Goal: Communication & Community: Answer question/provide support

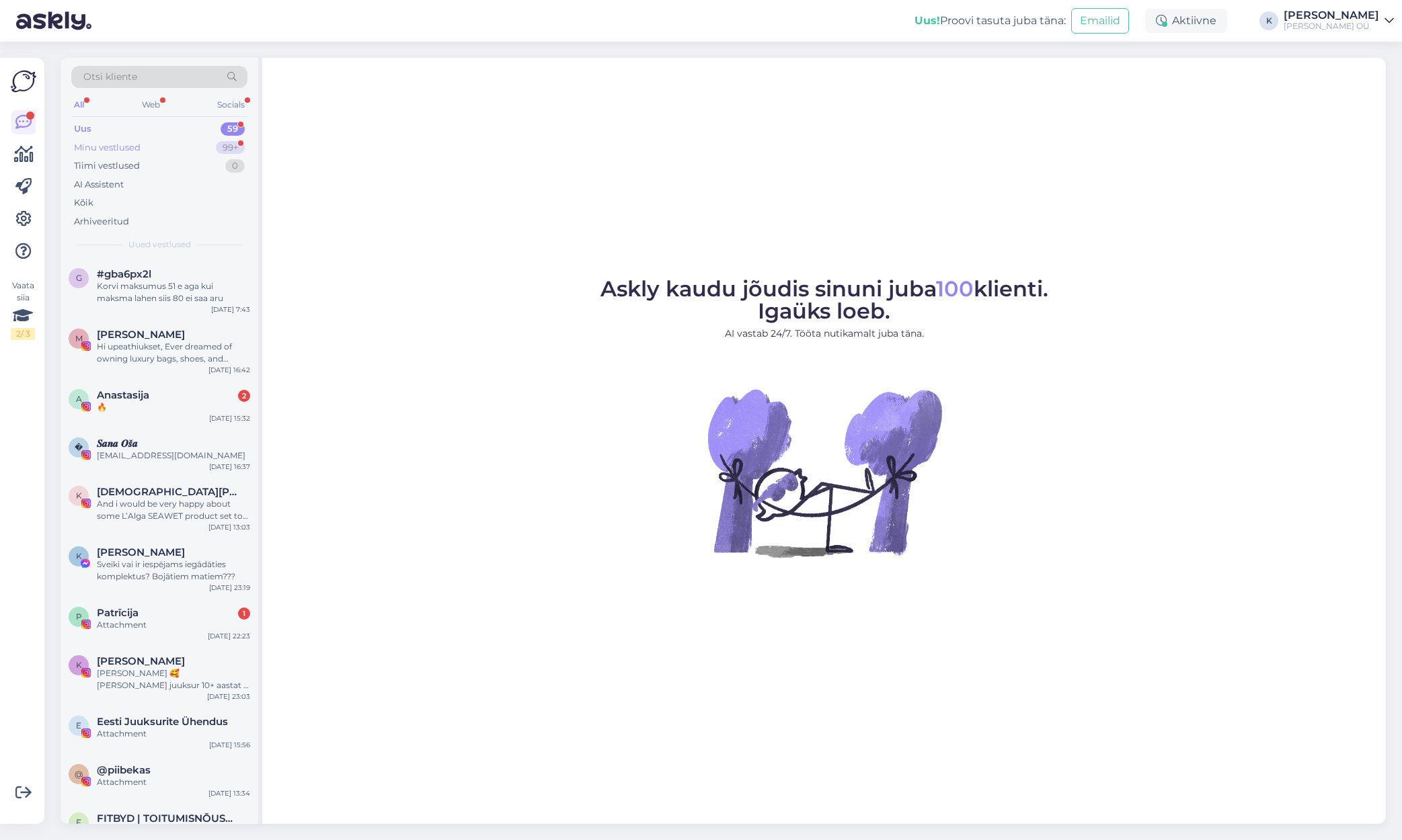
click at [107, 149] on div "Minu vestlused" at bounding box center [107, 147] width 66 height 14
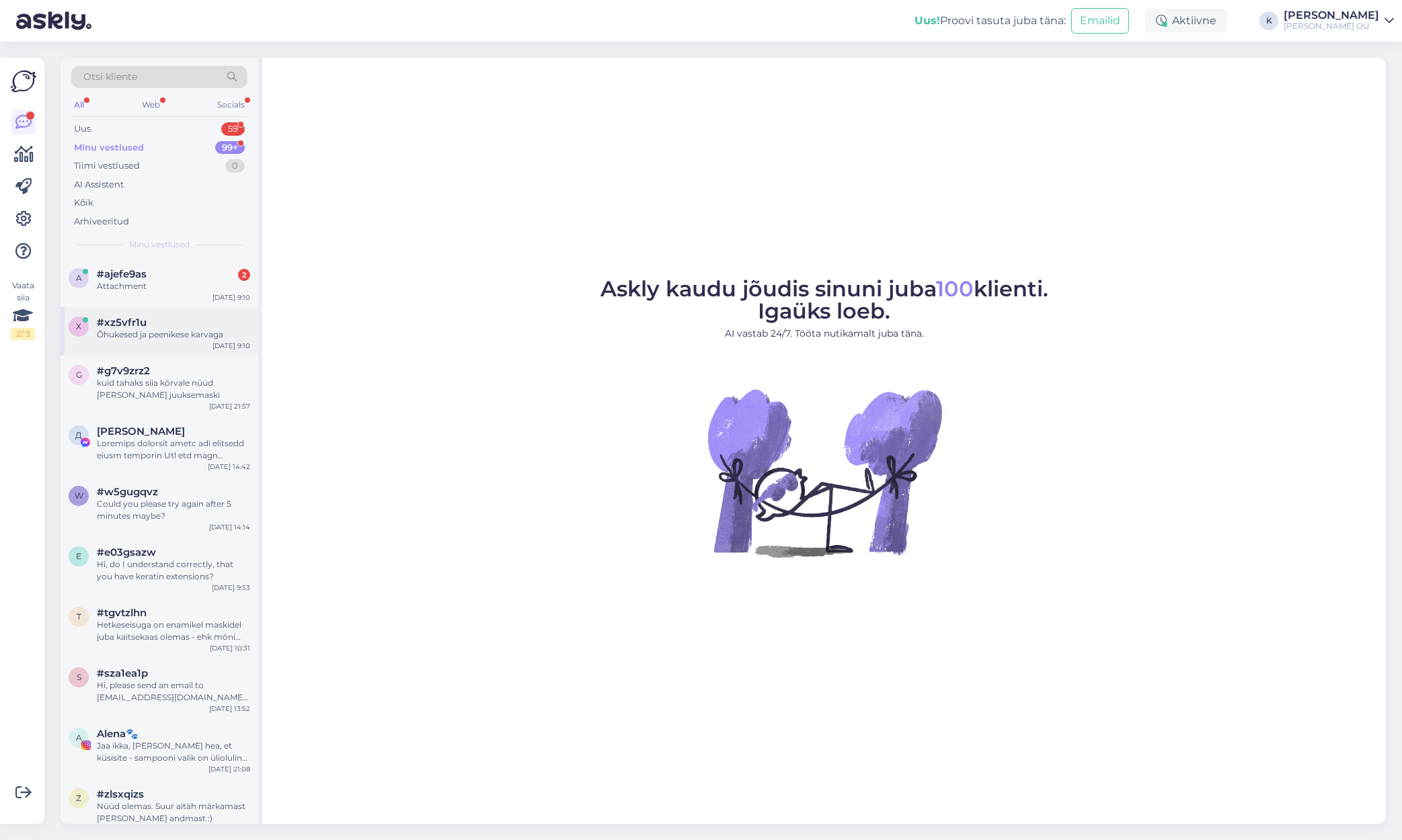
click at [153, 328] on div "#xz5vfr1u" at bounding box center [173, 322] width 153 height 12
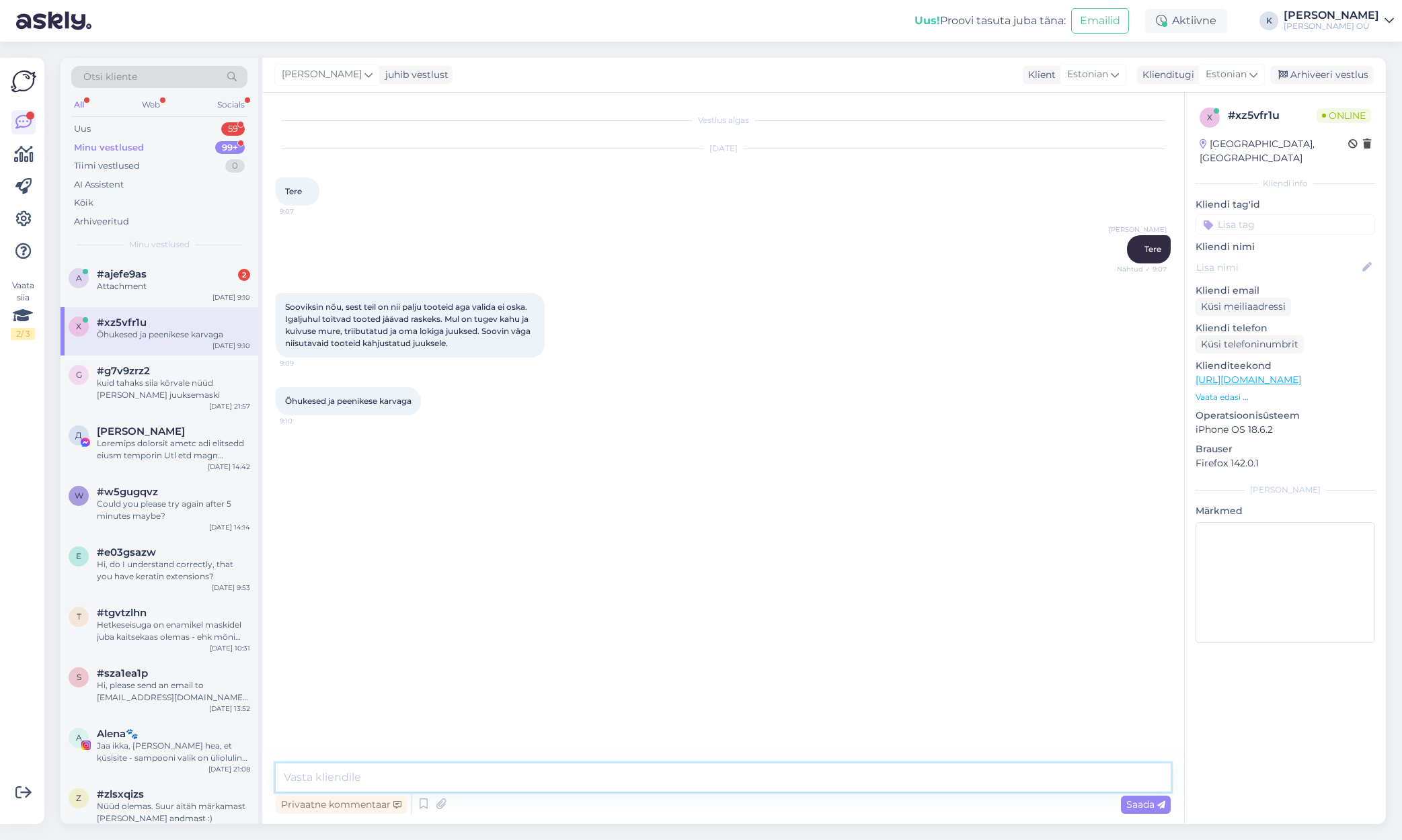
click at [441, 782] on textarea at bounding box center [723, 778] width 895 height 28
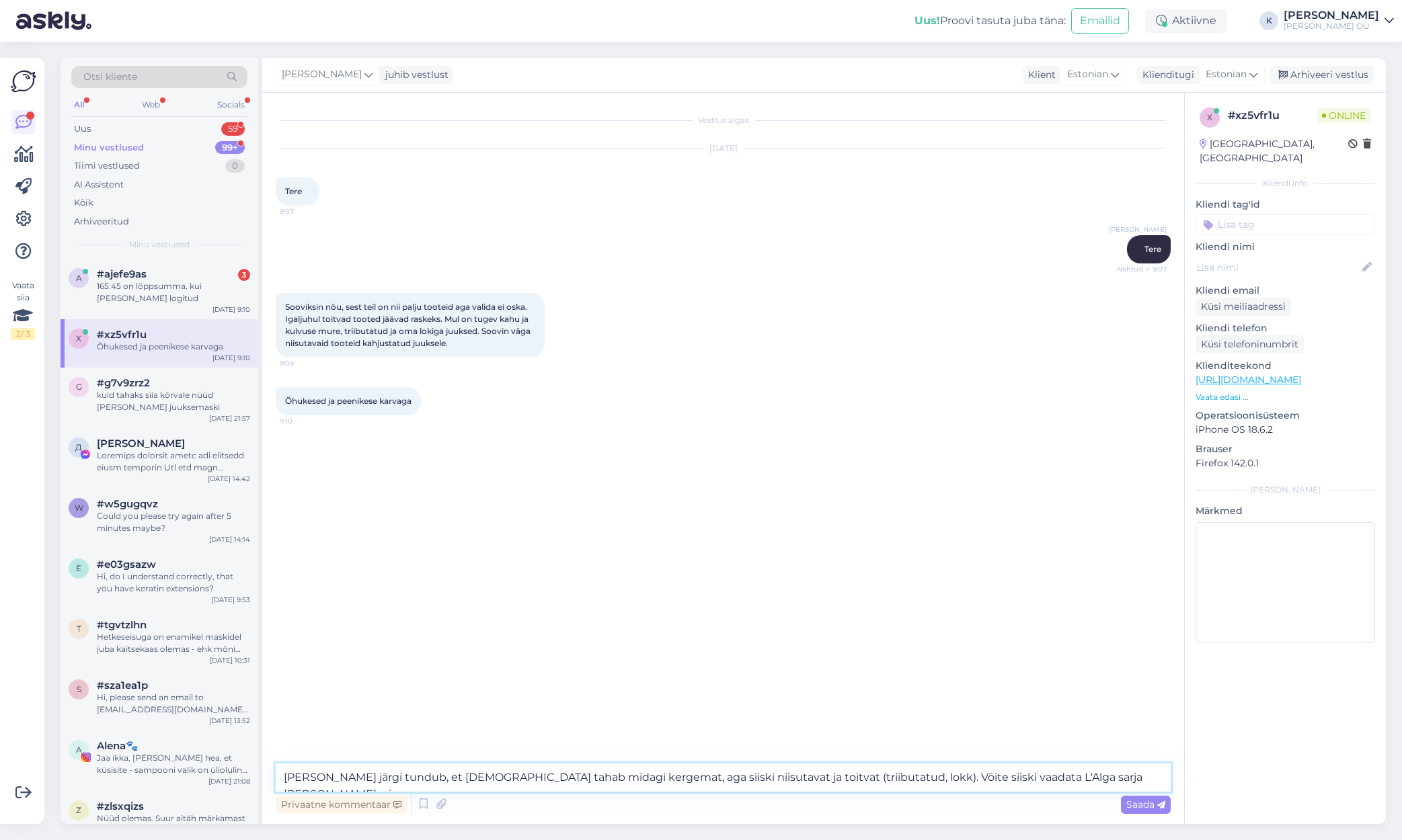
drag, startPoint x: 869, startPoint y: 776, endPoint x: 896, endPoint y: 774, distance: 27.1
click at [896, 774] on textarea "[PERSON_NAME] järgi tundub, et [DEMOGRAPHIC_DATA] tahab midagi kergemat, aga si…" at bounding box center [723, 778] width 895 height 28
drag, startPoint x: 951, startPoint y: 778, endPoint x: 1046, endPoint y: 777, distance: 95.0
click at [1046, 777] on textarea "[PERSON_NAME] järgi tundub, et [DEMOGRAPHIC_DATA] tahab midagi kergemat, aga si…" at bounding box center [723, 778] width 895 height 28
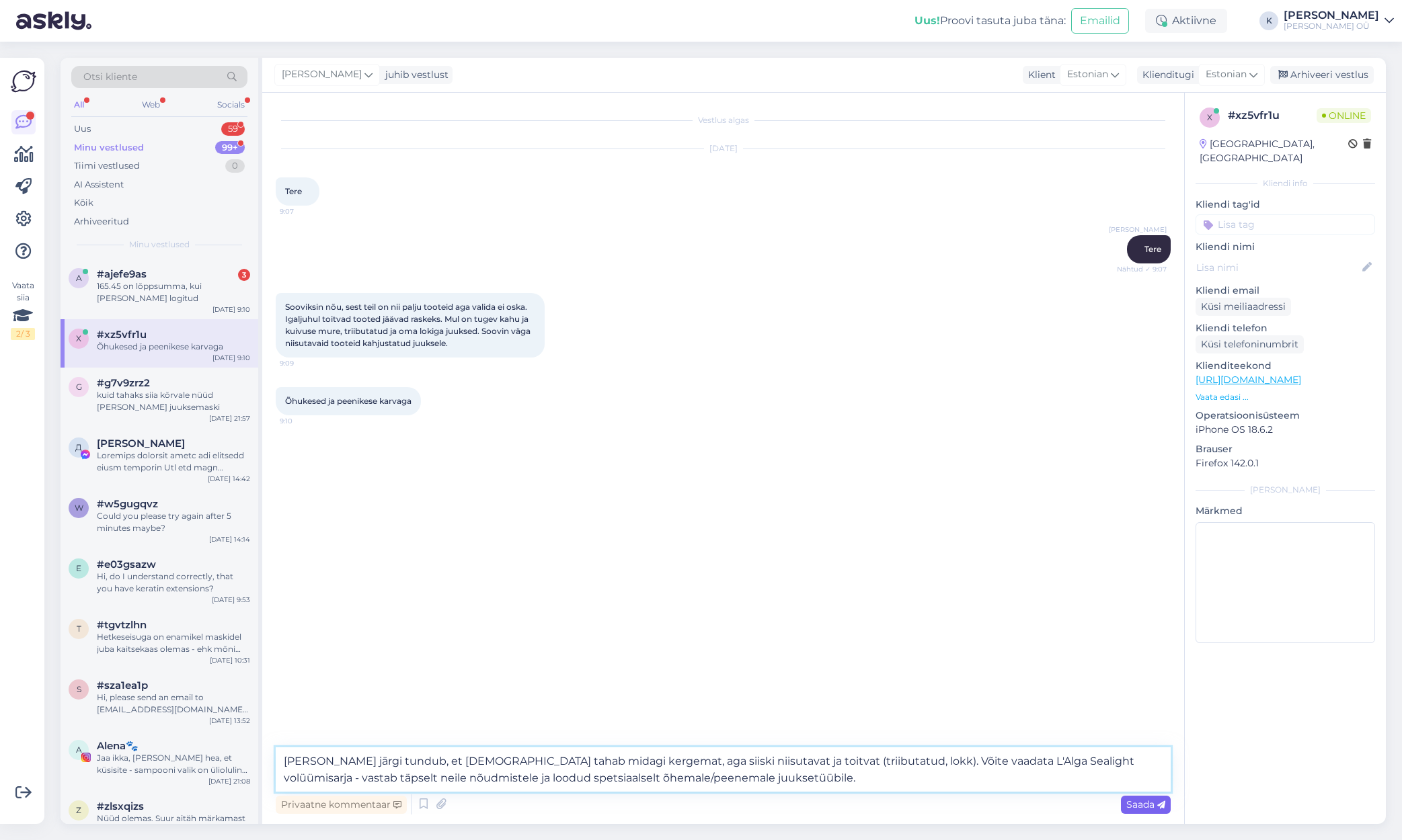
type textarea "[PERSON_NAME] järgi tundub, et [DEMOGRAPHIC_DATA] tahab midagi kergemat, aga si…"
click at [1142, 807] on span "Saada" at bounding box center [1146, 804] width 39 height 12
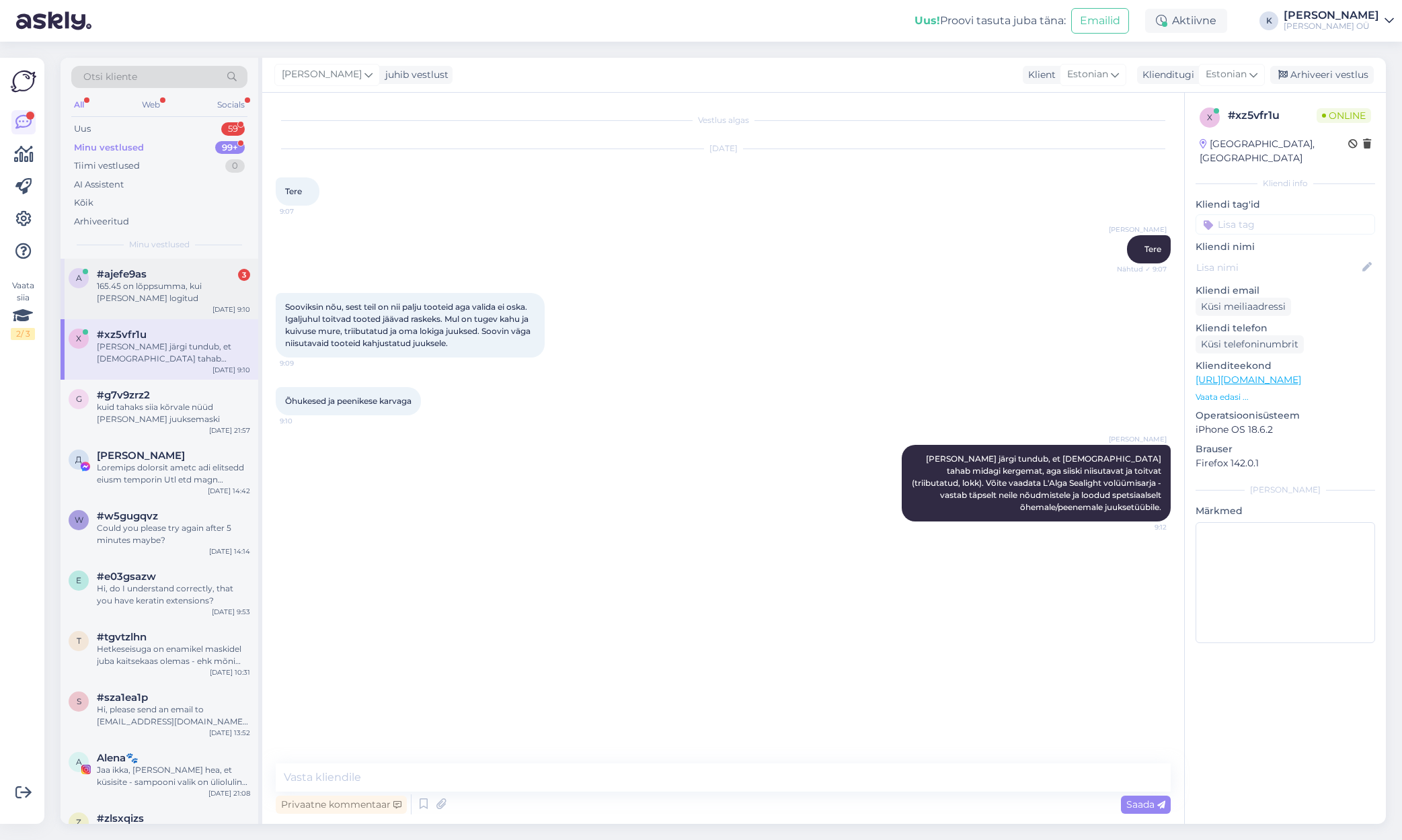
click at [170, 279] on div "#ajefe9as 3" at bounding box center [173, 274] width 153 height 12
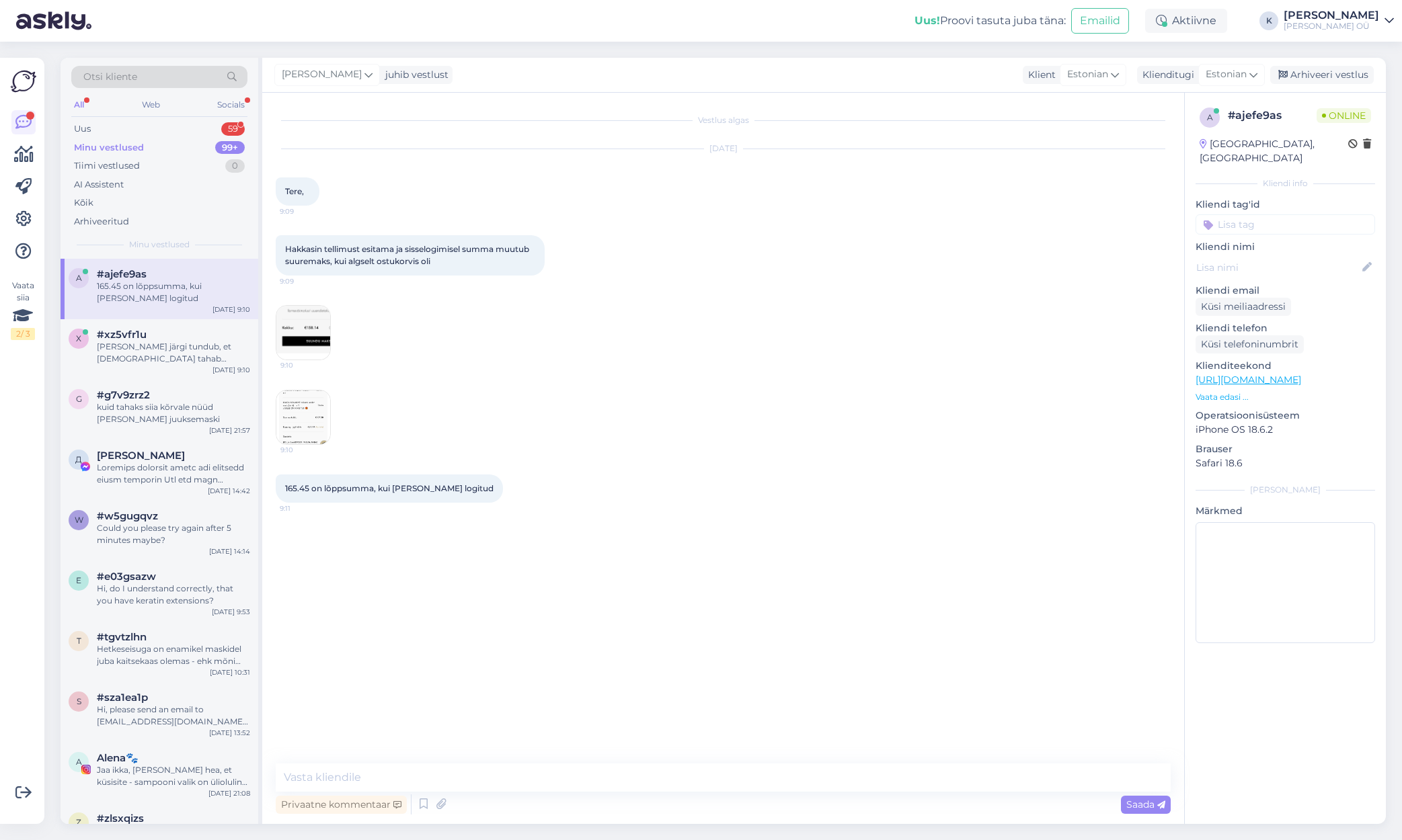
click at [306, 323] on img at bounding box center [303, 332] width 54 height 54
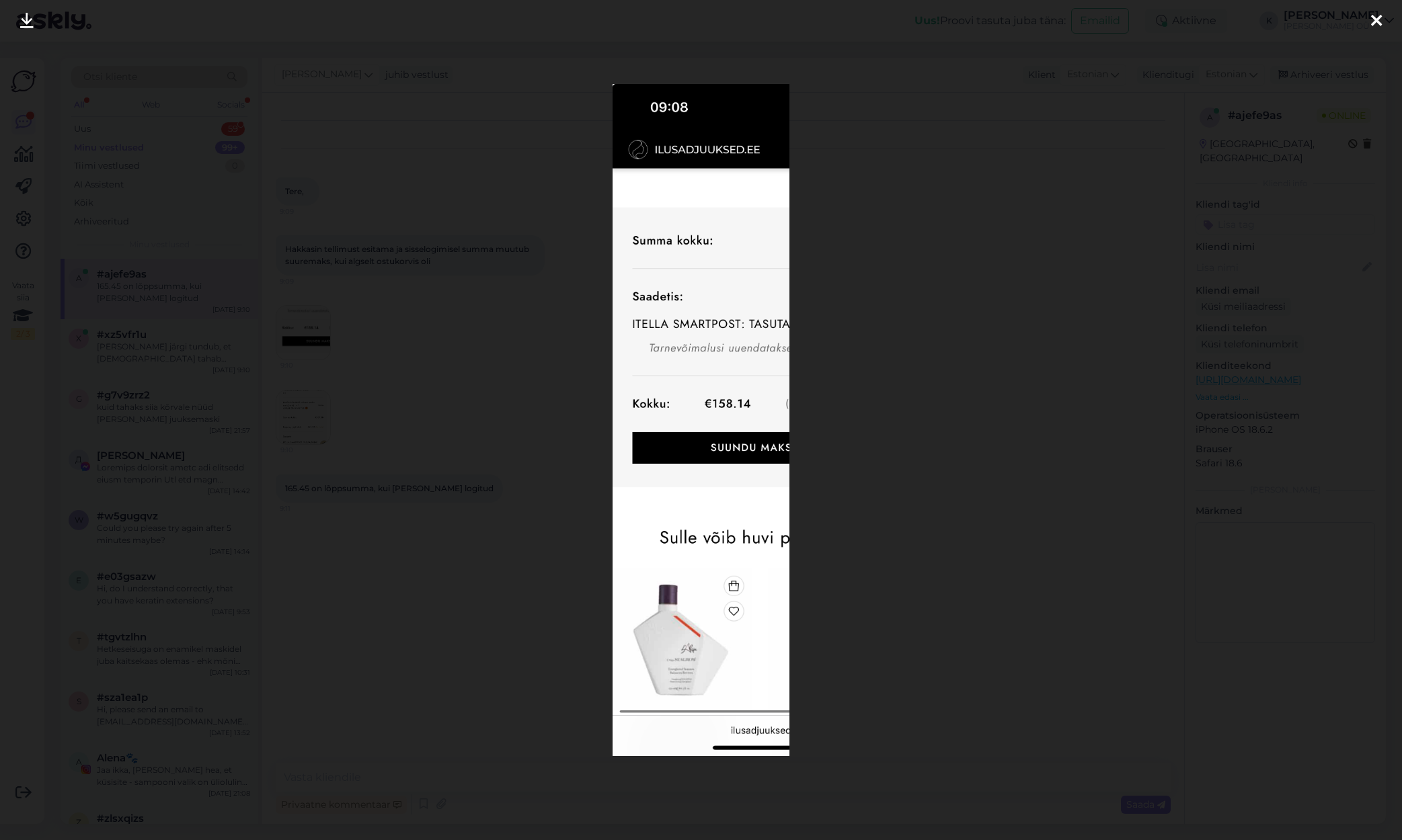
click at [590, 324] on div at bounding box center [701, 420] width 1402 height 840
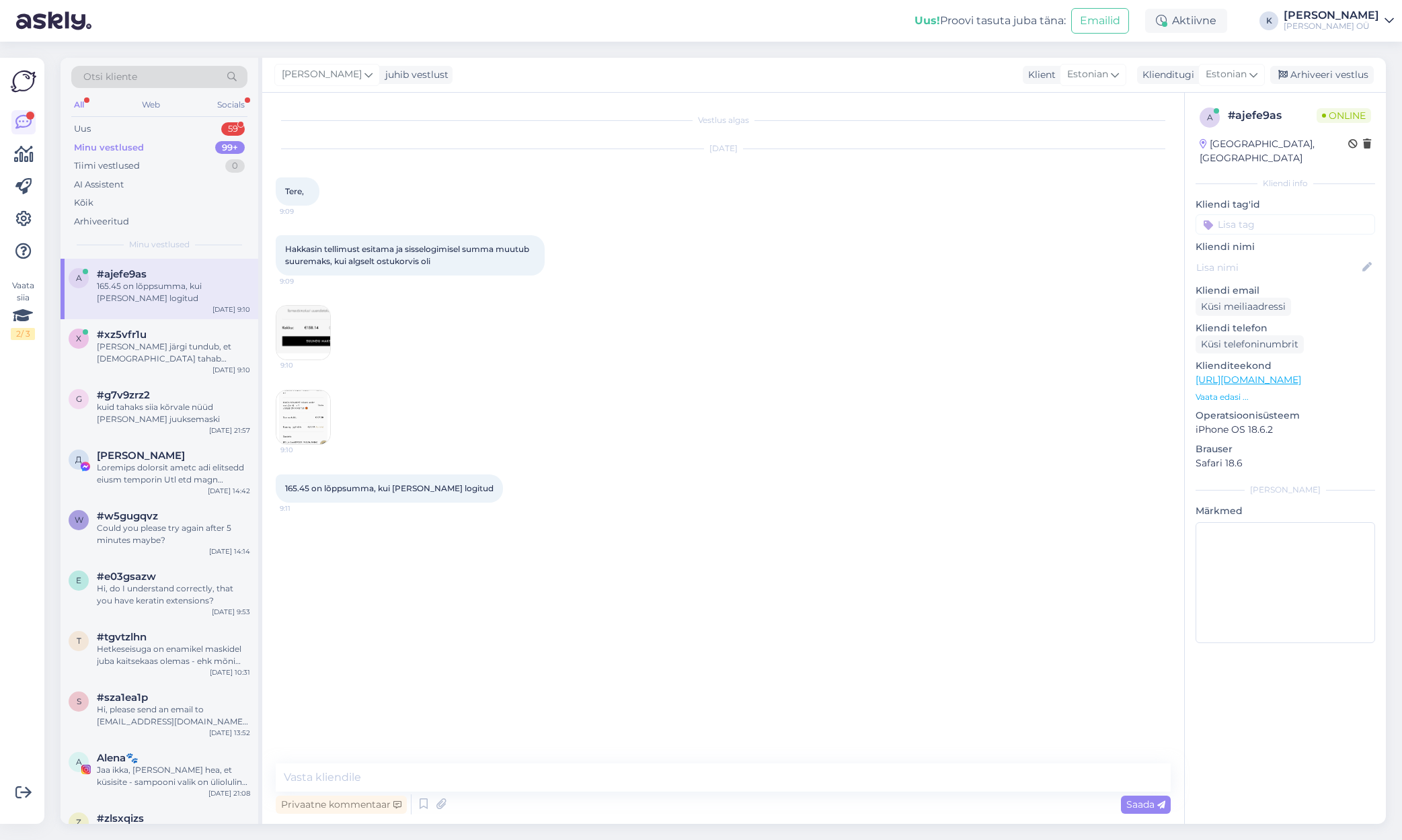
click at [322, 409] on img at bounding box center [303, 417] width 54 height 54
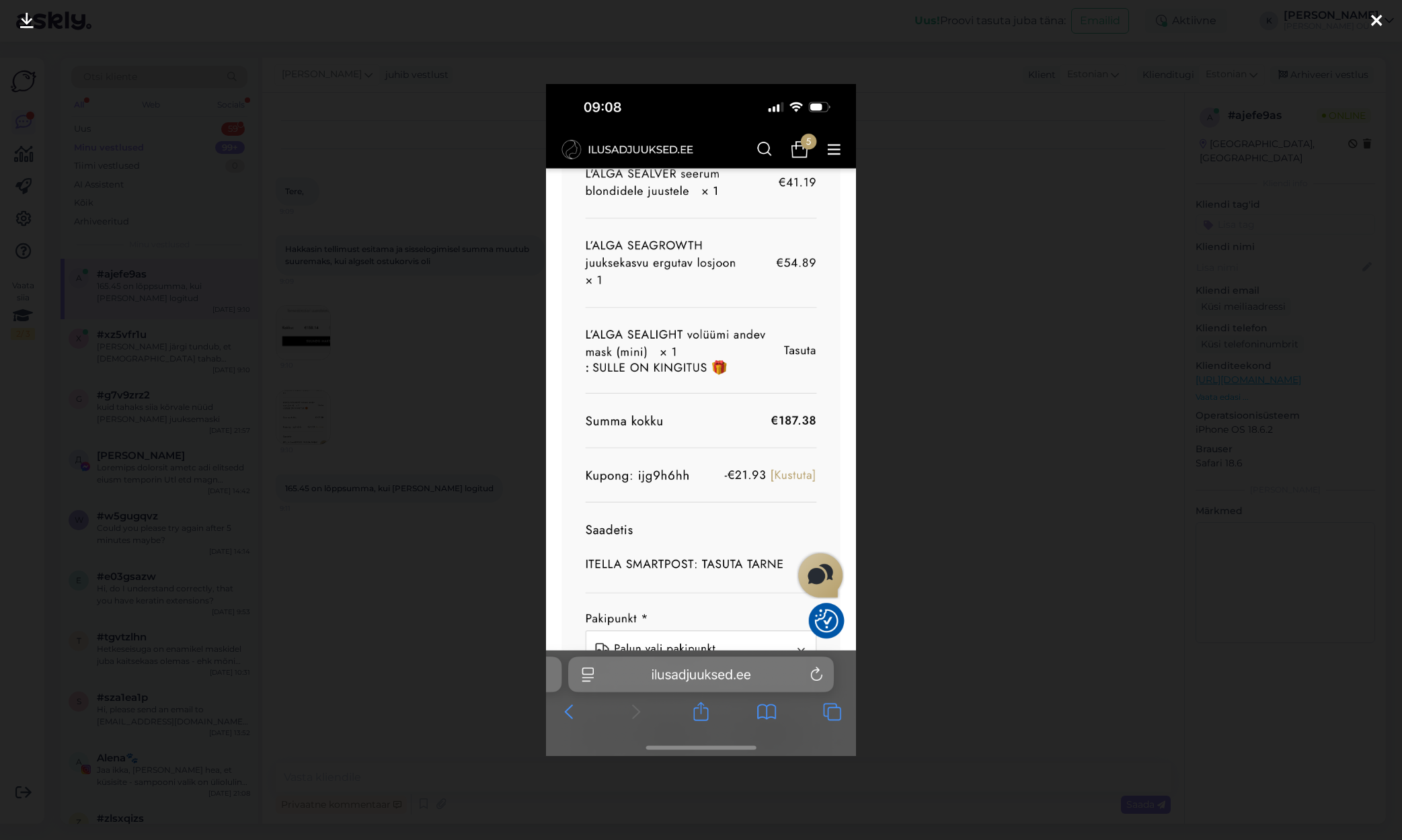
click at [488, 329] on div at bounding box center [701, 420] width 1402 height 840
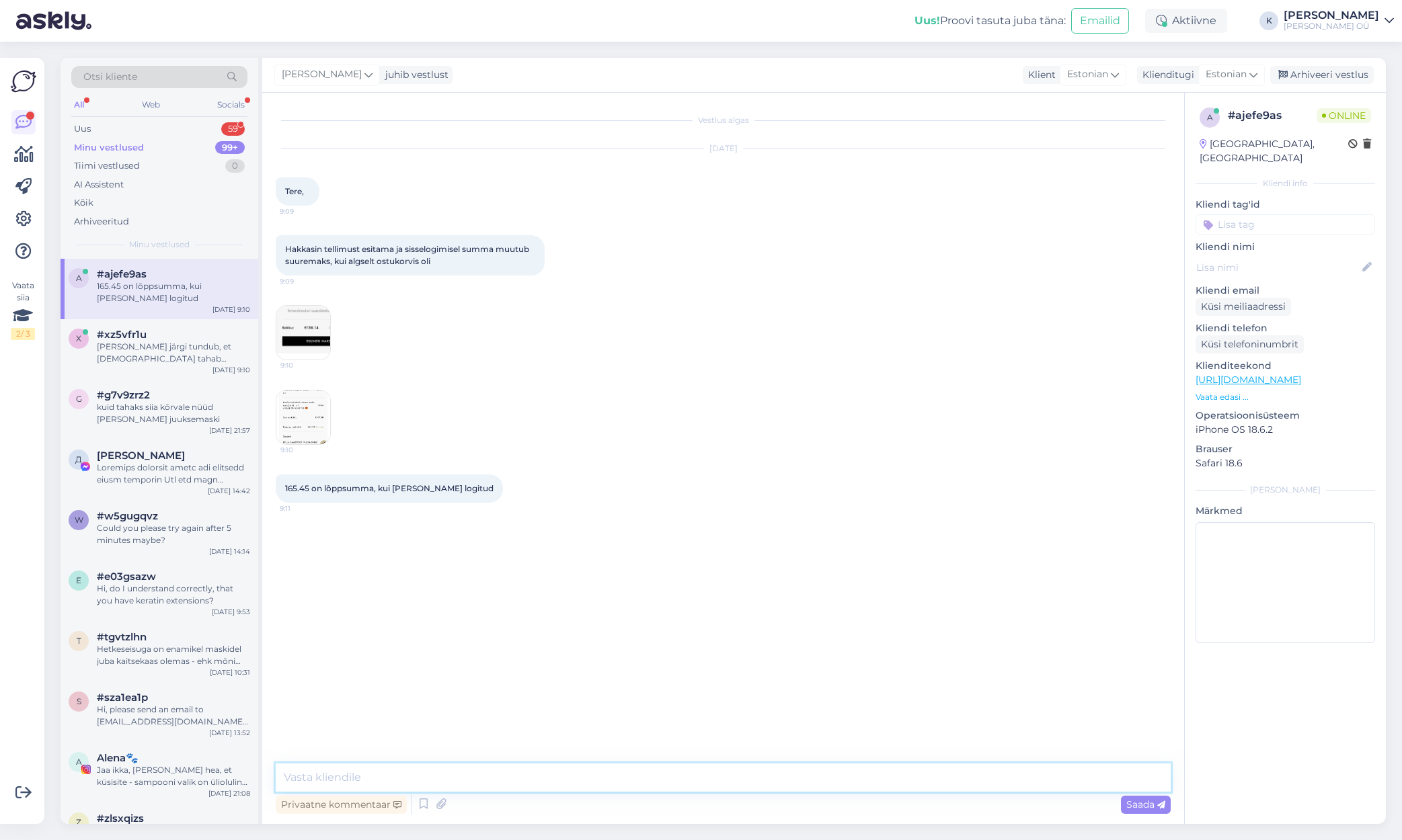
click at [449, 776] on textarea at bounding box center [723, 778] width 895 height 28
drag, startPoint x: 545, startPoint y: 776, endPoint x: 631, endPoint y: 773, distance: 86.1
click at [631, 773] on textarea "Tere, tõenäoliselt rakendub Teil klubikood - [PERSON_NAME] on erandlikult" at bounding box center [723, 778] width 895 height 28
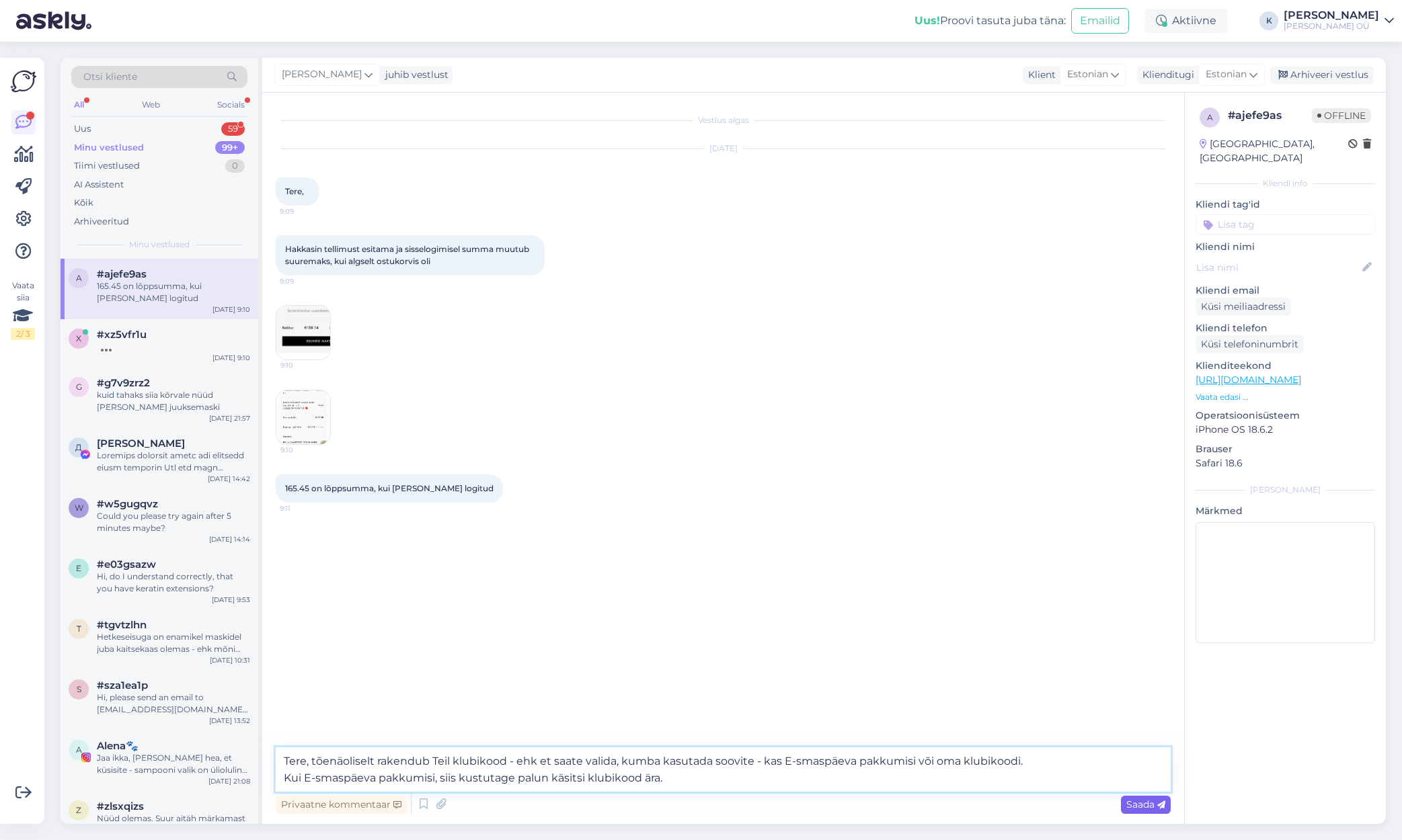
type textarea "Tere, tõenäoliselt rakendub Teil klubikood - ehk et saate valida, kumba kasutad…"
click at [1142, 805] on span "Saada" at bounding box center [1146, 804] width 39 height 12
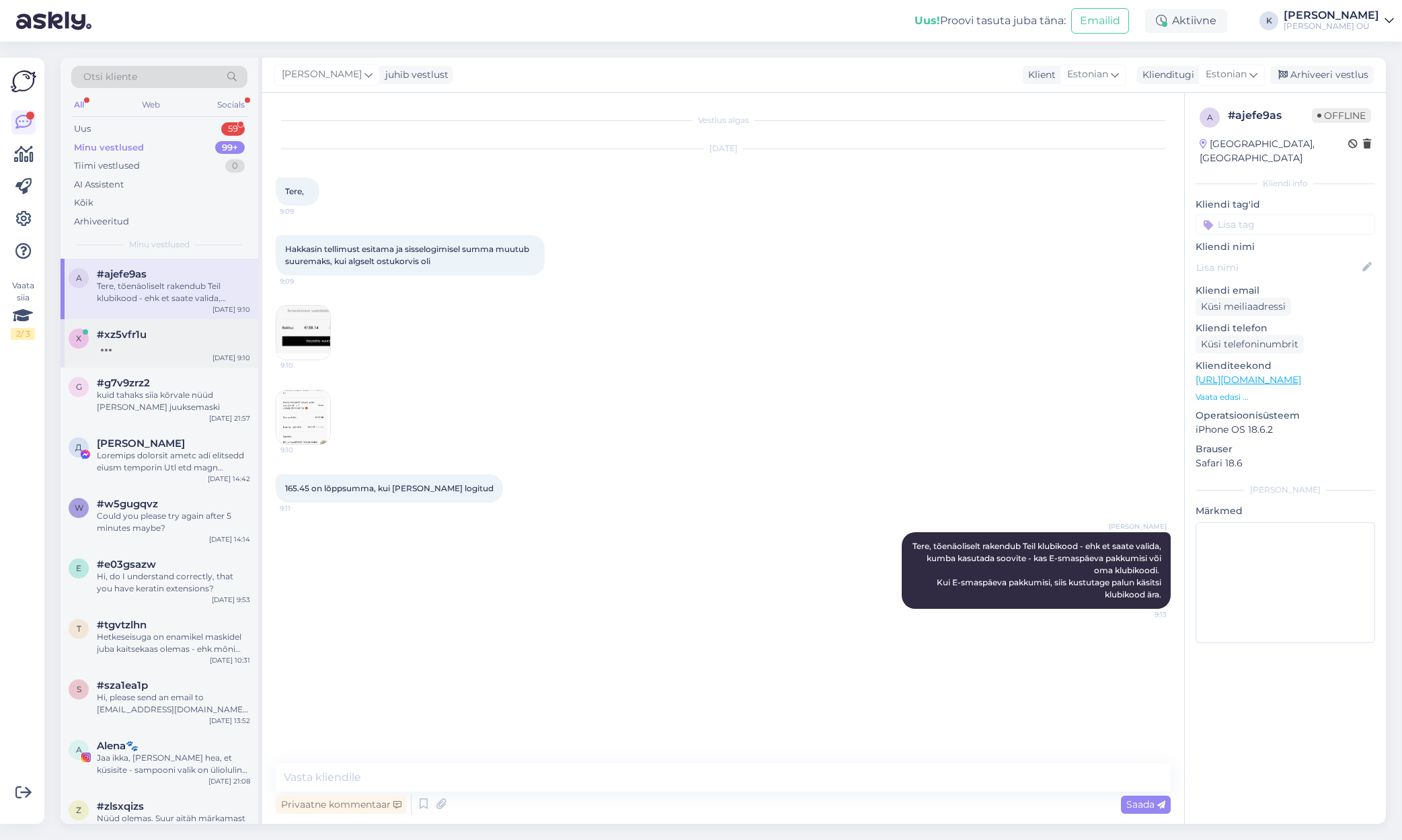
click at [129, 340] on span "#xz5vfr1u" at bounding box center [122, 334] width 50 height 12
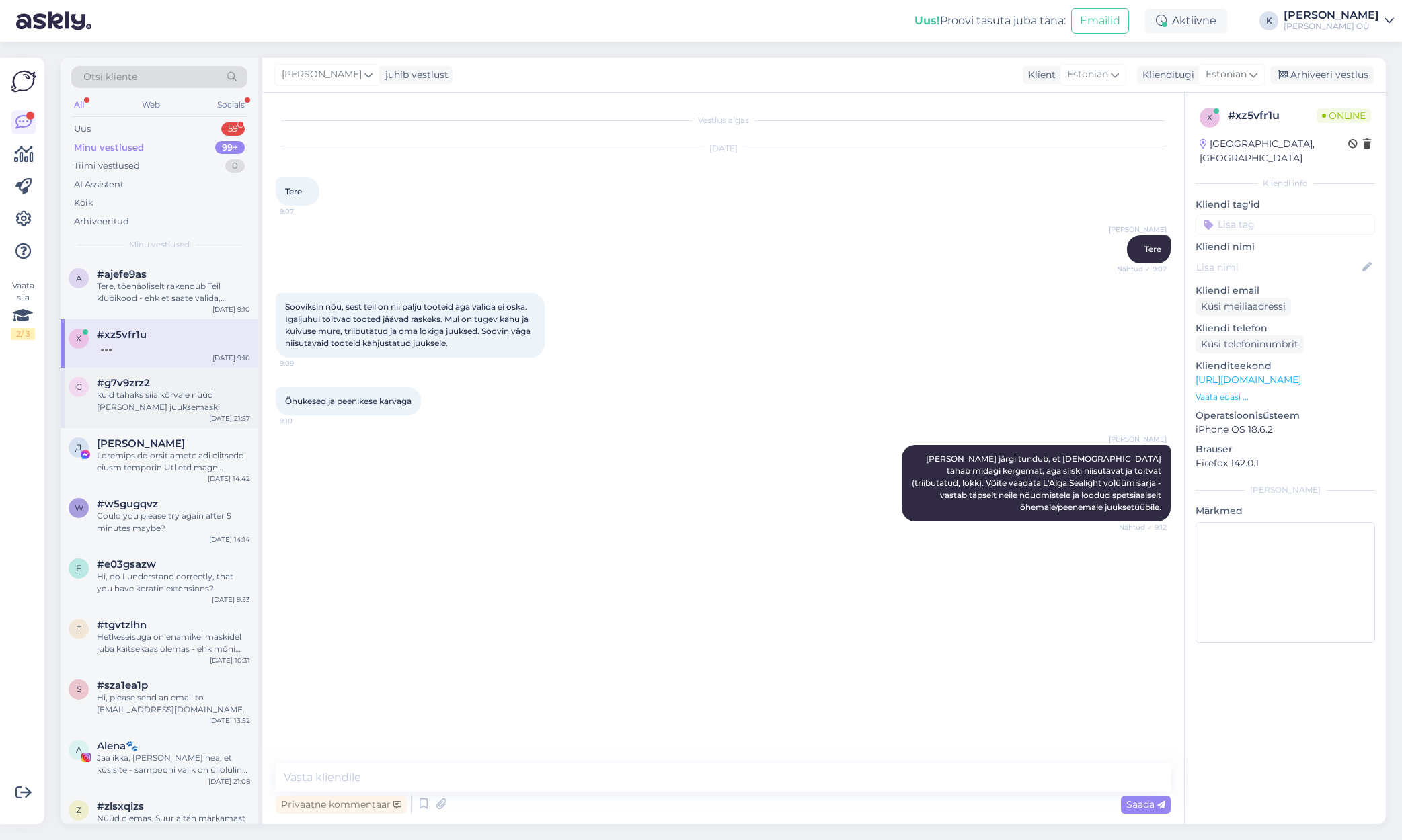
click at [161, 396] on div "kuid tahaks siia kõrvale nüüd [PERSON_NAME] juuksemaski" at bounding box center [173, 401] width 153 height 24
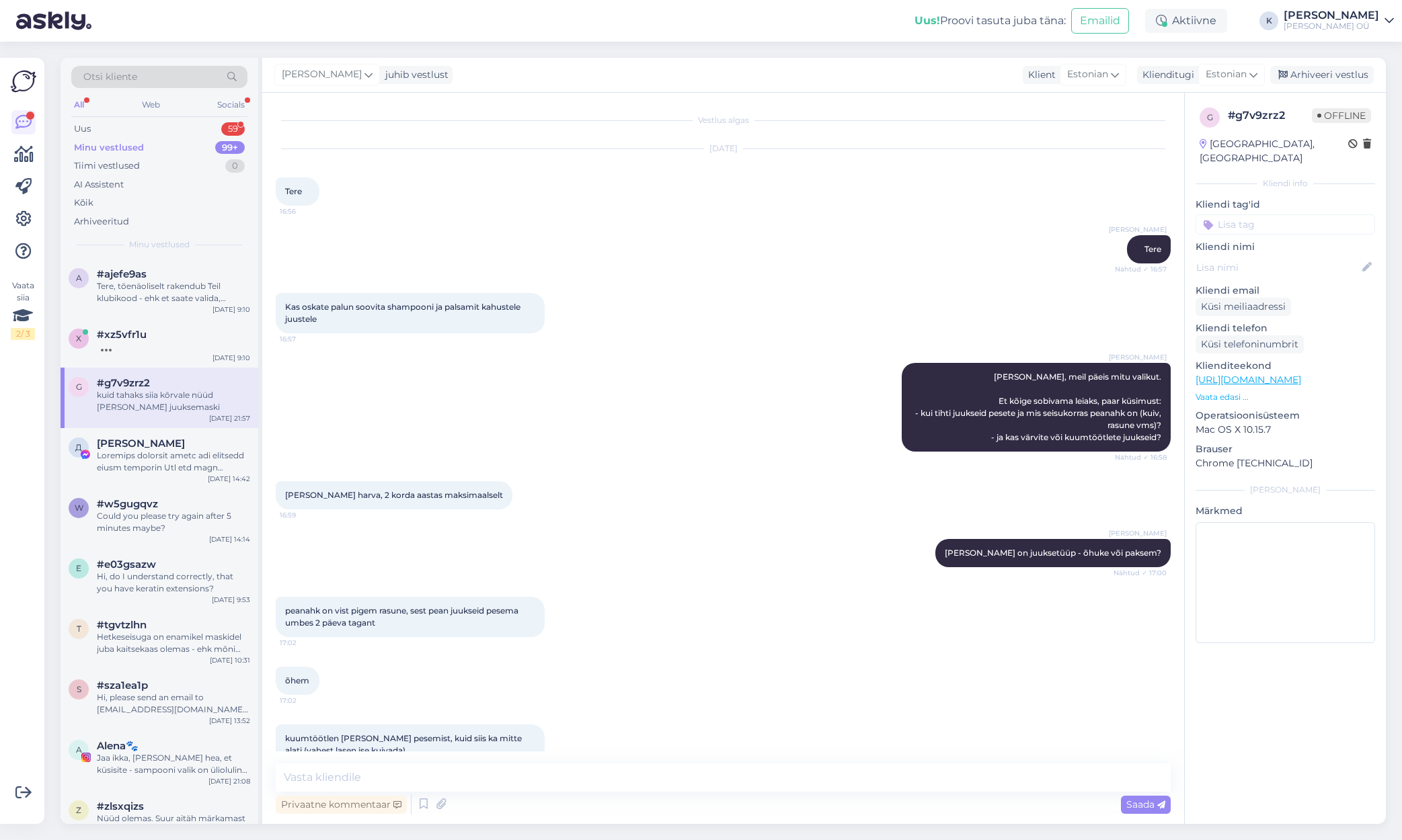
scroll to position [2815, 0]
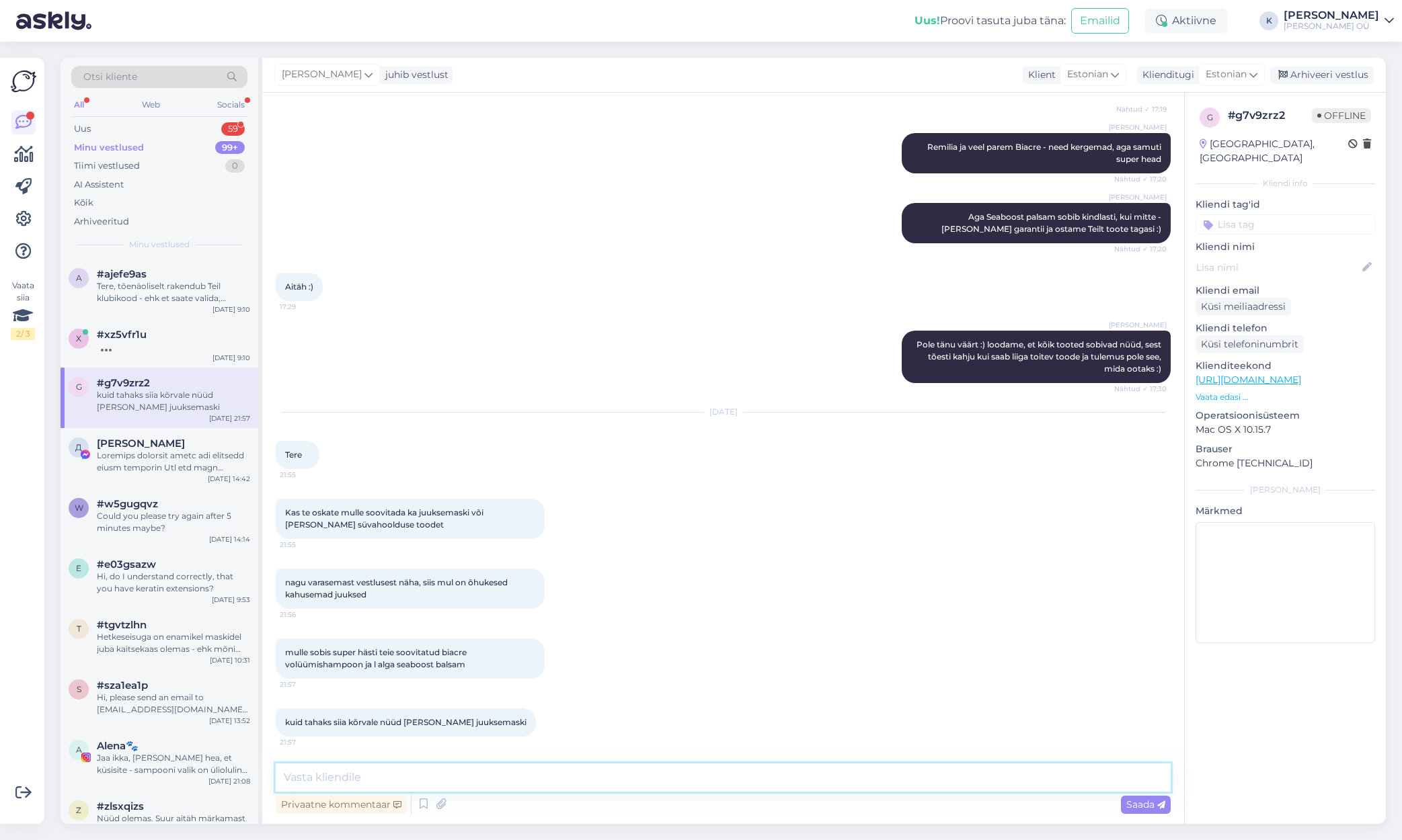
click at [462, 782] on textarea at bounding box center [723, 778] width 895 height 28
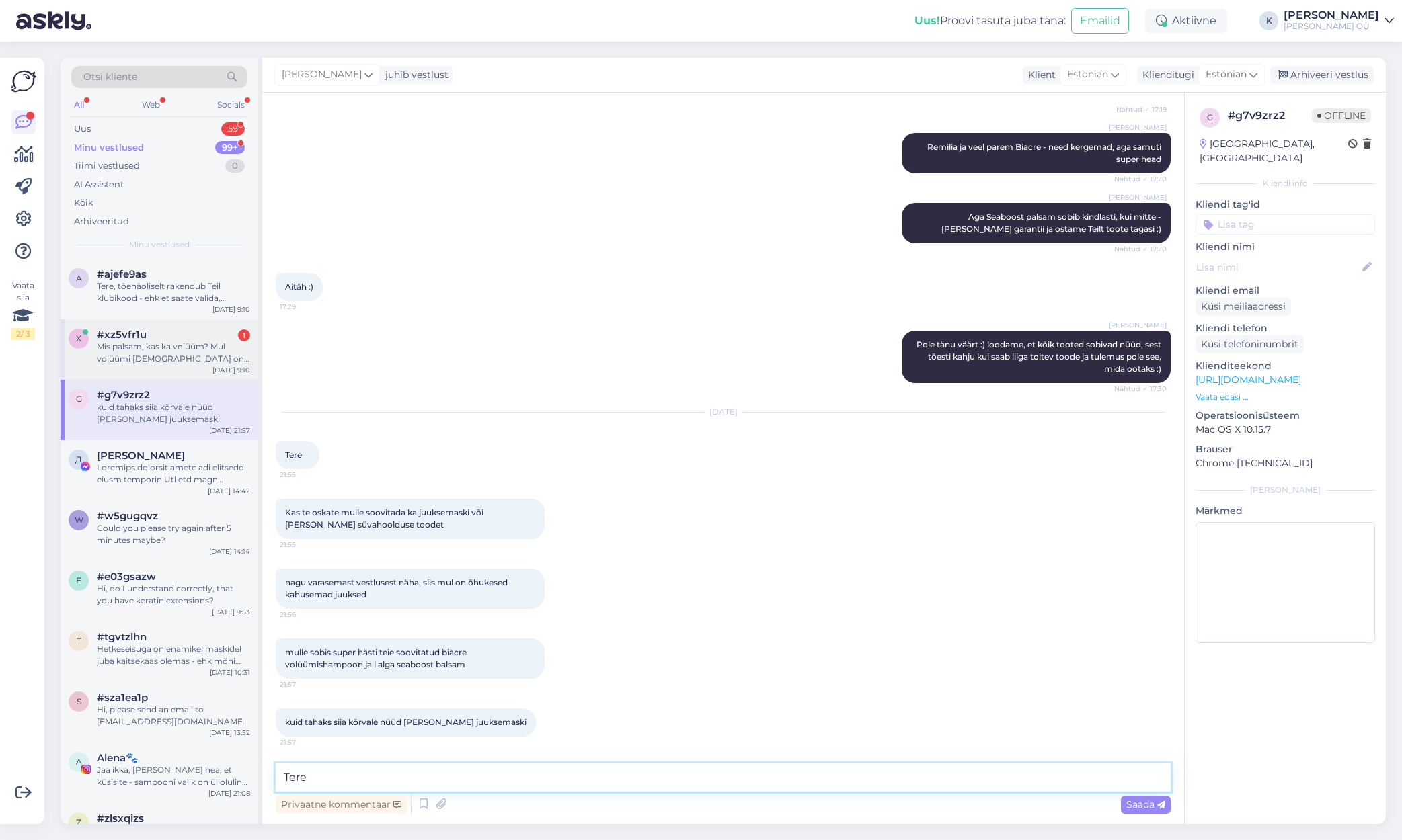
type textarea "Tere"
click at [179, 365] on div "x #xz5vfr1u 1 Mis palsam, kas ka volüüm? Mul volüümi juustes on aga väga niisut…" at bounding box center [159, 350] width 198 height 61
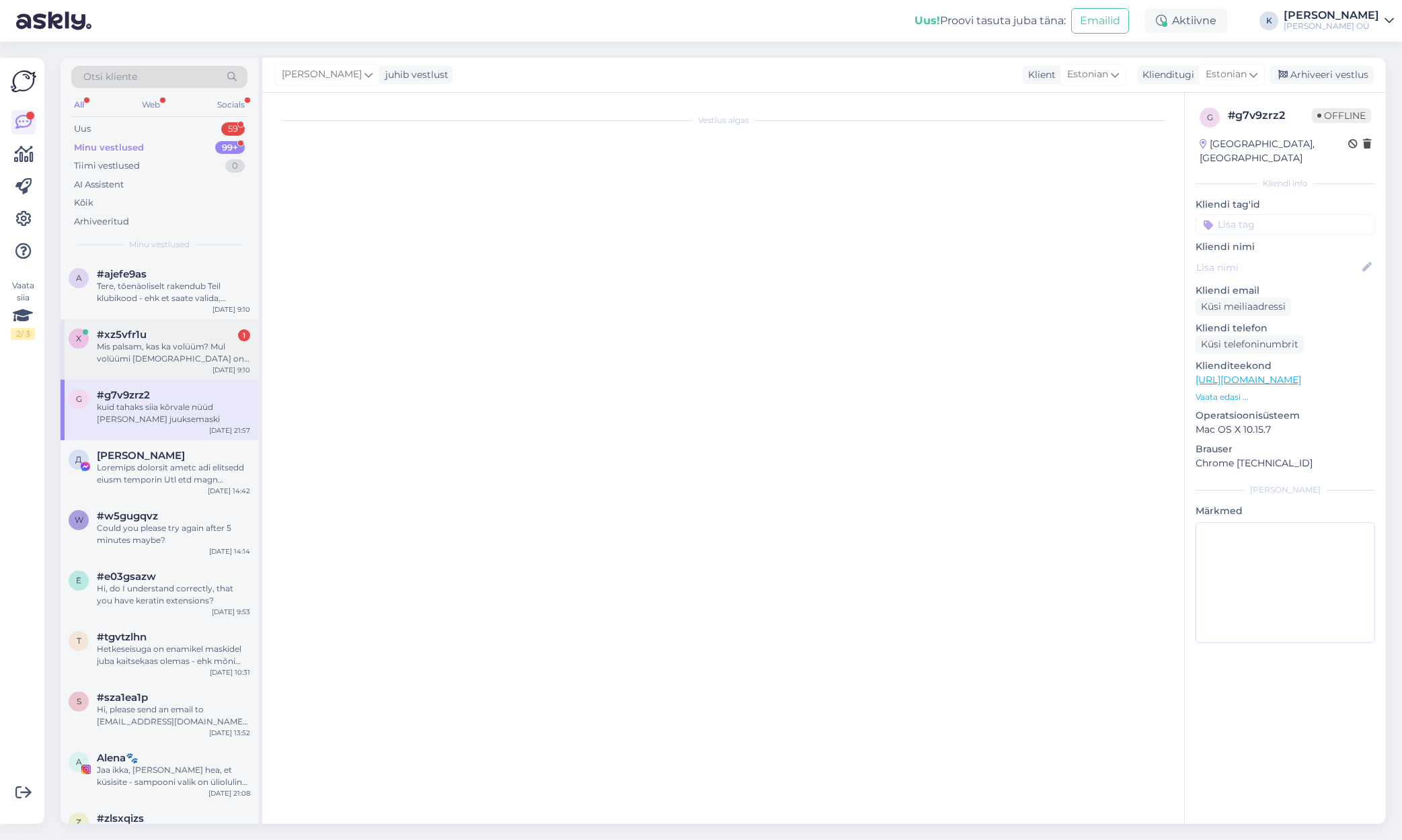
scroll to position [0, 0]
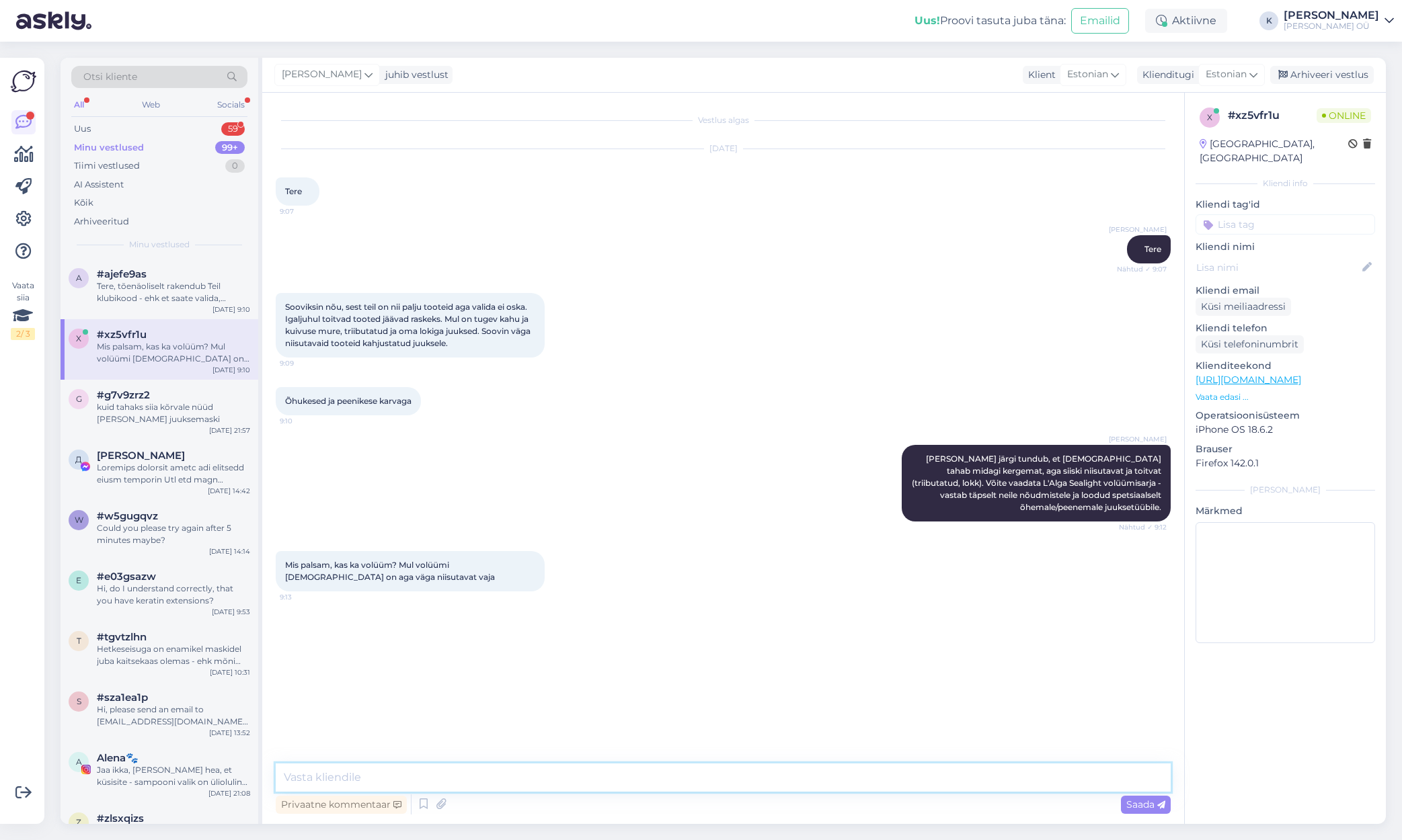
click at [350, 774] on textarea at bounding box center [723, 778] width 895 height 28
drag, startPoint x: 825, startPoint y: 774, endPoint x: 283, endPoint y: 778, distance: 542.0
click at [283, 778] on textarea "Jaa, ikka volüümimask - Sealight sarjas on see kergema koostisega, sobib igakor…" at bounding box center [723, 778] width 895 height 28
click at [844, 773] on textarea "Jaa, ikka volüümimask - Sealight sarjas on see kergema koostisega, sobib igakor…" at bounding box center [723, 778] width 895 height 28
type textarea "Jaa, ikka volüümimask - Sealight sarjas on see kergema koostisega, sobib igakor…"
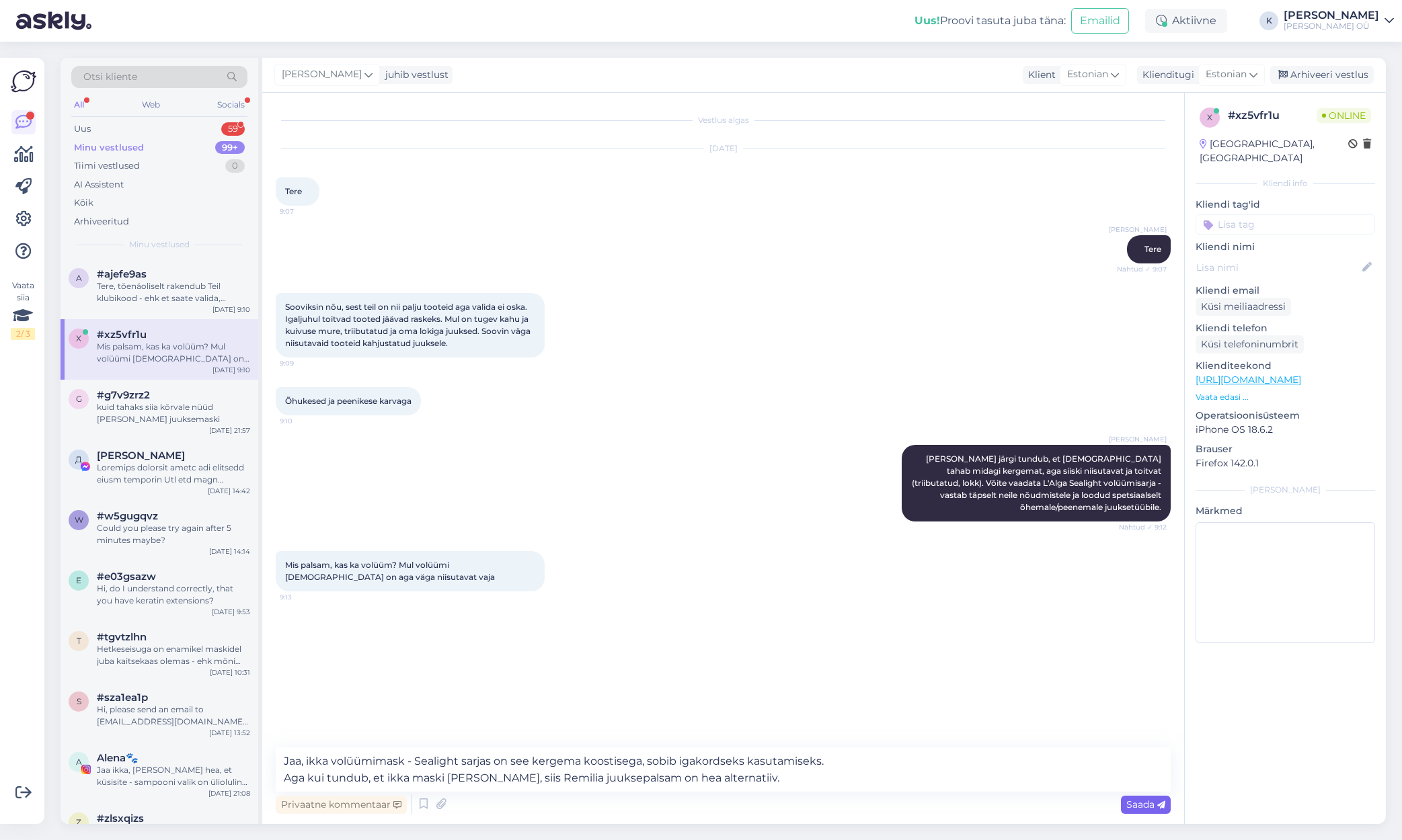
click at [1144, 800] on span "Saada" at bounding box center [1146, 804] width 39 height 12
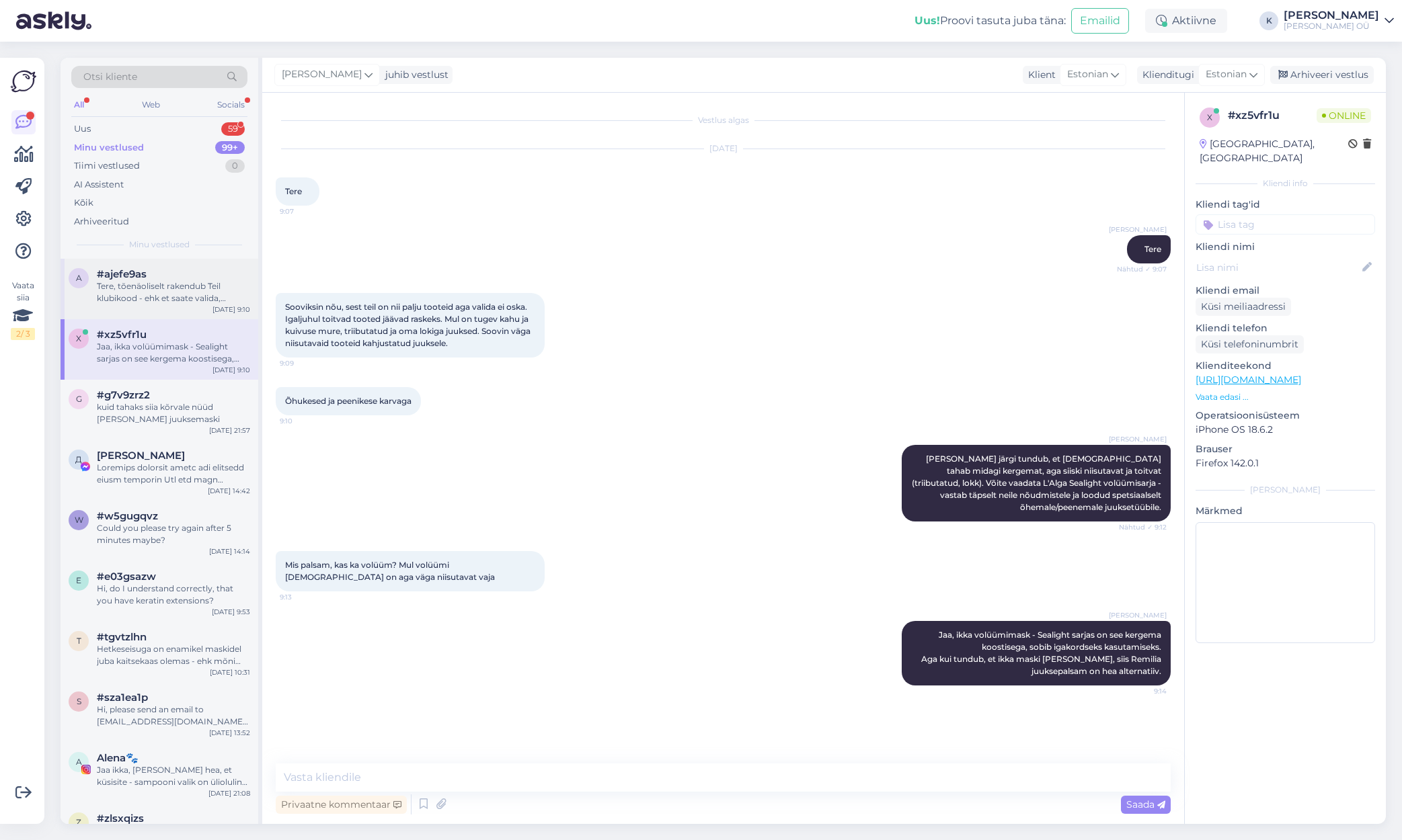
click at [97, 295] on div "Tere, tõenäoliselt rakendub Teil klubikood - ehk et saate valida, kumba kasutad…" at bounding box center [173, 292] width 153 height 24
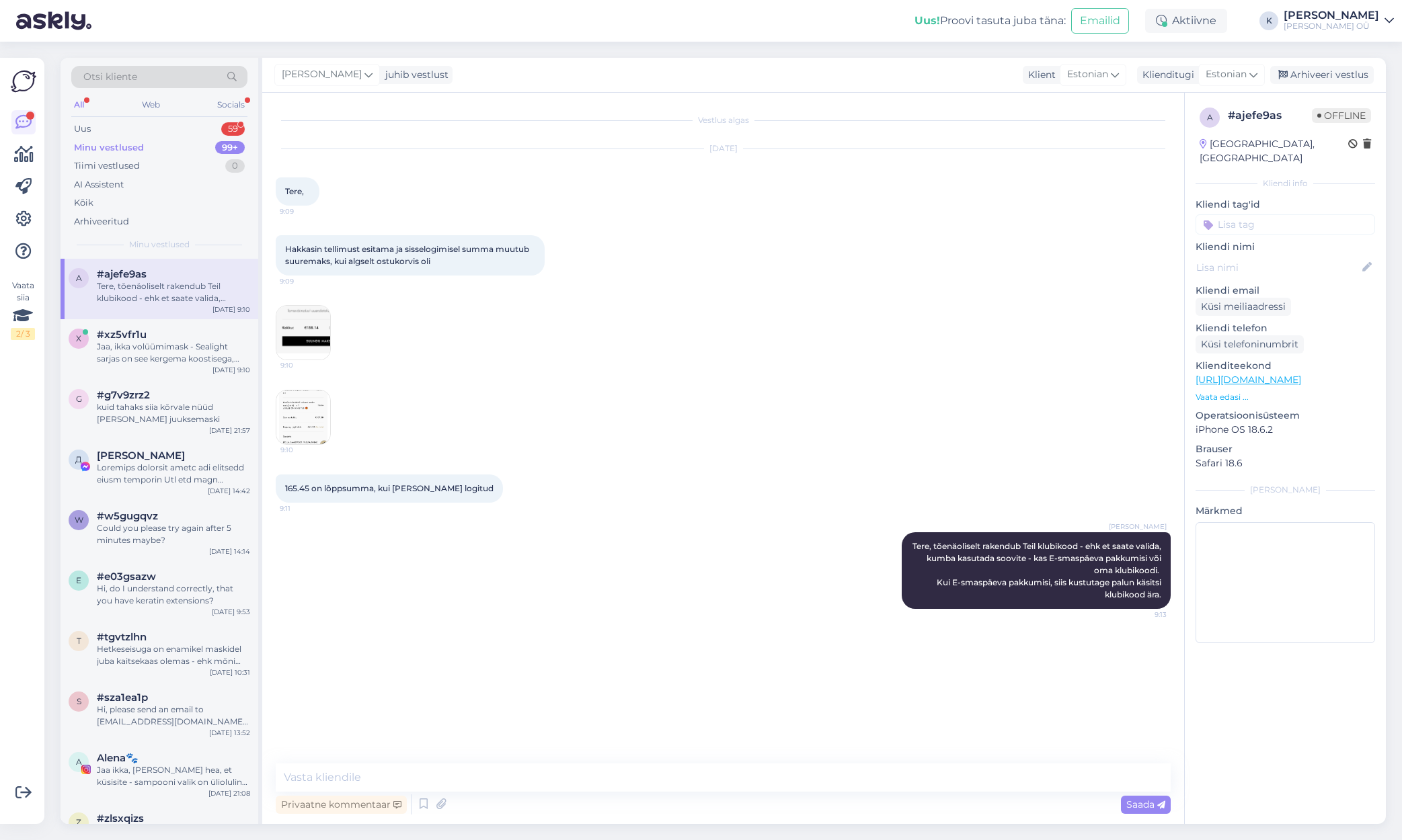
click at [294, 420] on img at bounding box center [303, 417] width 54 height 54
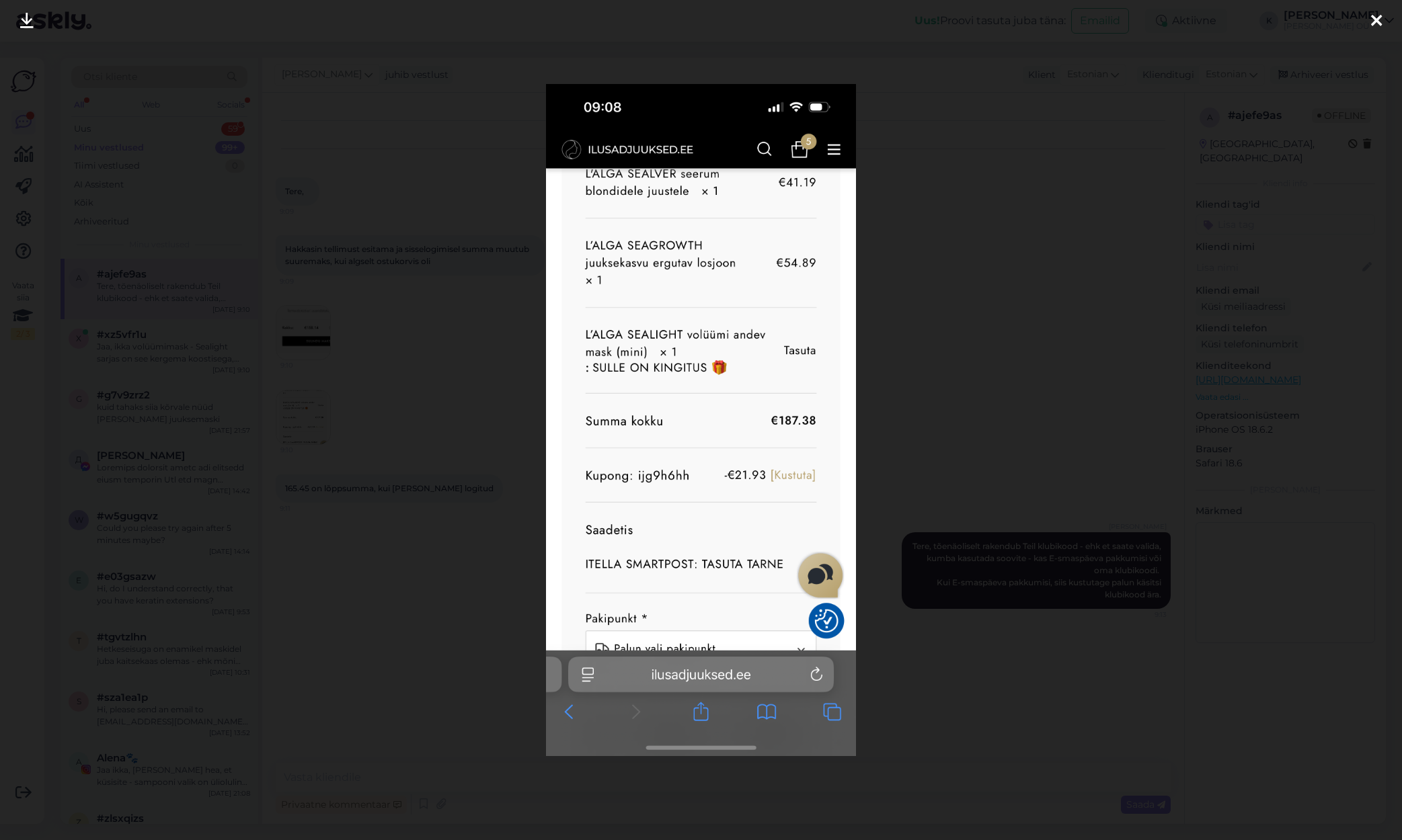
click at [1376, 22] on icon at bounding box center [1376, 22] width 10 height 18
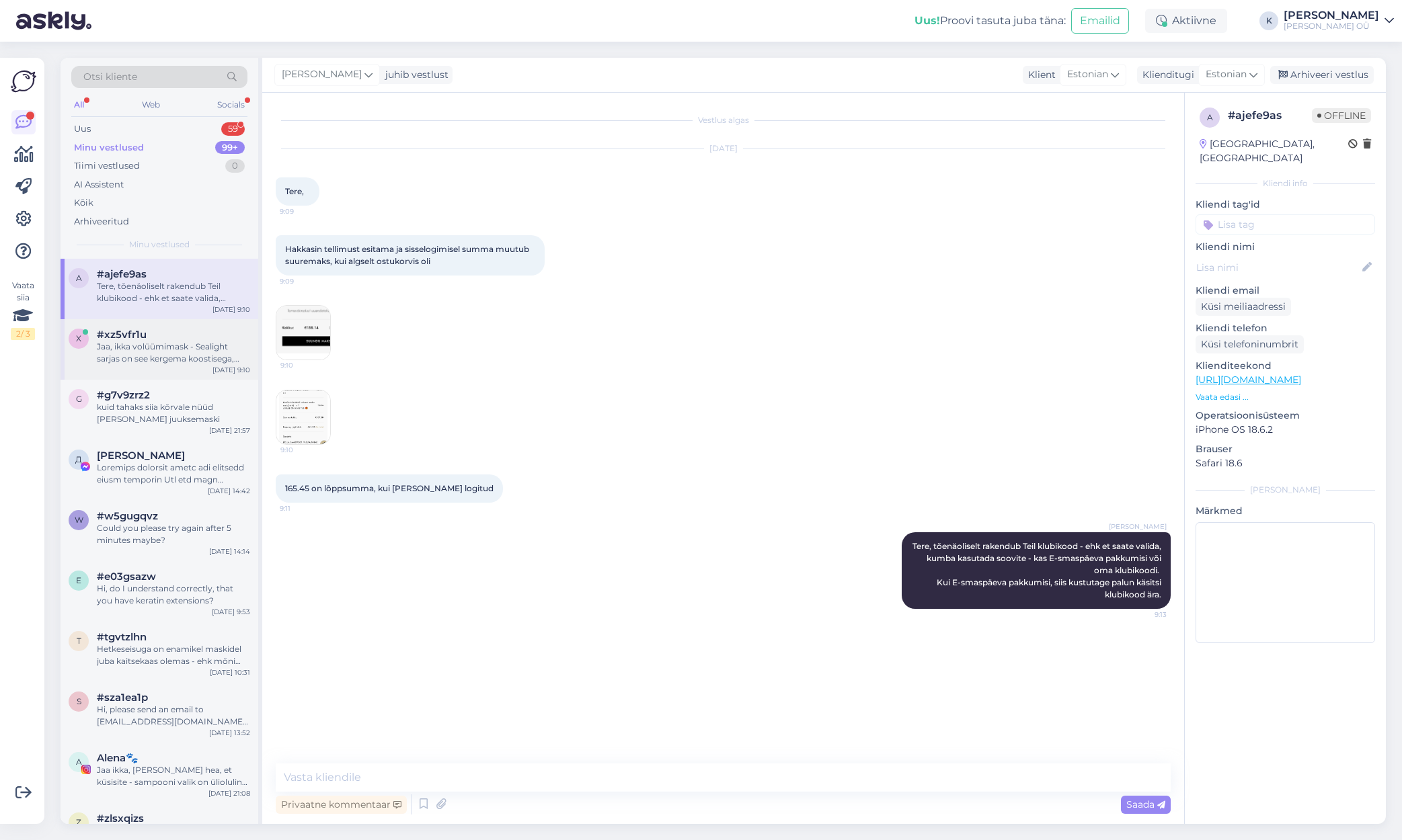
click at [185, 354] on div "Jaa, ikka volüümimask - Sealight sarjas on see kergema koostisega, sobib igakor…" at bounding box center [173, 353] width 153 height 24
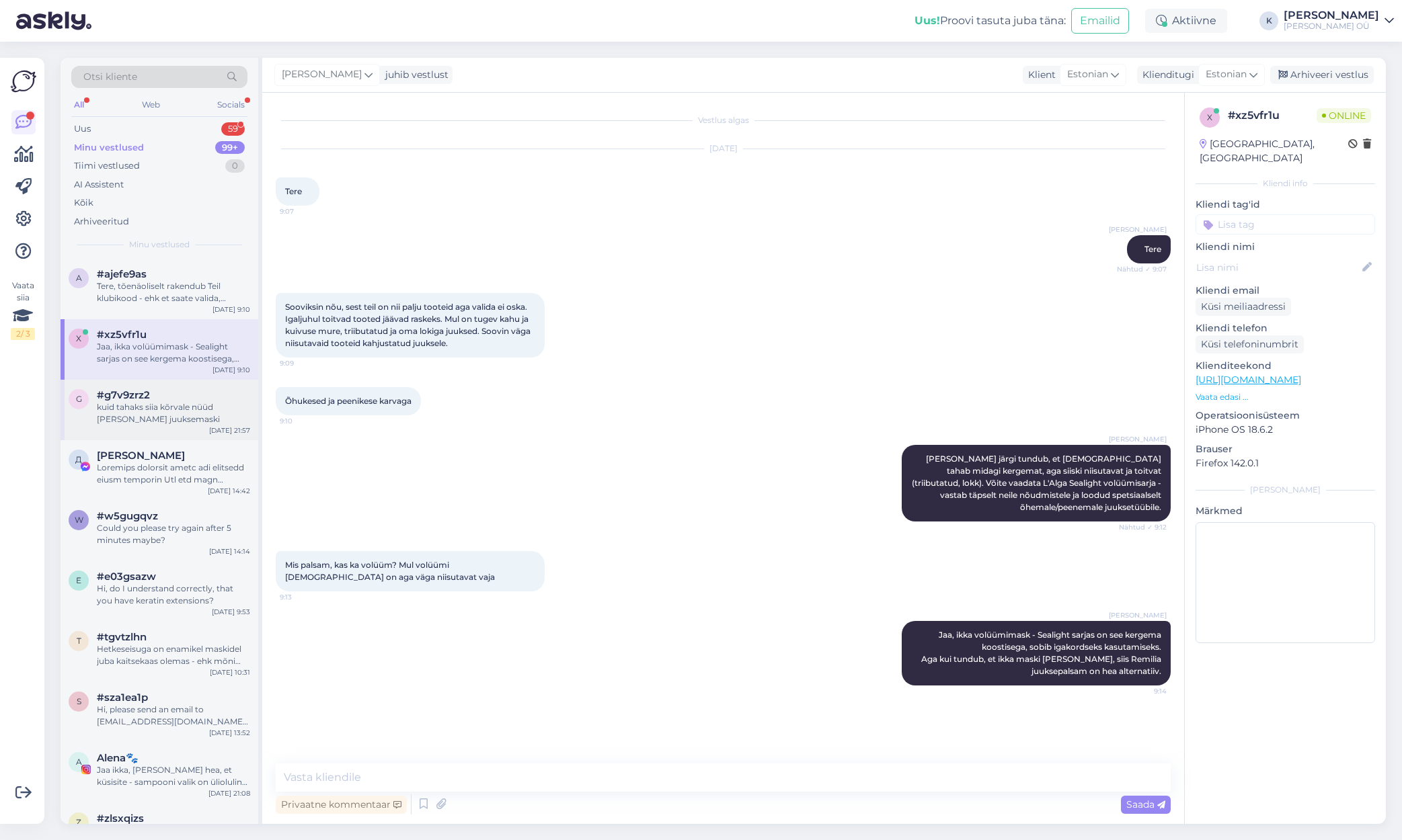
click at [184, 397] on div "#g7v9zrz2" at bounding box center [173, 395] width 153 height 12
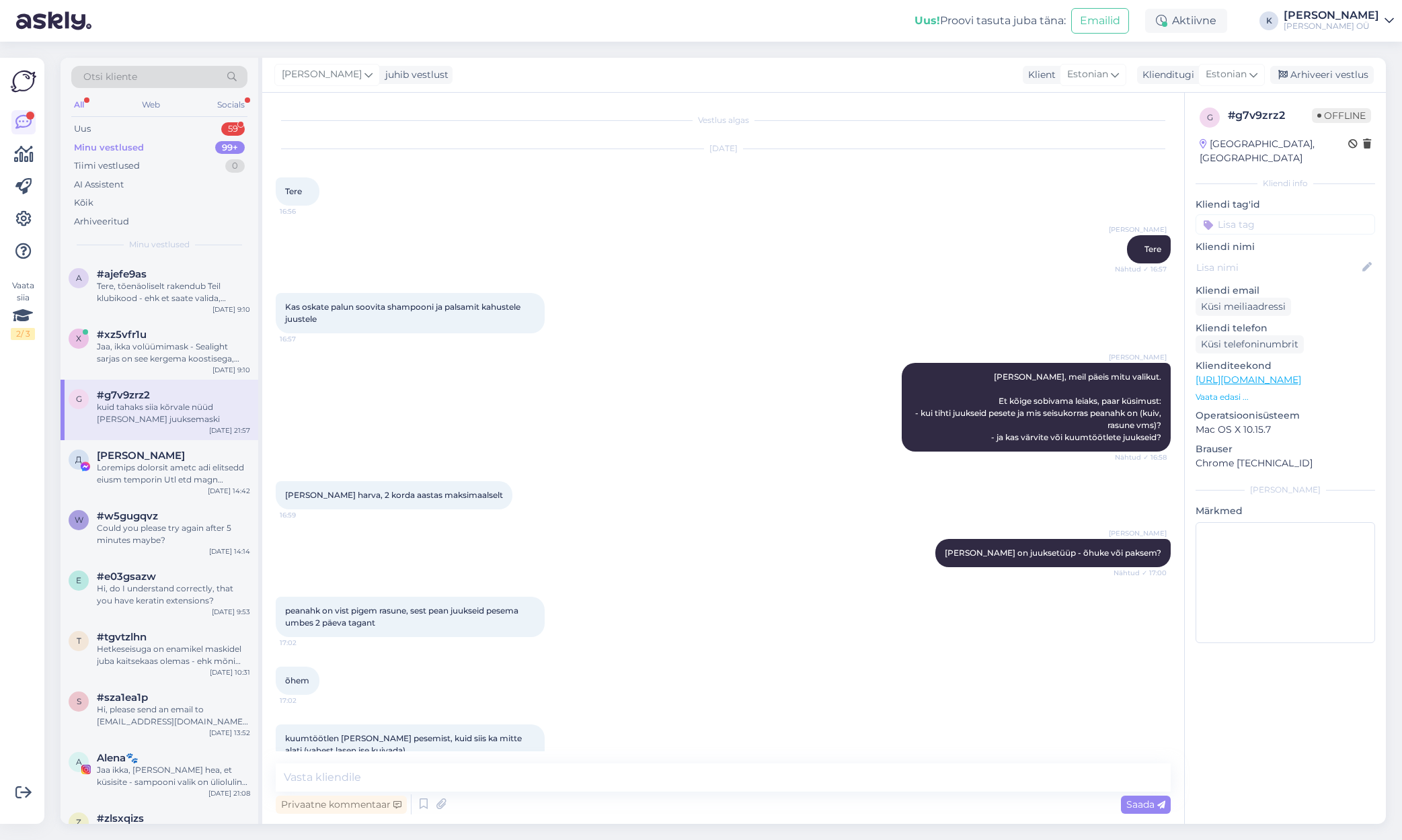
scroll to position [2815, 0]
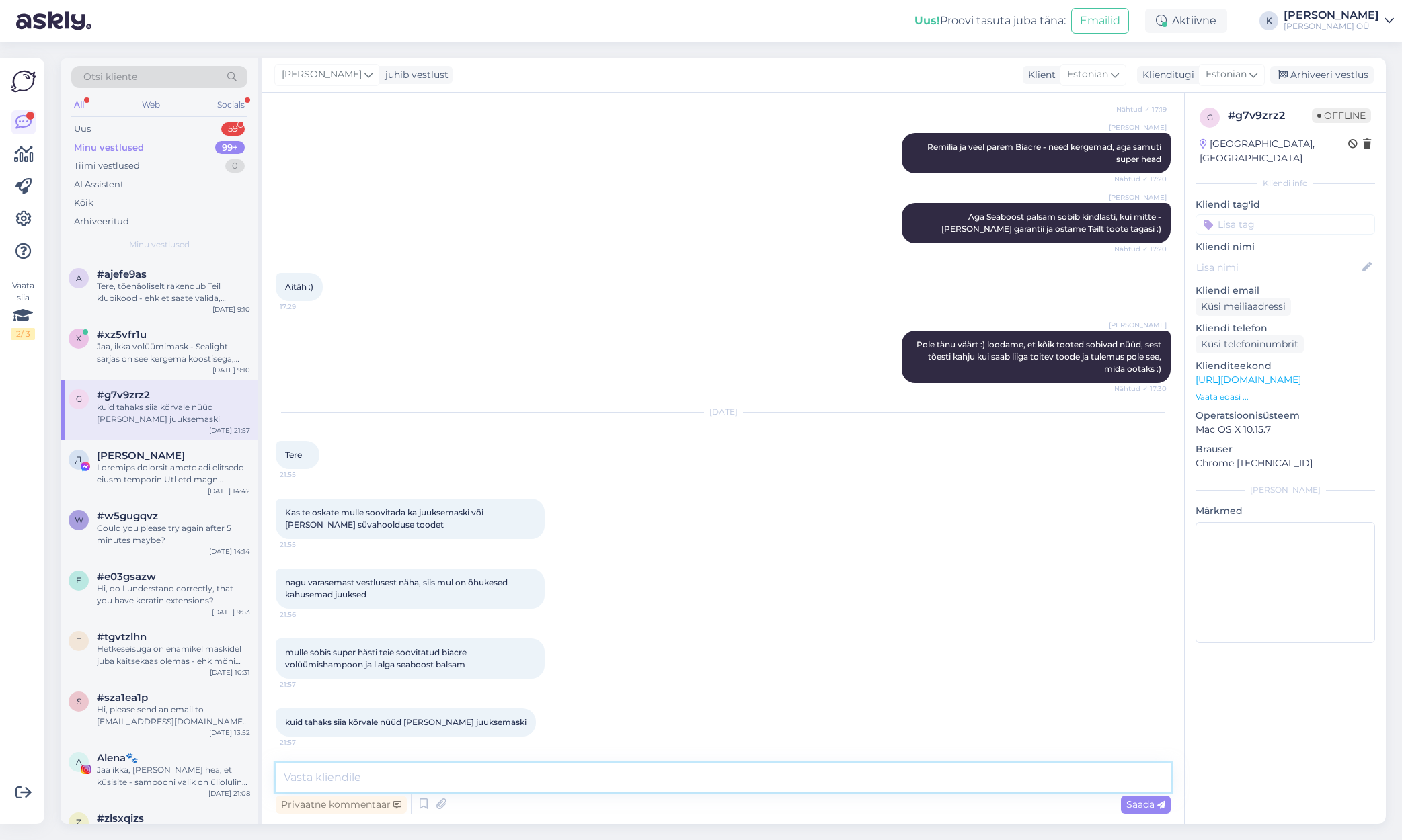
click at [483, 770] on textarea at bounding box center [723, 778] width 895 height 28
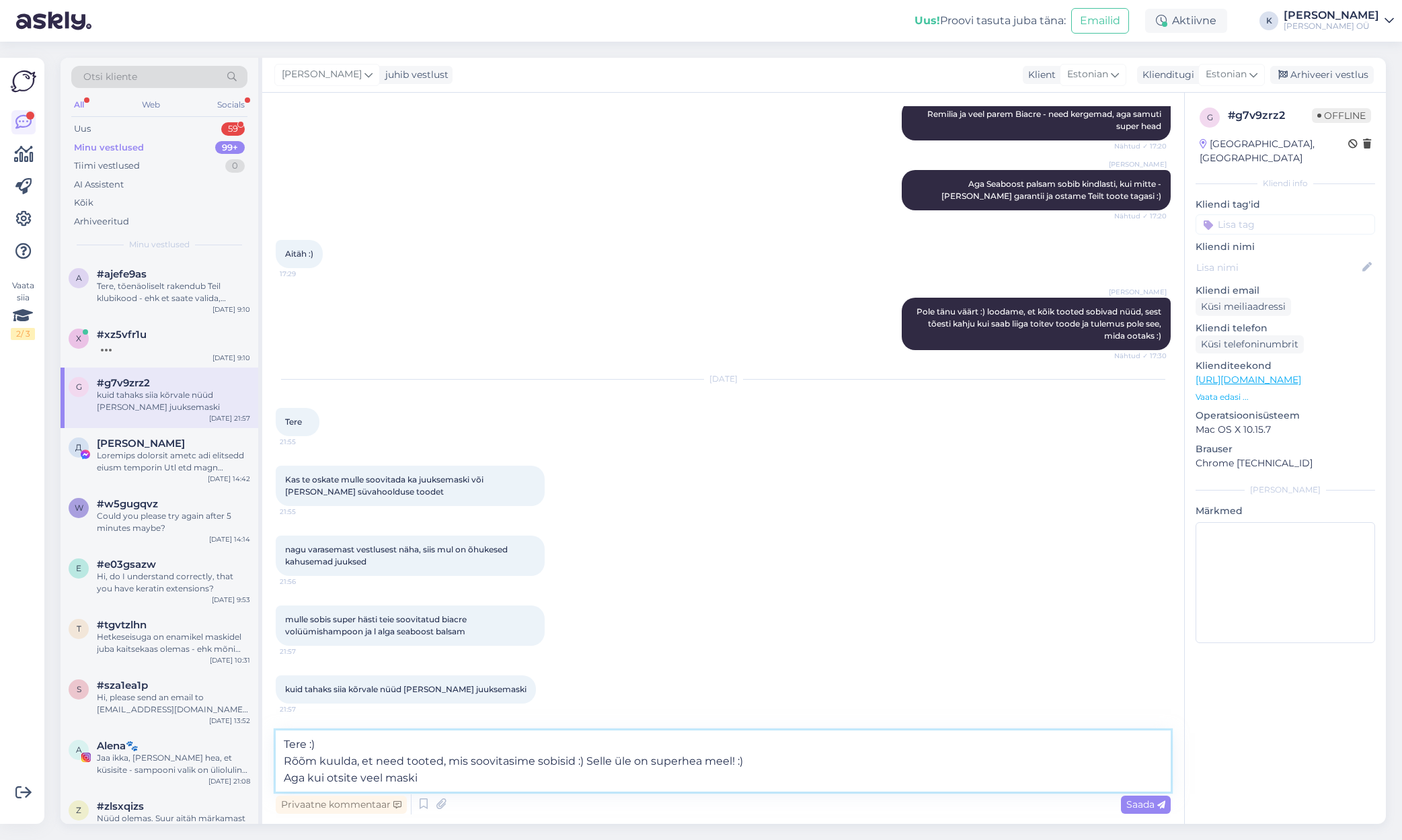
scroll to position [2848, 0]
drag, startPoint x: 471, startPoint y: 778, endPoint x: 361, endPoint y: 776, distance: 110.0
click at [361, 776] on textarea "Tere :) Rõõm kuulda, et need tooted, mis soovitasime sobisid :) Selle üle on su…" at bounding box center [723, 761] width 895 height 61
click at [743, 779] on textarea "Tere :) Rõõm kuulda, et need tooted, mis soovitasime sobisid :) Selle üle on su…" at bounding box center [723, 761] width 895 height 61
paste textarea "[URL][DOMAIN_NAME]"
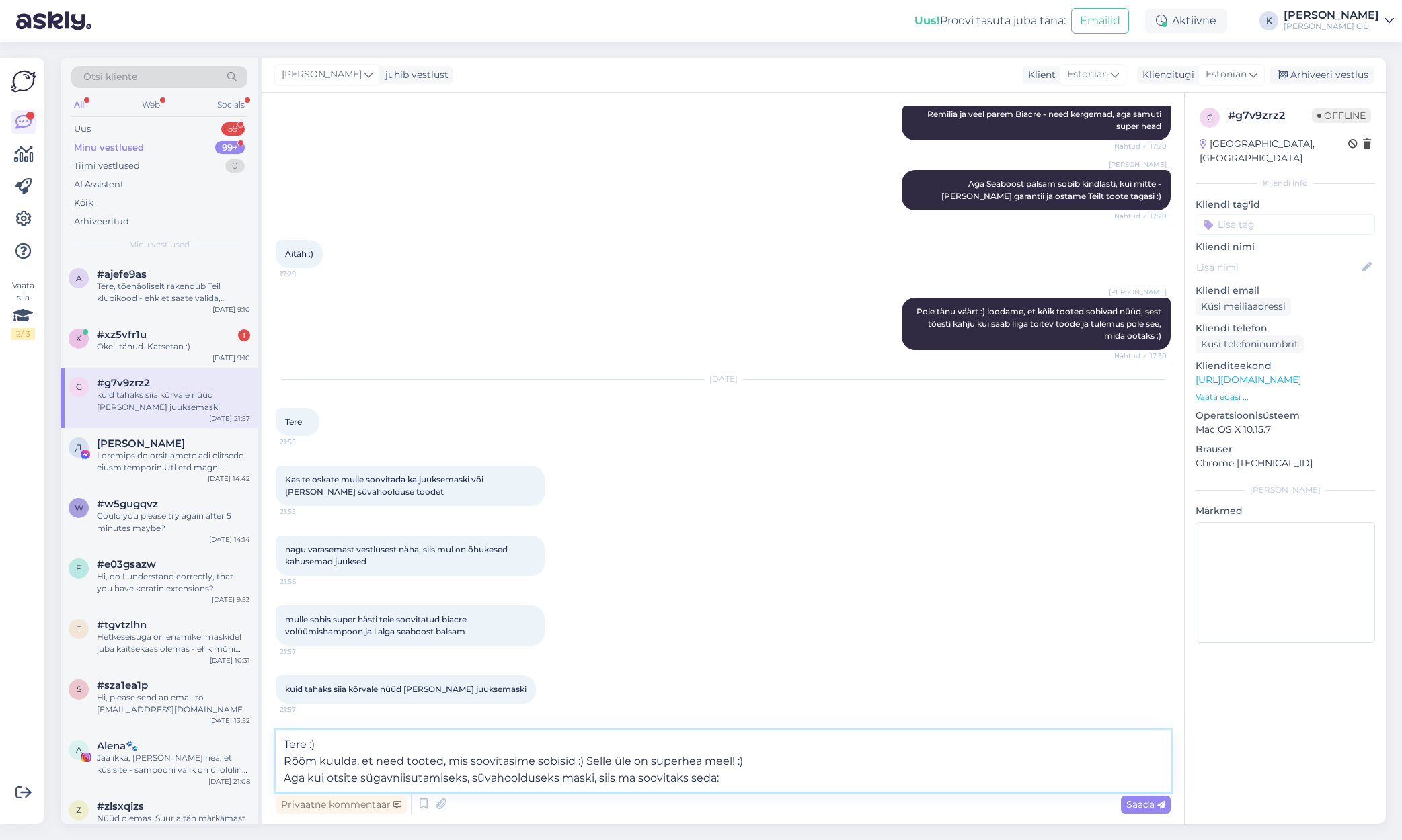
type textarea "Tere :) Rõõm kuulda, et need tooted, mis soovitasime sobisid :) Selle üle on su…"
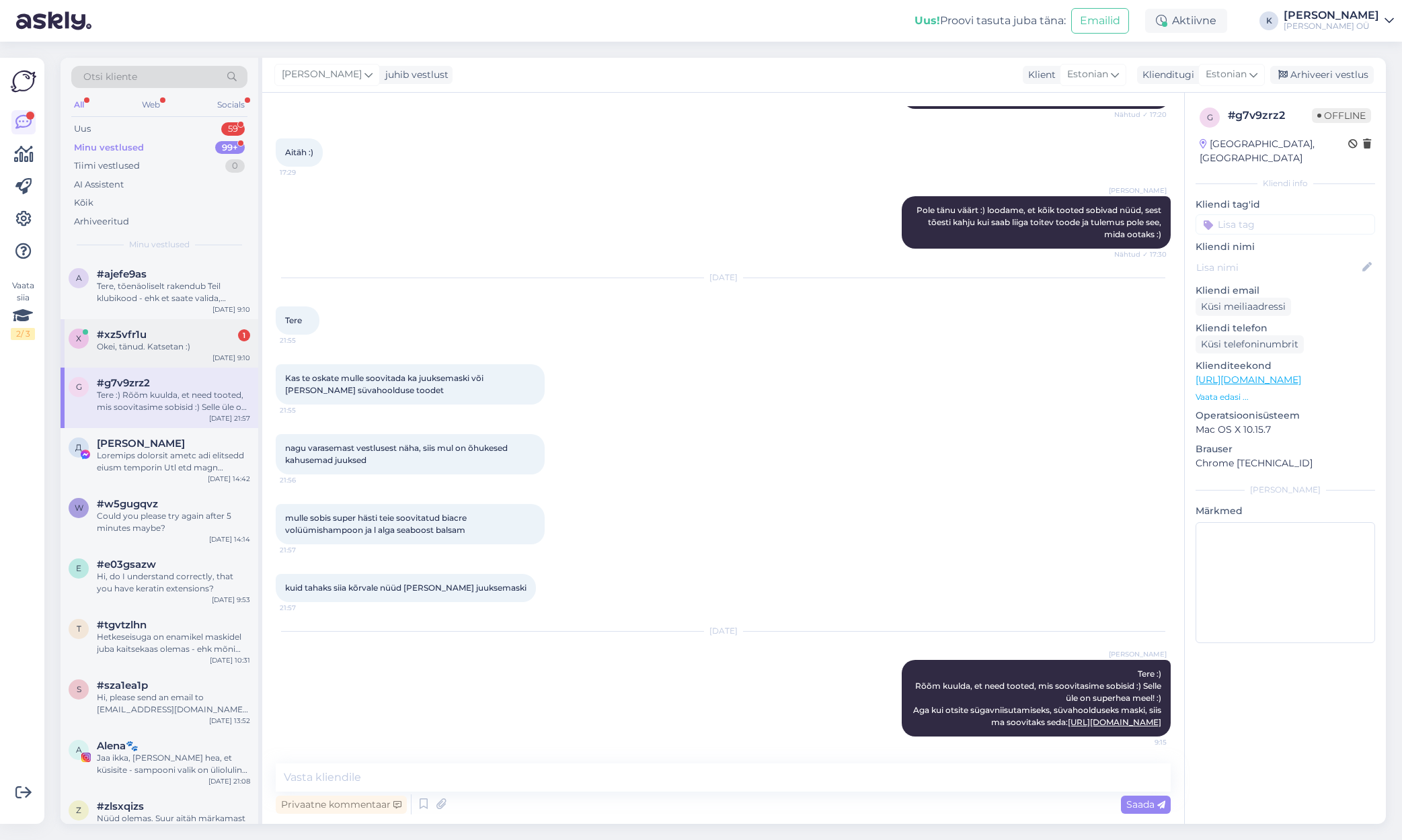
click at [165, 346] on div "Okei, tänud. Katsetan :)" at bounding box center [173, 347] width 153 height 12
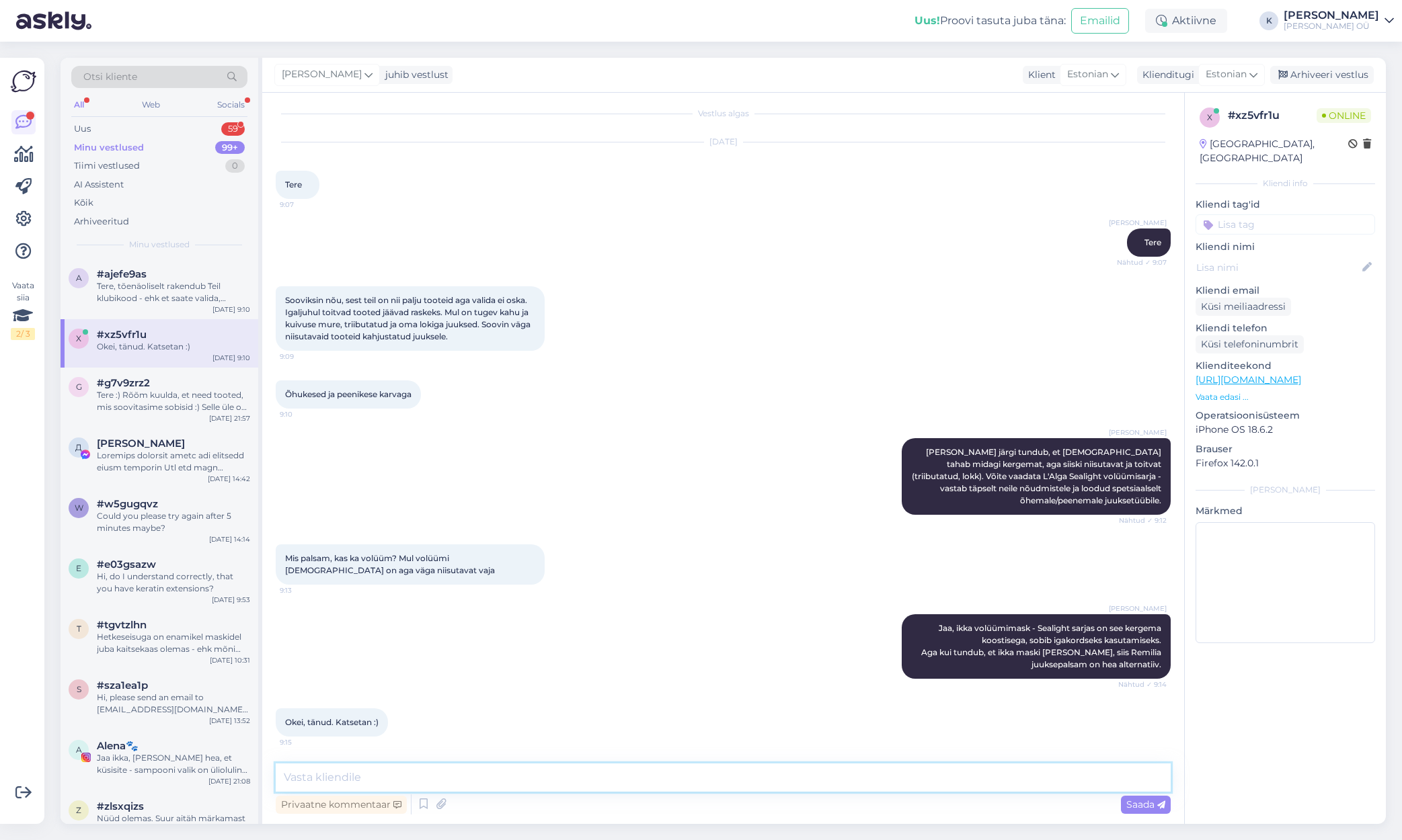
click at [397, 777] on textarea at bounding box center [723, 778] width 895 height 28
type textarea "Jaa, proovige :) Loodan, et toimivad :) ja PS: kuna L'Alga on profisari, siis k…"
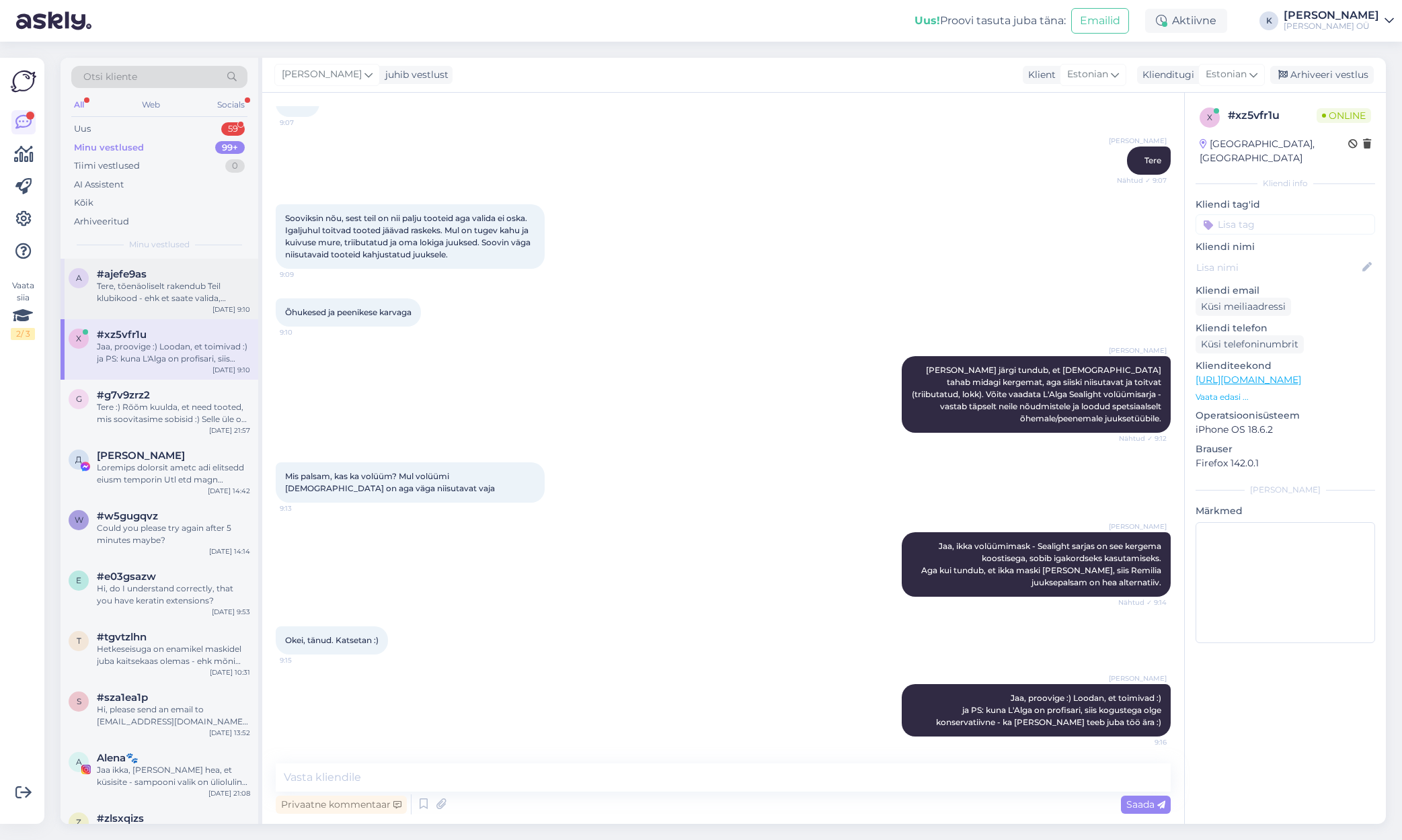
click at [142, 283] on div "Tere, tõenäoliselt rakendub Teil klubikood - ehk et saate valida, kumba kasutad…" at bounding box center [173, 292] width 153 height 24
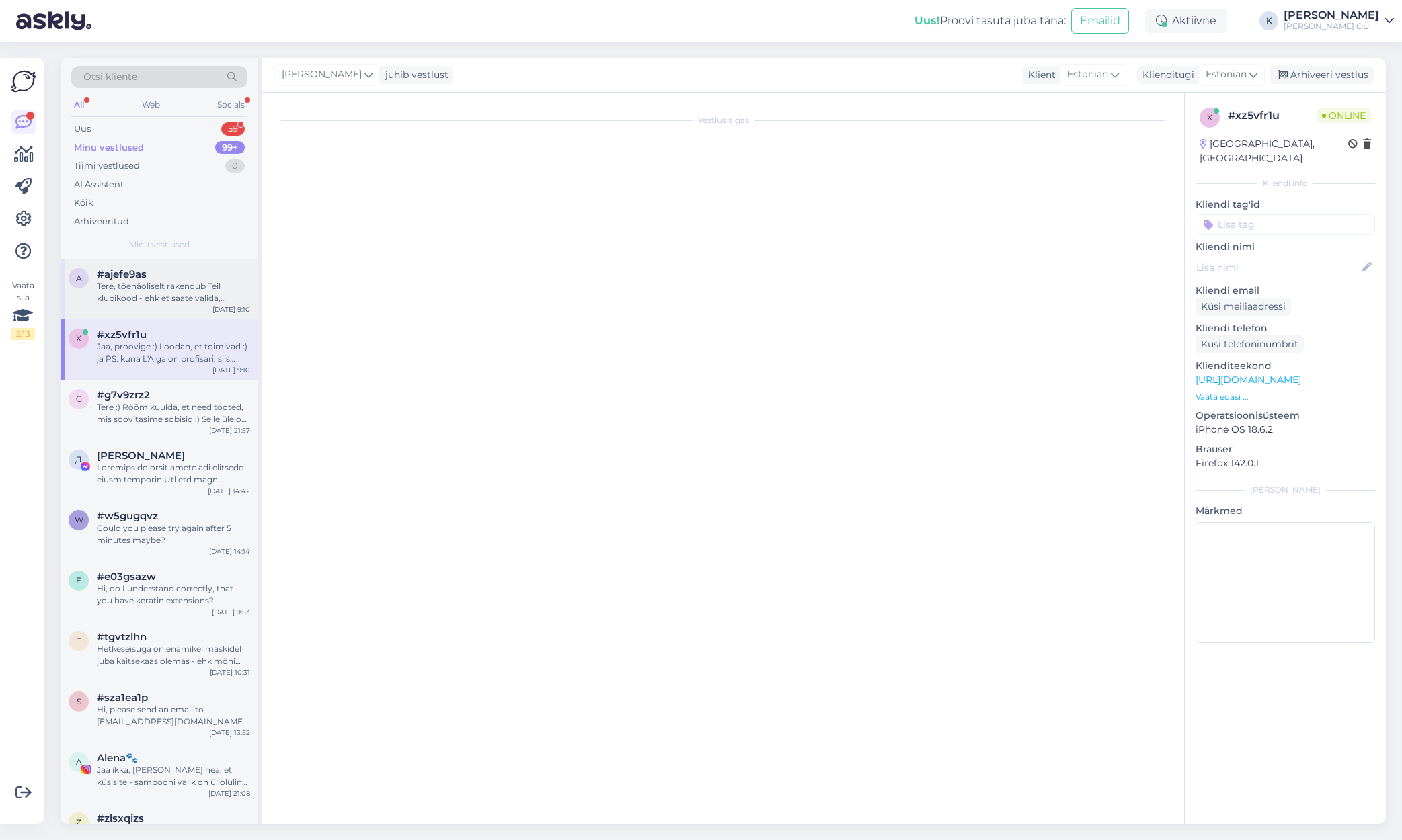
scroll to position [0, 0]
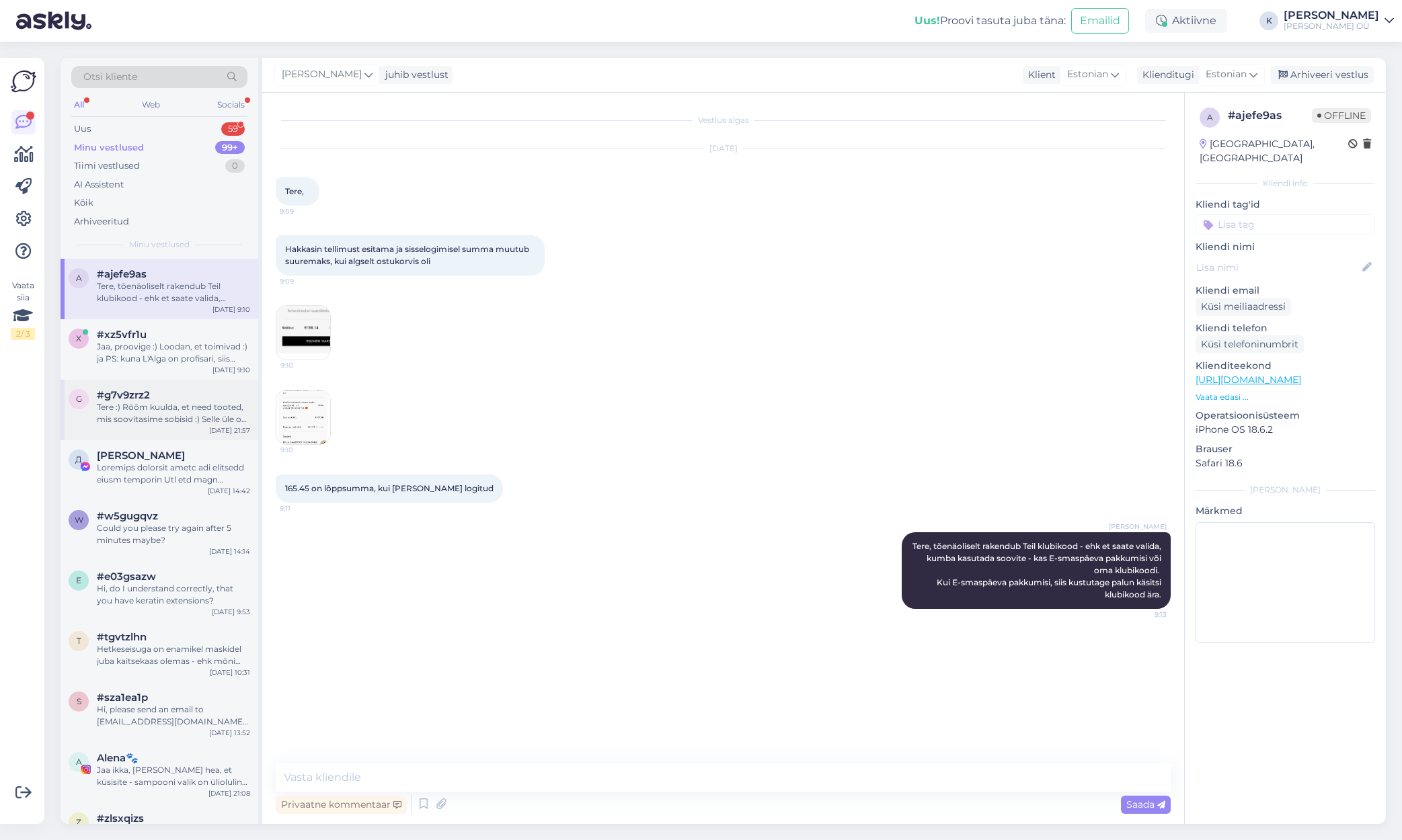
click at [107, 410] on div "Tere :) Rõõm kuulda, et need tooted, mis soovitasime sobisid :) Selle üle on su…" at bounding box center [173, 413] width 153 height 24
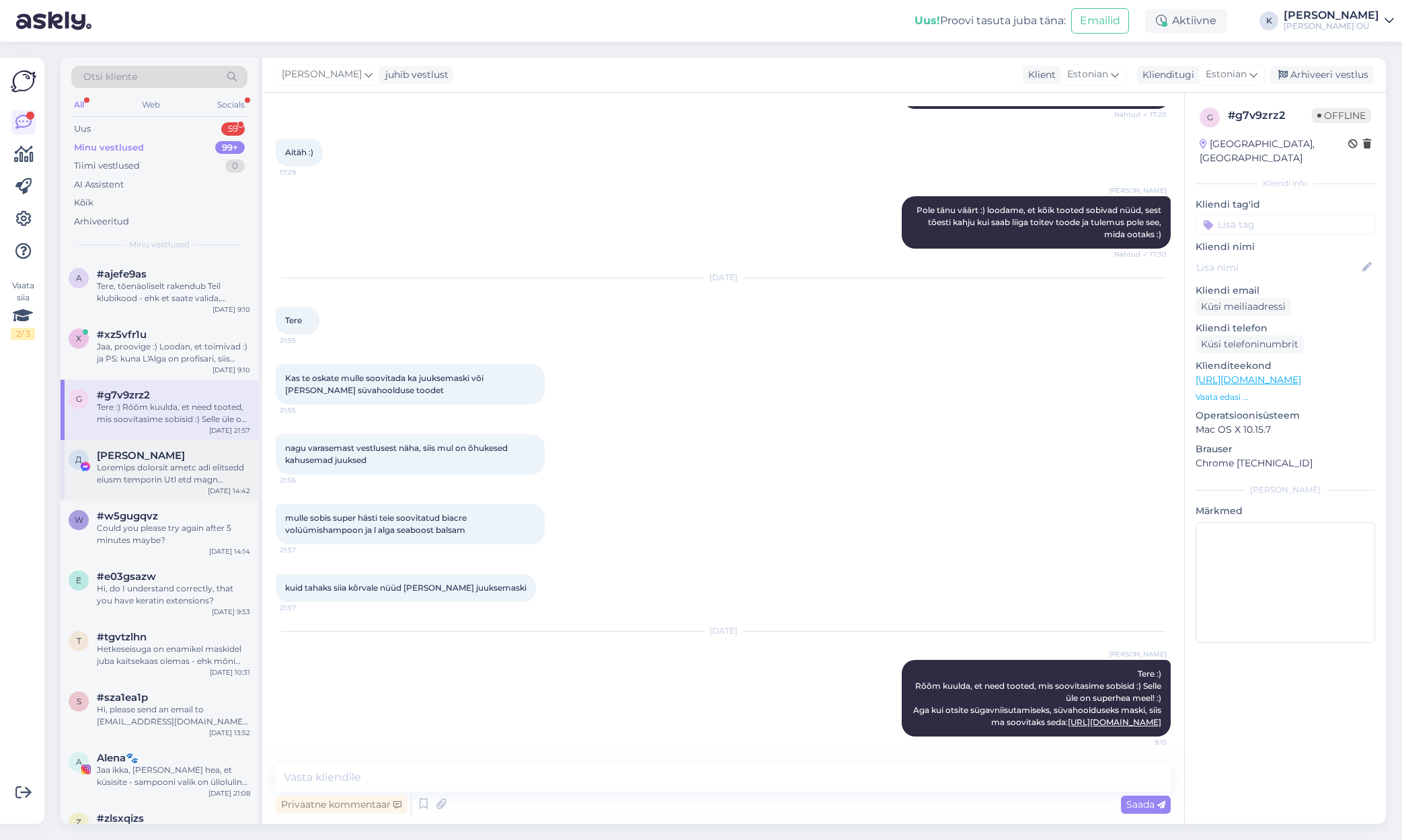
click at [138, 458] on span "[PERSON_NAME]" at bounding box center [141, 456] width 88 height 12
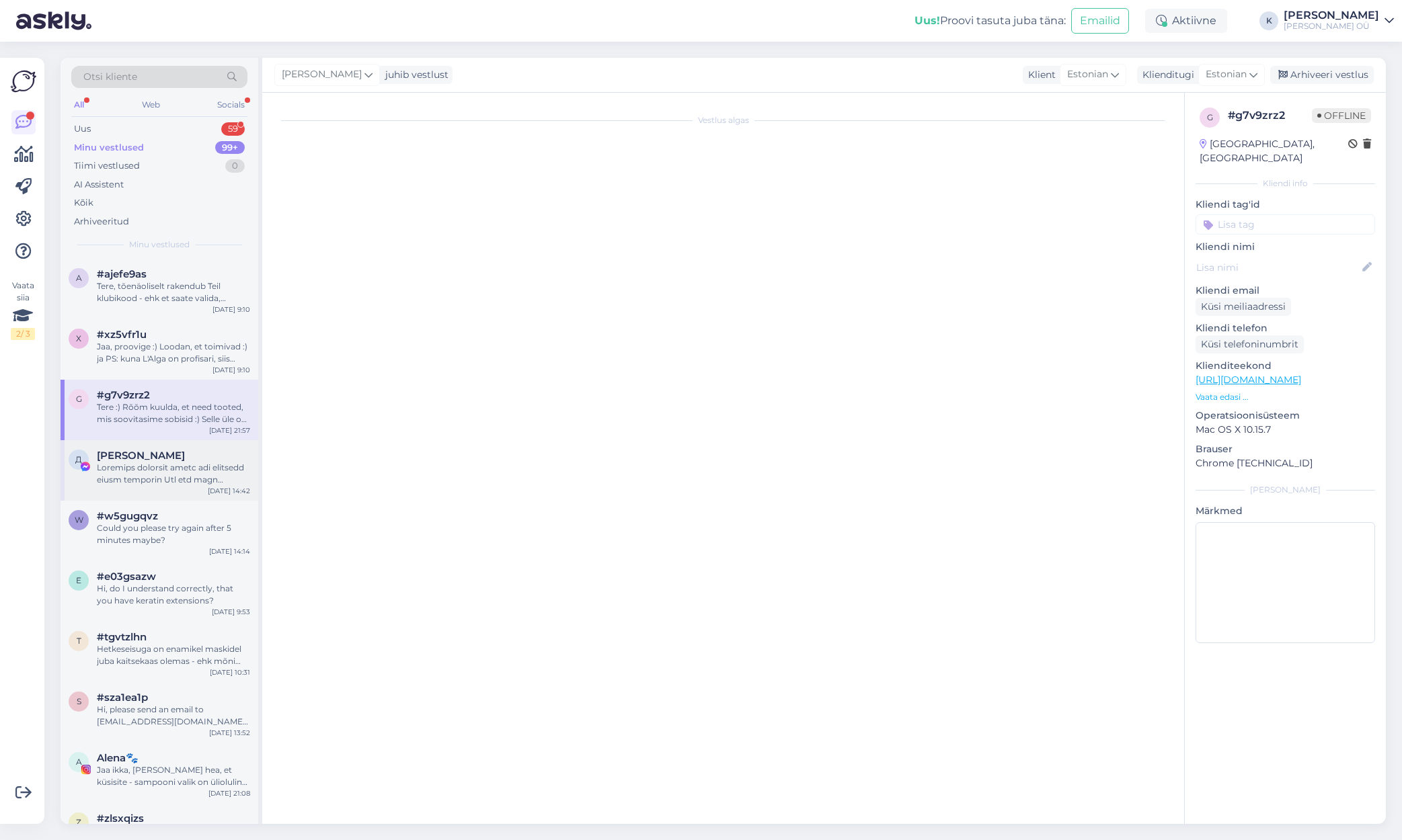
scroll to position [0, 0]
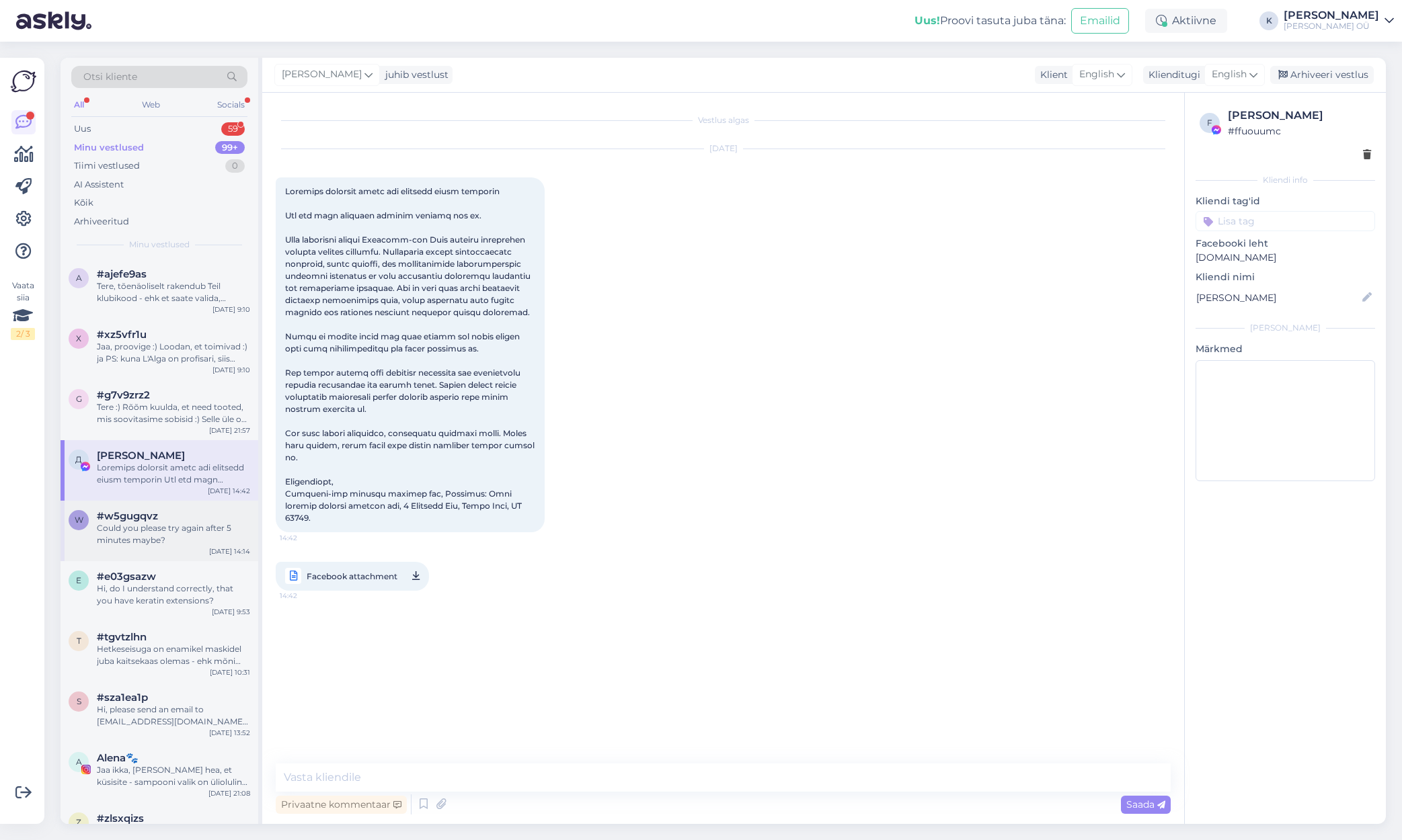
click at [151, 526] on div "Could you please try again after 5 minutes maybe?" at bounding box center [173, 534] width 153 height 24
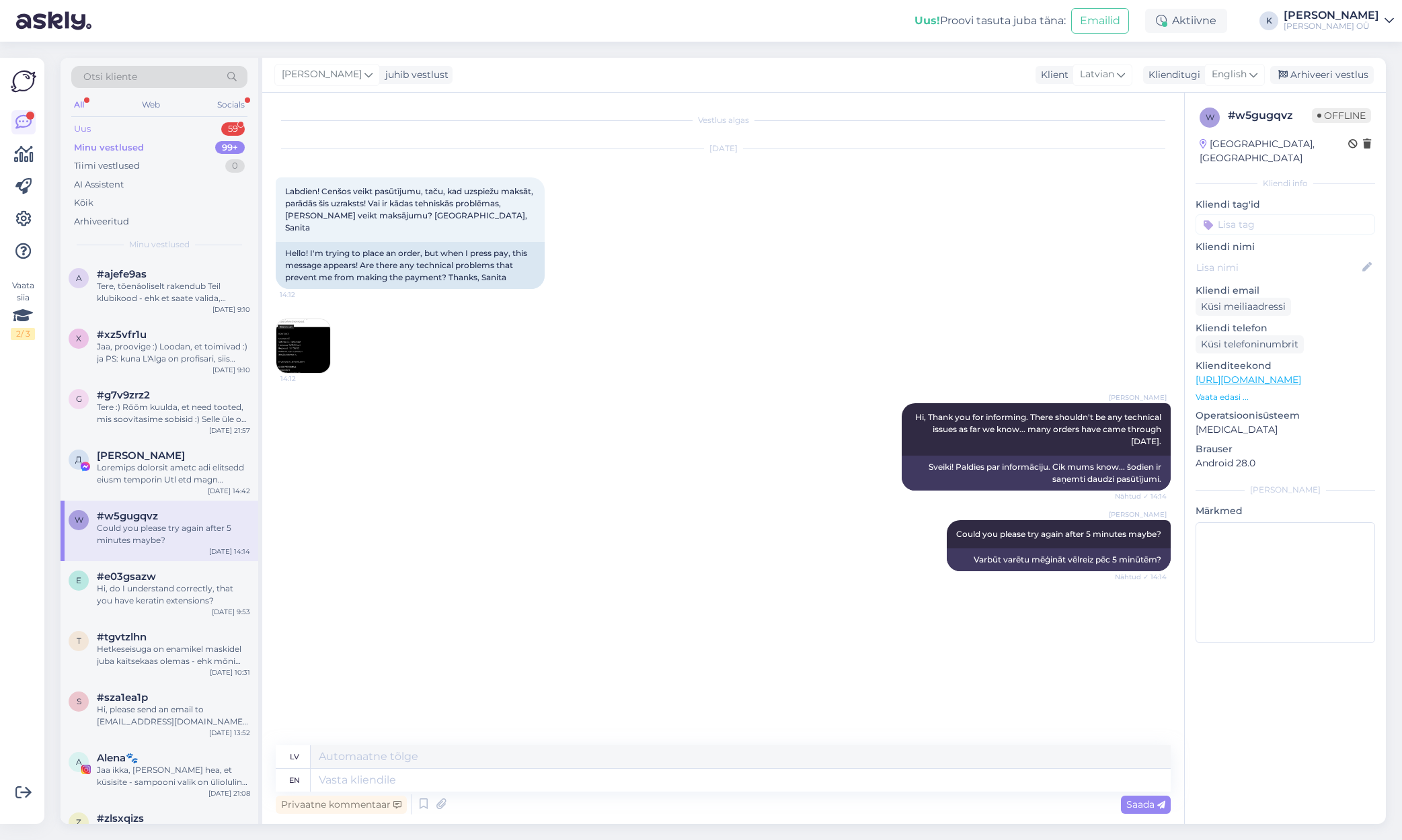
click at [102, 129] on div "Uus 59" at bounding box center [159, 129] width 176 height 19
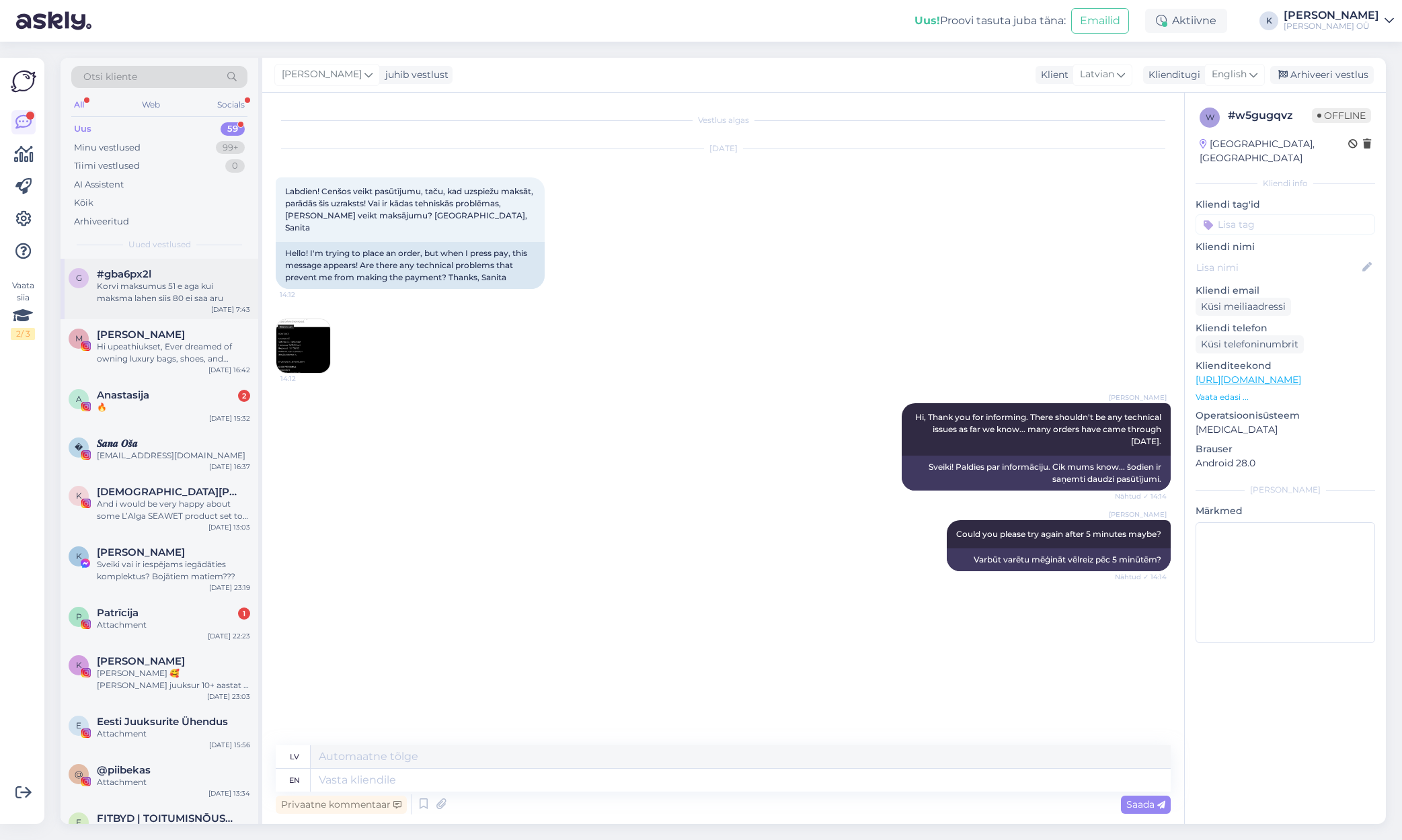
click at [135, 293] on div "Korvi maksumus 51 e aga kui maksma lahen siis 80 ei saa aru" at bounding box center [173, 292] width 153 height 24
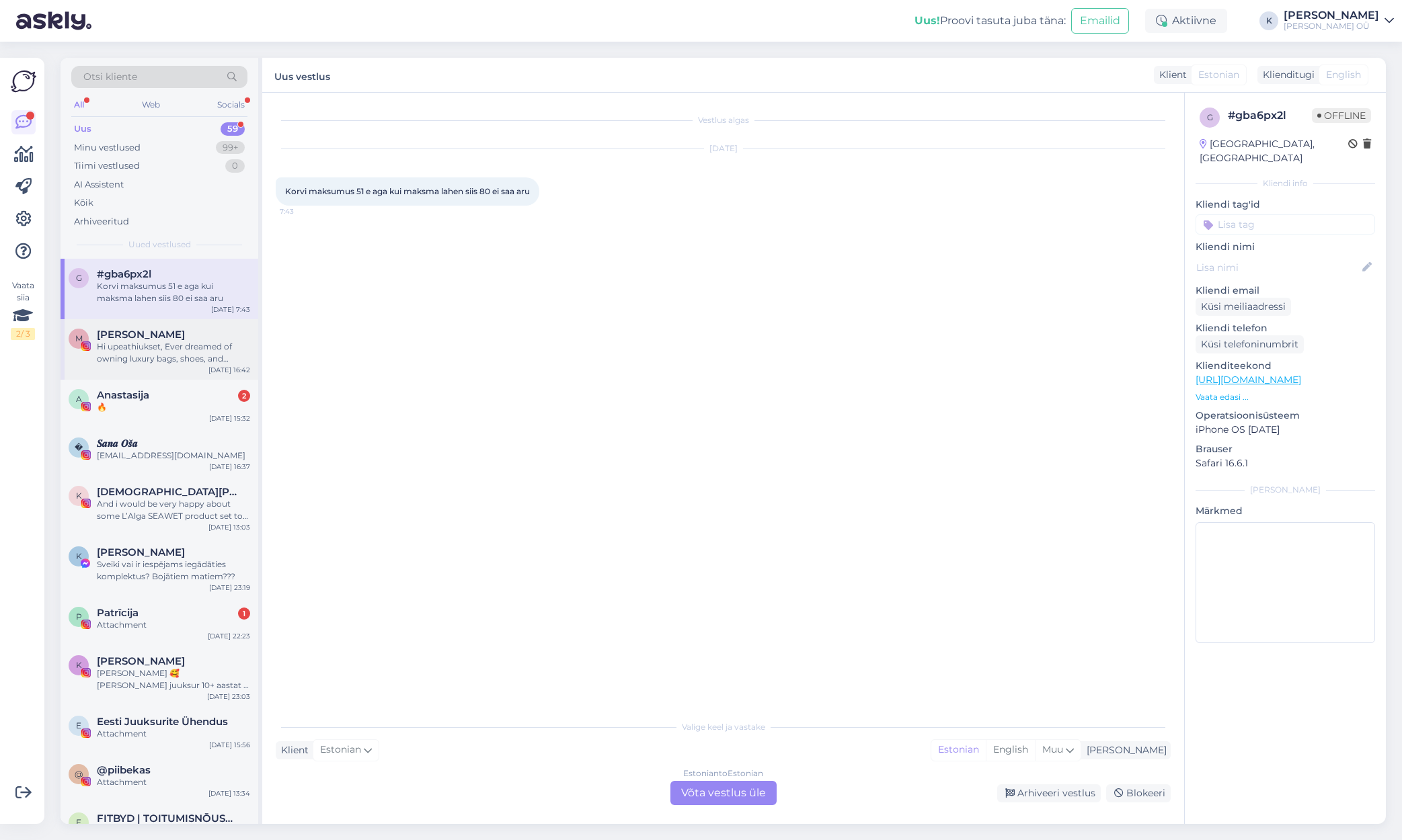
click at [188, 348] on div "Hi upeathiukset, Ever dreamed of owning luxury bags, shoes, and apparel like ce…" at bounding box center [173, 353] width 153 height 24
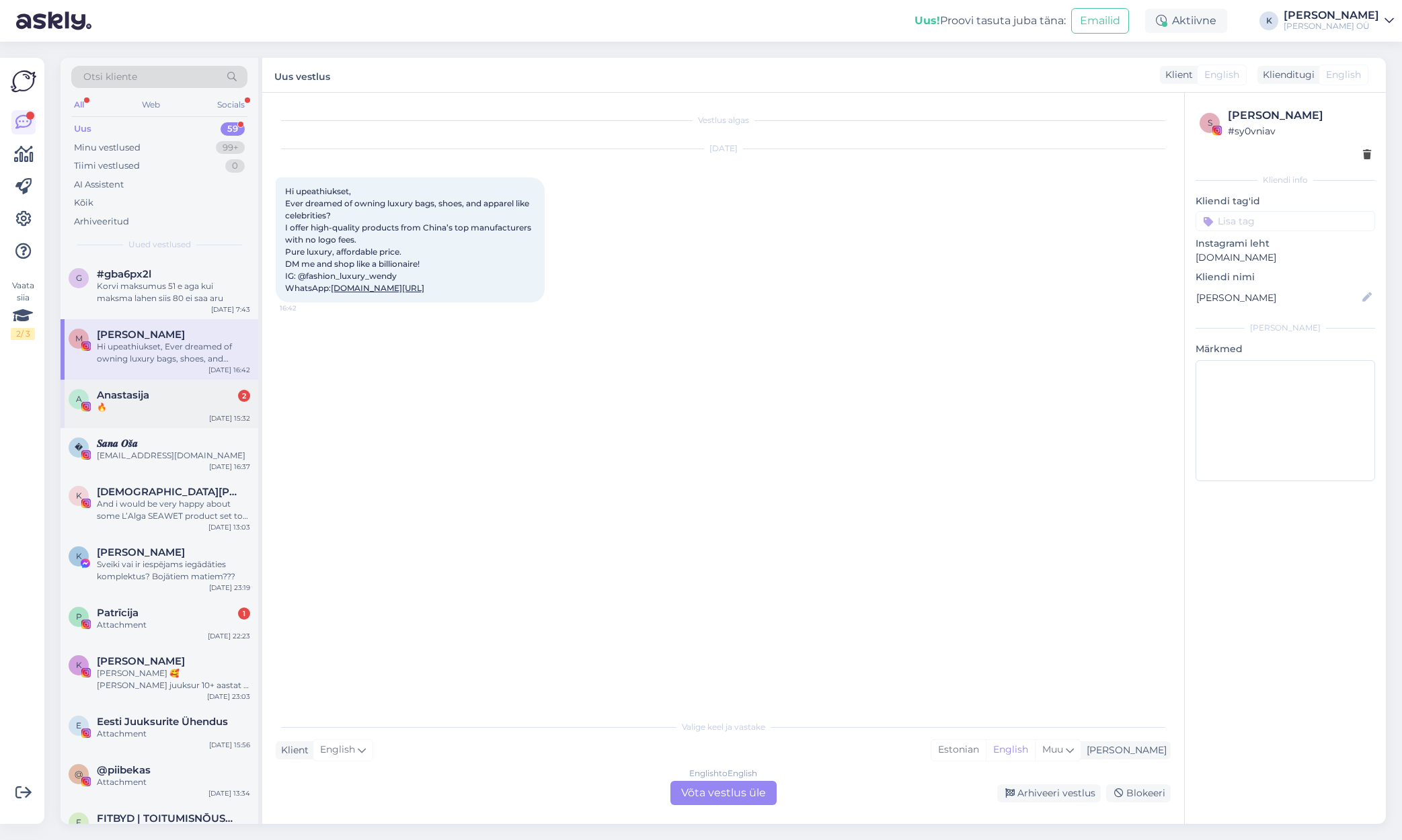
click at [187, 391] on div "Anastasija 2" at bounding box center [173, 395] width 153 height 12
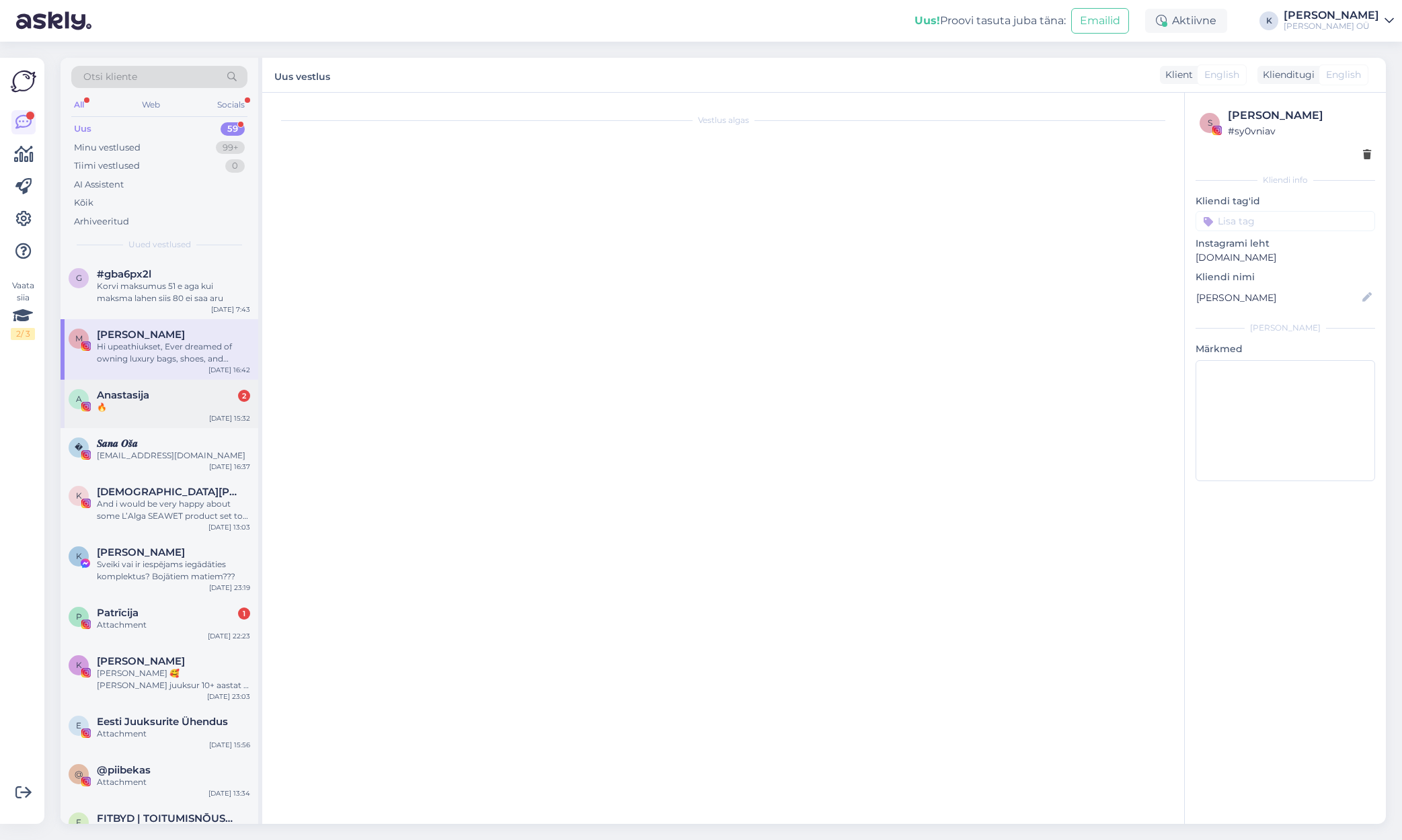
scroll to position [143, 0]
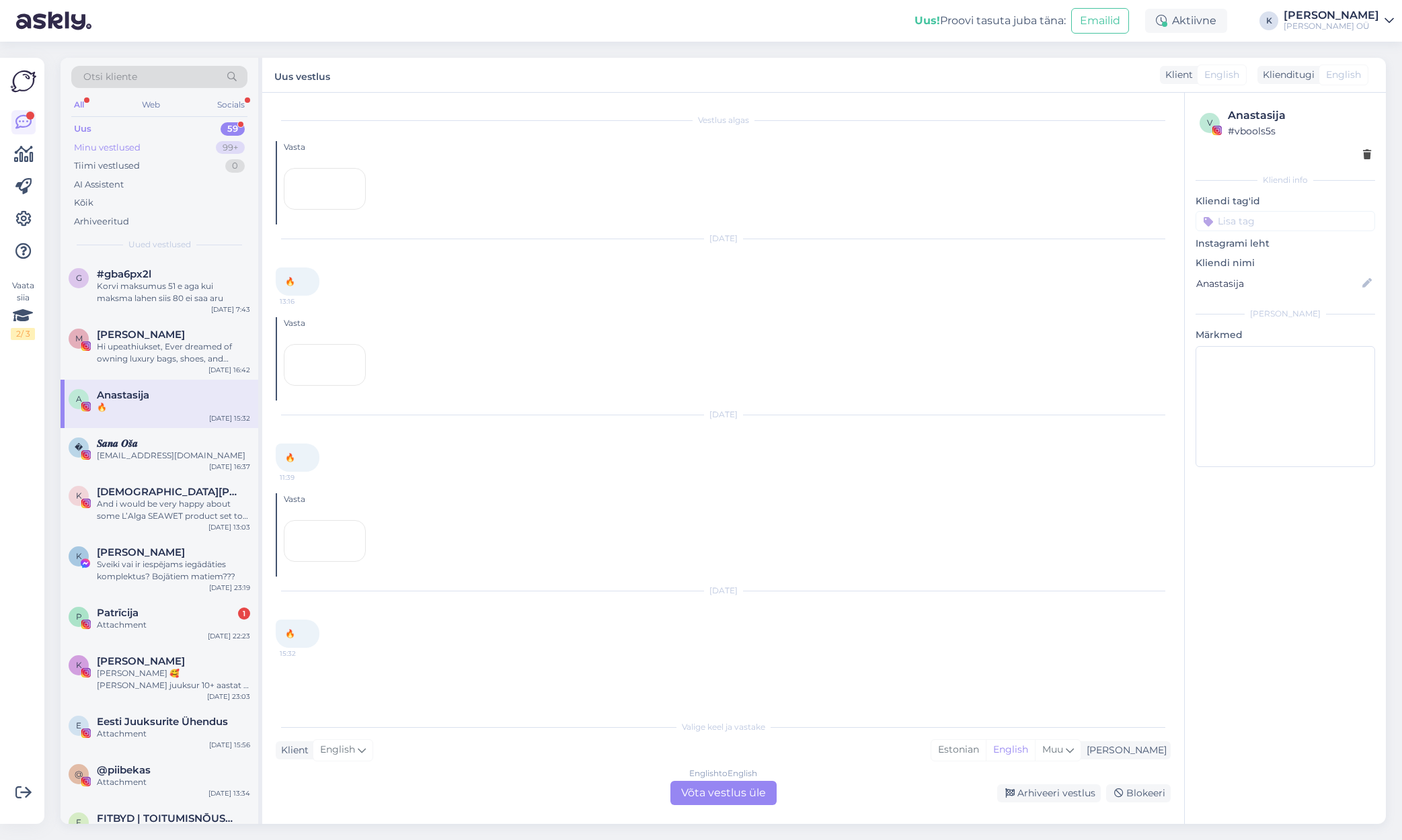
click at [115, 142] on div "Minu vestlused" at bounding box center [107, 147] width 66 height 14
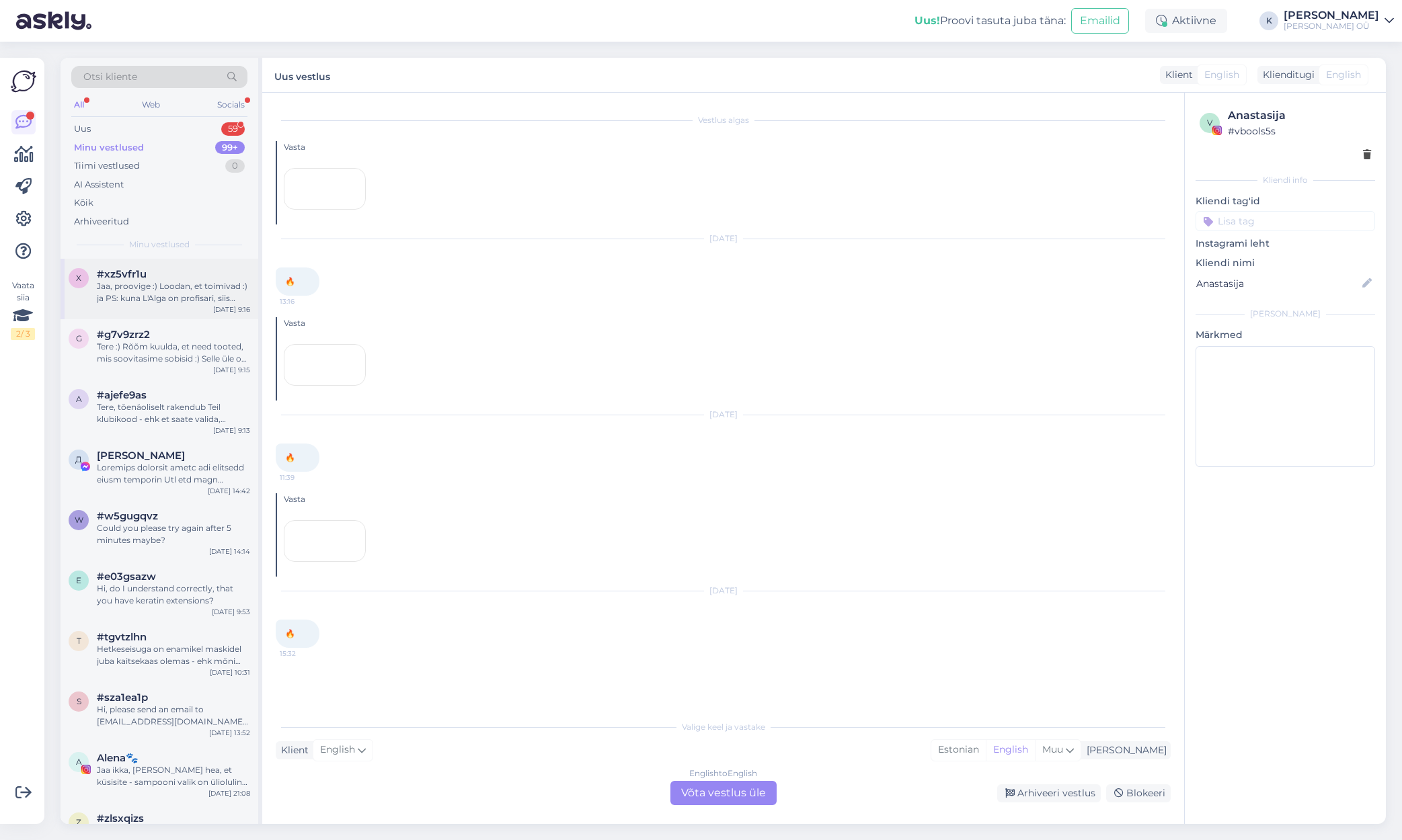
click at [156, 295] on div "Jaa, proovige :) Loodan, et toimivad :) ja PS: kuna L'Alga on profisari, siis k…" at bounding box center [173, 292] width 153 height 24
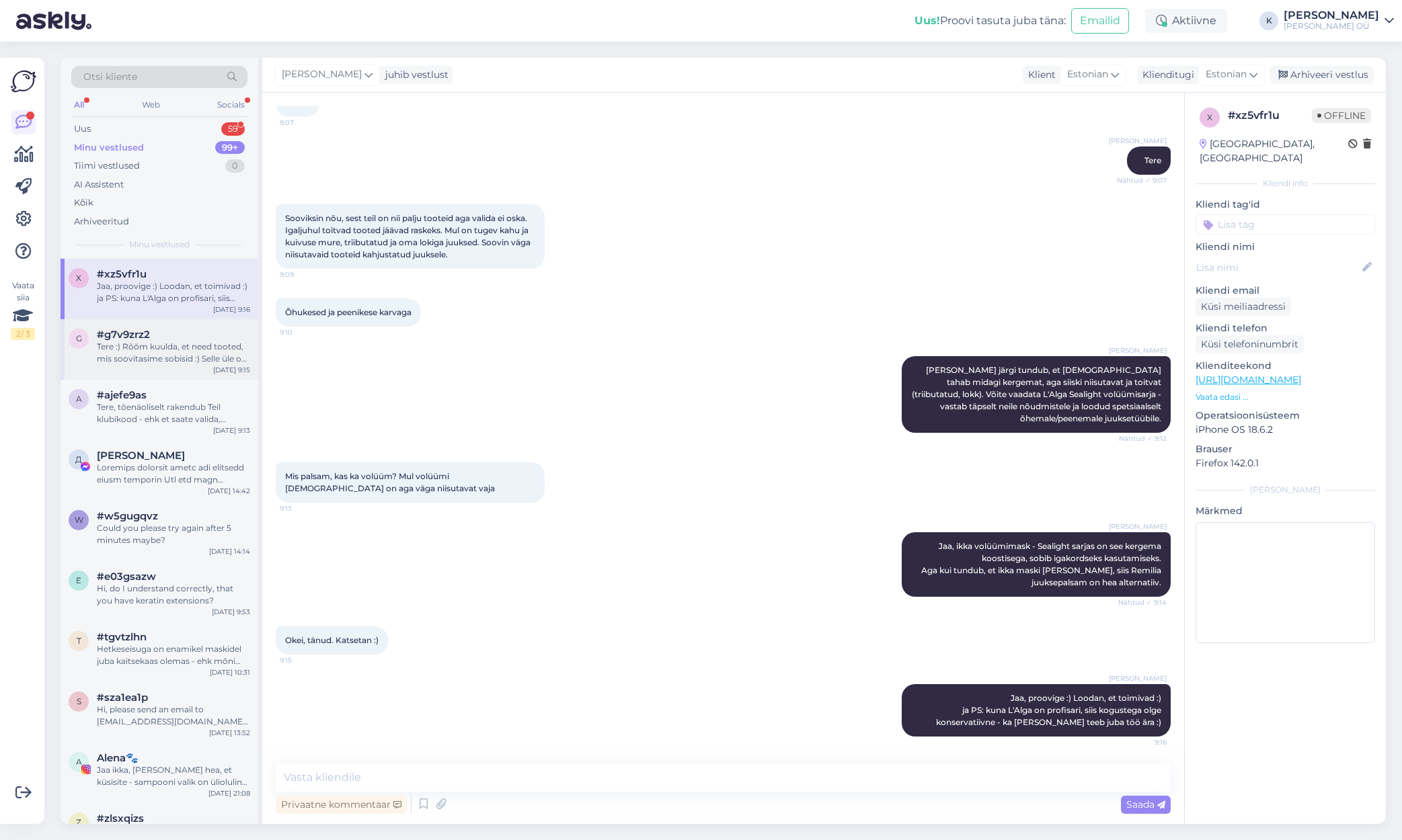
click at [172, 342] on div "Tere :) Rõõm kuulda, et need tooted, mis soovitasime sobisid :) Selle üle on su…" at bounding box center [173, 353] width 153 height 24
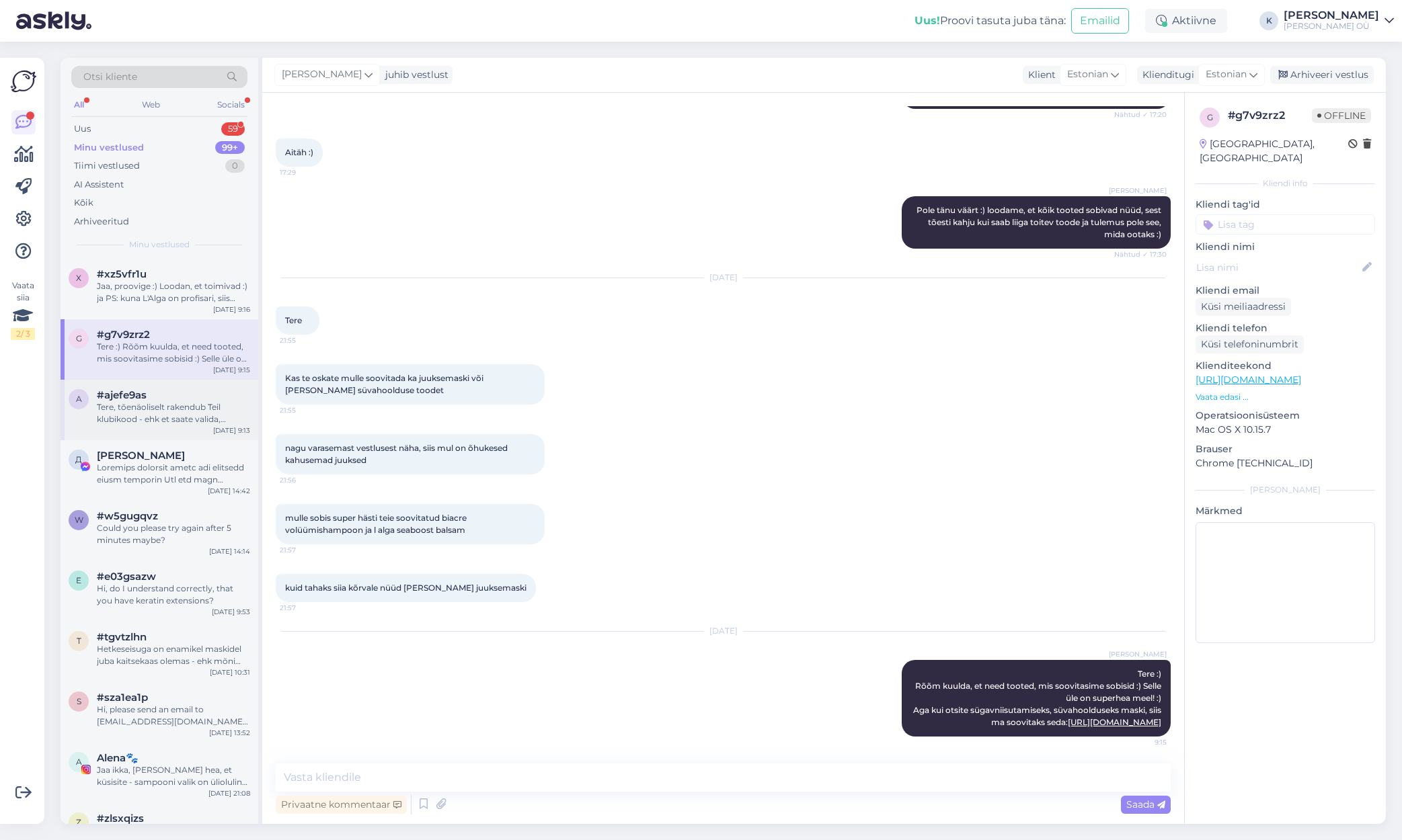
click at [147, 416] on div "Tere, tõenäoliselt rakendub Teil klubikood - ehk et saate valida, kumba kasutad…" at bounding box center [173, 413] width 153 height 24
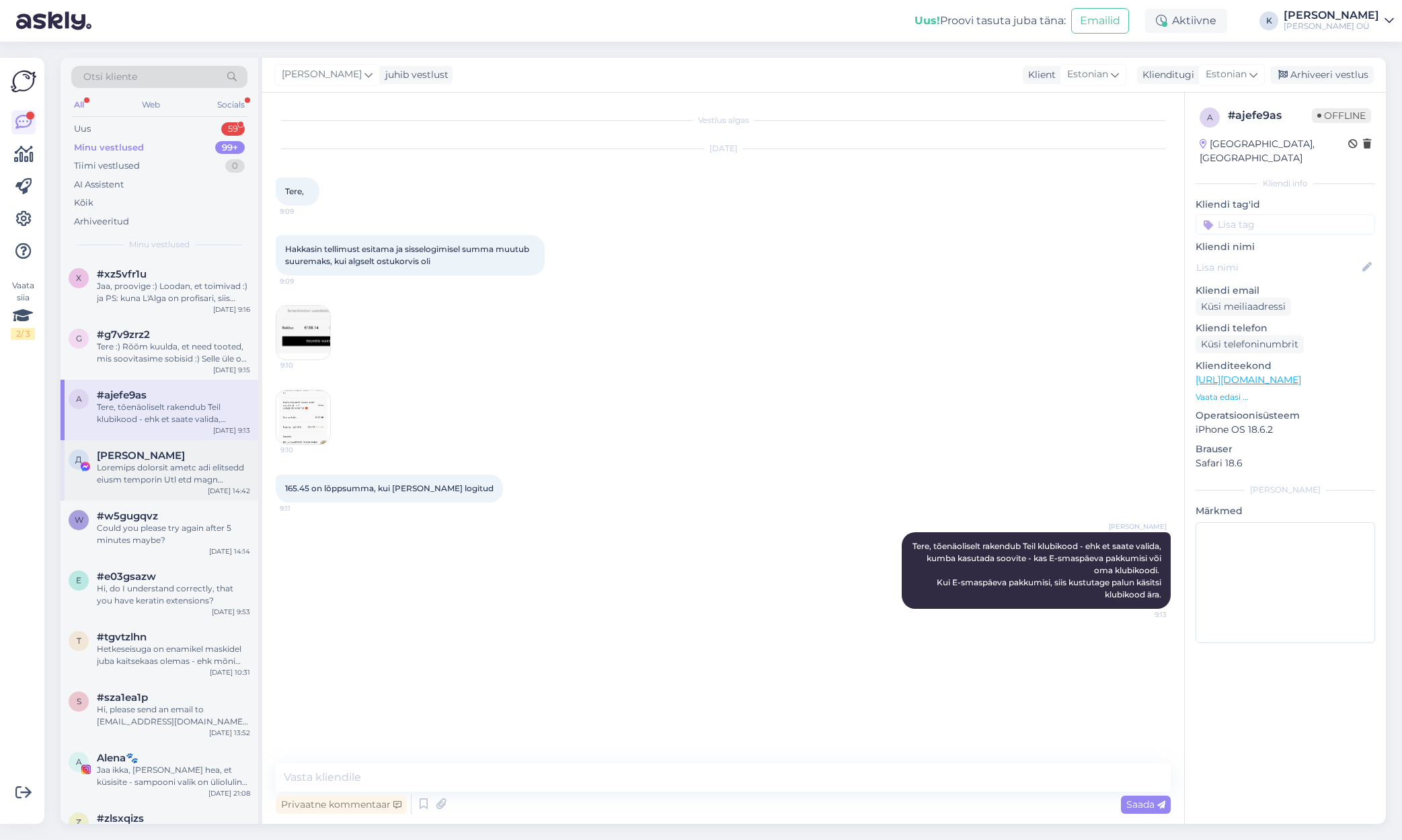
click at [132, 487] on div "Д [PERSON_NAME] [DATE] 14:42" at bounding box center [159, 471] width 198 height 61
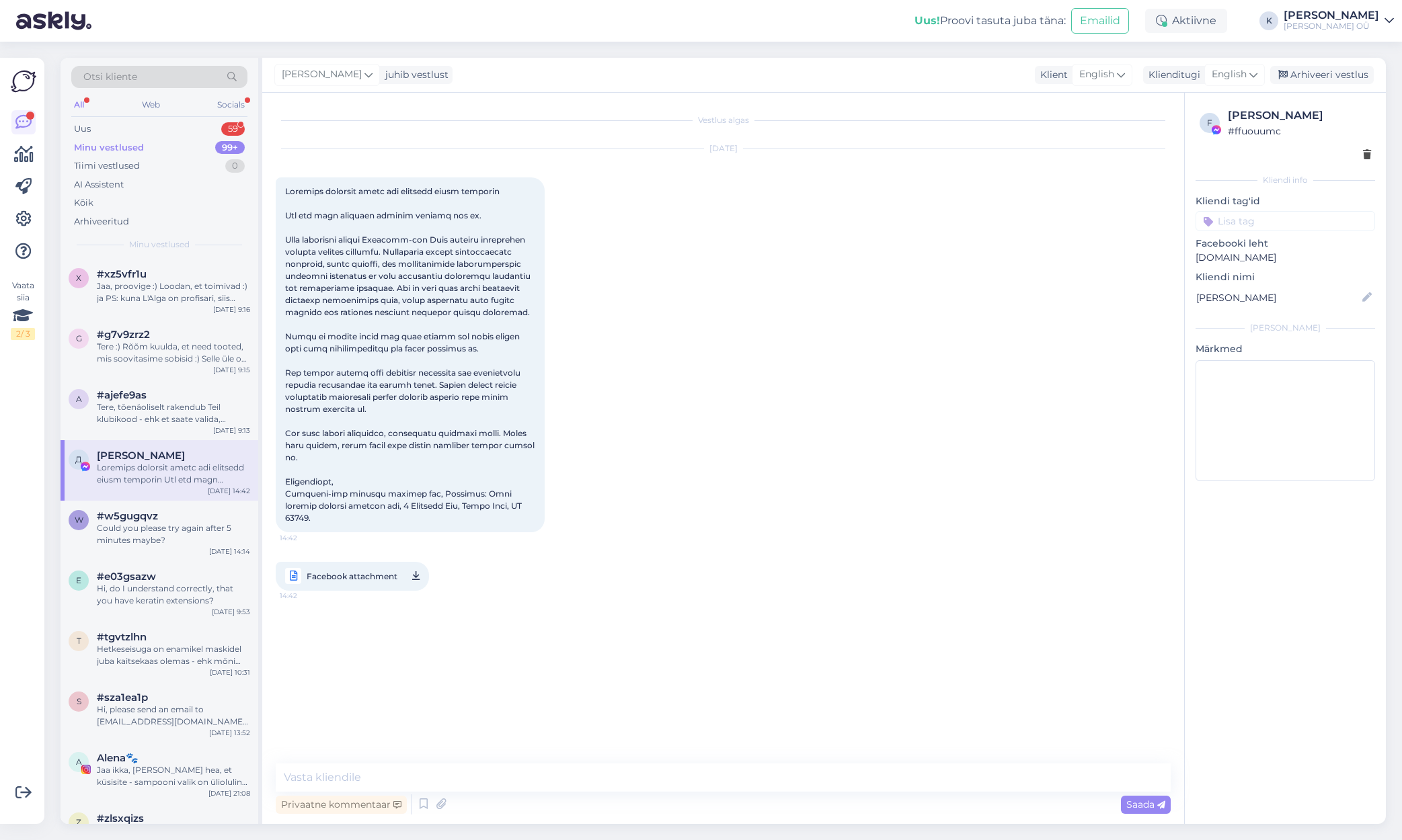
click at [1367, 154] on icon at bounding box center [1368, 155] width 8 height 10
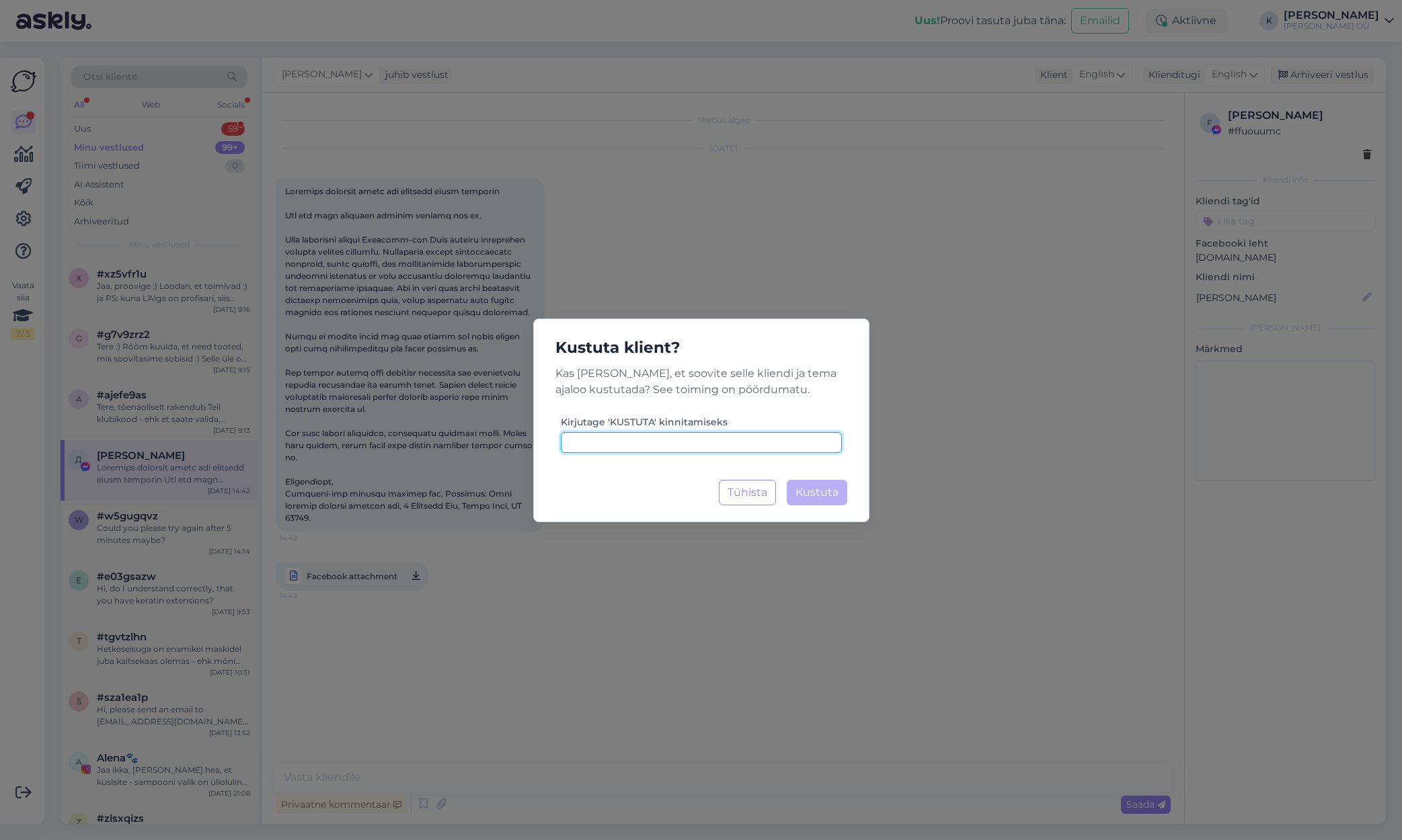
click at [681, 446] on input at bounding box center [701, 443] width 281 height 21
type input "KUSTUTA"
click at [844, 492] on button "Kustuta Laadimine..." at bounding box center [817, 492] width 61 height 26
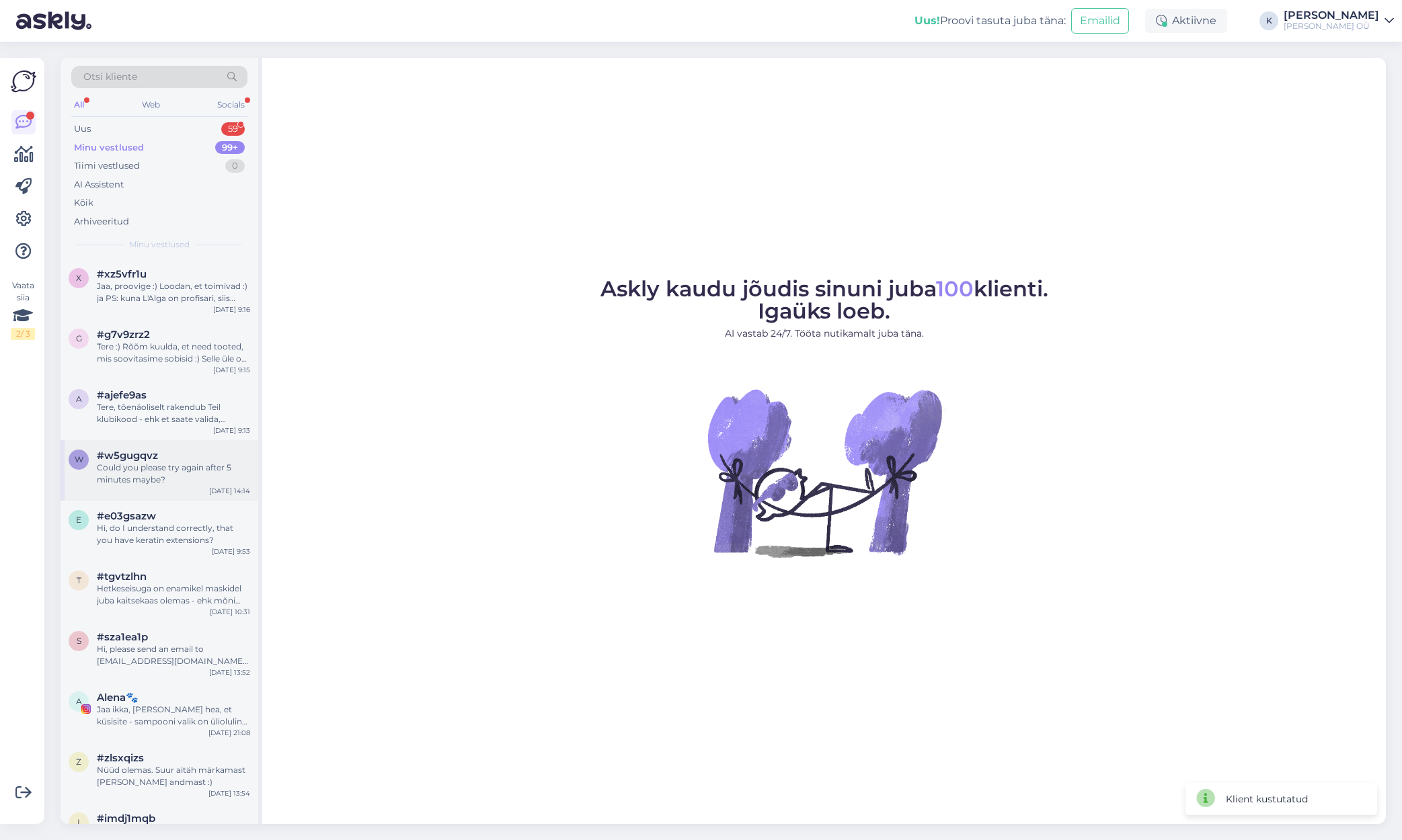
click at [185, 471] on div "Could you please try again after 5 minutes maybe?" at bounding box center [173, 474] width 153 height 24
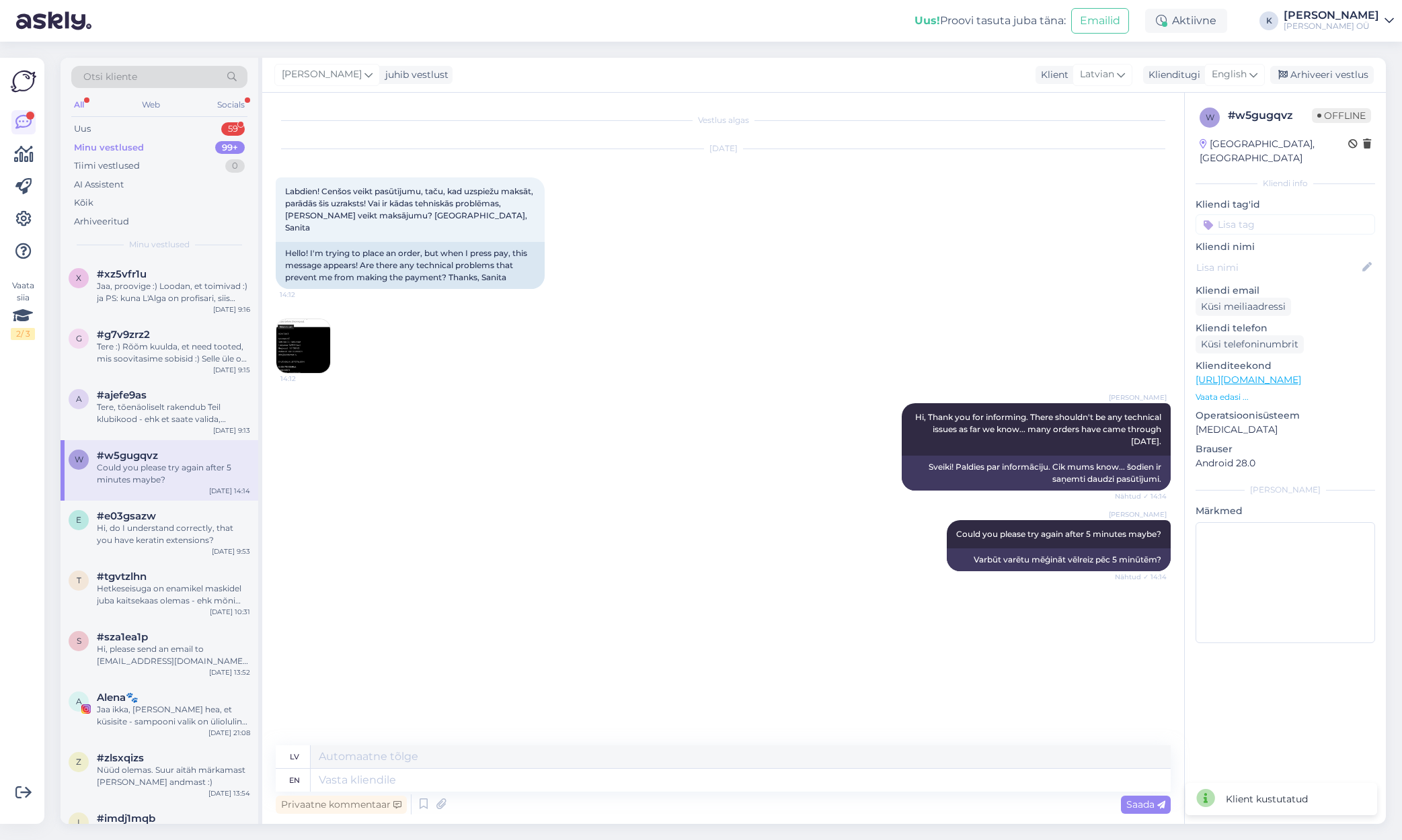
click at [1364, 143] on icon at bounding box center [1368, 145] width 8 height 10
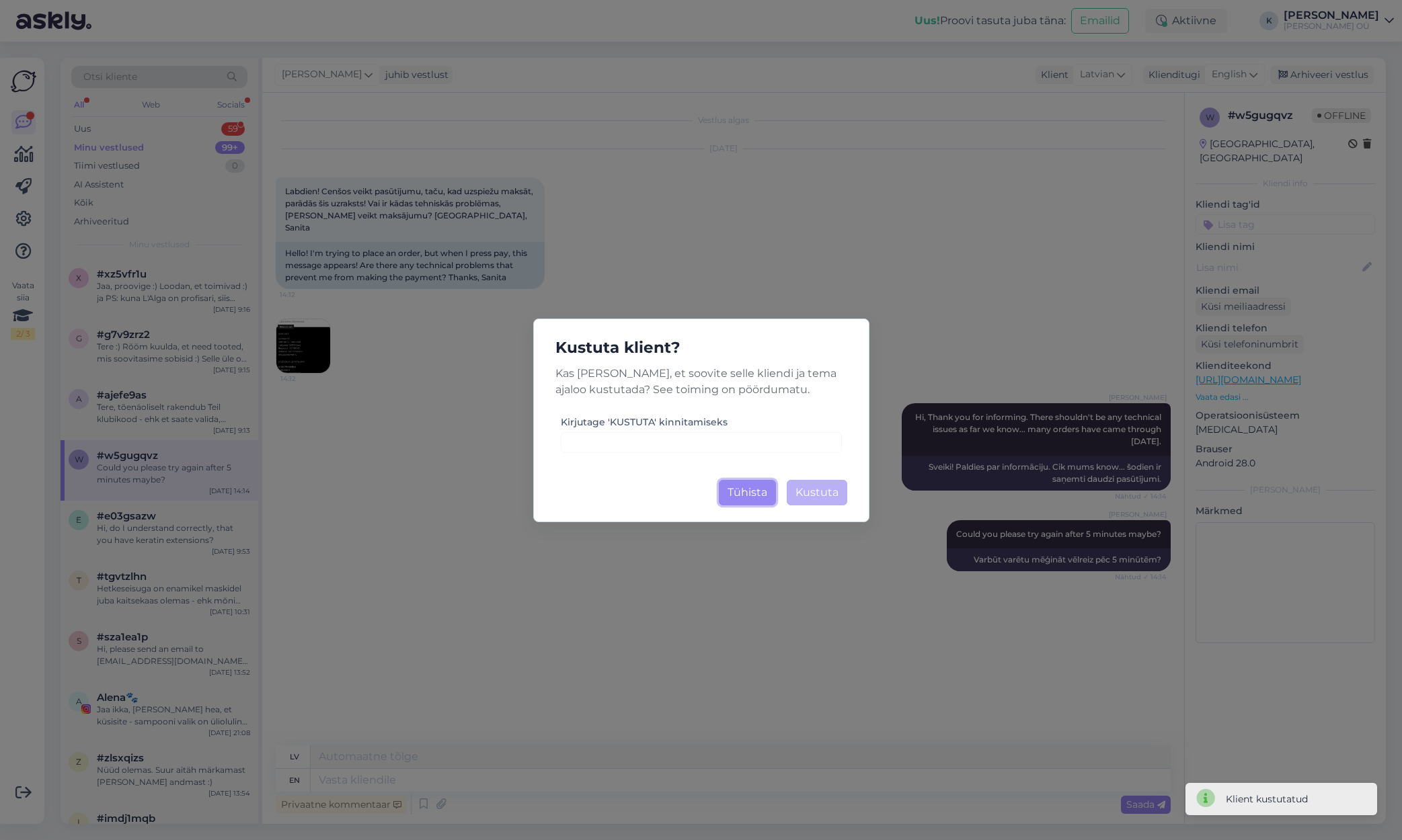
click at [769, 488] on button "Tühista" at bounding box center [747, 492] width 57 height 26
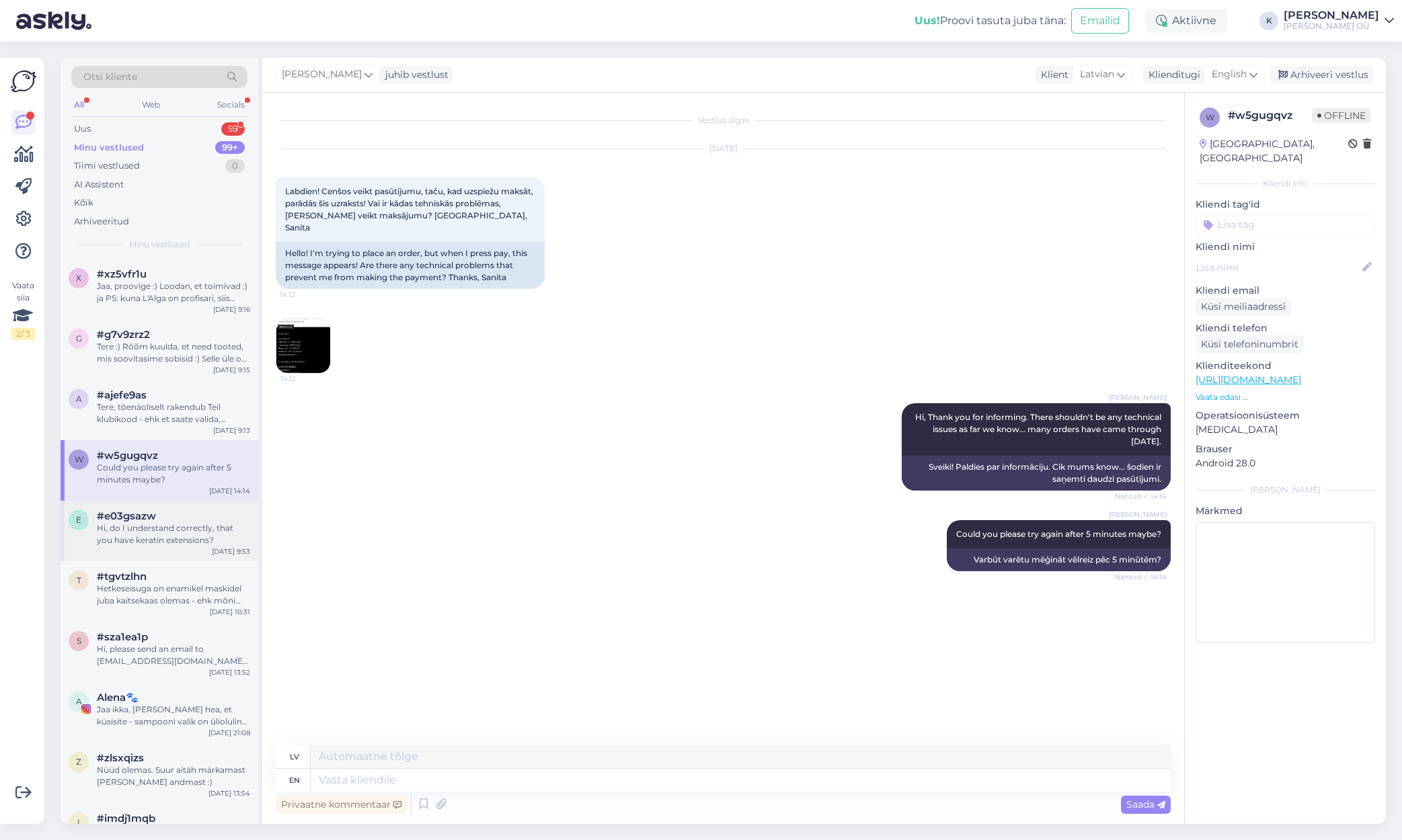
click at [156, 536] on div "Hi, do I understand correctly, that you have keratin extensions?" at bounding box center [173, 534] width 153 height 24
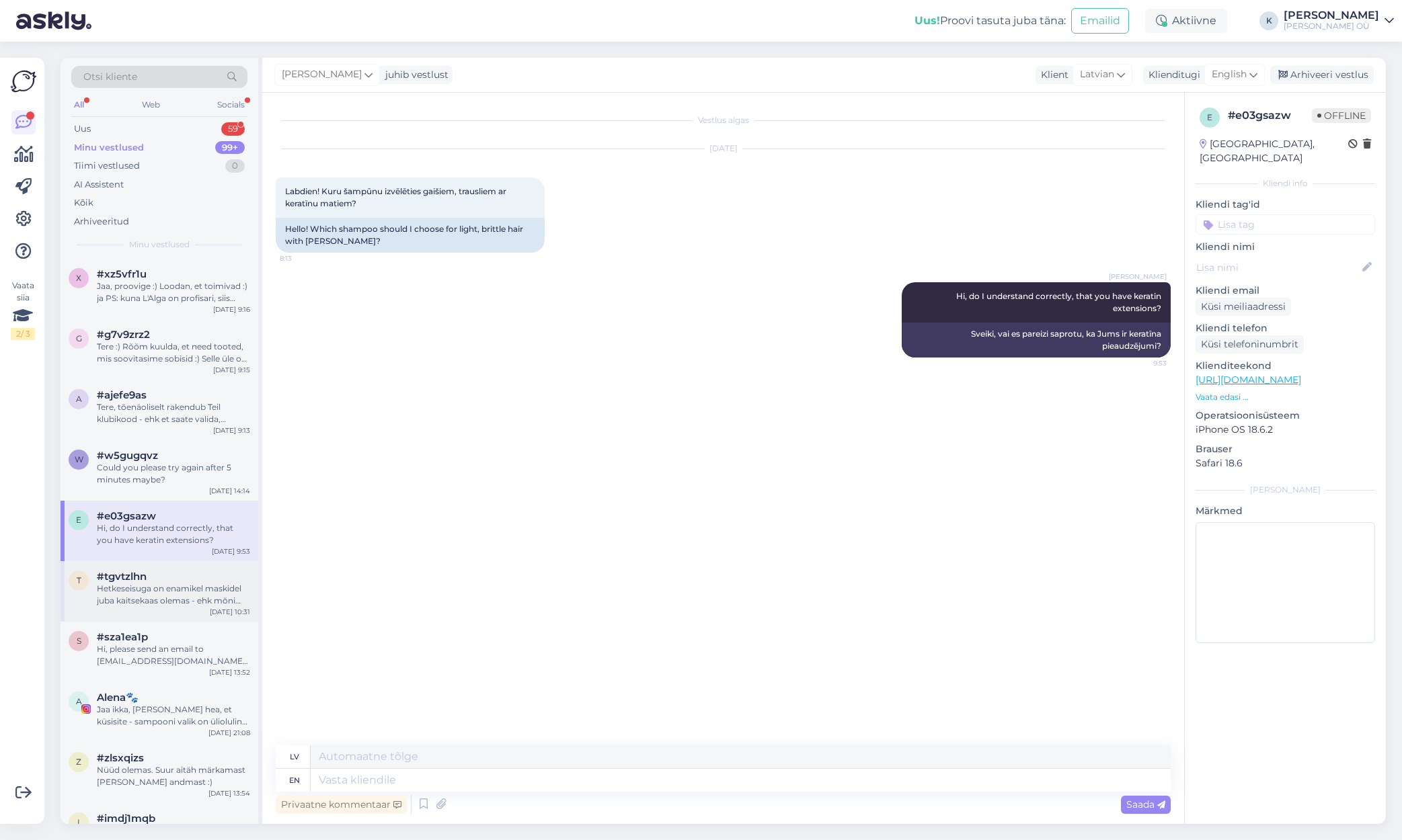
click at [145, 587] on div "Hetkeseisuga on enamikel maskidel juba kaitsekaas olemas - ehk mõni üksik kuski…" at bounding box center [173, 595] width 153 height 24
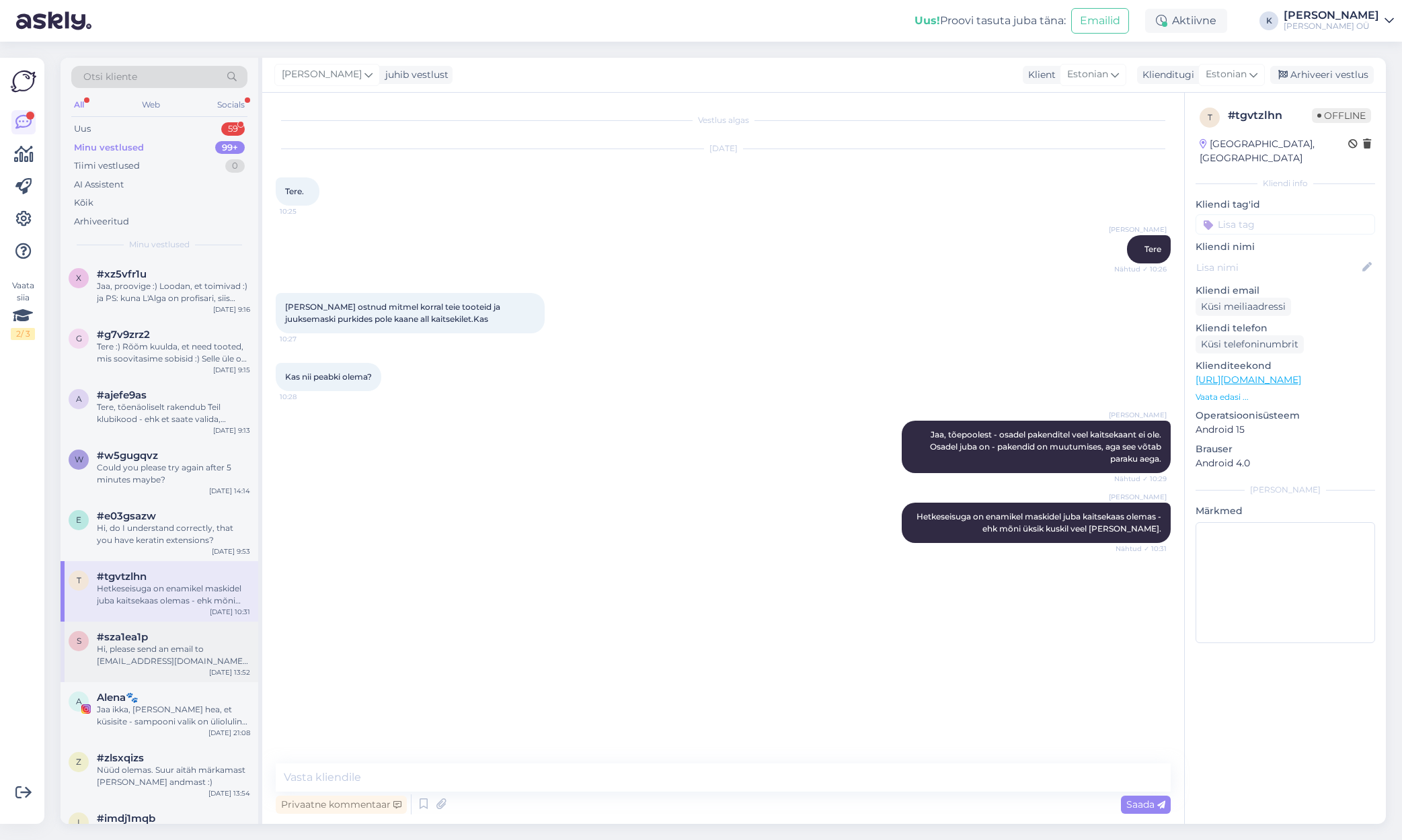
click at [152, 635] on div "#sza1ea1p" at bounding box center [173, 637] width 153 height 12
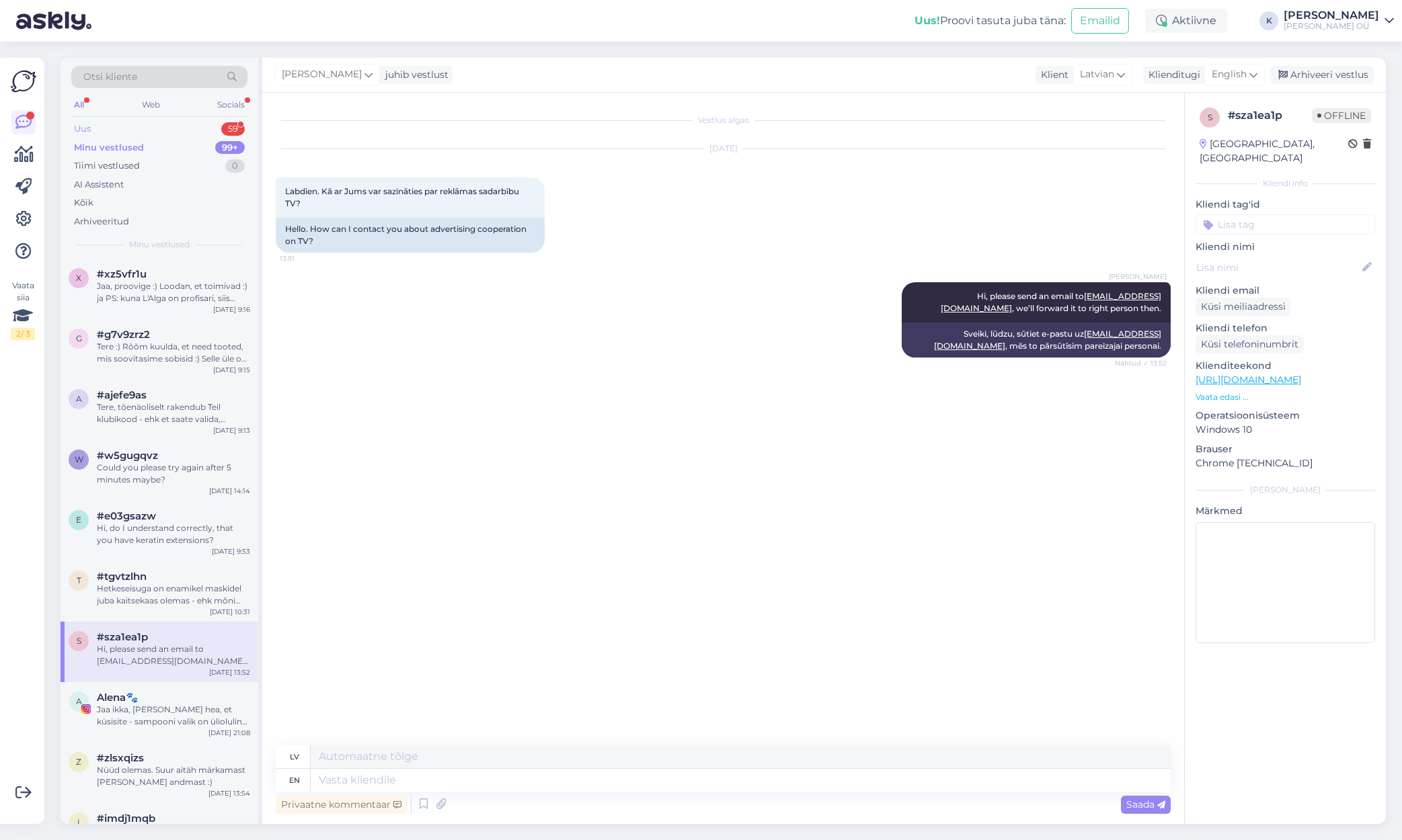
click at [87, 127] on div "Uus" at bounding box center [82, 129] width 17 height 14
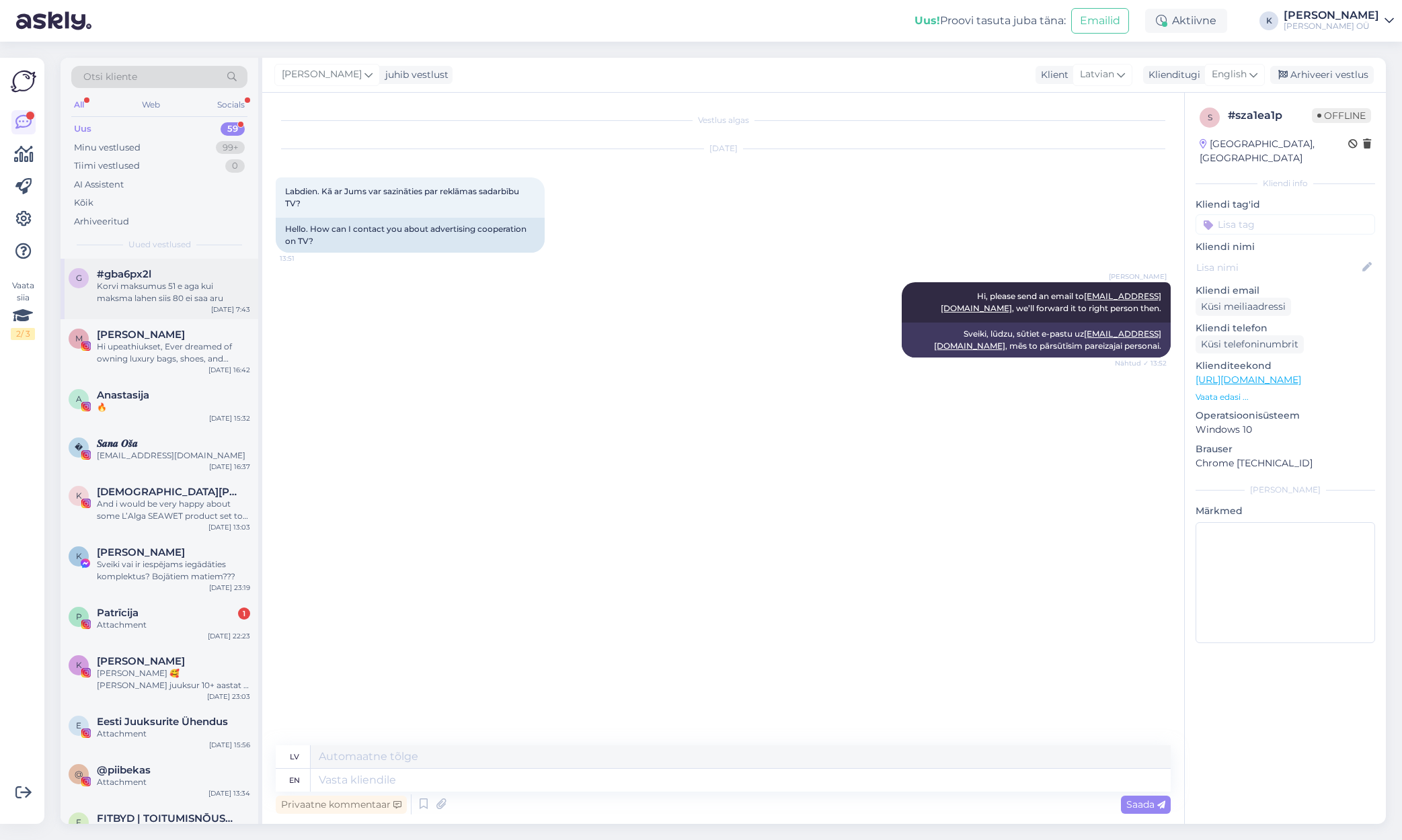
click at [190, 288] on div "Korvi maksumus 51 e aga kui maksma lahen siis 80 ei saa aru" at bounding box center [173, 292] width 153 height 24
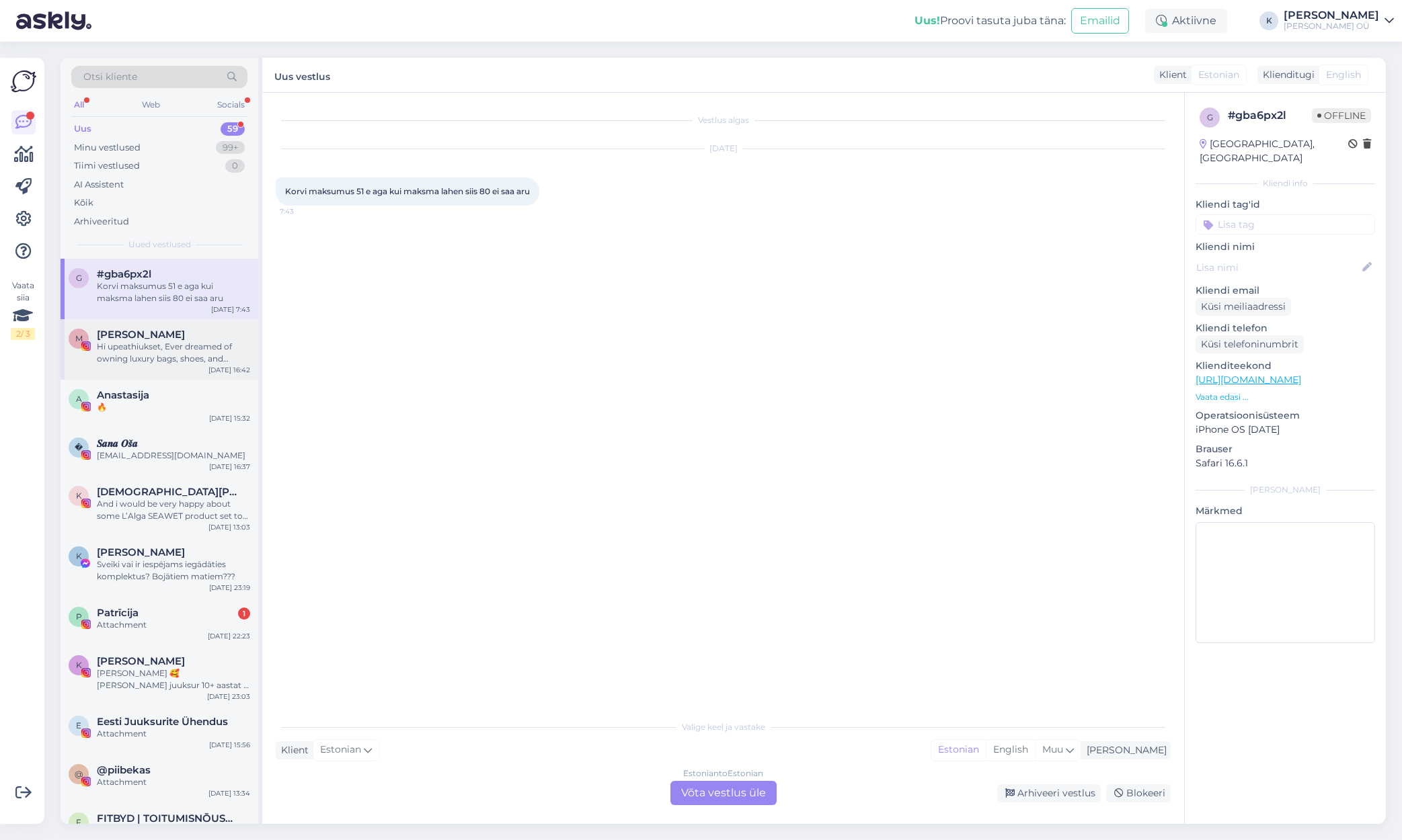
click at [183, 346] on div "Hi upeathiukset, Ever dreamed of owning luxury bags, shoes, and apparel like ce…" at bounding box center [173, 353] width 153 height 24
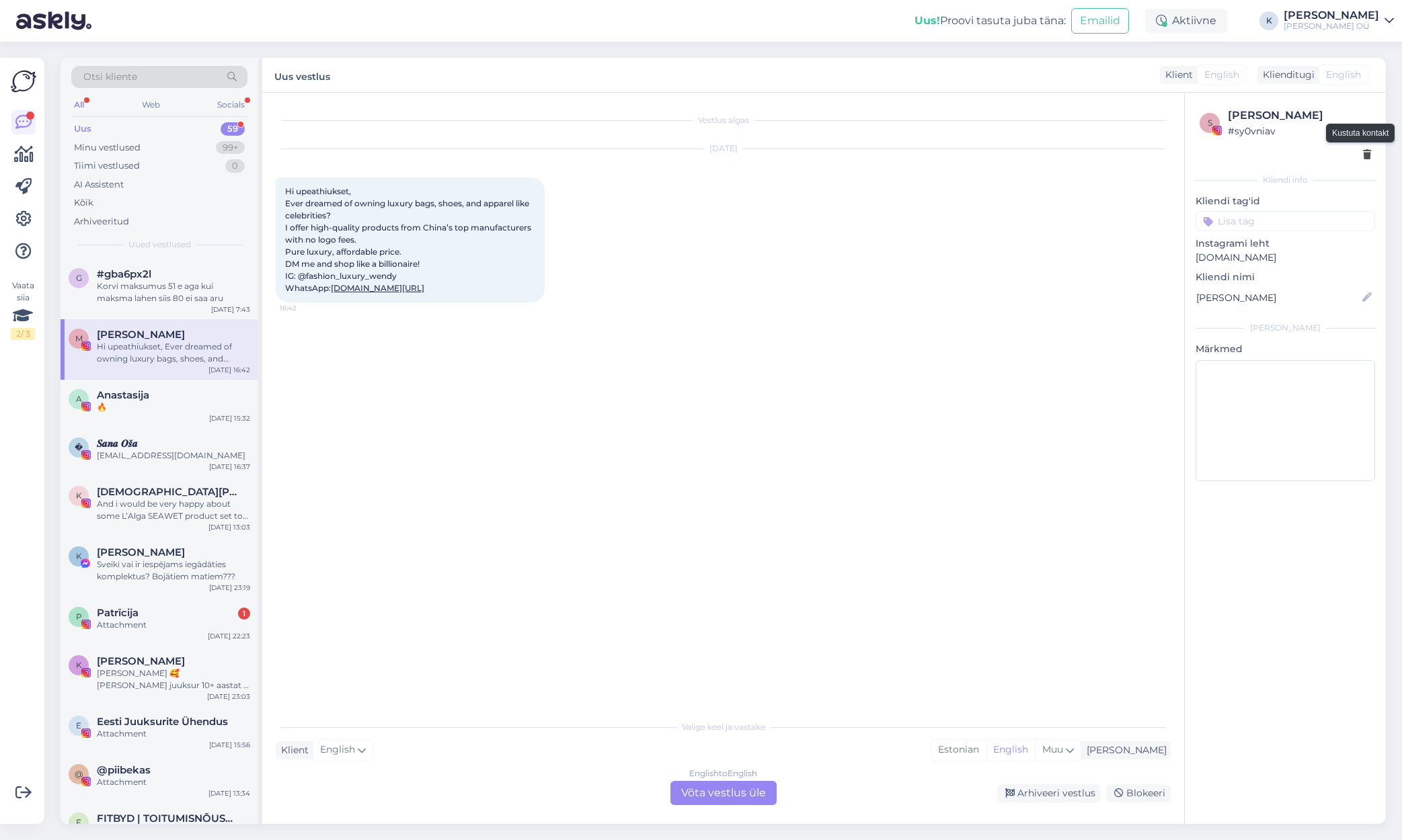
click at [1365, 154] on icon at bounding box center [1368, 155] width 8 height 10
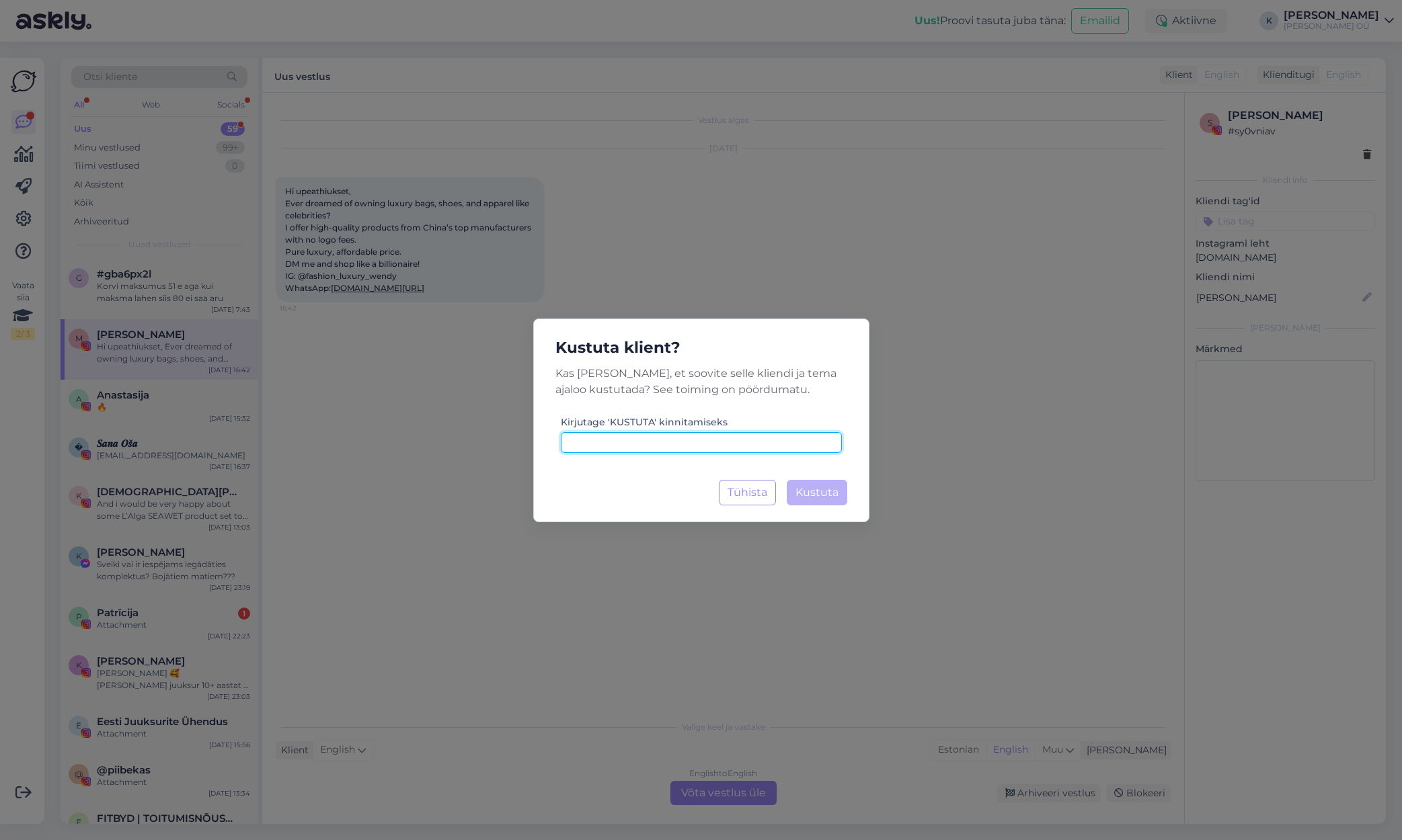
click at [675, 442] on input at bounding box center [701, 443] width 281 height 21
drag, startPoint x: 615, startPoint y: 443, endPoint x: 559, endPoint y: 442, distance: 56.0
click at [559, 442] on div "Kustuta klient? Kas [PERSON_NAME], et soovite selle kliendi ja tema ajaloo kust…" at bounding box center [702, 420] width 336 height 203
type input "KUSTUTA"
click at [838, 494] on button "Kustuta Laadimine..." at bounding box center [817, 492] width 61 height 26
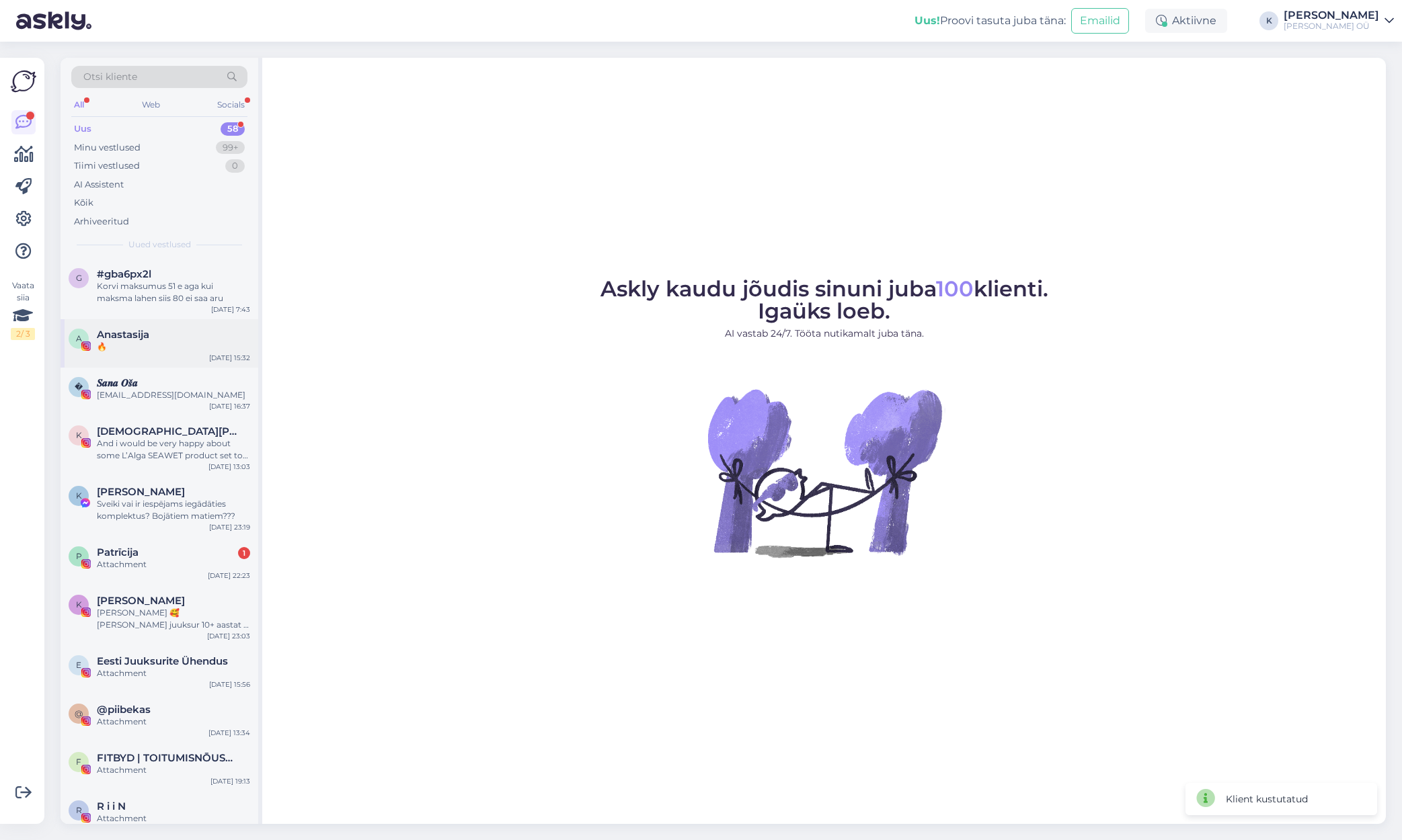
click at [180, 342] on div "🔥" at bounding box center [173, 347] width 153 height 12
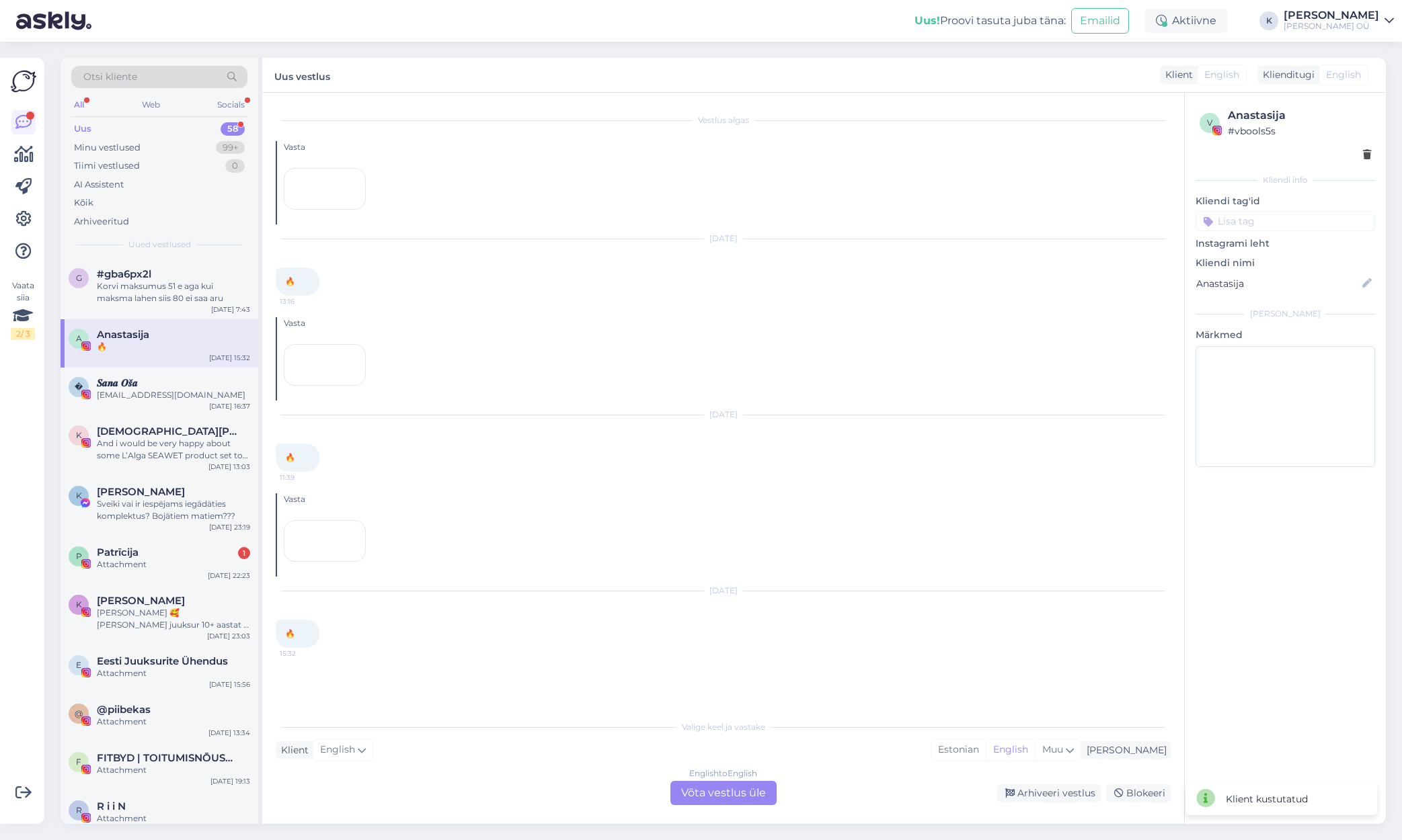
scroll to position [143, 0]
click at [1375, 154] on div "v Anastasija # vbools5s" at bounding box center [1286, 135] width 179 height 62
click at [1372, 154] on div "v Anastasija # vbools5s" at bounding box center [1286, 135] width 179 height 62
click at [1366, 155] on icon at bounding box center [1368, 155] width 8 height 10
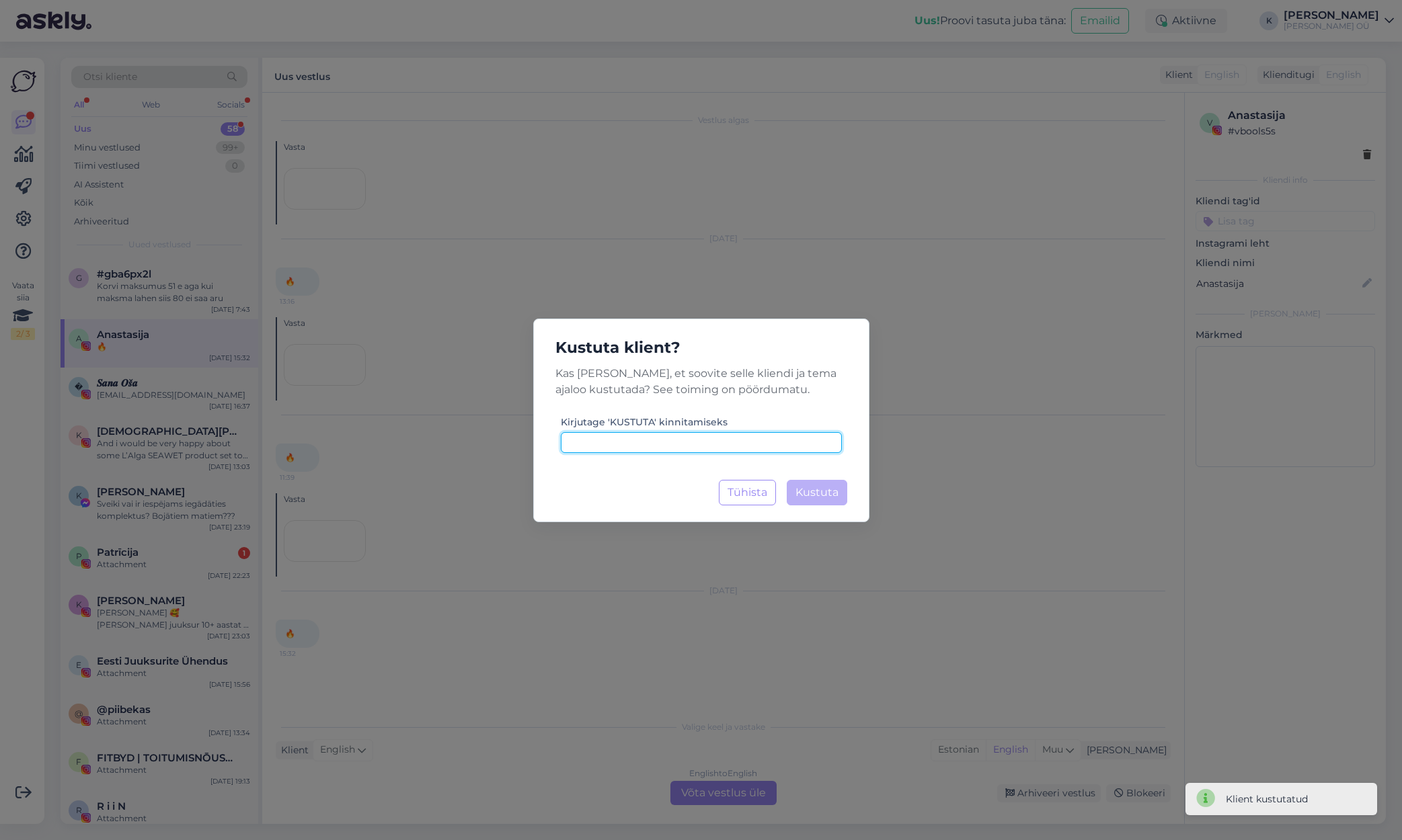
click at [747, 442] on input at bounding box center [701, 443] width 281 height 21
paste input "KUSTUTA"
type input "KUSTUTA"
click at [803, 496] on span "Kustuta" at bounding box center [817, 492] width 43 height 13
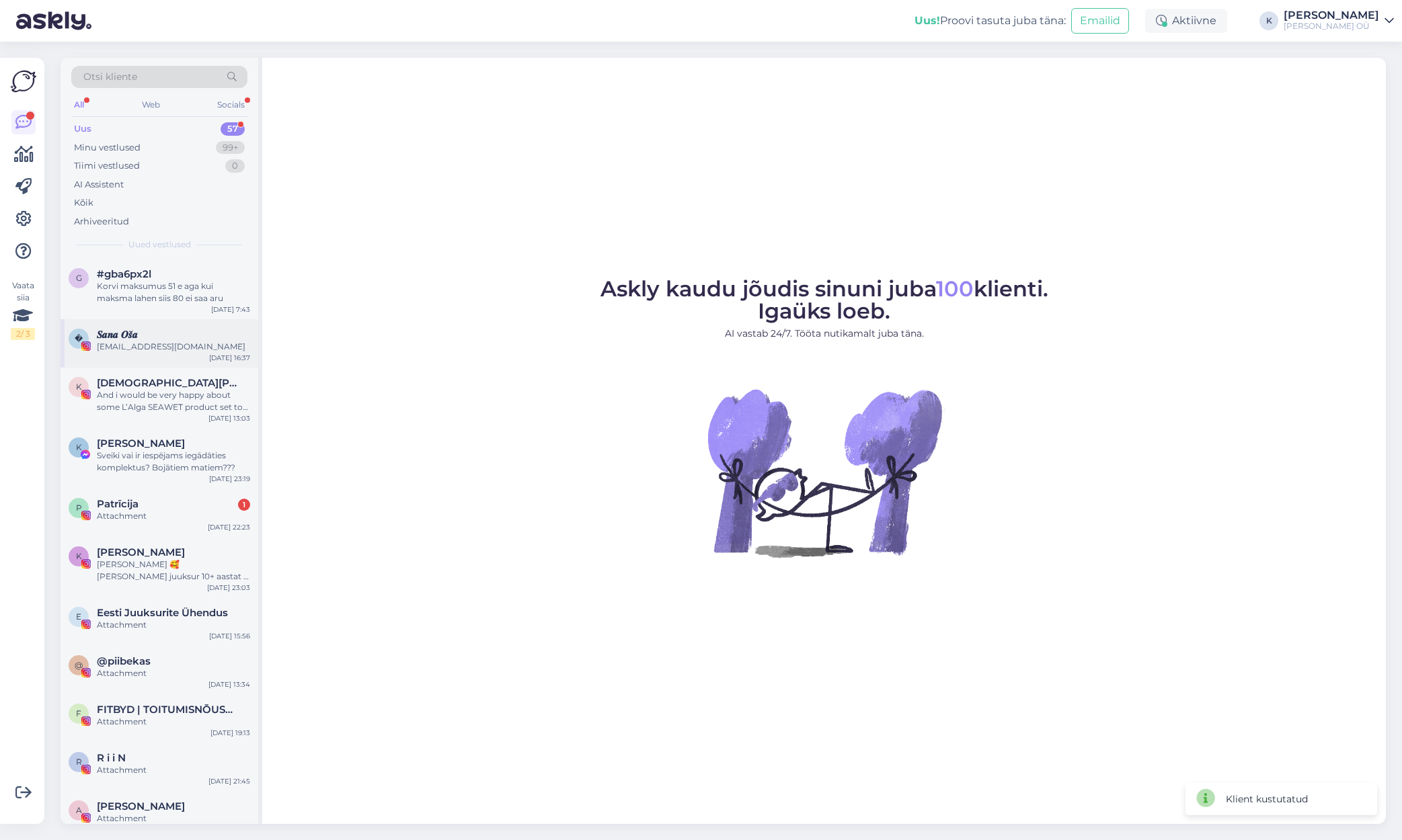
click at [149, 352] on div "[EMAIL_ADDRESS][DOMAIN_NAME]" at bounding box center [173, 347] width 153 height 12
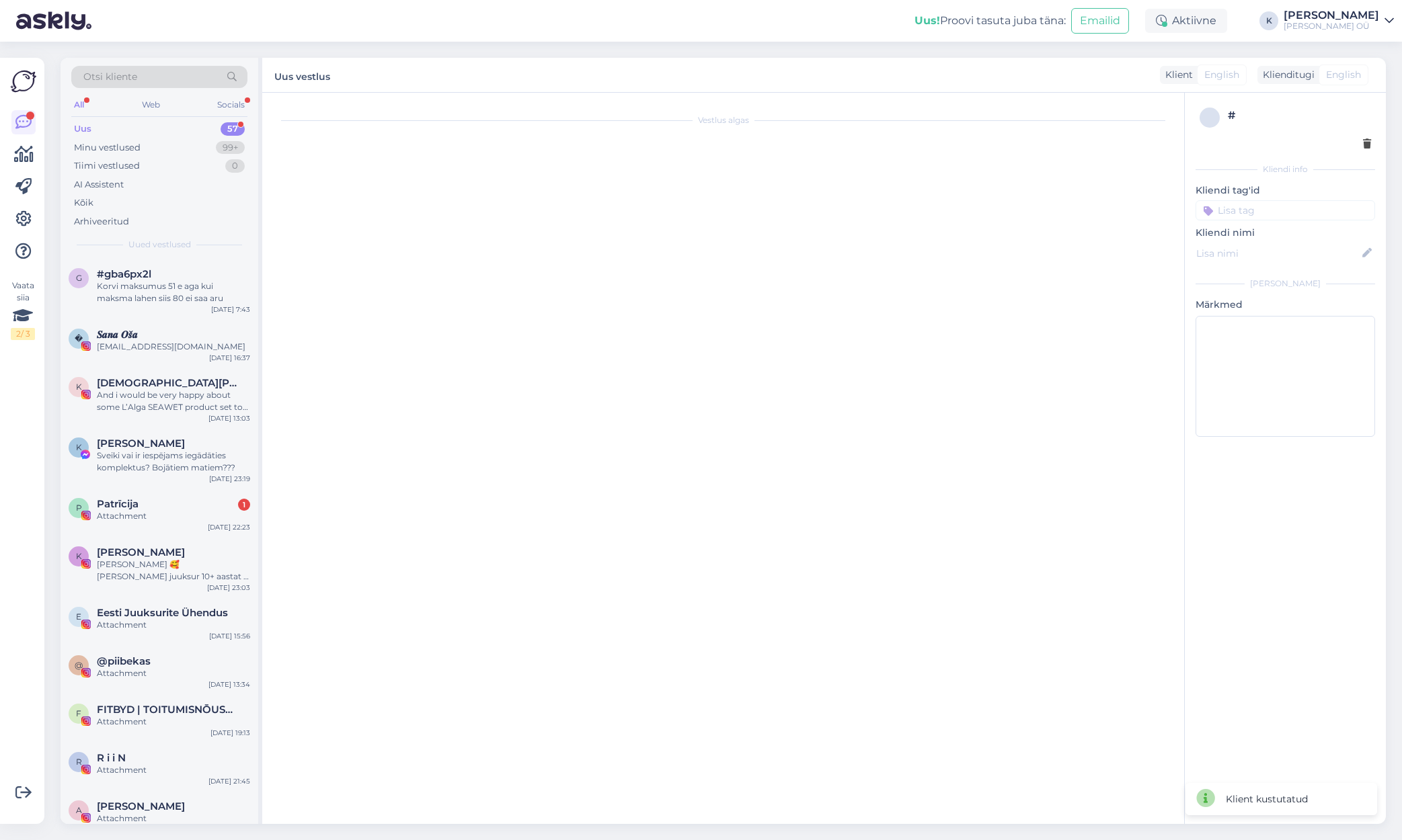
scroll to position [364, 0]
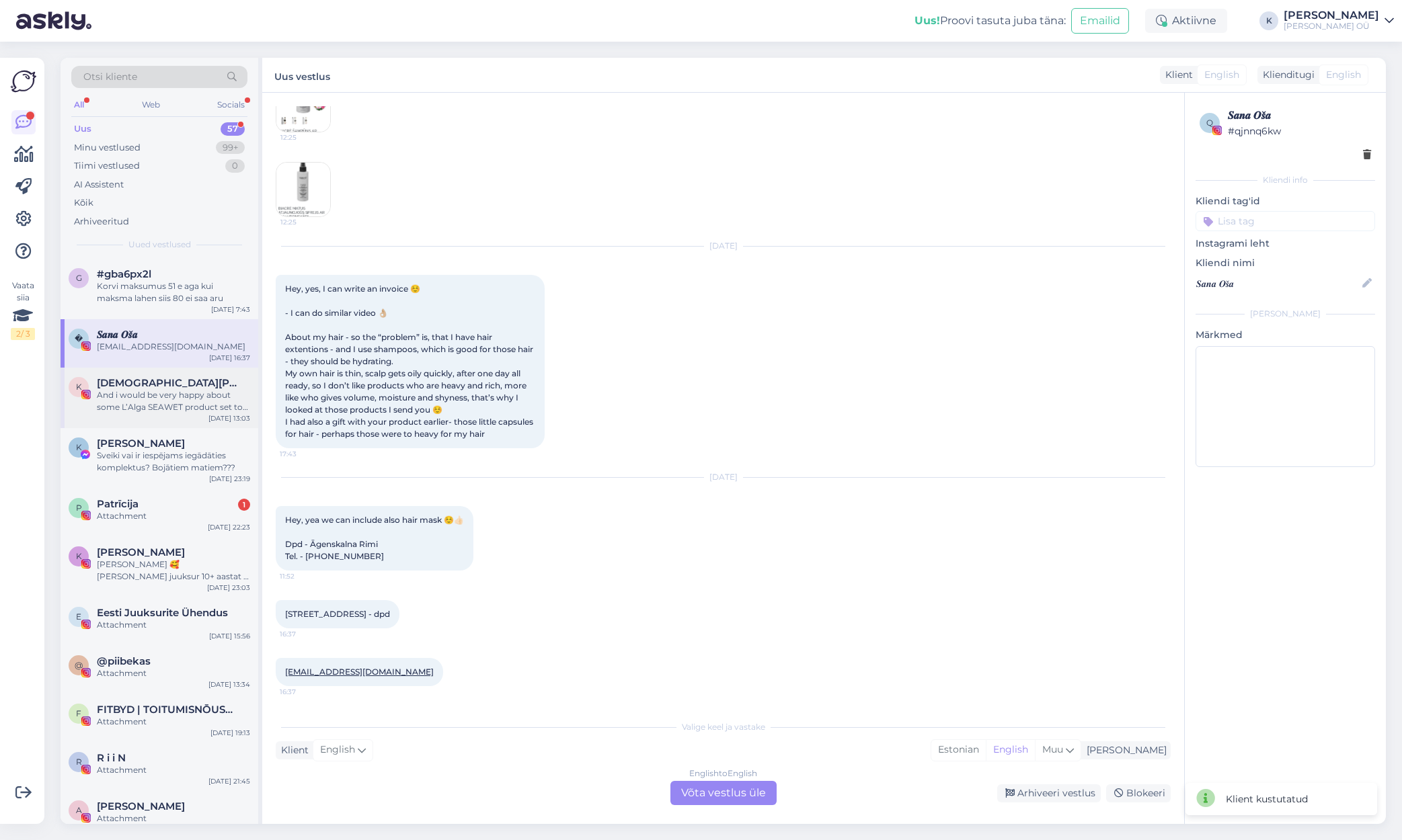
click at [160, 392] on div "And i would be very happy about some L’Alga SEAWET product set too 🫣🤭🫶" at bounding box center [173, 401] width 153 height 24
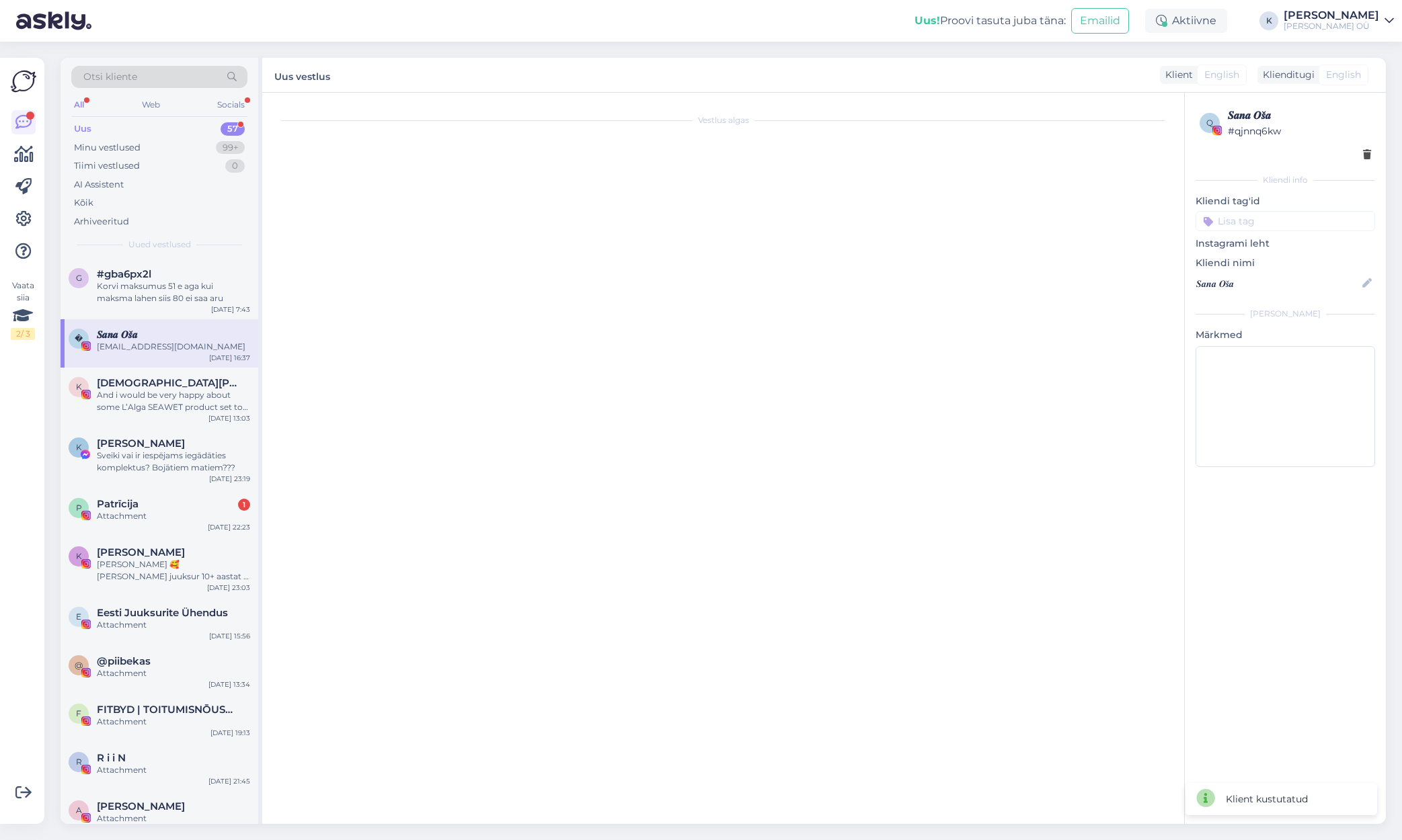
scroll to position [0, 0]
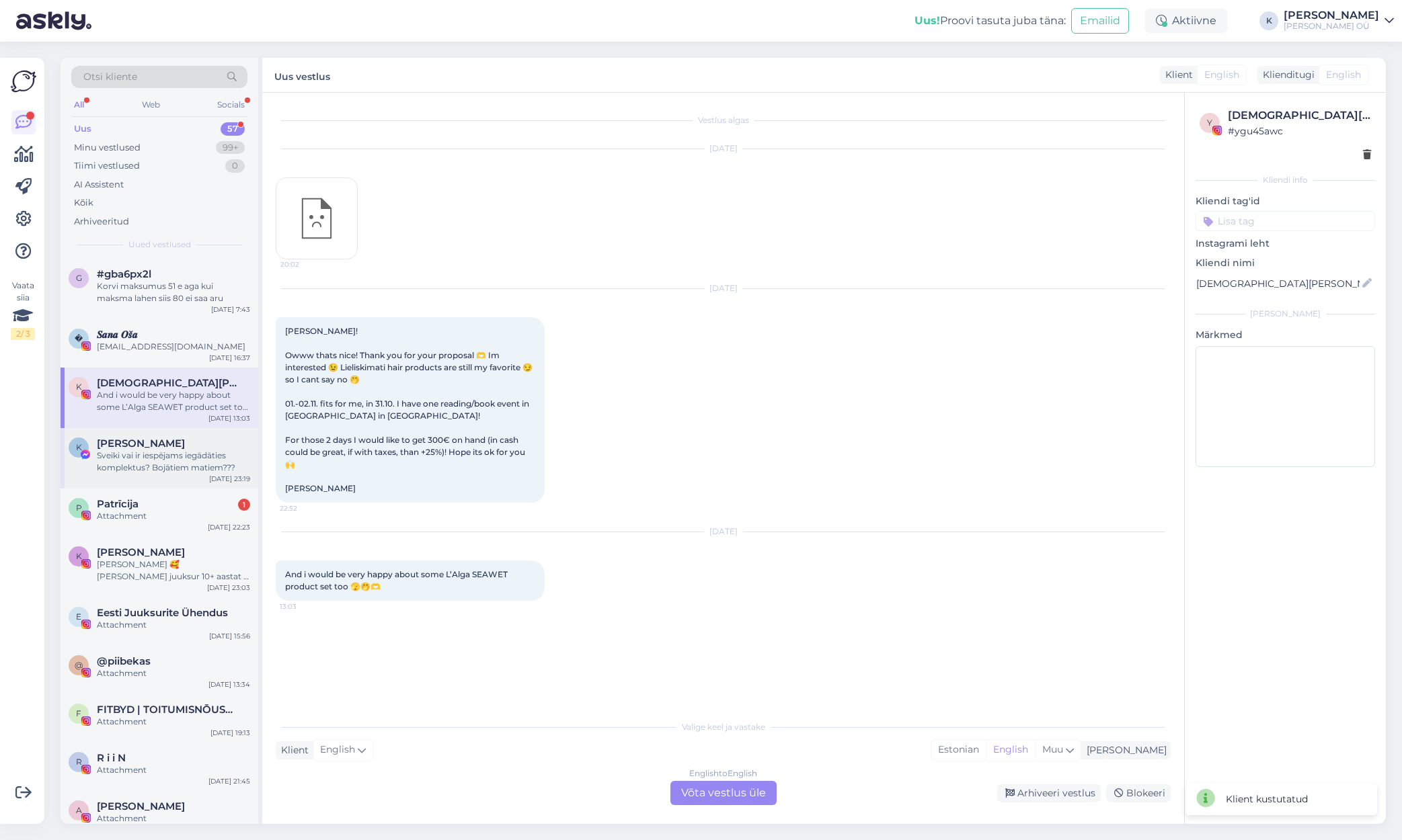
click at [146, 464] on div "Sveiki vai ir iespējams iegādāties komplektus? Bojātiem matiem???" at bounding box center [173, 462] width 153 height 24
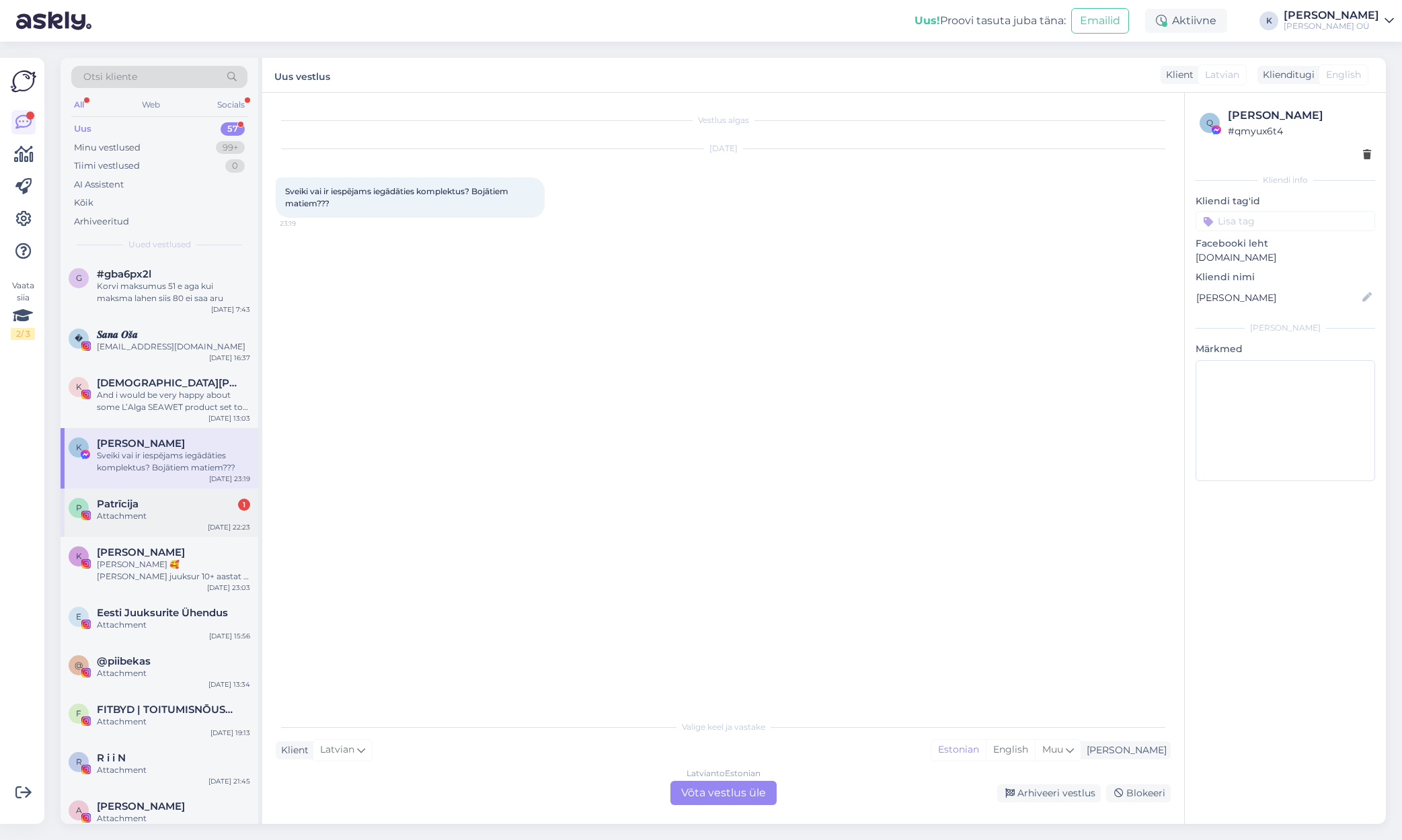
click at [172, 514] on div "Attachment" at bounding box center [173, 516] width 153 height 12
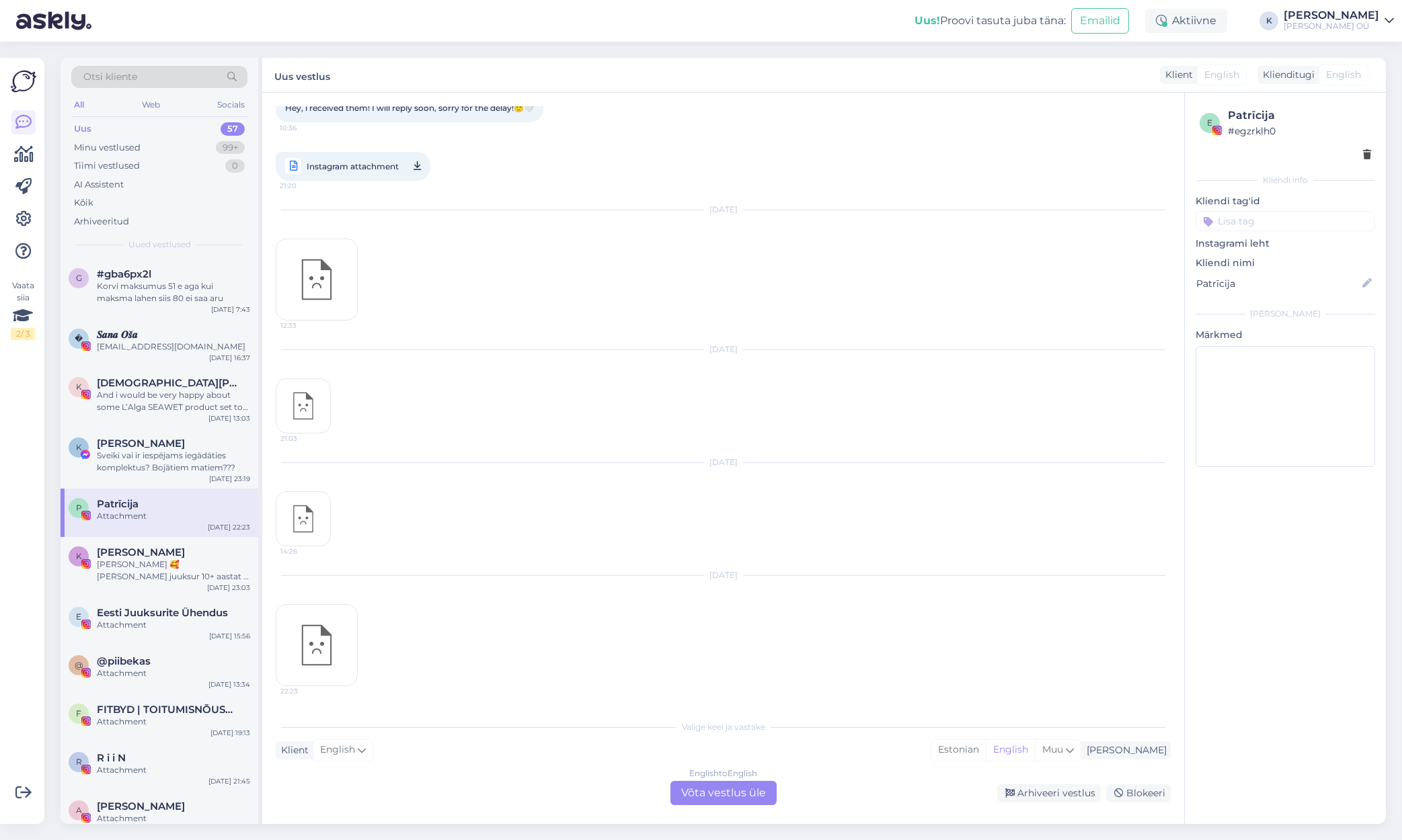
scroll to position [588, 0]
click at [128, 559] on div "[PERSON_NAME] 🥰 [PERSON_NAME] juuksur 10+ aastat ja loon UGC sisu. Teie tooted …" at bounding box center [173, 571] width 153 height 24
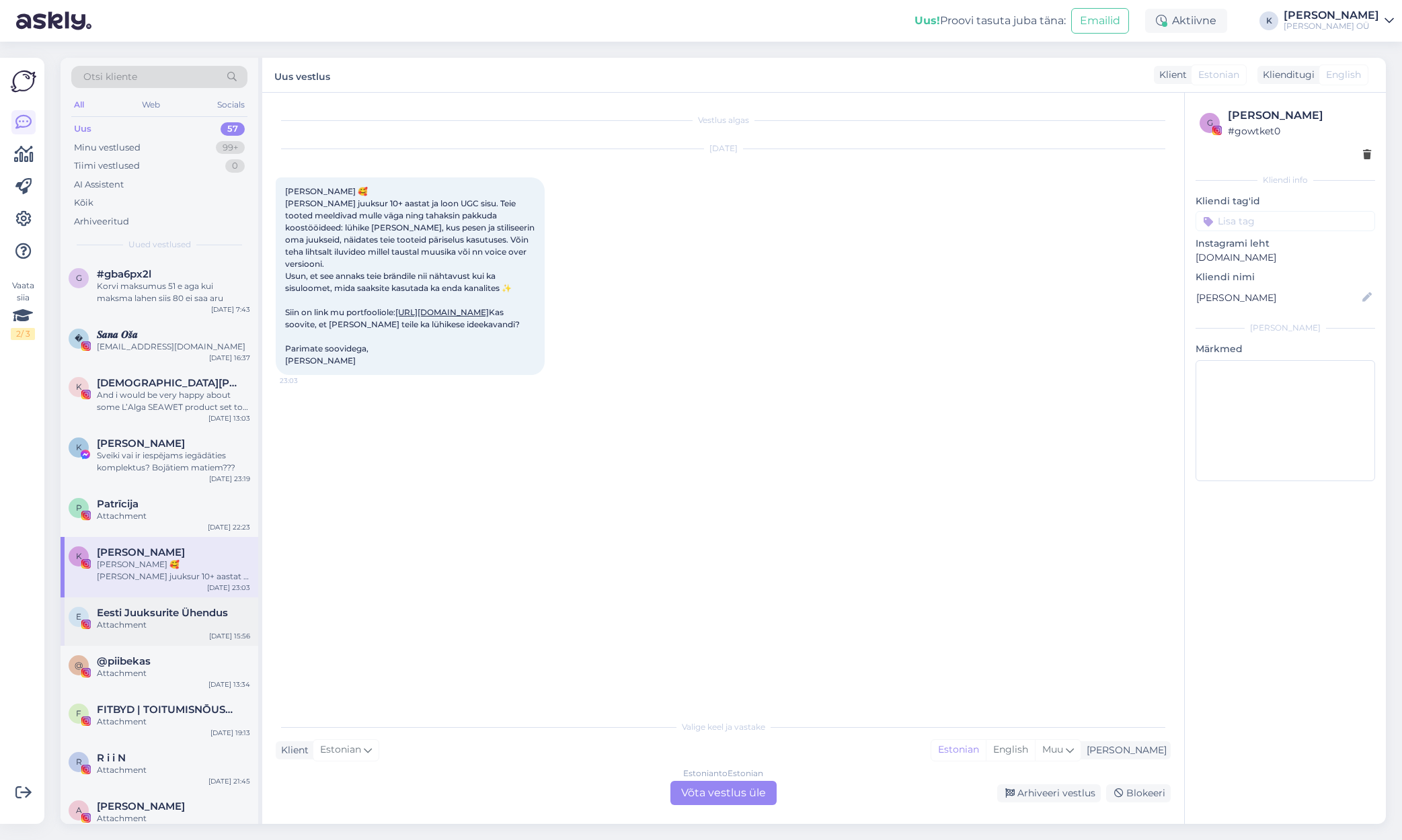
click at [138, 625] on div "Attachment" at bounding box center [173, 625] width 153 height 12
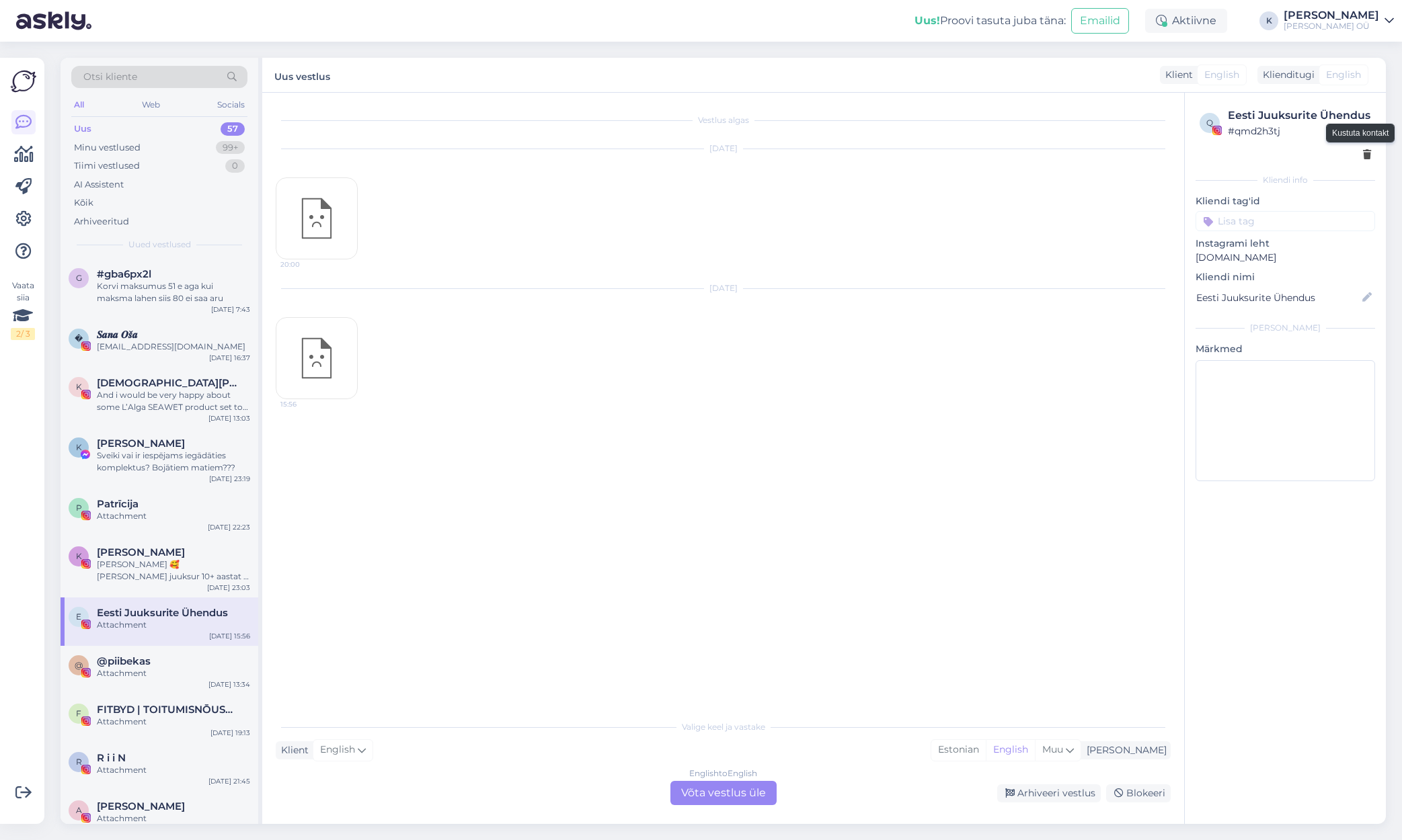
click at [1365, 155] on icon at bounding box center [1368, 155] width 8 height 10
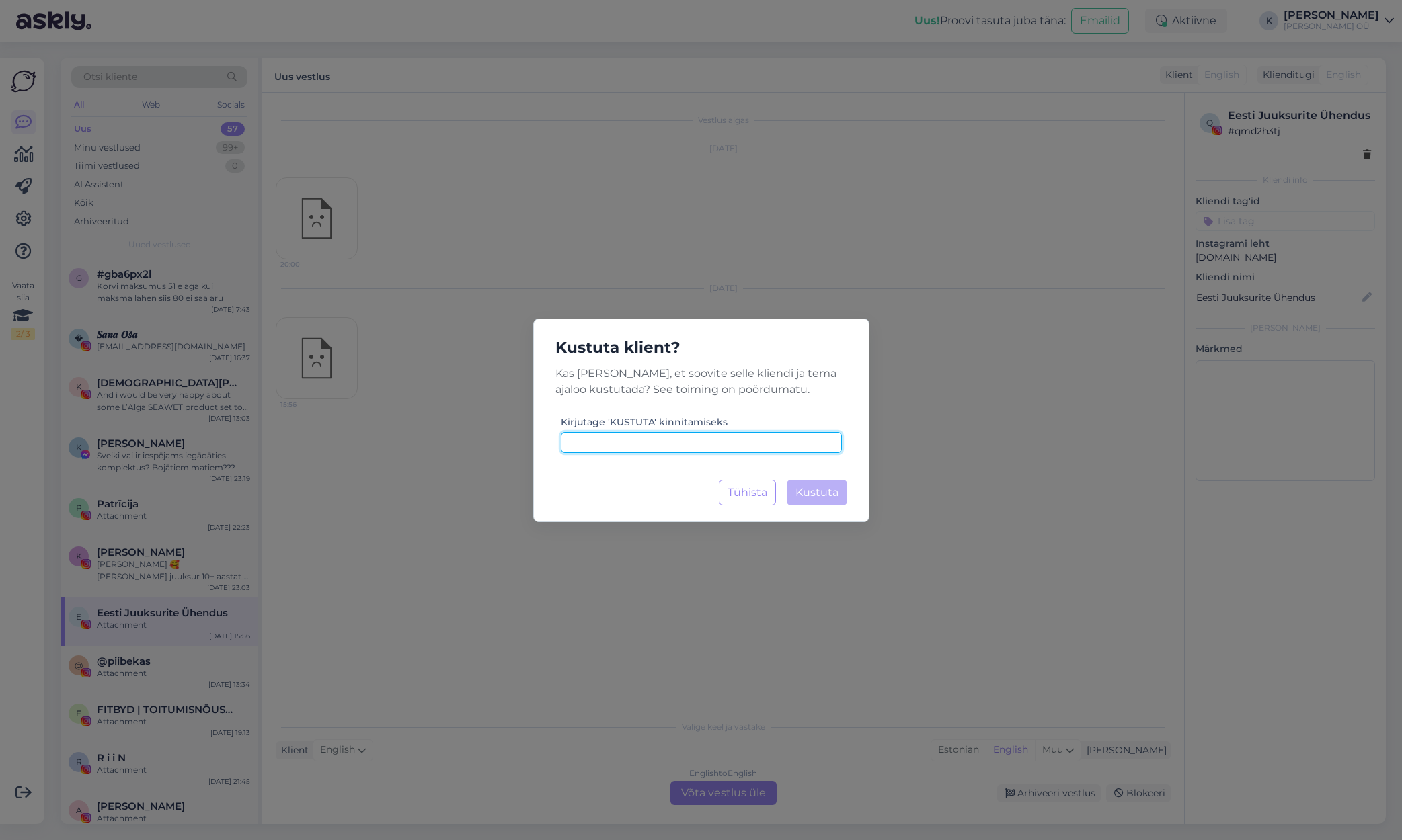
click at [681, 438] on input at bounding box center [701, 443] width 281 height 21
paste input "KUSTUTA"
type input "KUSTUTA"
click at [824, 495] on span "Kustuta" at bounding box center [817, 492] width 43 height 13
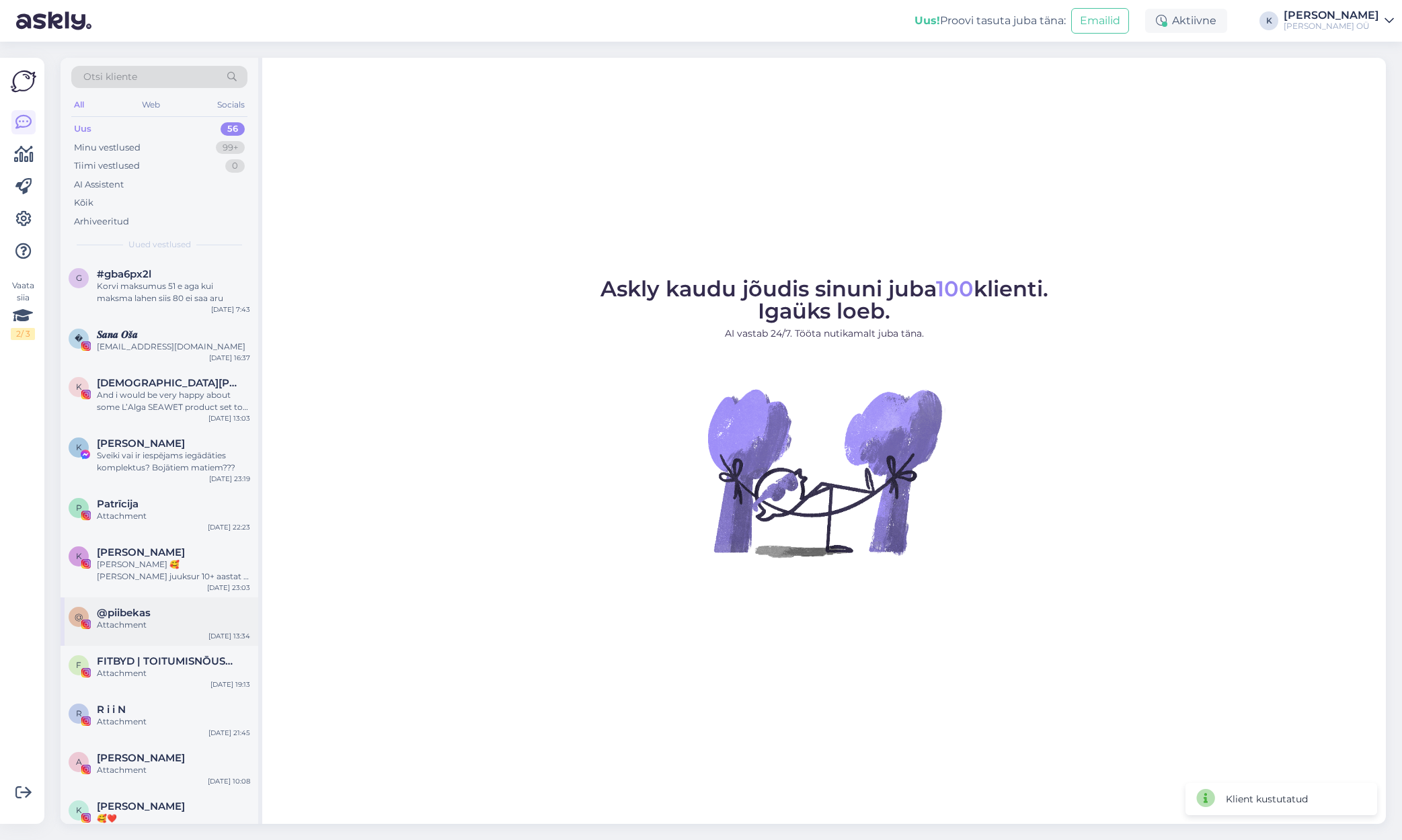
click at [175, 628] on div "Attachment" at bounding box center [173, 625] width 153 height 12
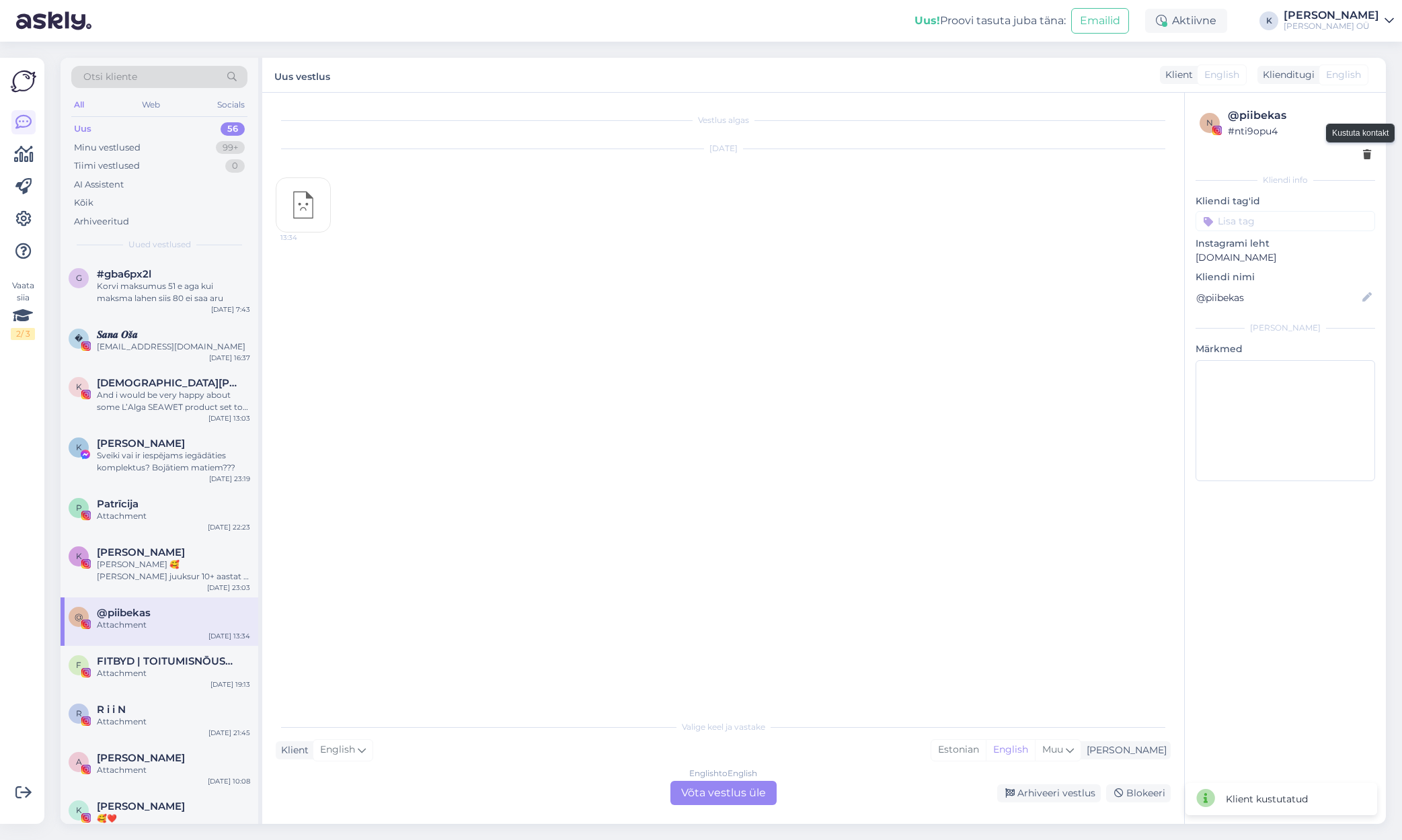
click at [1364, 151] on icon at bounding box center [1368, 155] width 8 height 10
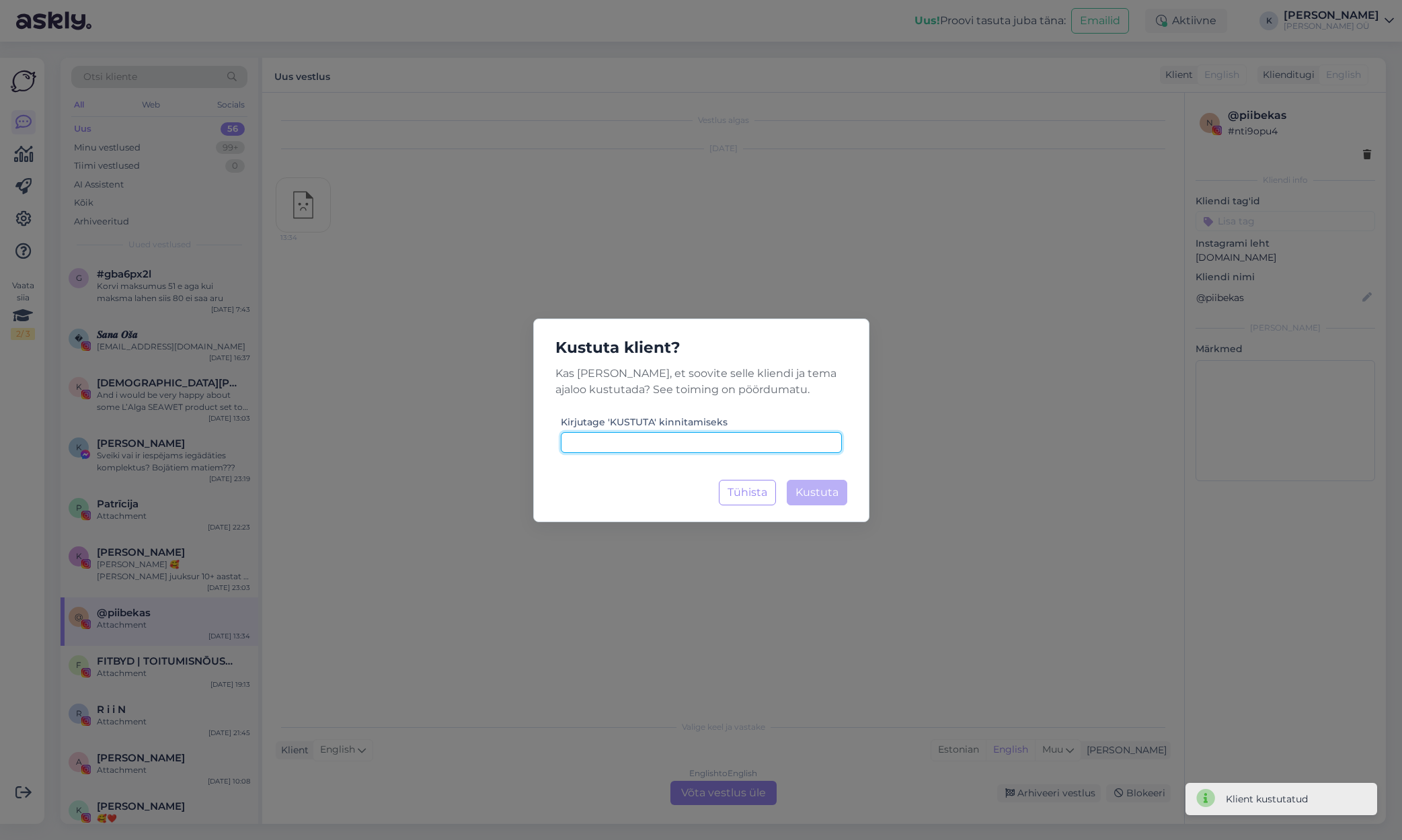
click at [719, 446] on input at bounding box center [701, 443] width 281 height 21
paste input "KUSTUTA"
type input "KUSTUTA"
click at [822, 492] on span "Kustuta" at bounding box center [817, 492] width 43 height 13
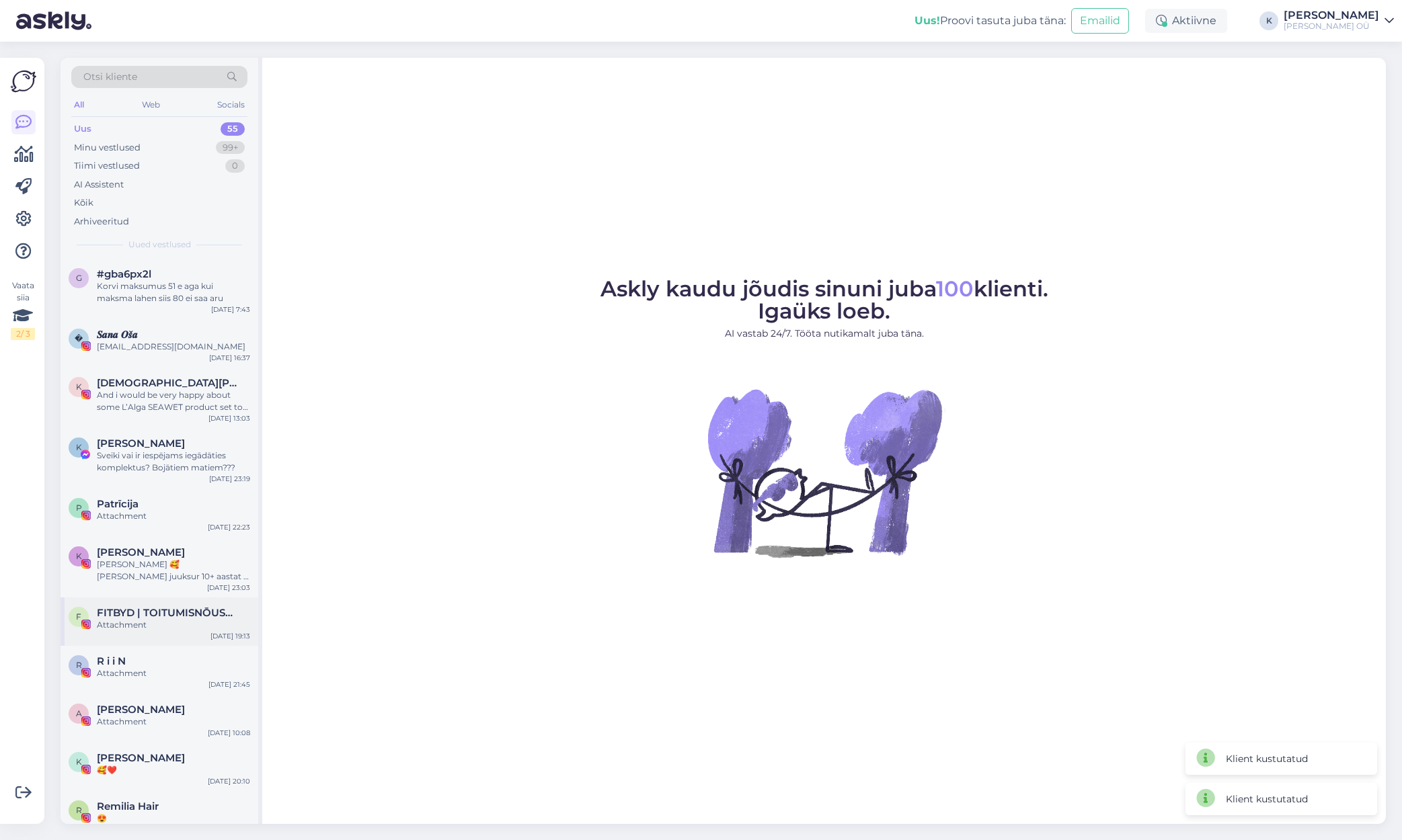
click at [215, 620] on div "Attachment" at bounding box center [173, 625] width 153 height 12
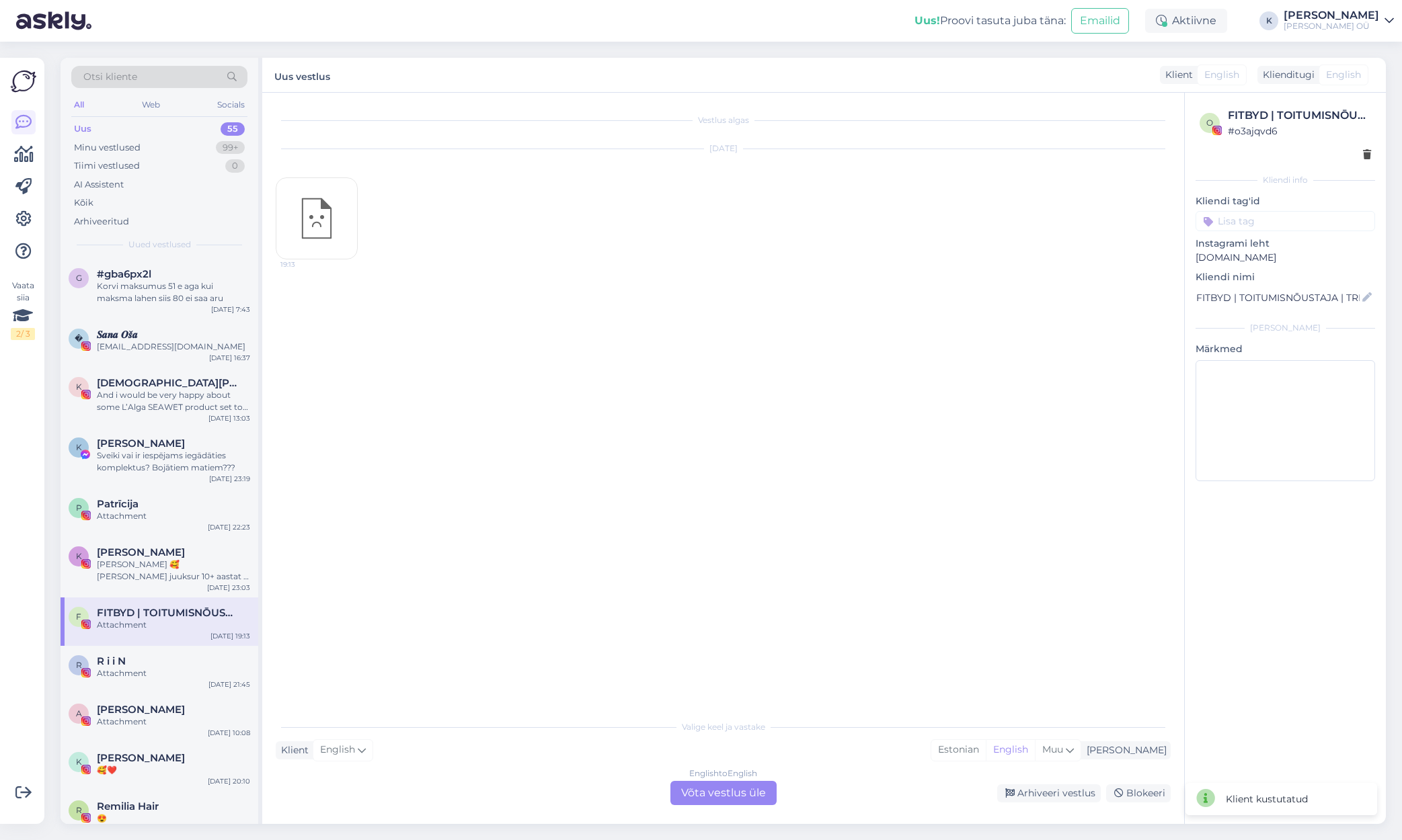
click at [1361, 154] on div at bounding box center [1286, 155] width 171 height 14
click at [1361, 155] on div at bounding box center [1286, 155] width 171 height 14
click at [1364, 155] on icon at bounding box center [1368, 155] width 8 height 10
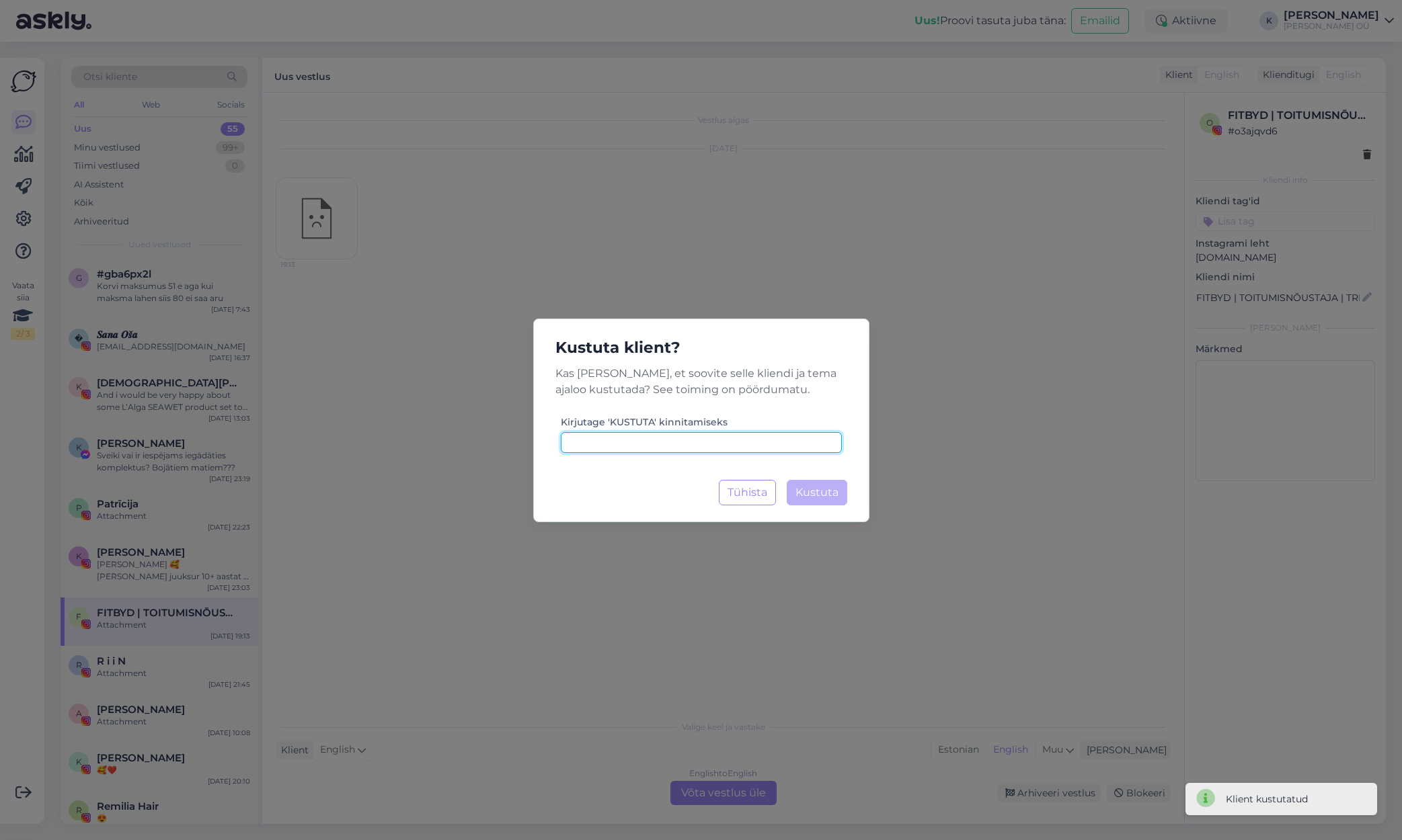
click at [653, 439] on input at bounding box center [701, 443] width 281 height 21
paste input "KUSTUTA"
type input "KUSTUTA"
click at [804, 495] on span "Kustuta" at bounding box center [817, 492] width 43 height 13
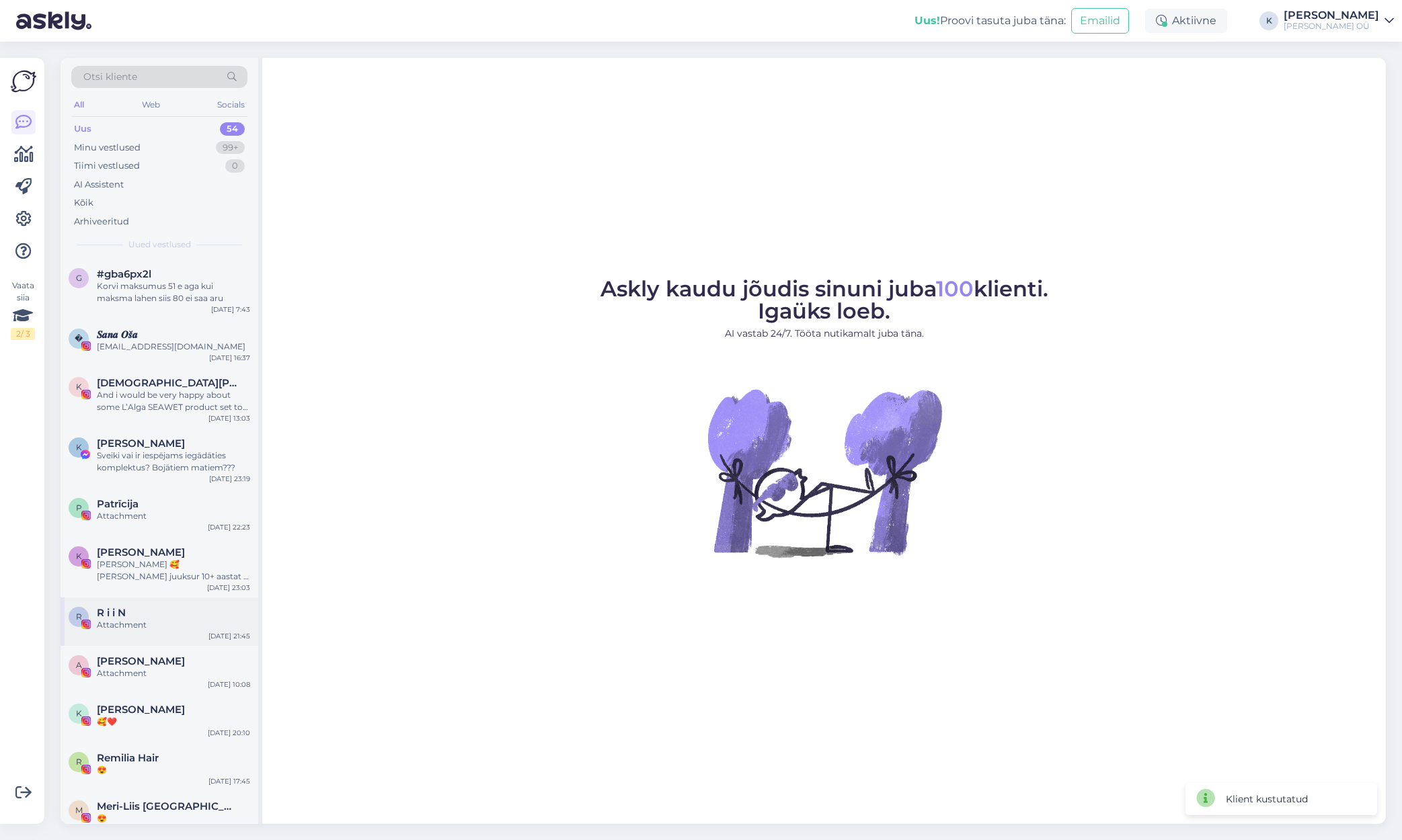
click at [166, 623] on div "Attachment" at bounding box center [173, 625] width 153 height 12
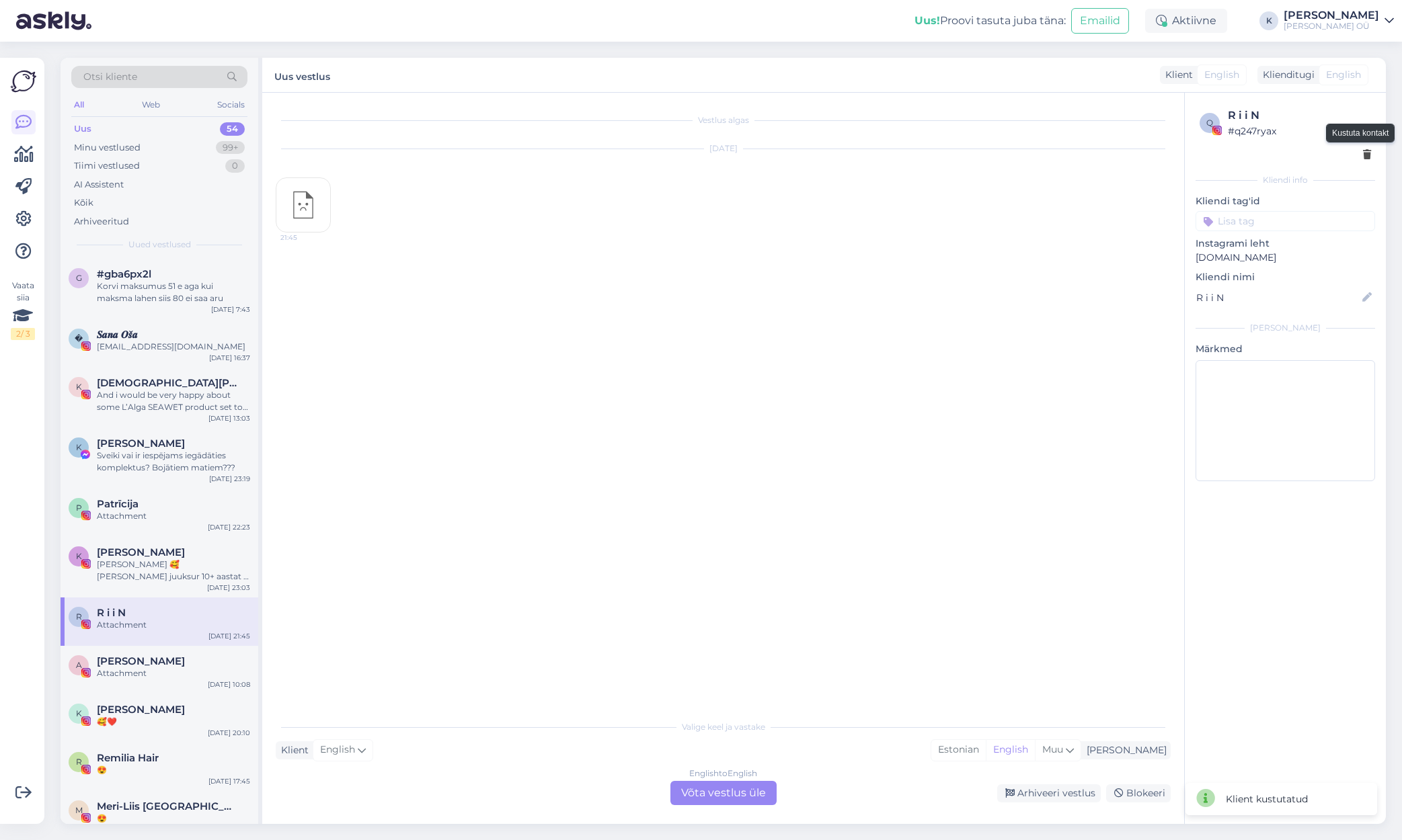
click at [1368, 155] on icon at bounding box center [1368, 155] width 8 height 10
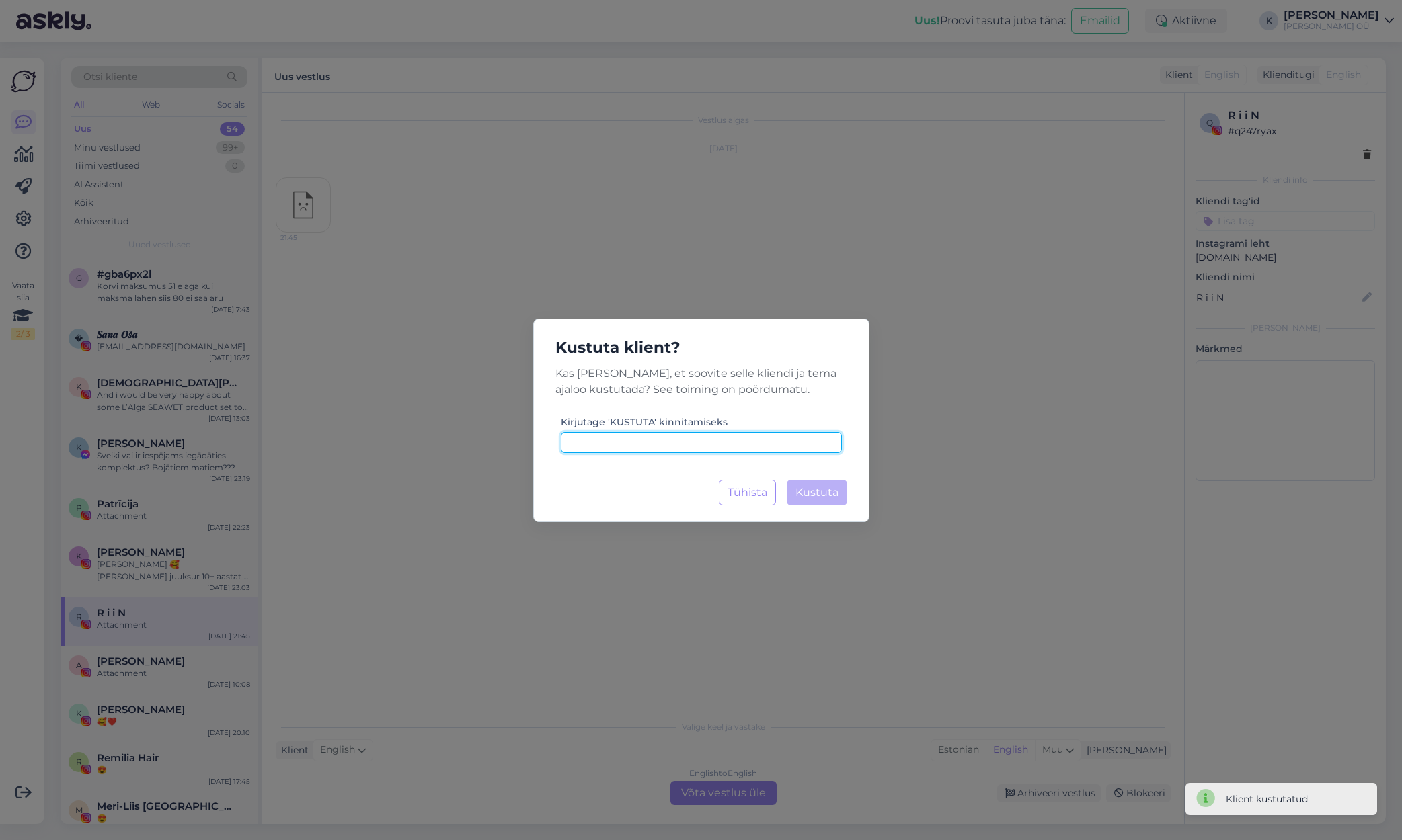
click at [705, 449] on input at bounding box center [701, 443] width 281 height 21
paste input "KUSTUTA"
type input "KUSTUTA"
click at [806, 496] on span "Kustuta" at bounding box center [817, 492] width 43 height 13
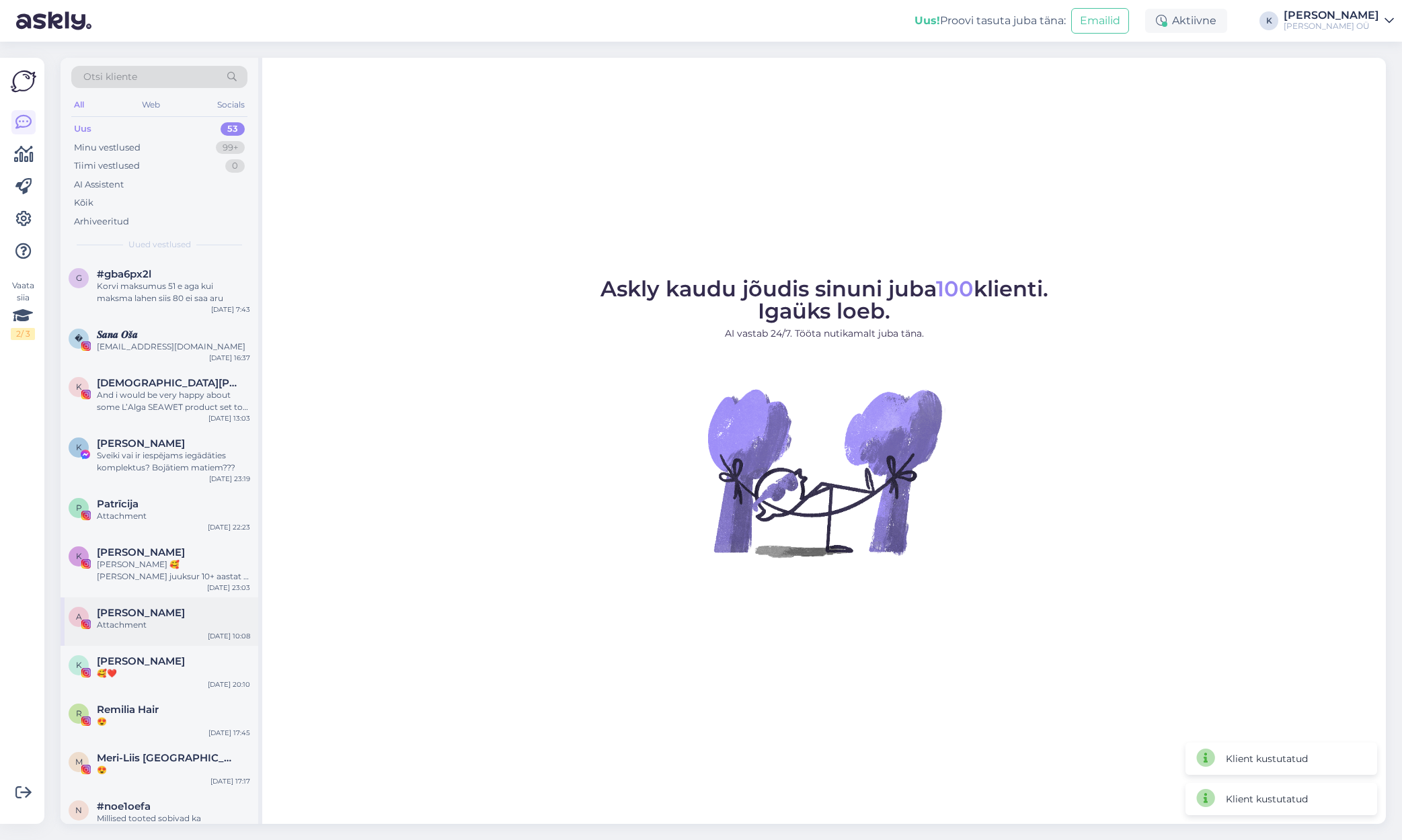
click at [153, 630] on div "Attachment" at bounding box center [173, 625] width 153 height 12
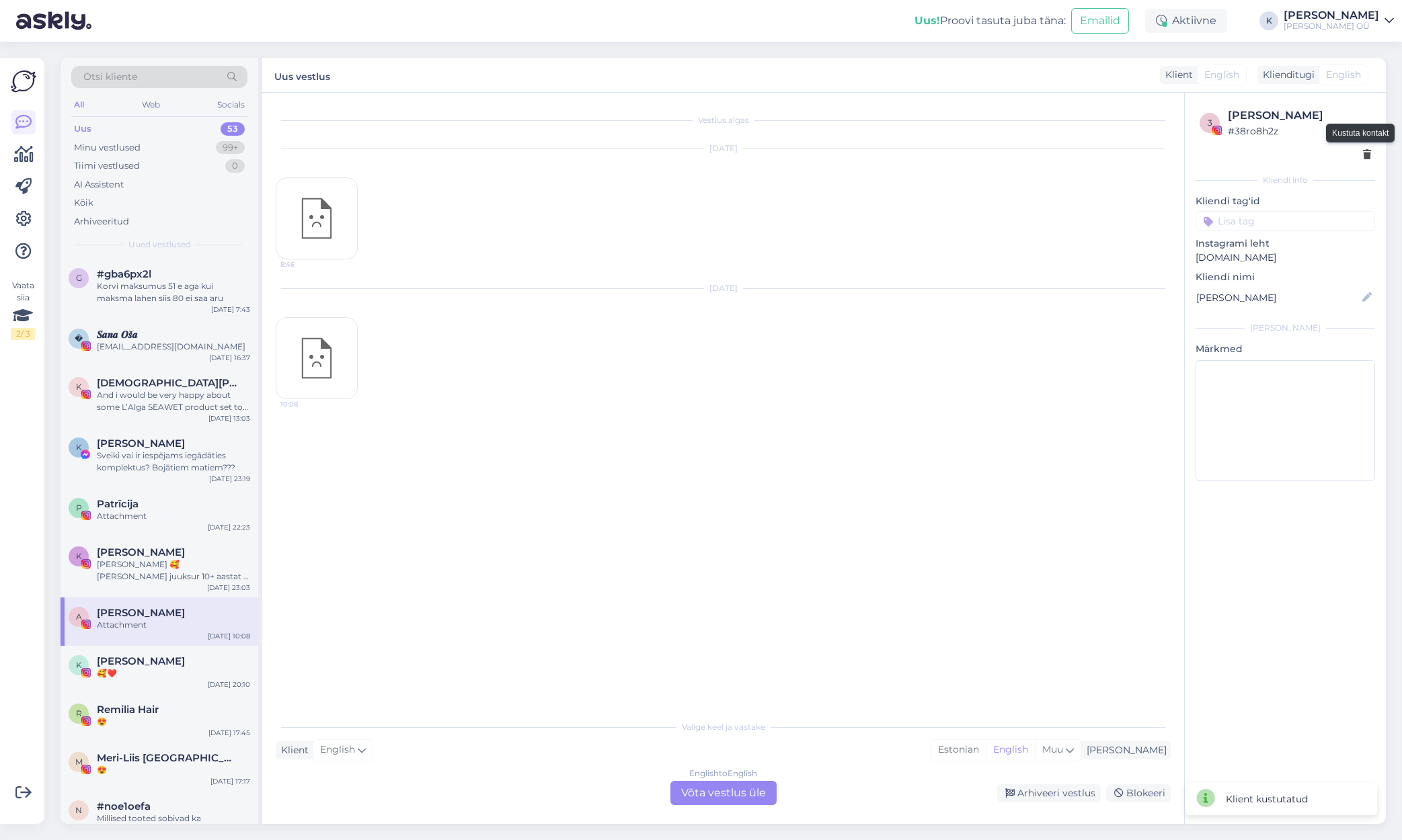
click at [1364, 153] on icon at bounding box center [1368, 155] width 8 height 10
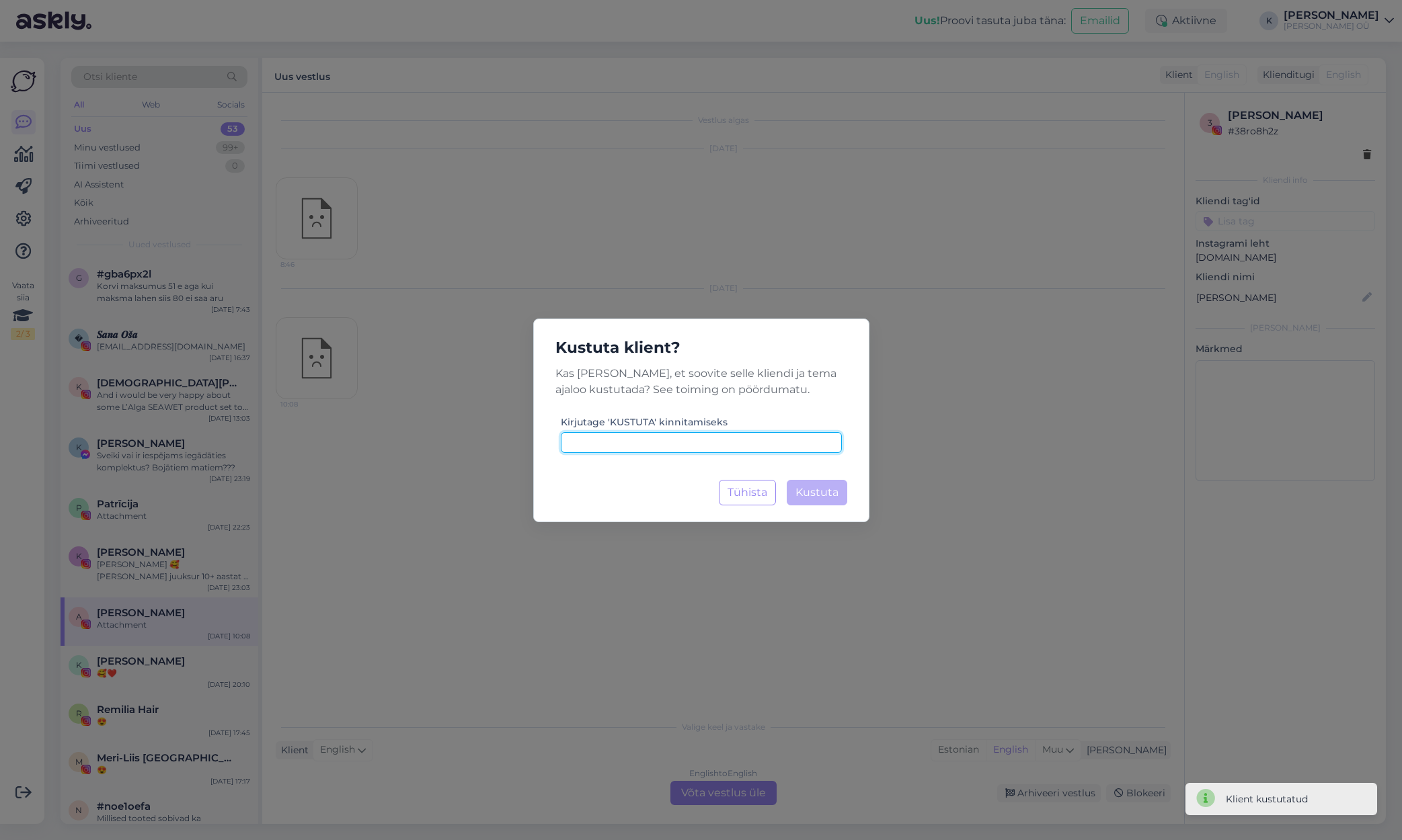
click at [668, 442] on input at bounding box center [701, 443] width 281 height 21
paste input "KUSTUTA"
type input "KUSTUTA"
click at [810, 495] on span "Kustuta" at bounding box center [817, 492] width 43 height 13
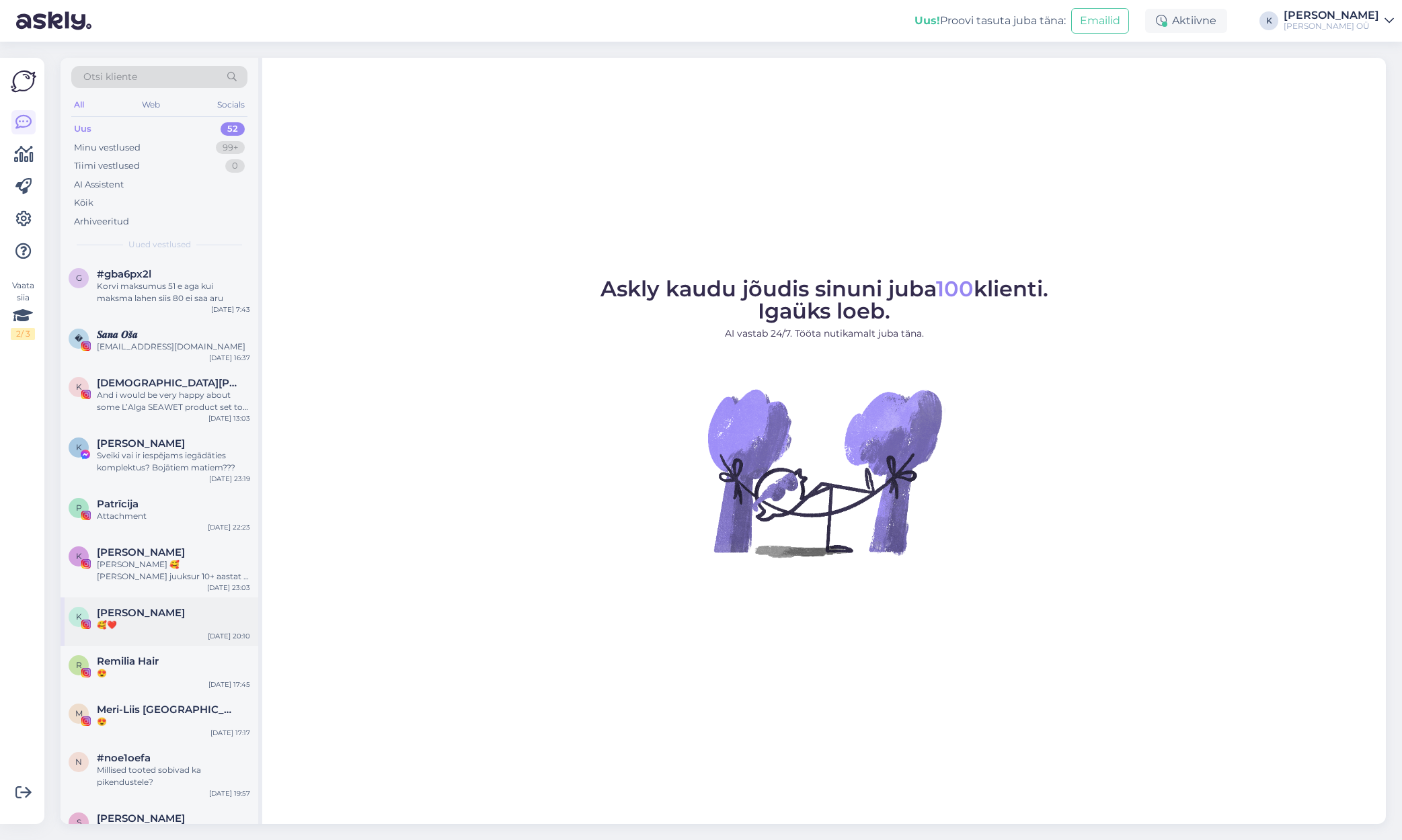
click at [135, 612] on span "[PERSON_NAME]" at bounding box center [141, 613] width 88 height 12
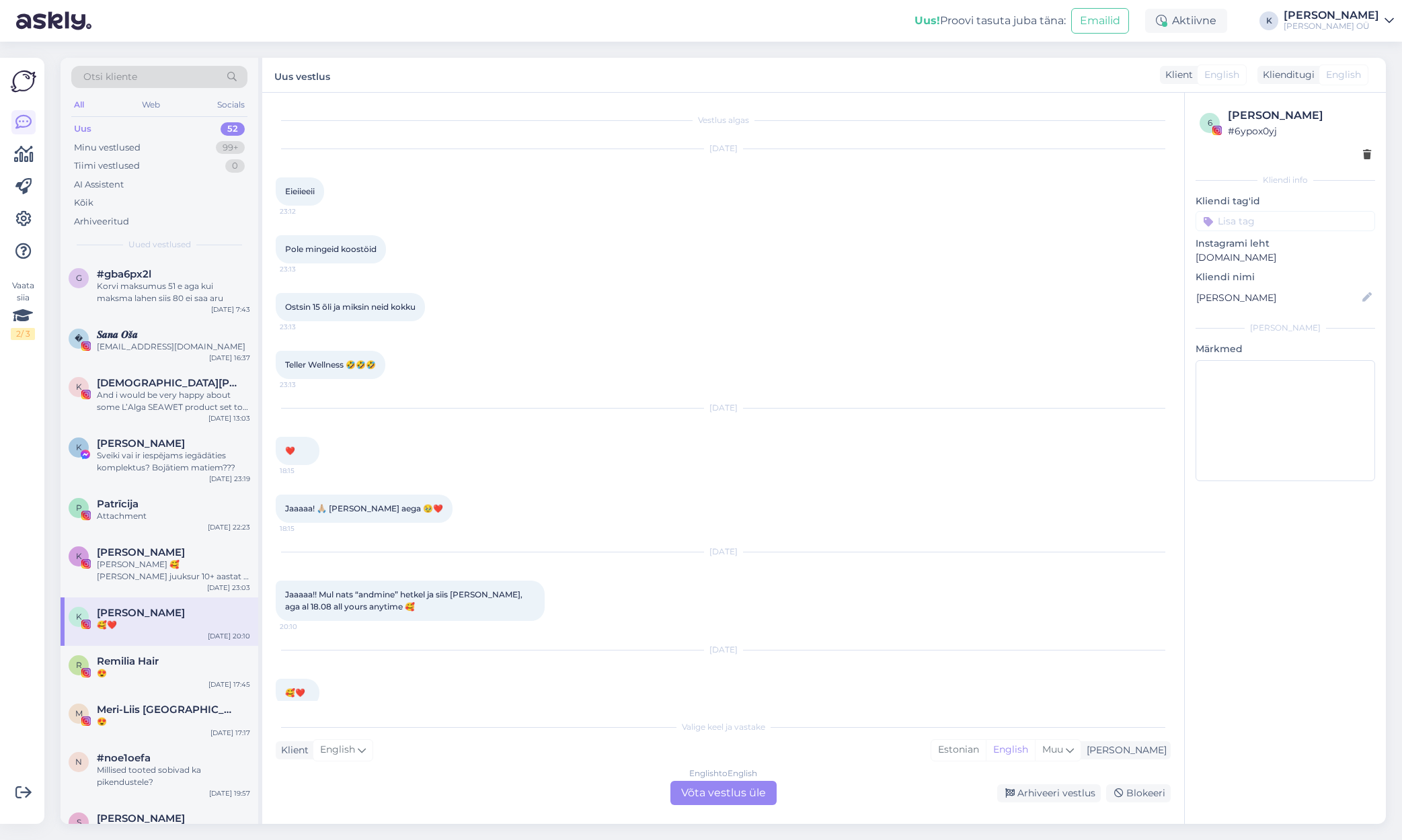
scroll to position [436, 0]
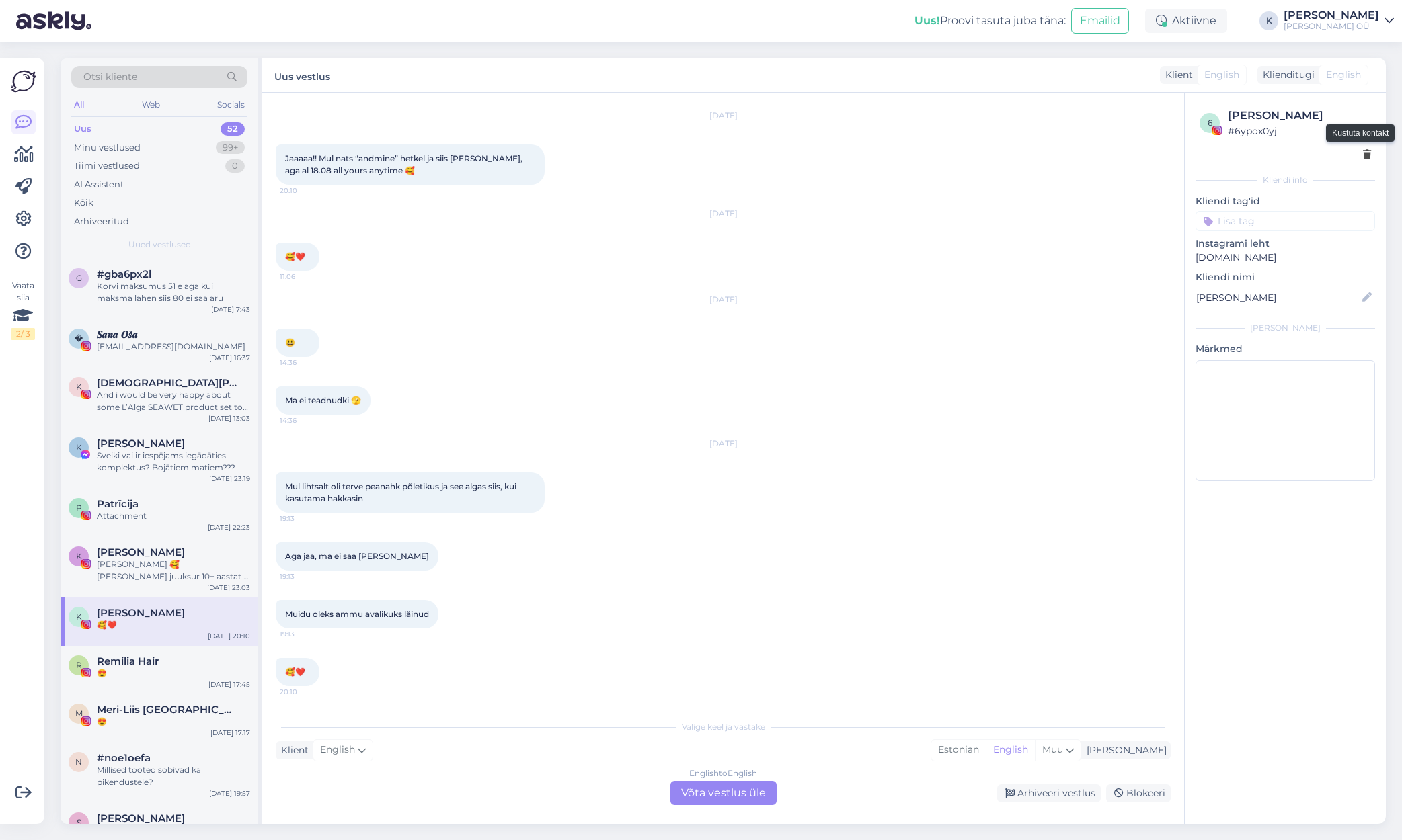
click at [1368, 153] on icon at bounding box center [1368, 155] width 8 height 10
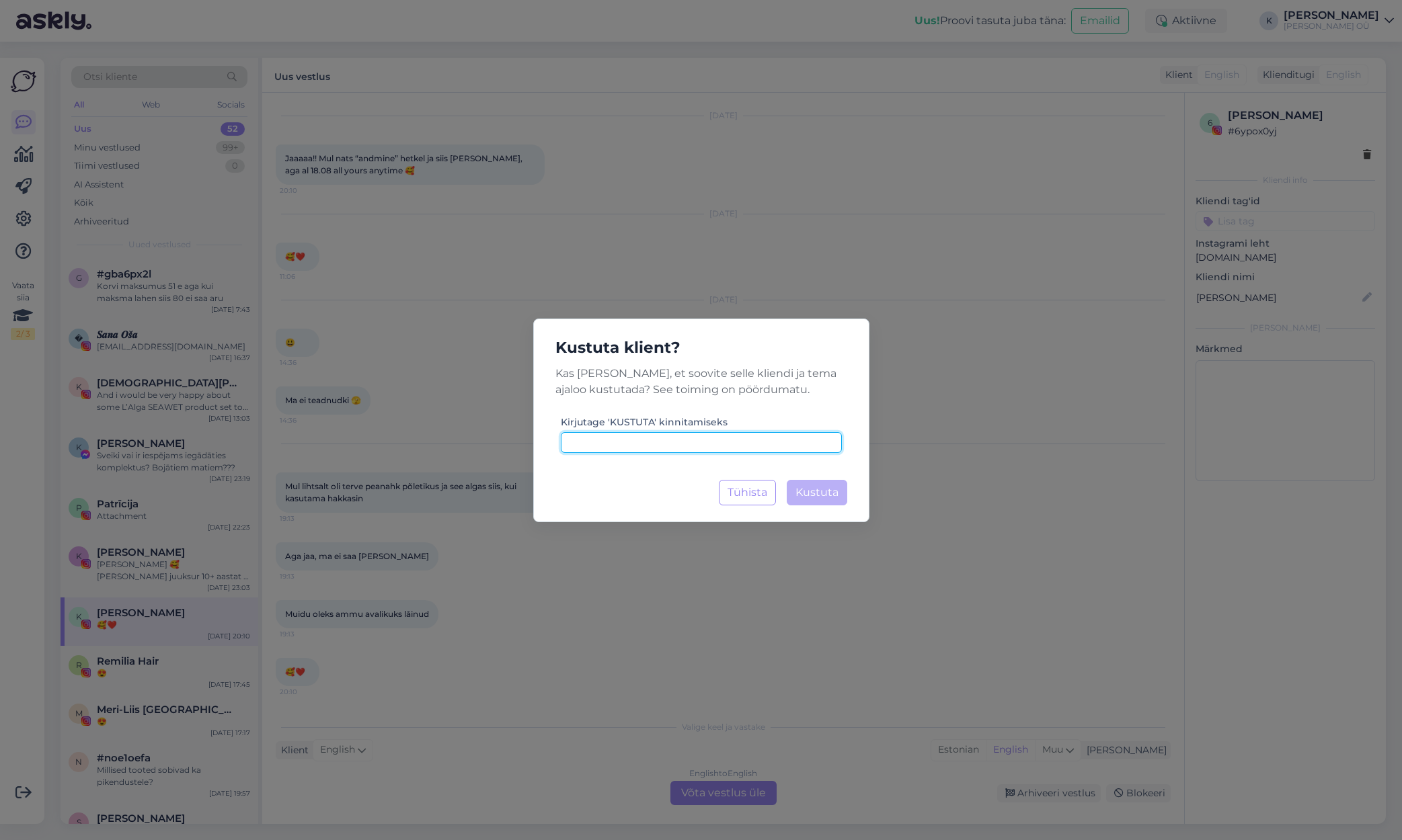
click at [711, 441] on input at bounding box center [701, 443] width 281 height 21
paste input "KUSTUTA"
type input "KUSTUTA"
click at [808, 484] on button "Kustuta Laadimine..." at bounding box center [817, 492] width 61 height 26
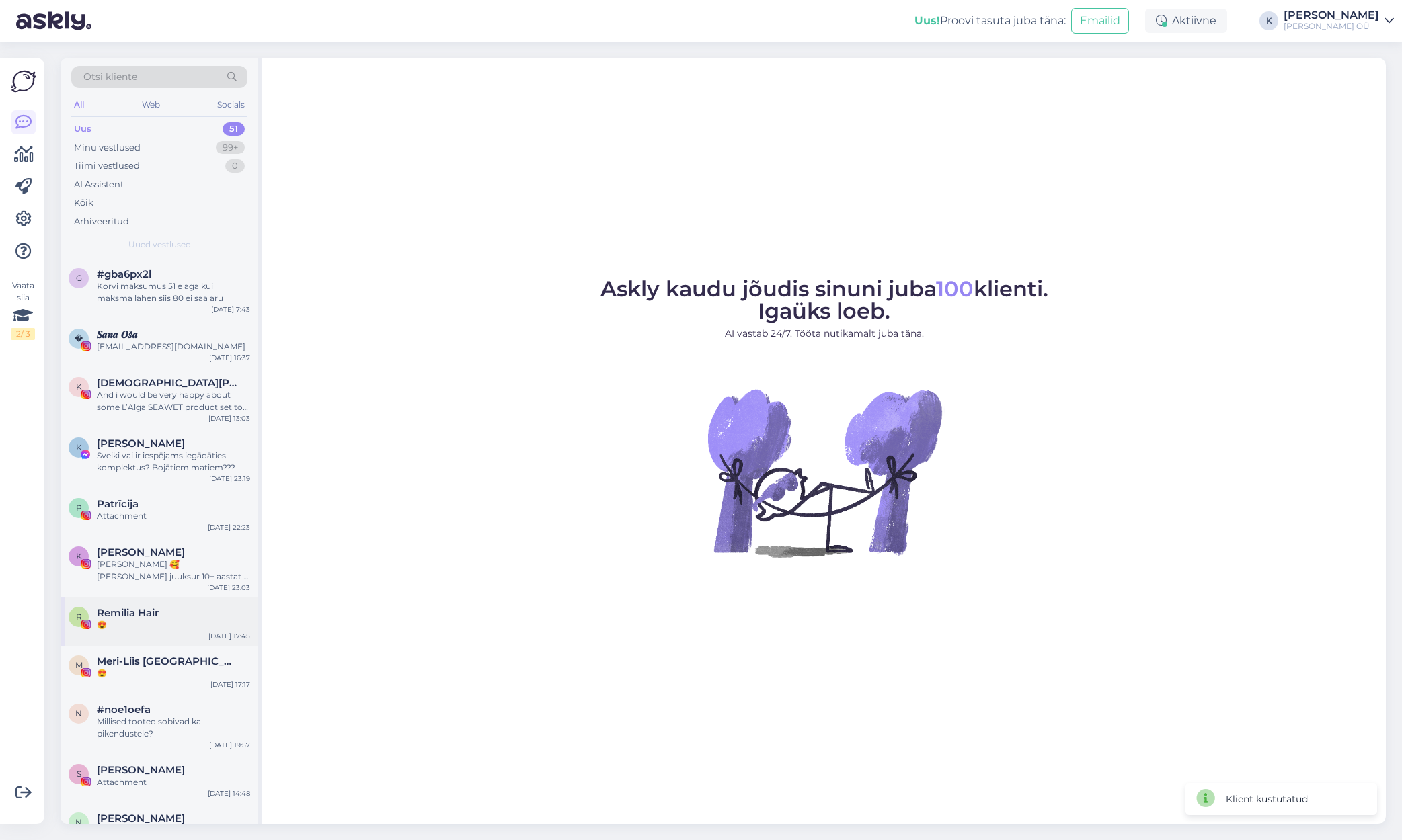
click at [137, 609] on span "Remilia Hair" at bounding box center [127, 613] width 62 height 12
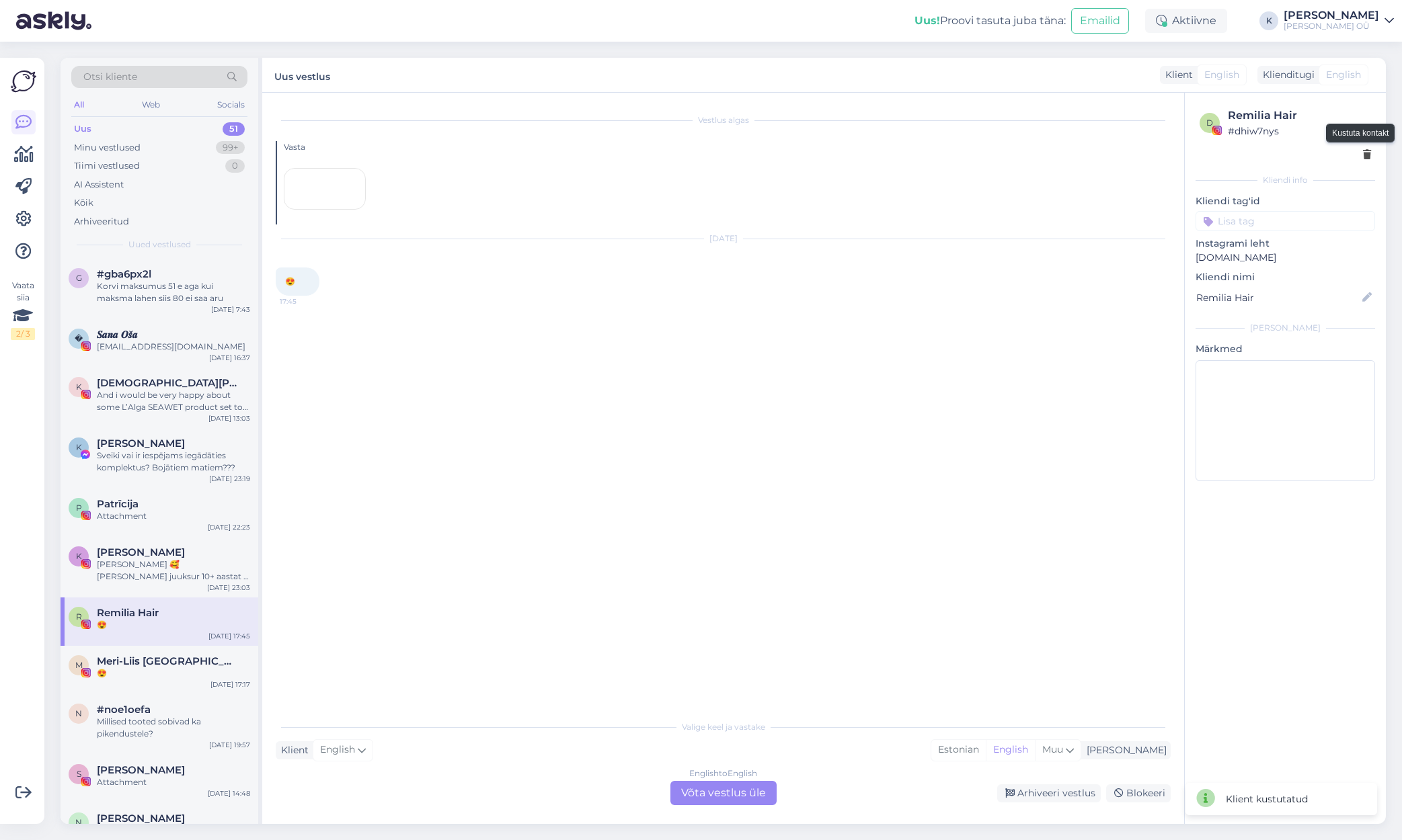
click at [1367, 155] on icon at bounding box center [1368, 155] width 8 height 10
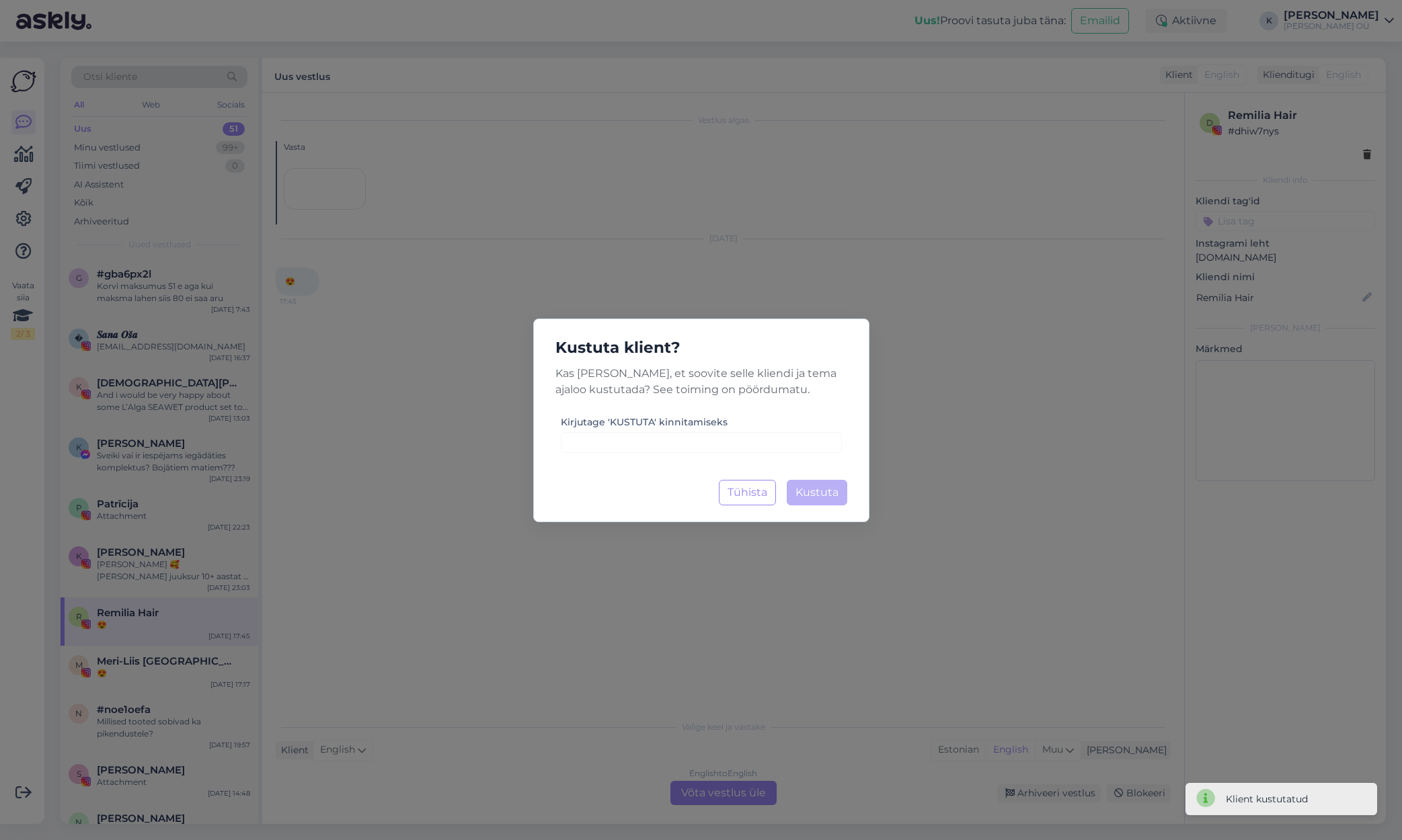
click at [712, 454] on div "Kustuta klient? Kas [PERSON_NAME], et soovite selle kliendi ja tema ajaloo kust…" at bounding box center [702, 420] width 336 height 203
click at [714, 450] on input at bounding box center [701, 443] width 281 height 21
paste input "KUSTUTA"
type input "KUSTUTA"
click at [800, 489] on span "Kustuta" at bounding box center [817, 492] width 43 height 13
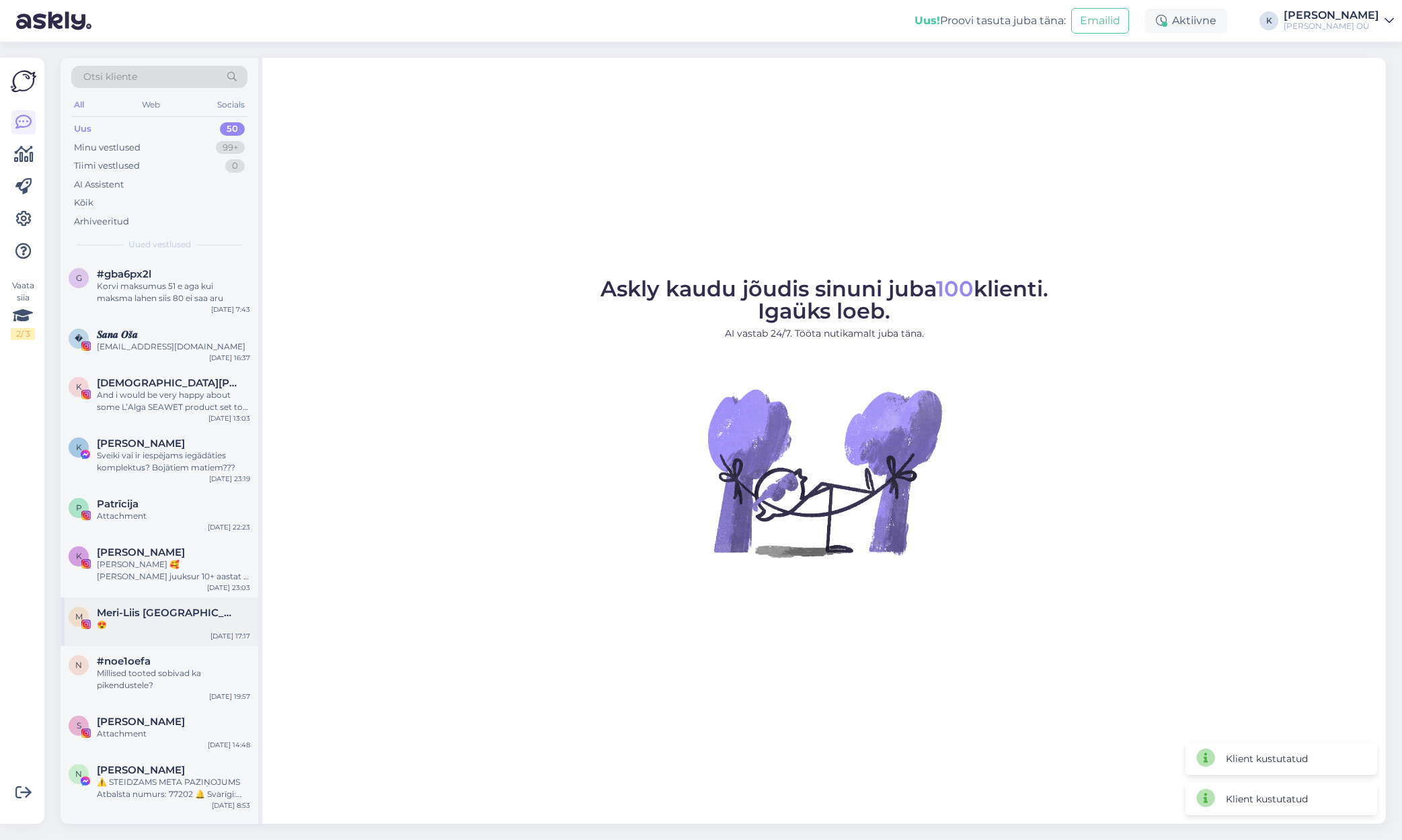
click at [203, 630] on div "😍" at bounding box center [173, 625] width 153 height 12
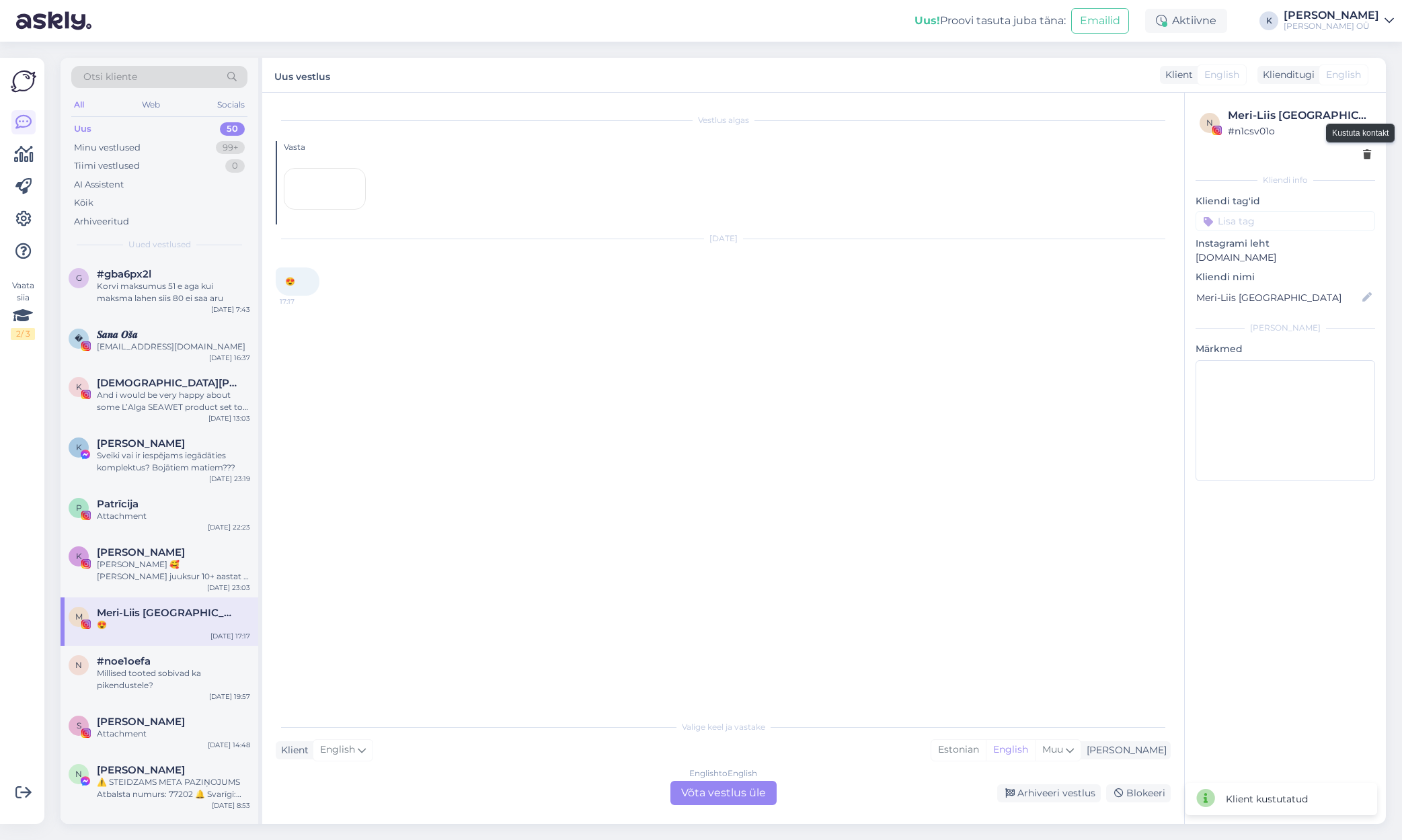
click at [1368, 157] on icon at bounding box center [1368, 155] width 8 height 10
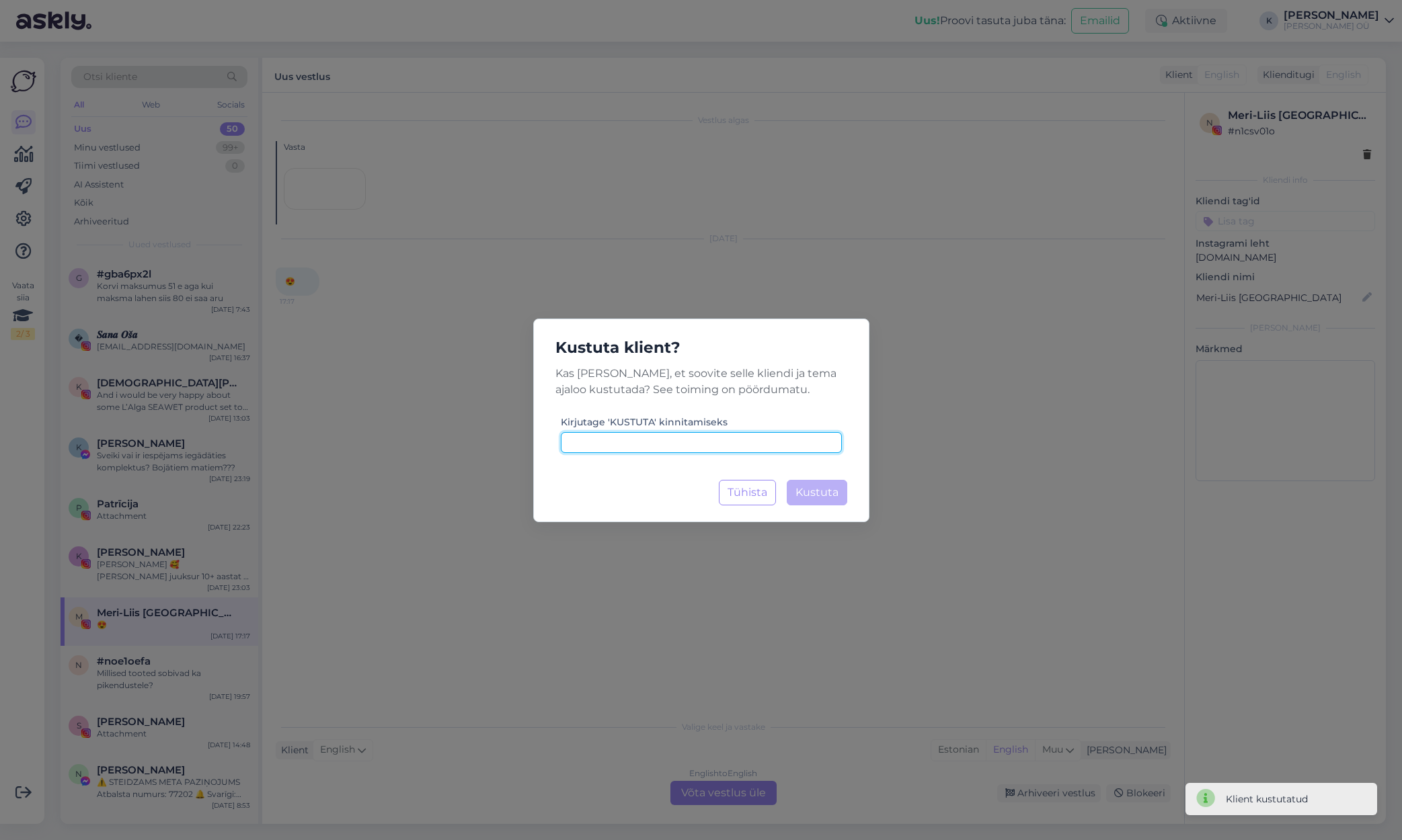
click at [763, 448] on input at bounding box center [701, 443] width 281 height 21
paste input "KUSTUTA"
type input "KUSTUTA"
click at [804, 488] on span "Kustuta" at bounding box center [817, 492] width 43 height 13
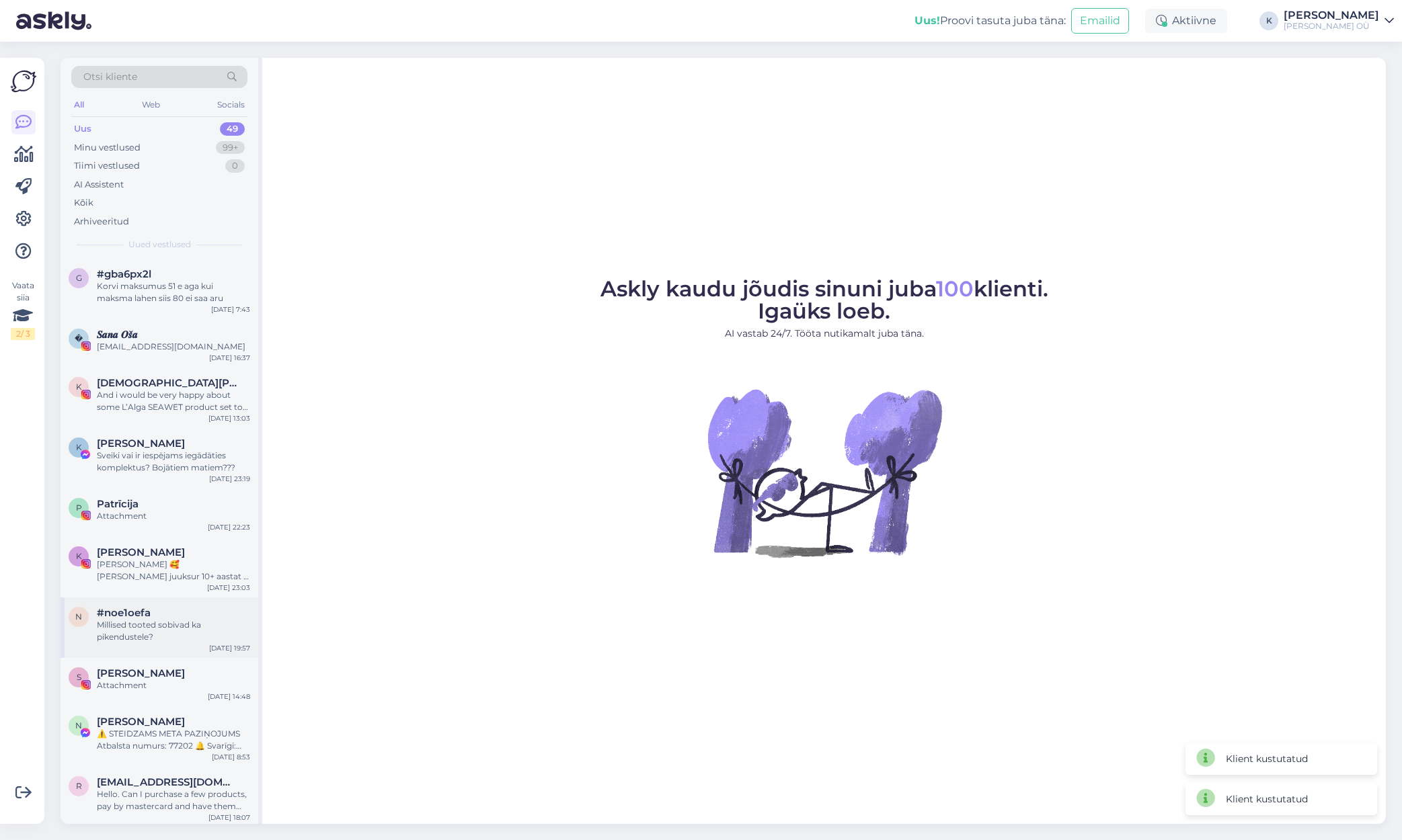
click at [131, 655] on div "n #noe1oefa Millised tooted sobivad ka pikendustele? [DATE] 19:57" at bounding box center [159, 628] width 198 height 61
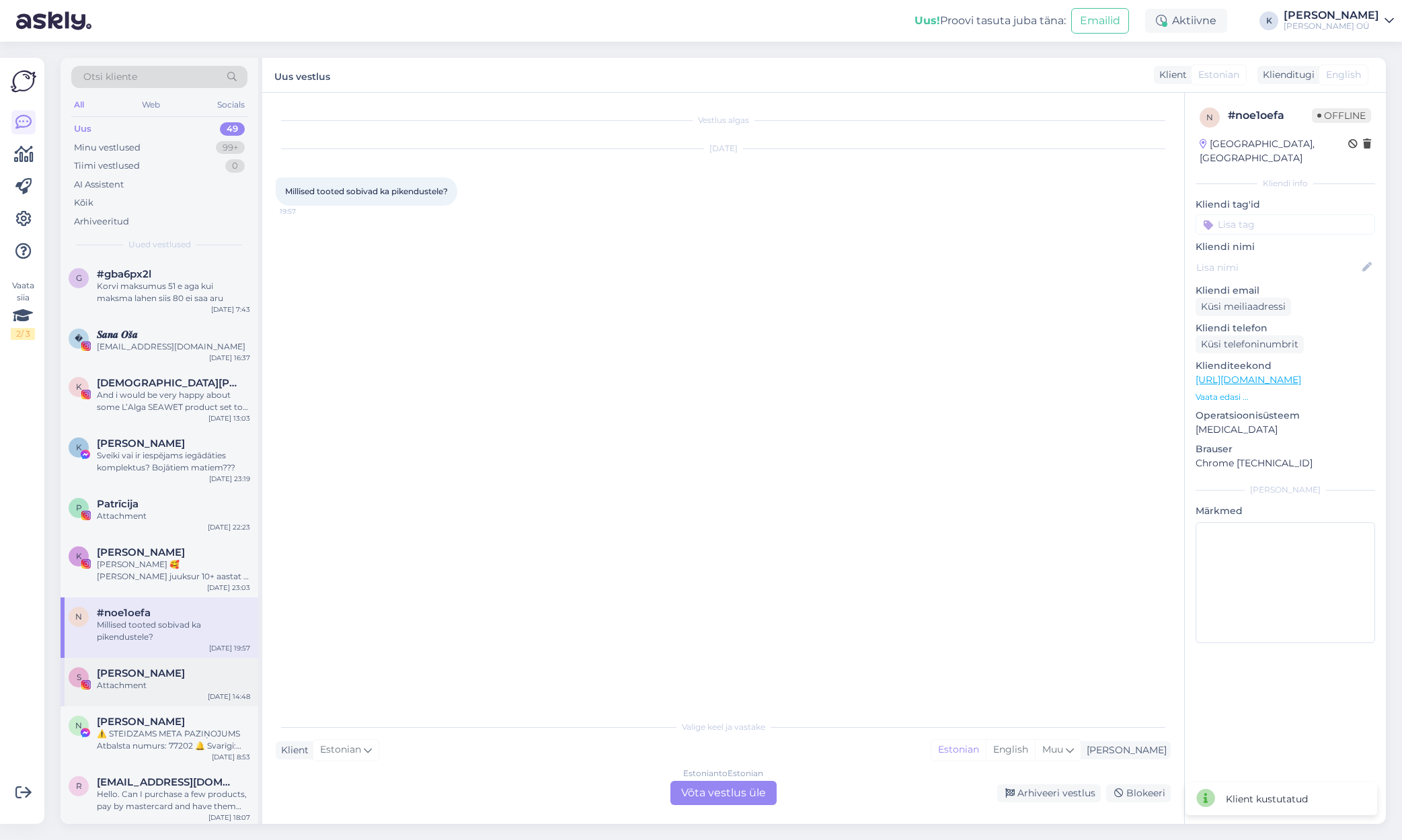
click at [103, 681] on div "Attachment" at bounding box center [173, 685] width 153 height 12
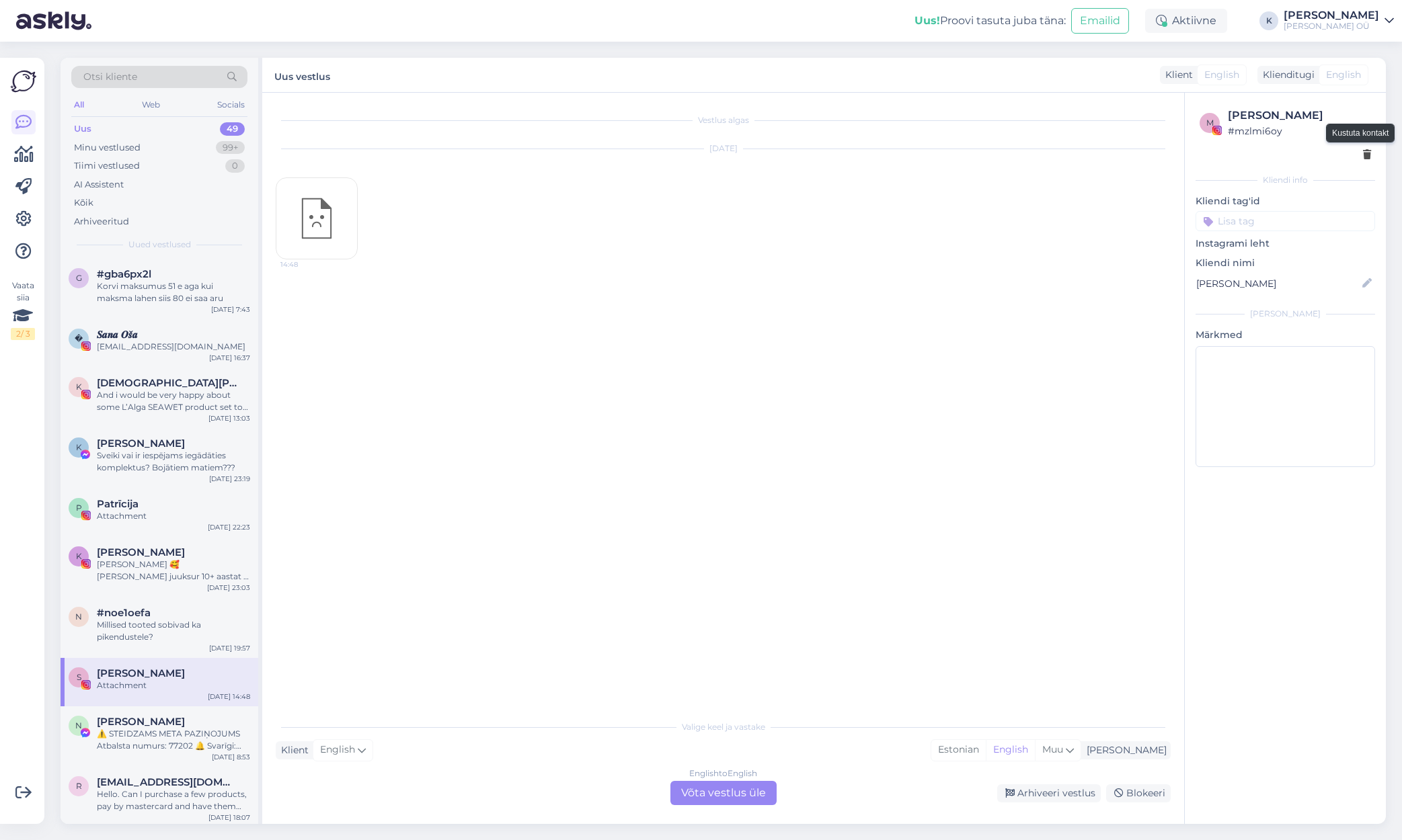
click at [1368, 156] on icon at bounding box center [1368, 155] width 8 height 10
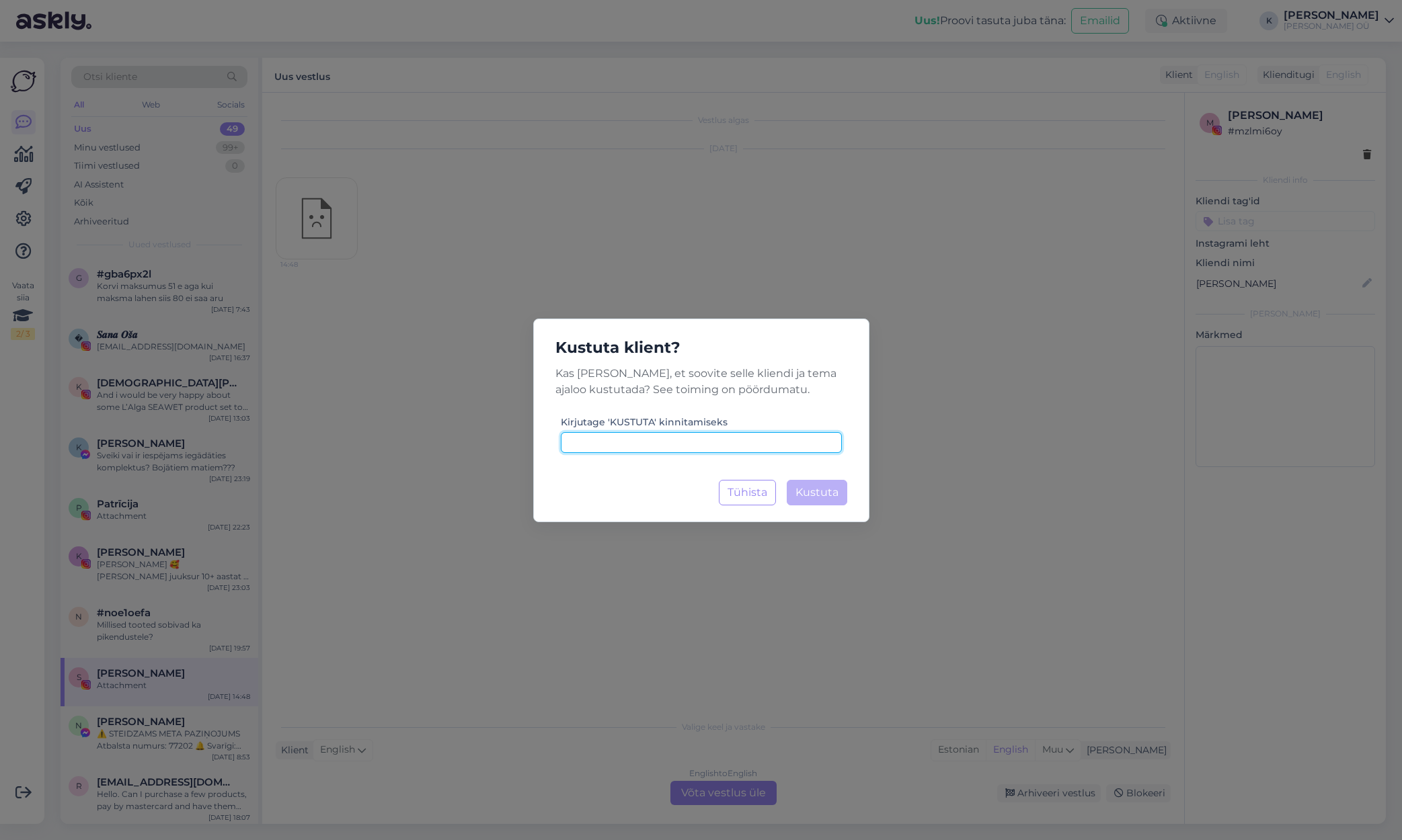
click at [647, 437] on input at bounding box center [701, 443] width 281 height 21
paste input "KUSTUTA"
type input "KUSTUTA"
click at [819, 487] on span "Kustuta" at bounding box center [817, 492] width 43 height 13
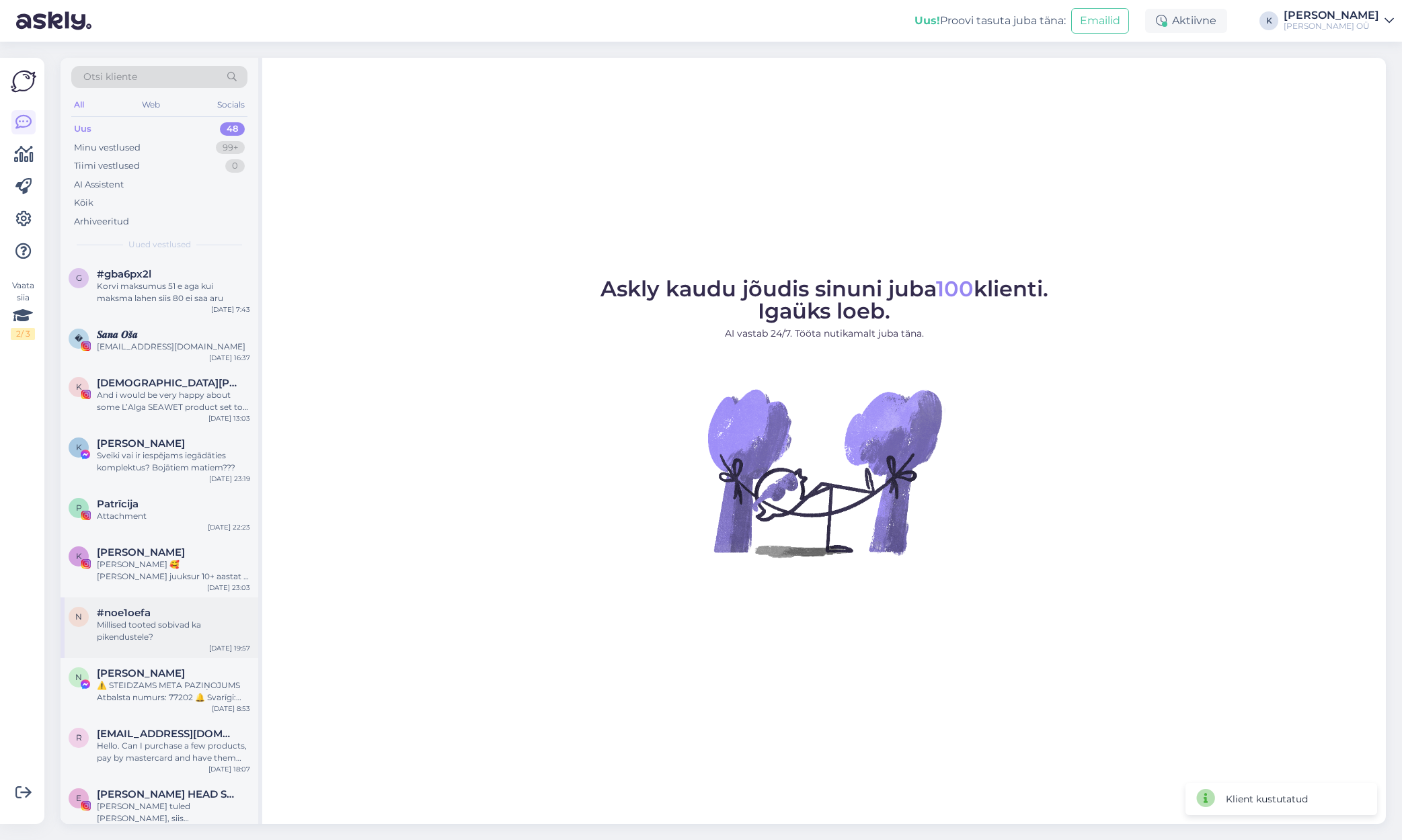
click at [150, 622] on div "Millised tooted sobivad ka pikendustele?" at bounding box center [173, 631] width 153 height 24
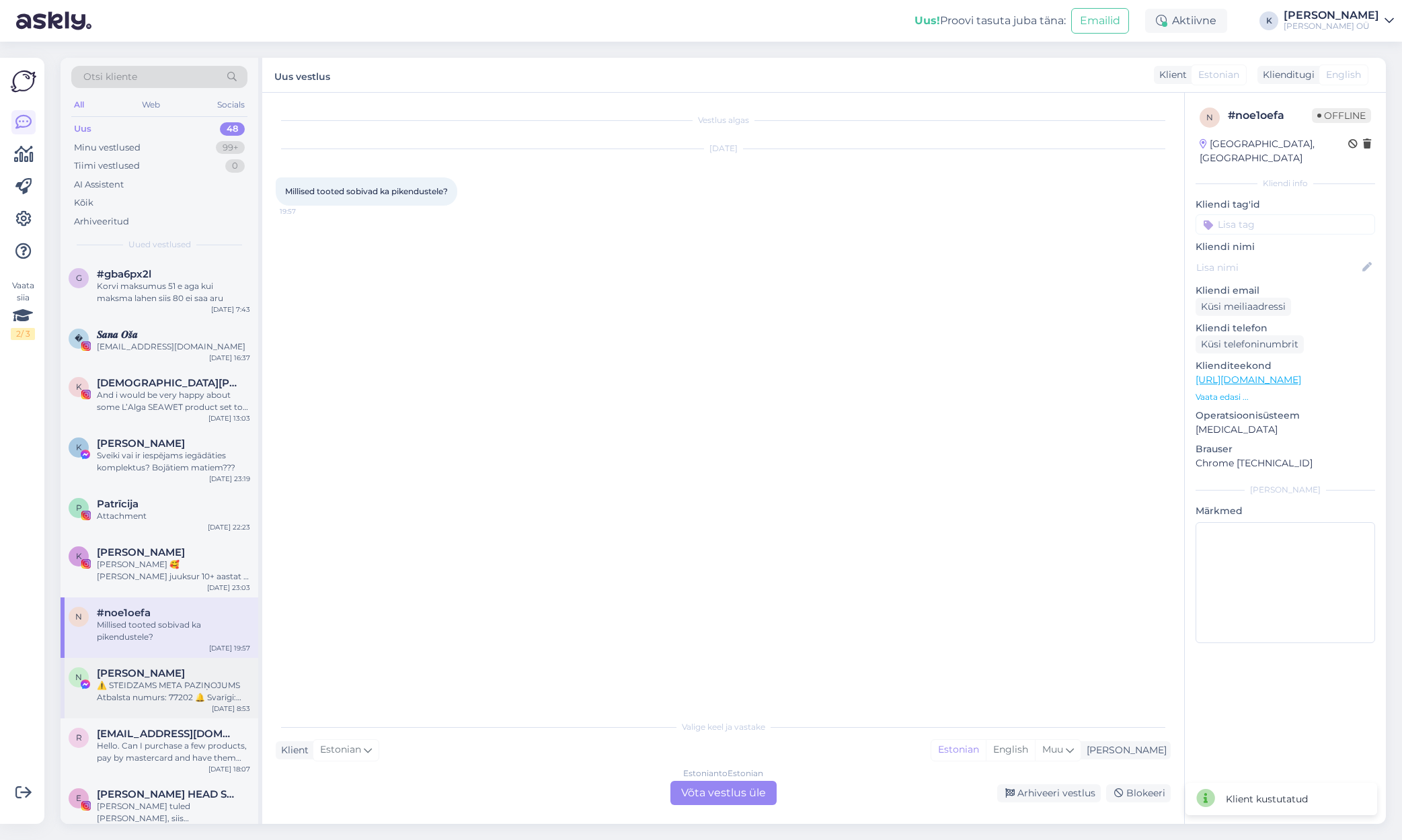
click at [178, 702] on div "⚠️ STEIDZAMS META PAZIŅOJUMS Atbalsta numurs: 77202 🔔 Svarīgi: Tavs konts un 𝐅𝐀…" at bounding box center [173, 692] width 153 height 24
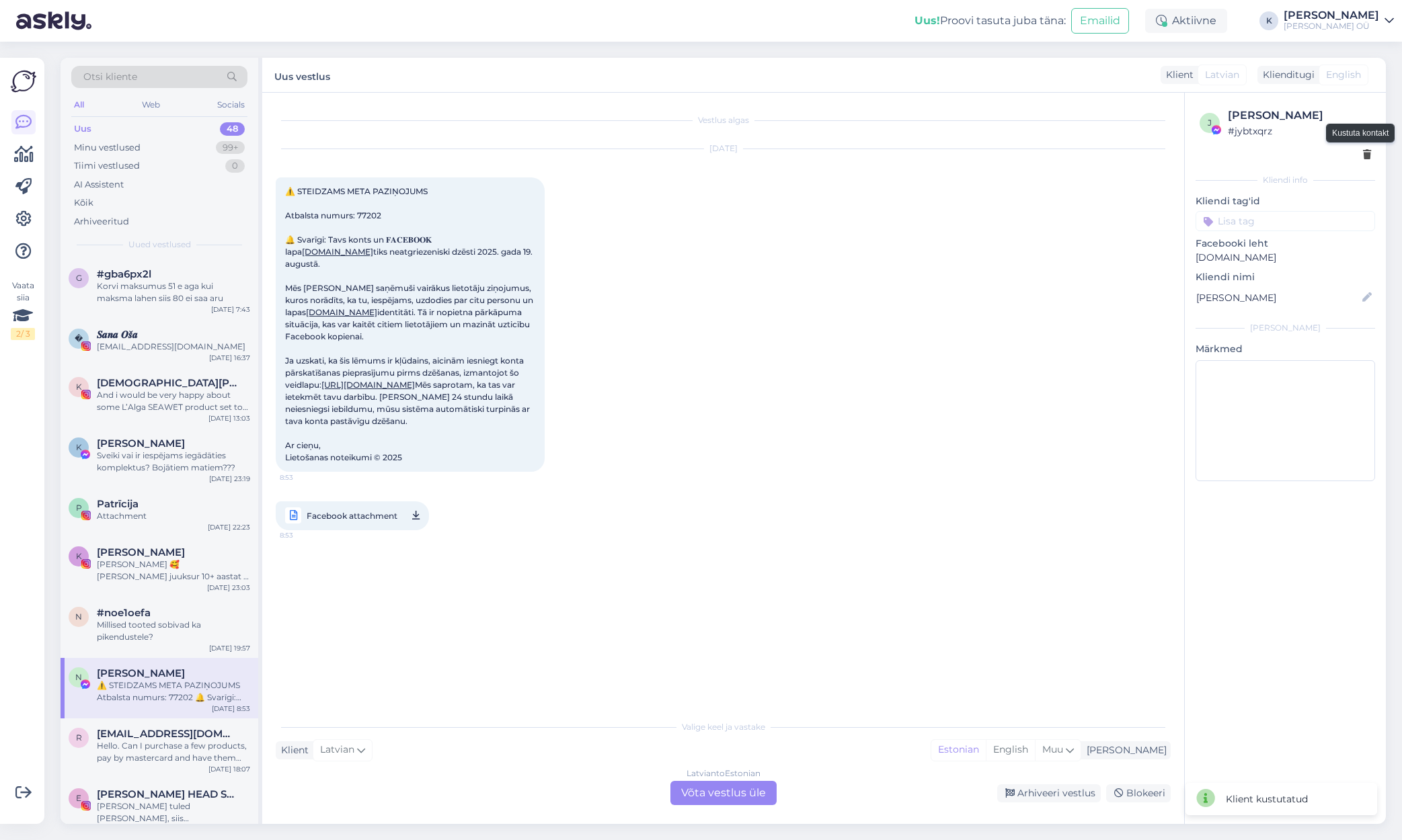
click at [1368, 158] on icon at bounding box center [1368, 155] width 8 height 10
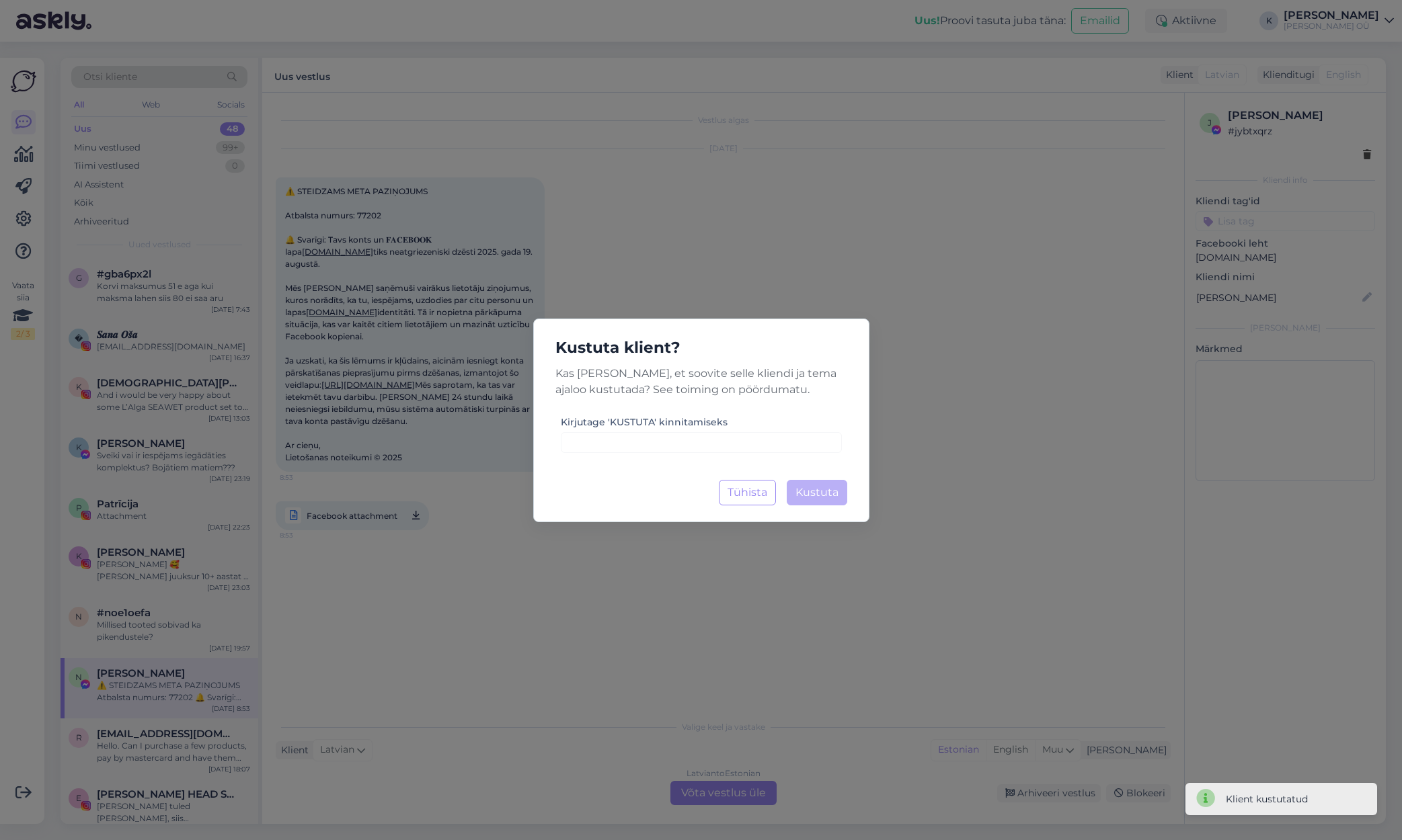
click at [774, 424] on div "Kirjutage 'KUSTUTA' kinnitamiseks" at bounding box center [701, 433] width 281 height 39
click at [771, 447] on input at bounding box center [701, 443] width 281 height 21
paste input "KUSTUTA"
type input "KUSTUTA"
click at [802, 488] on span "Kustuta" at bounding box center [817, 492] width 43 height 13
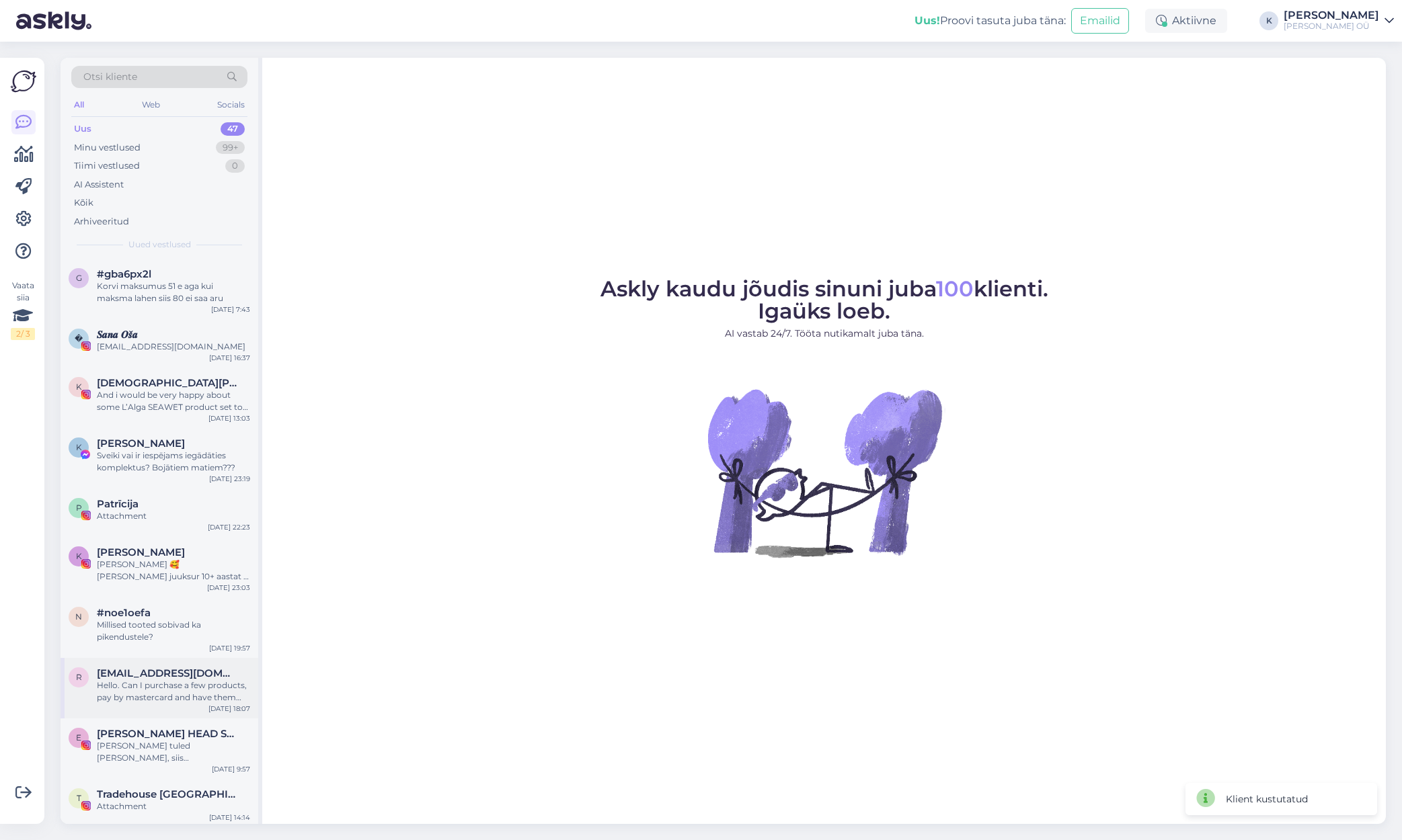
click at [107, 690] on div "Hello. Can I purchase a few products, pay by mastercard and have them shipped t…" at bounding box center [173, 692] width 153 height 24
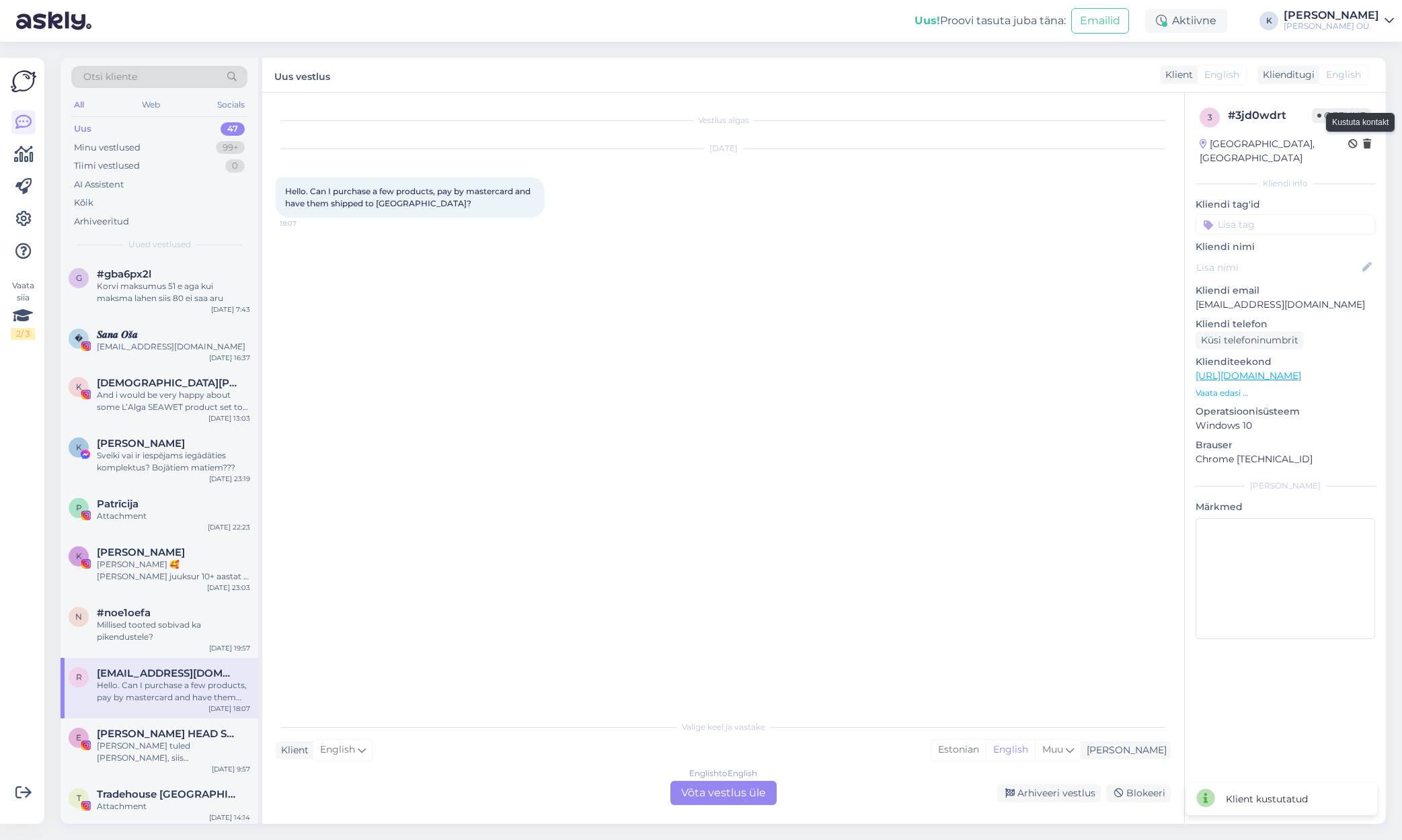
click at [1365, 143] on icon at bounding box center [1368, 145] width 8 height 10
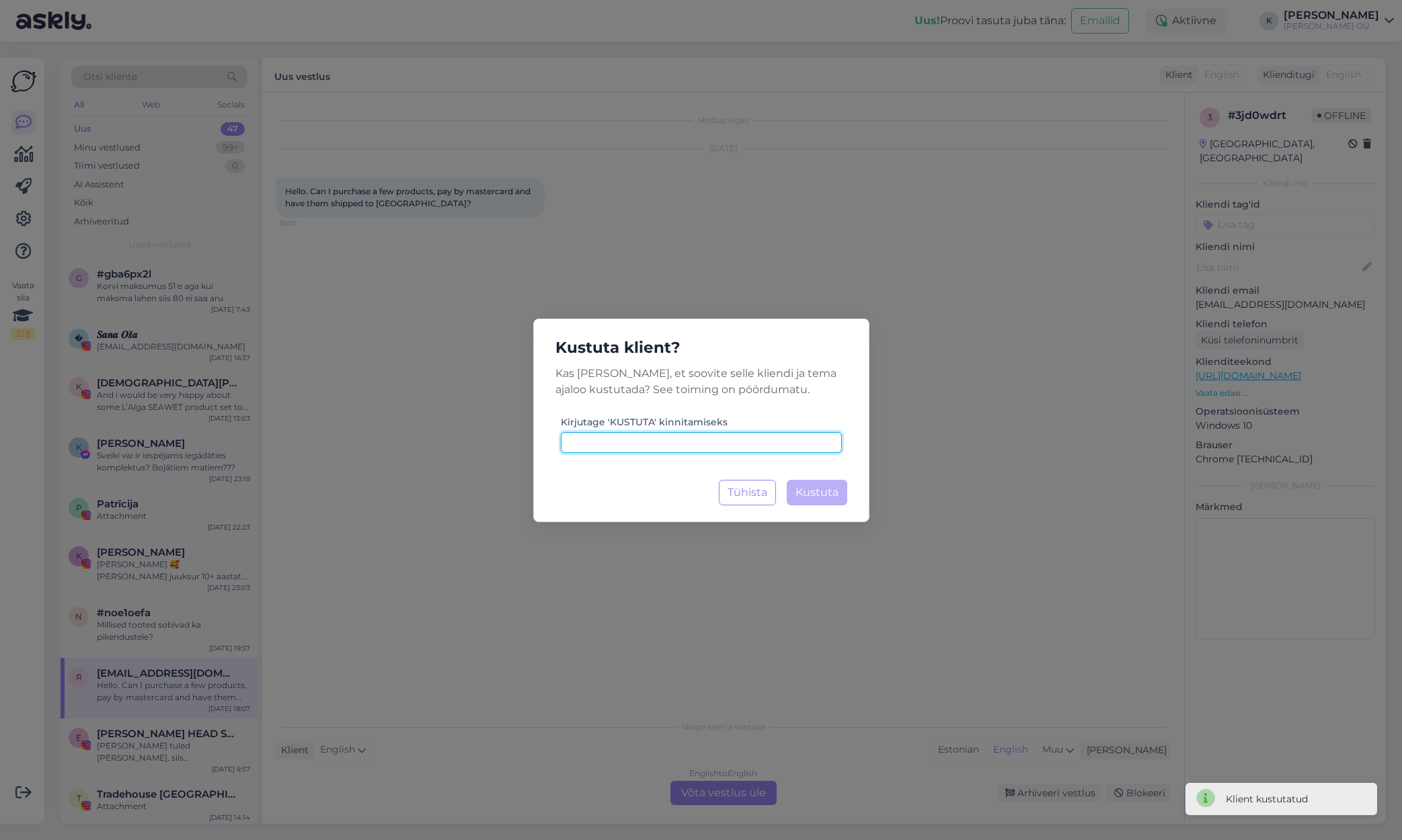
click at [661, 444] on input at bounding box center [701, 443] width 281 height 21
paste input "KUSTUTA"
type input "KUSTUTA"
click at [823, 497] on span "Kustuta" at bounding box center [817, 492] width 43 height 13
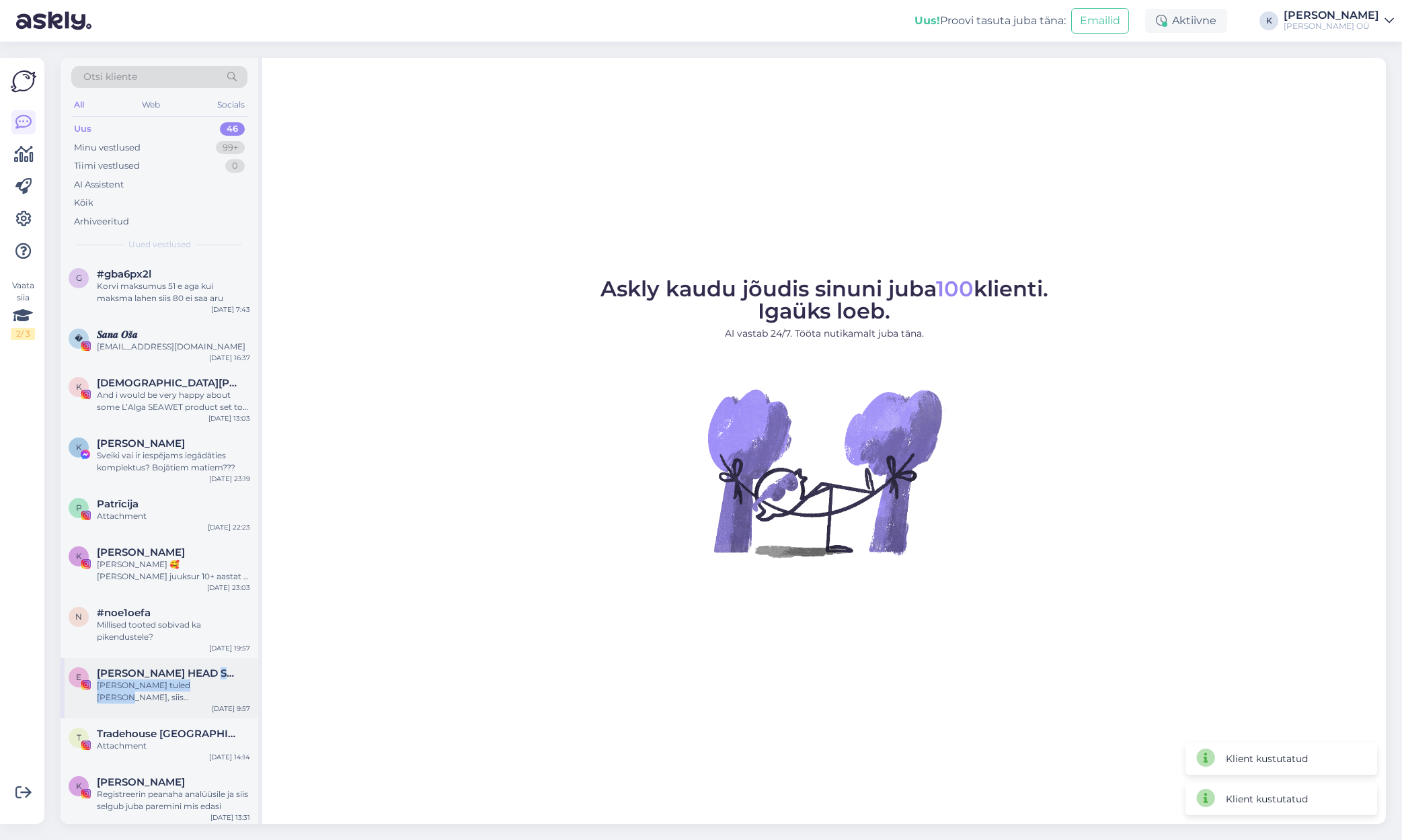
drag, startPoint x: 204, startPoint y: 680, endPoint x: 222, endPoint y: 673, distance: 19.3
click at [206, 679] on div "[PERSON_NAME] HEAD SPA & heaolusalong | peamassaaž | HEAD SPA [GEOGRAPHIC_DATA]…" at bounding box center [173, 685] width 153 height 36
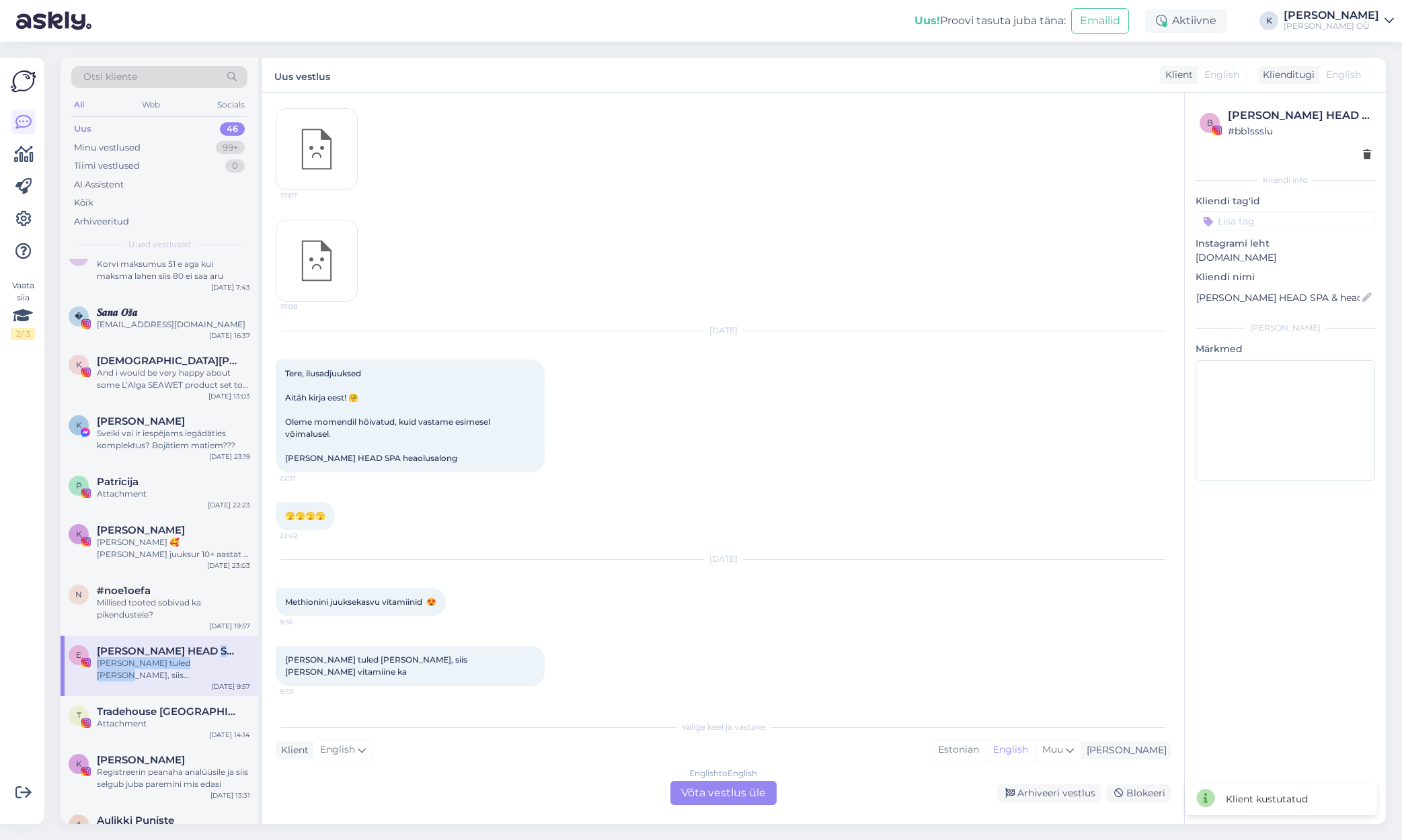
scroll to position [1791, 0]
click at [174, 676] on div "[PERSON_NAME] tuled [PERSON_NAME], siis [PERSON_NAME] vitamiine ka" at bounding box center [173, 669] width 153 height 24
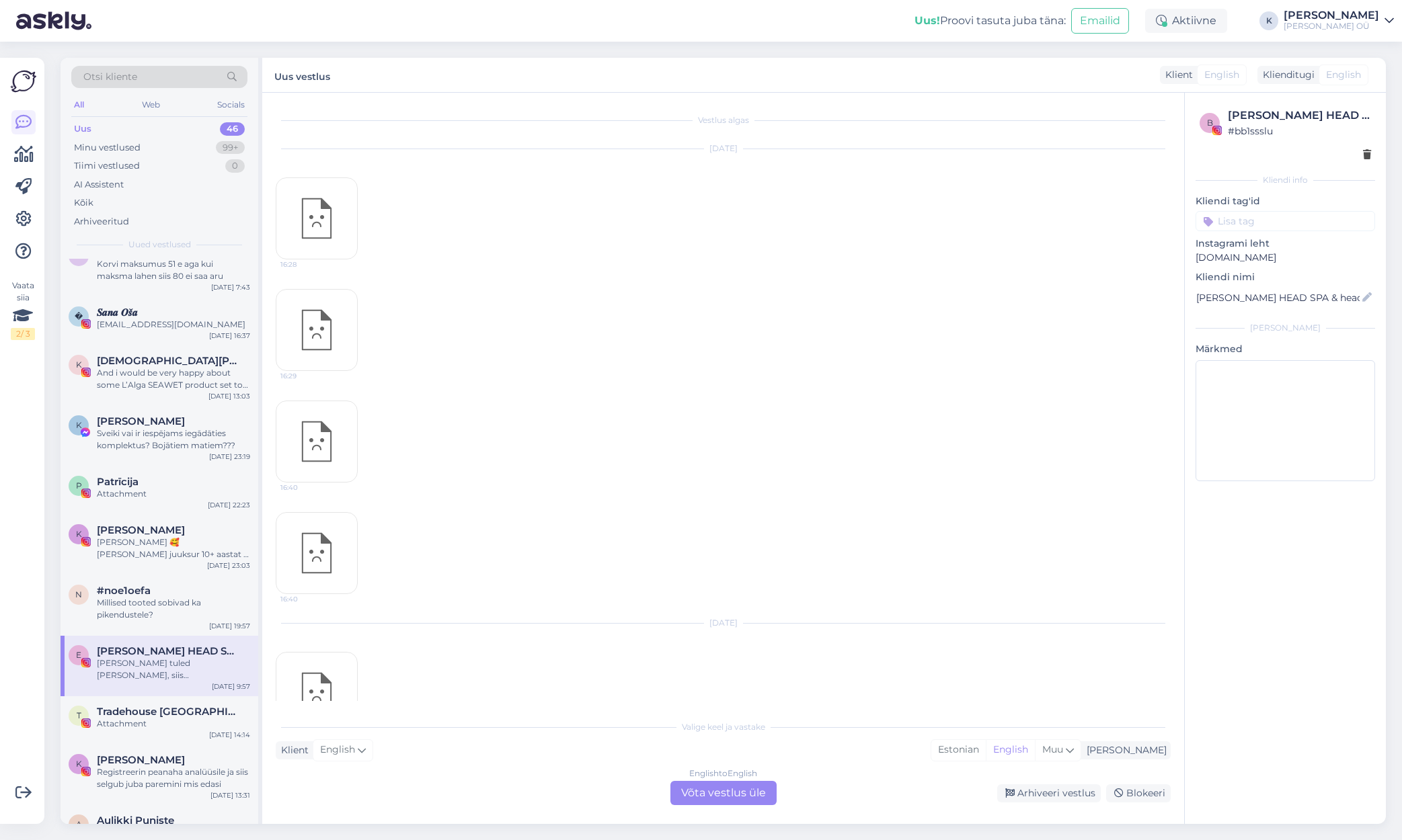
click at [1371, 158] on icon at bounding box center [1368, 155] width 8 height 10
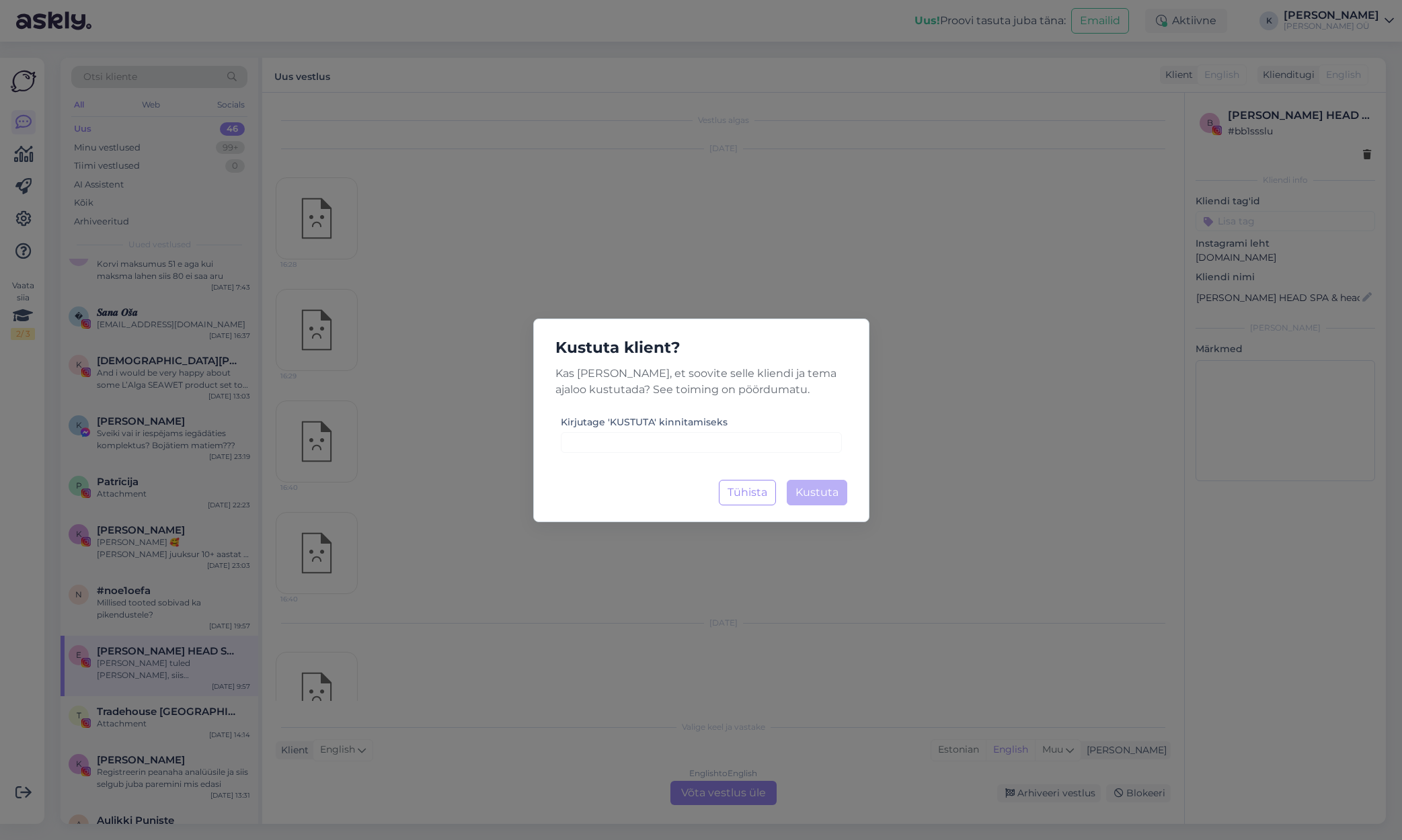
click at [639, 454] on div "Kustuta klient? Kas [PERSON_NAME], et soovite selle kliendi ja tema ajaloo kust…" at bounding box center [702, 420] width 336 height 203
click at [646, 445] on input at bounding box center [701, 443] width 281 height 21
paste input "KUSTUTA"
type input "KUSTUTA"
click at [803, 492] on span "Kustuta" at bounding box center [817, 492] width 43 height 13
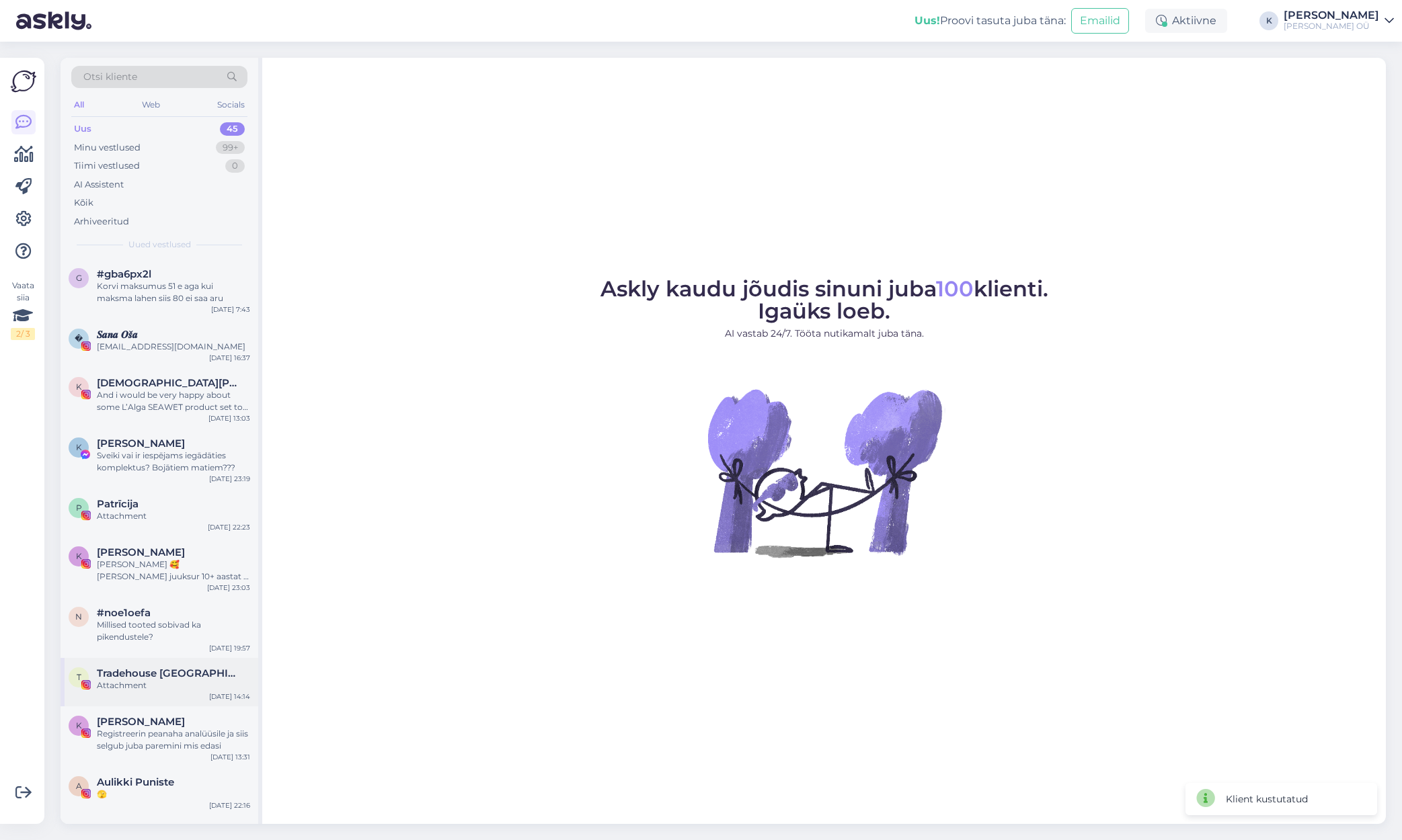
click at [179, 668] on span "Tradehouse [GEOGRAPHIC_DATA]" at bounding box center [167, 673] width 140 height 12
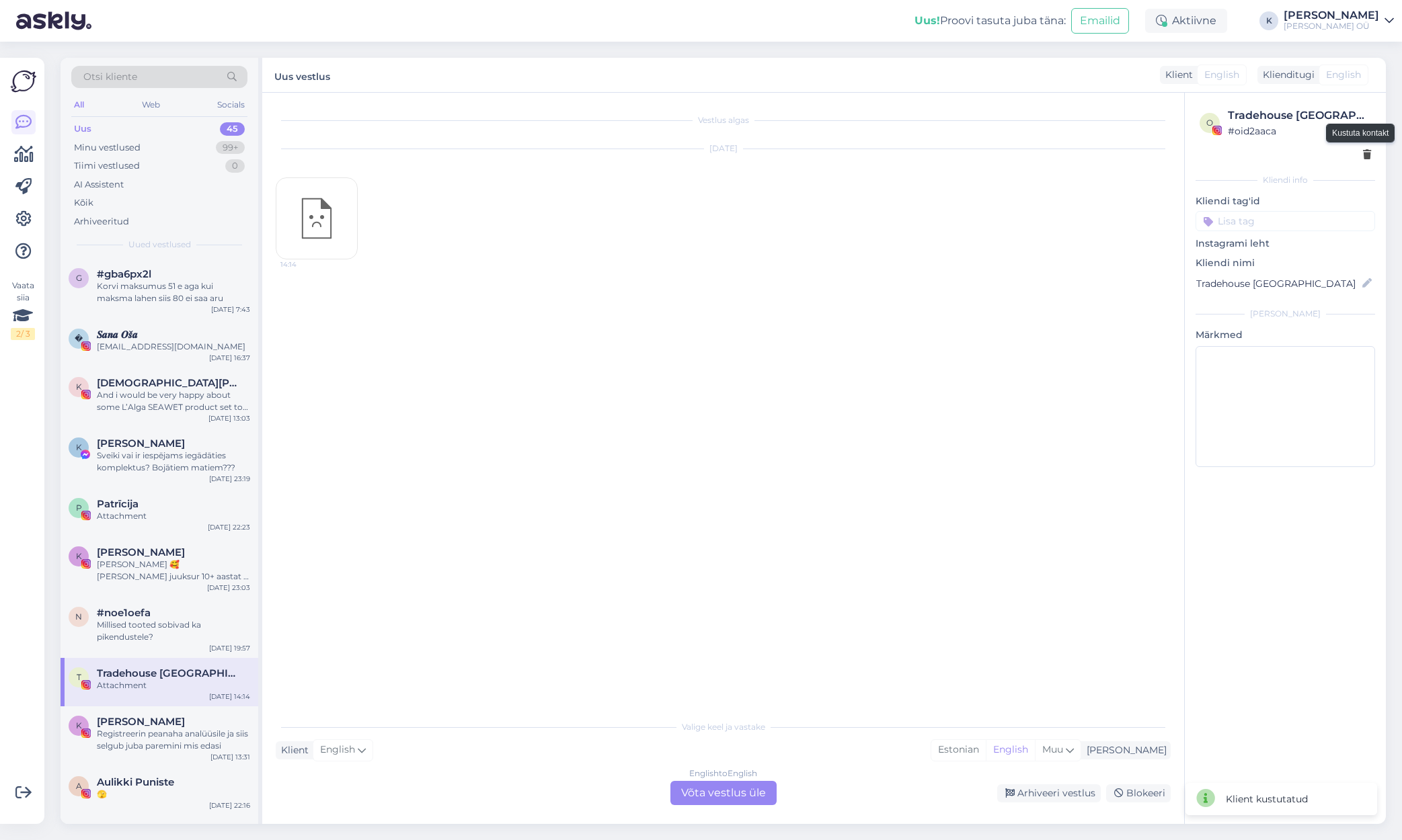
click at [1364, 149] on div at bounding box center [1368, 155] width 8 height 14
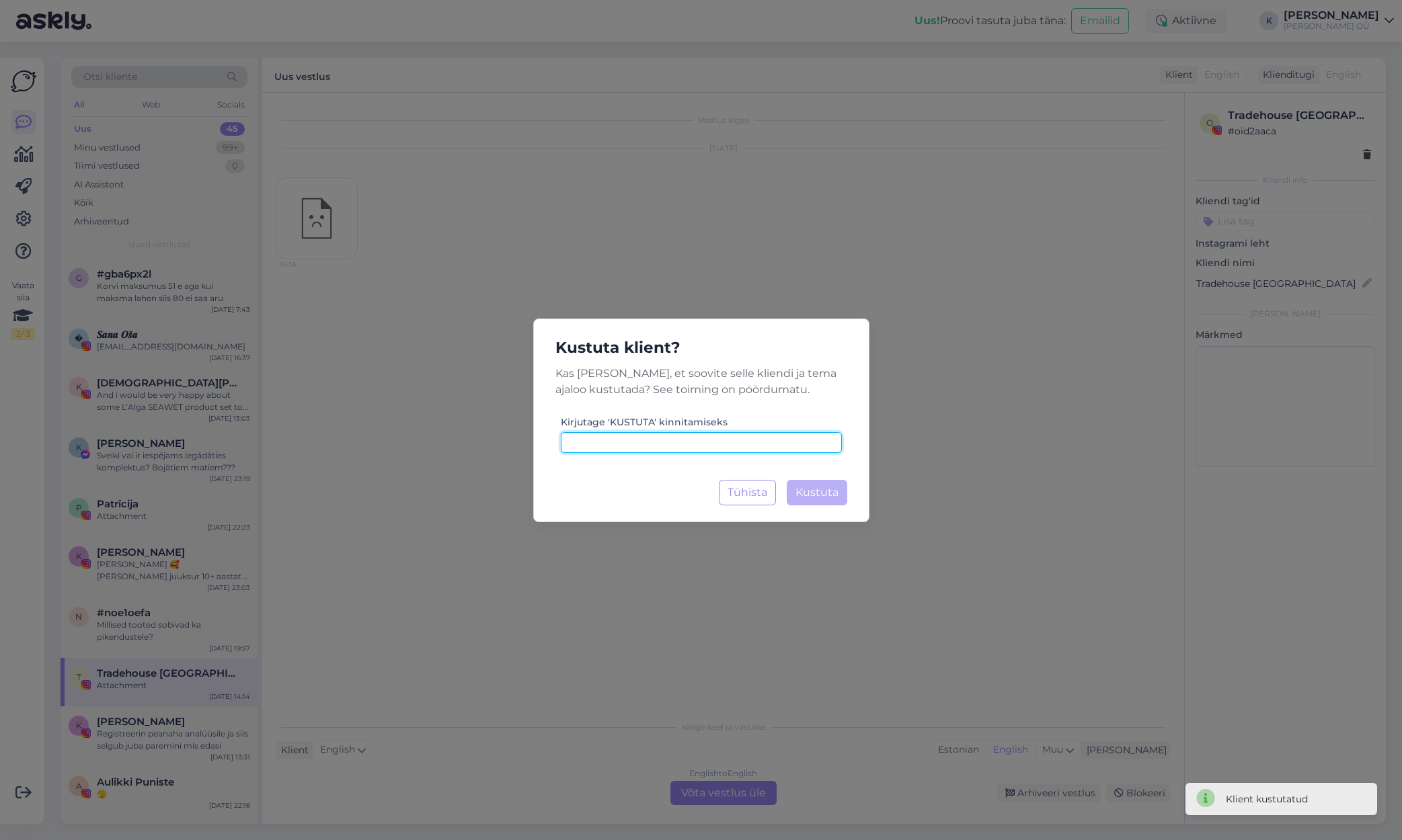
click at [646, 436] on input at bounding box center [701, 443] width 281 height 21
paste input "KUSTUTA"
type input "KUSTUTA"
click at [813, 498] on span "Kustuta" at bounding box center [817, 492] width 43 height 13
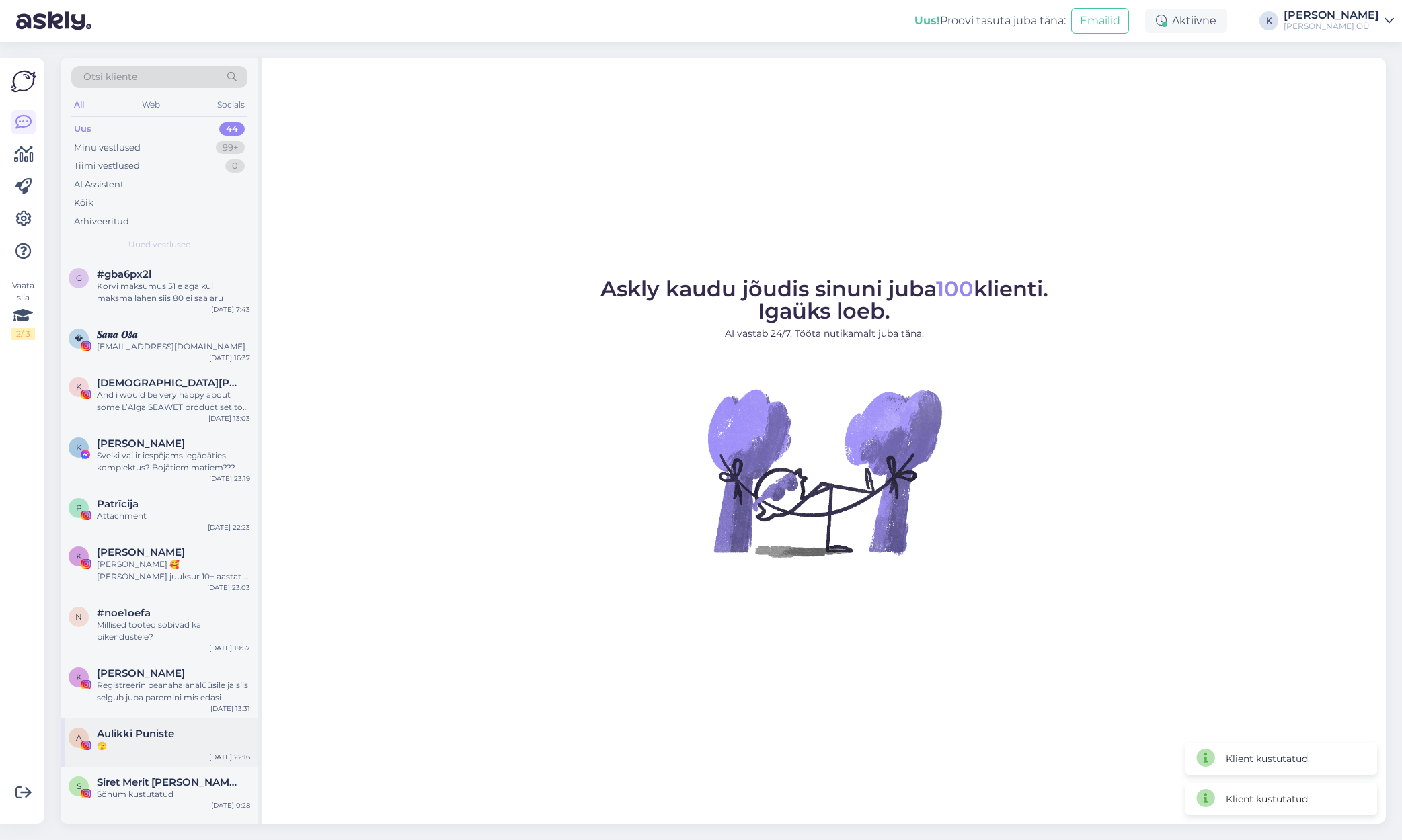
click at [128, 731] on span "Aulikki Puniste" at bounding box center [135, 733] width 78 height 12
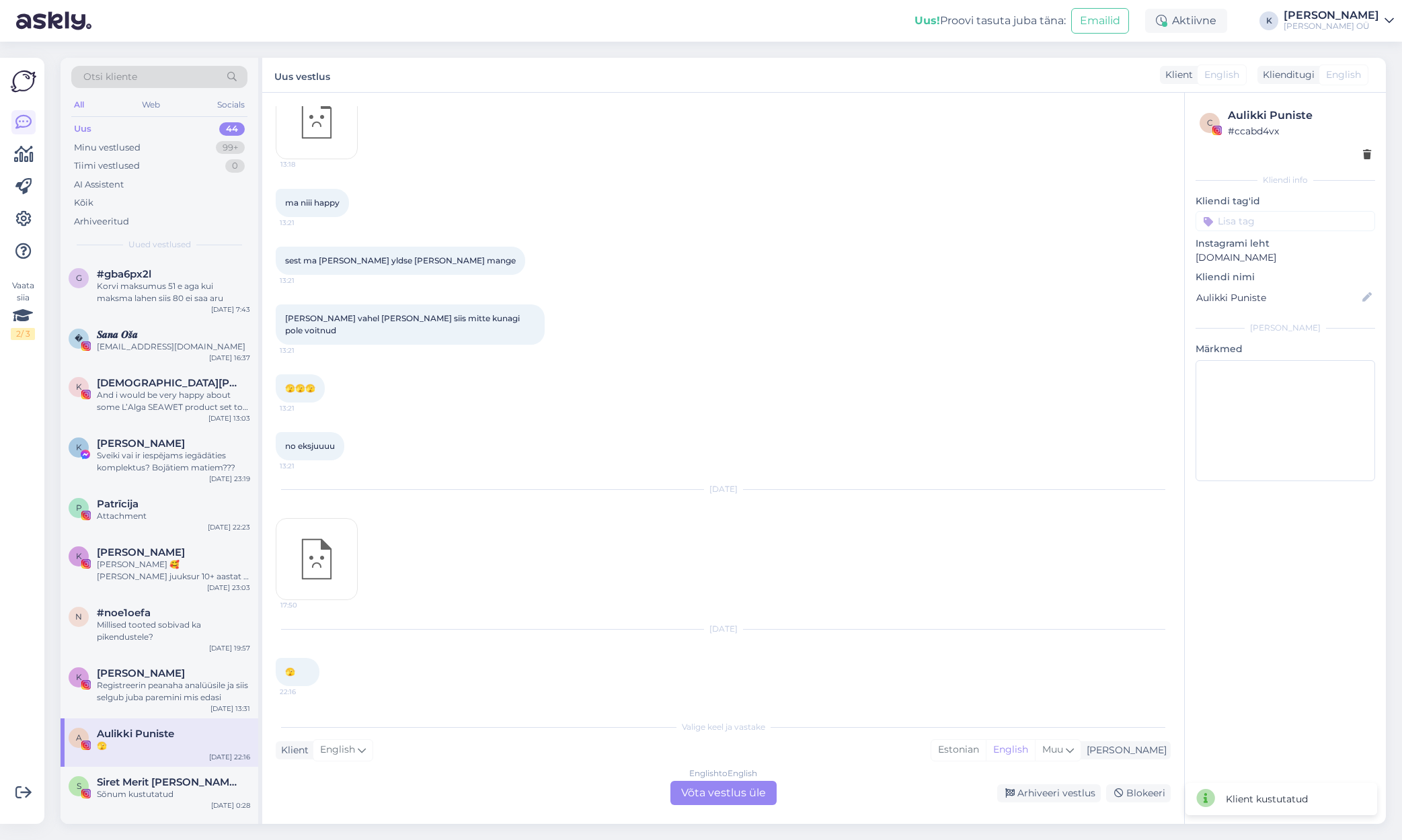
scroll to position [88, 0]
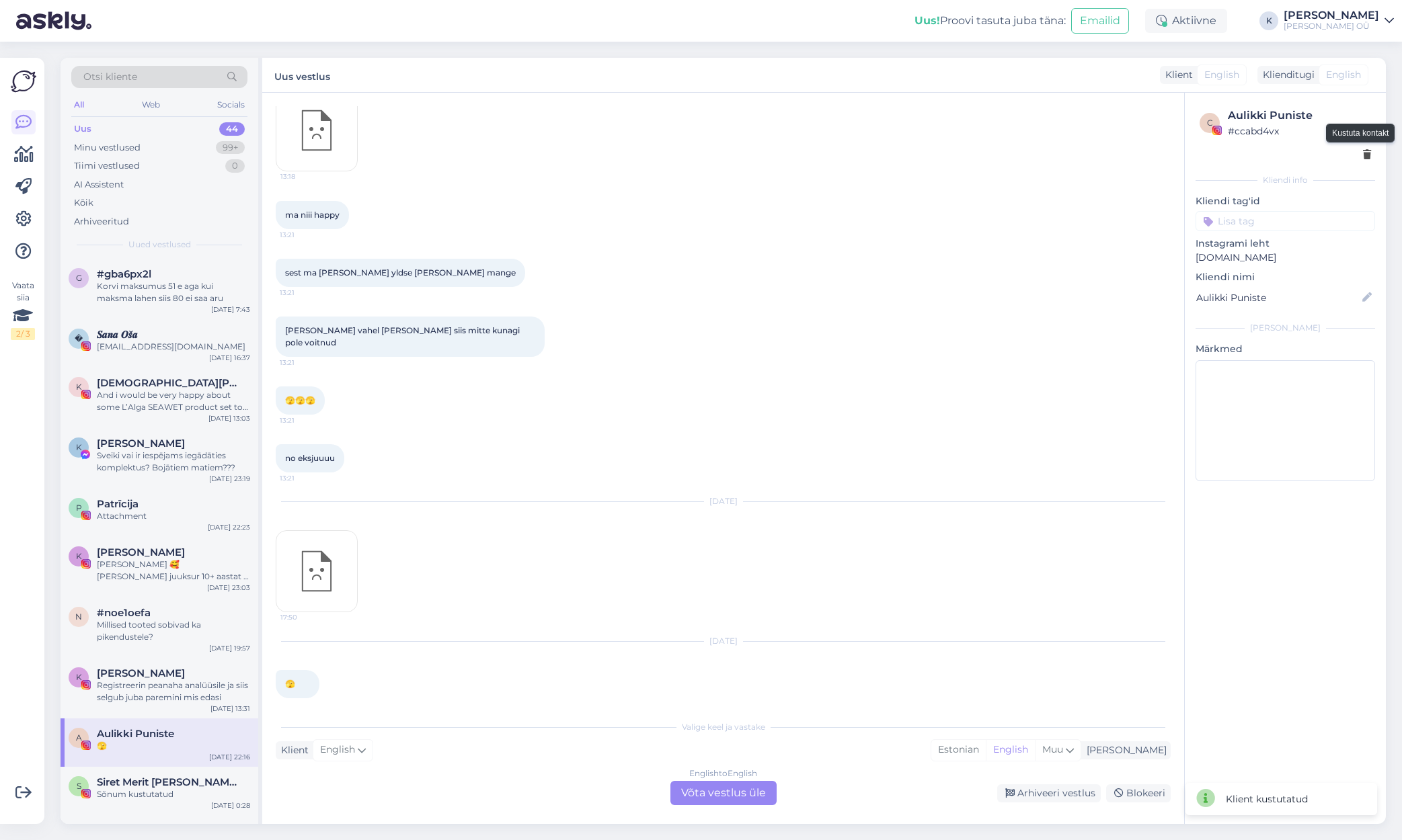
click at [1368, 153] on icon at bounding box center [1368, 155] width 8 height 10
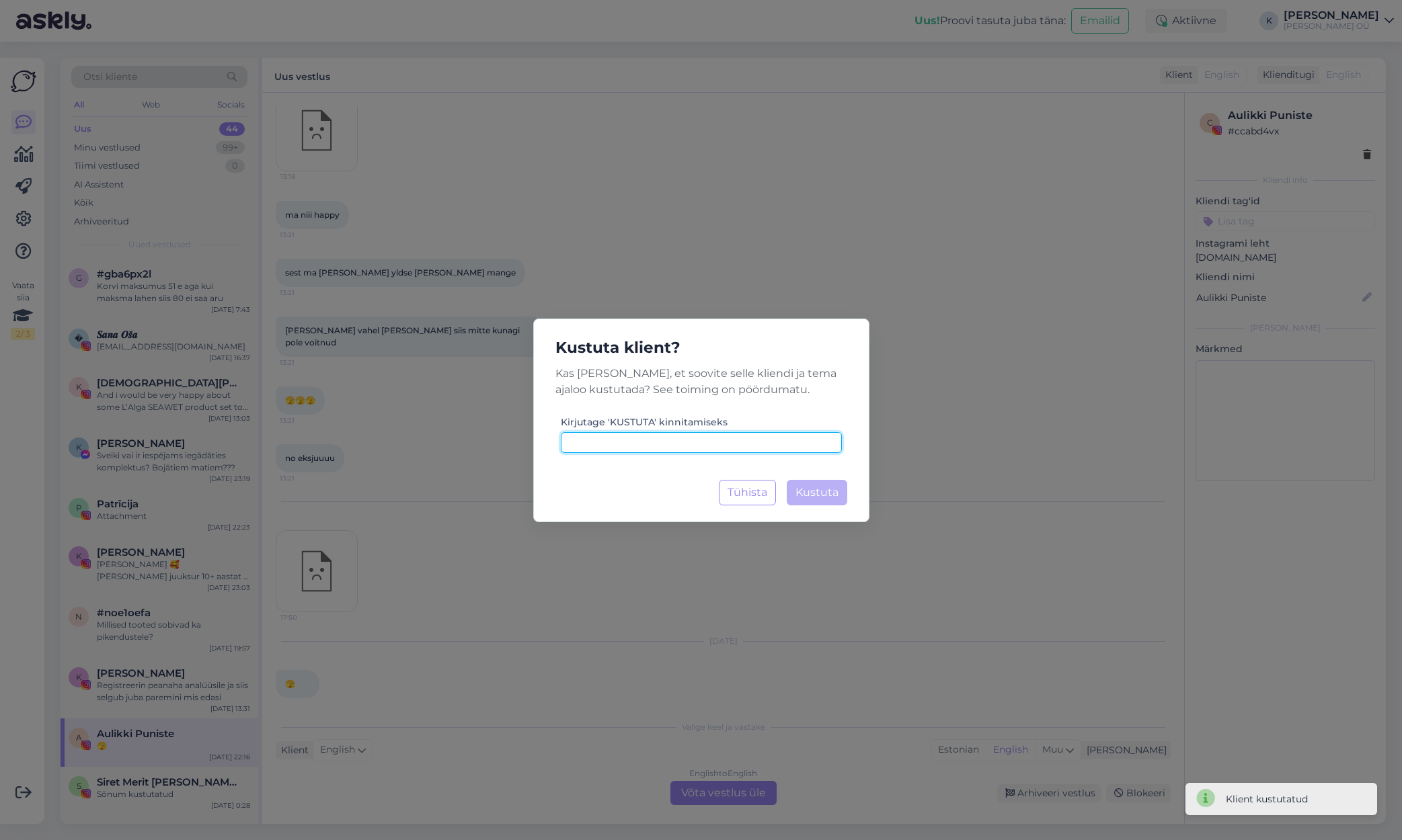
click at [702, 438] on input at bounding box center [701, 443] width 281 height 21
paste input "KUSTUTA"
type input "KUSTUTA"
click at [842, 501] on button "Kustuta Laadimine..." at bounding box center [817, 492] width 61 height 26
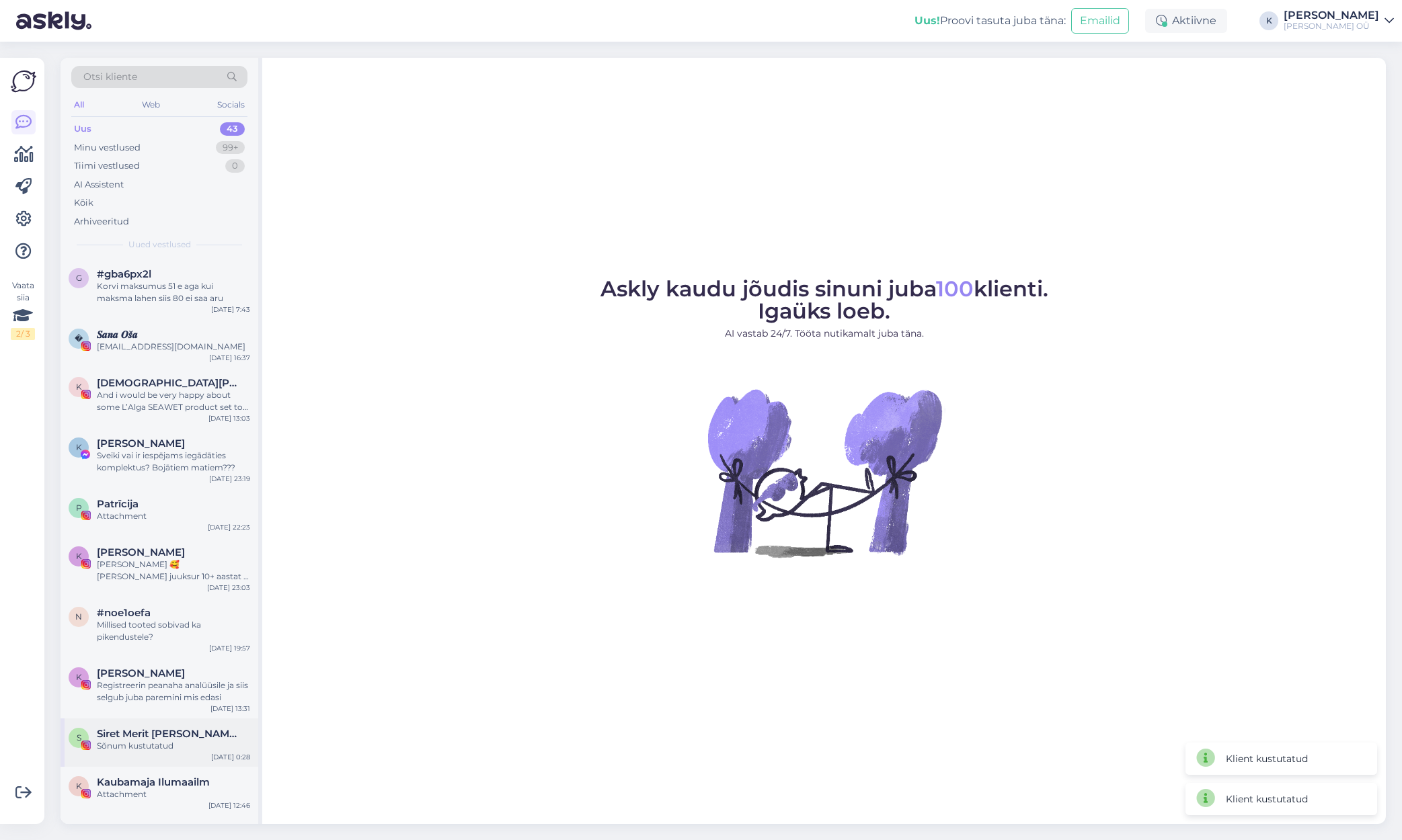
click at [155, 733] on span "Siret Merit [PERSON_NAME] /UGC SISULOOJA" at bounding box center [167, 733] width 140 height 12
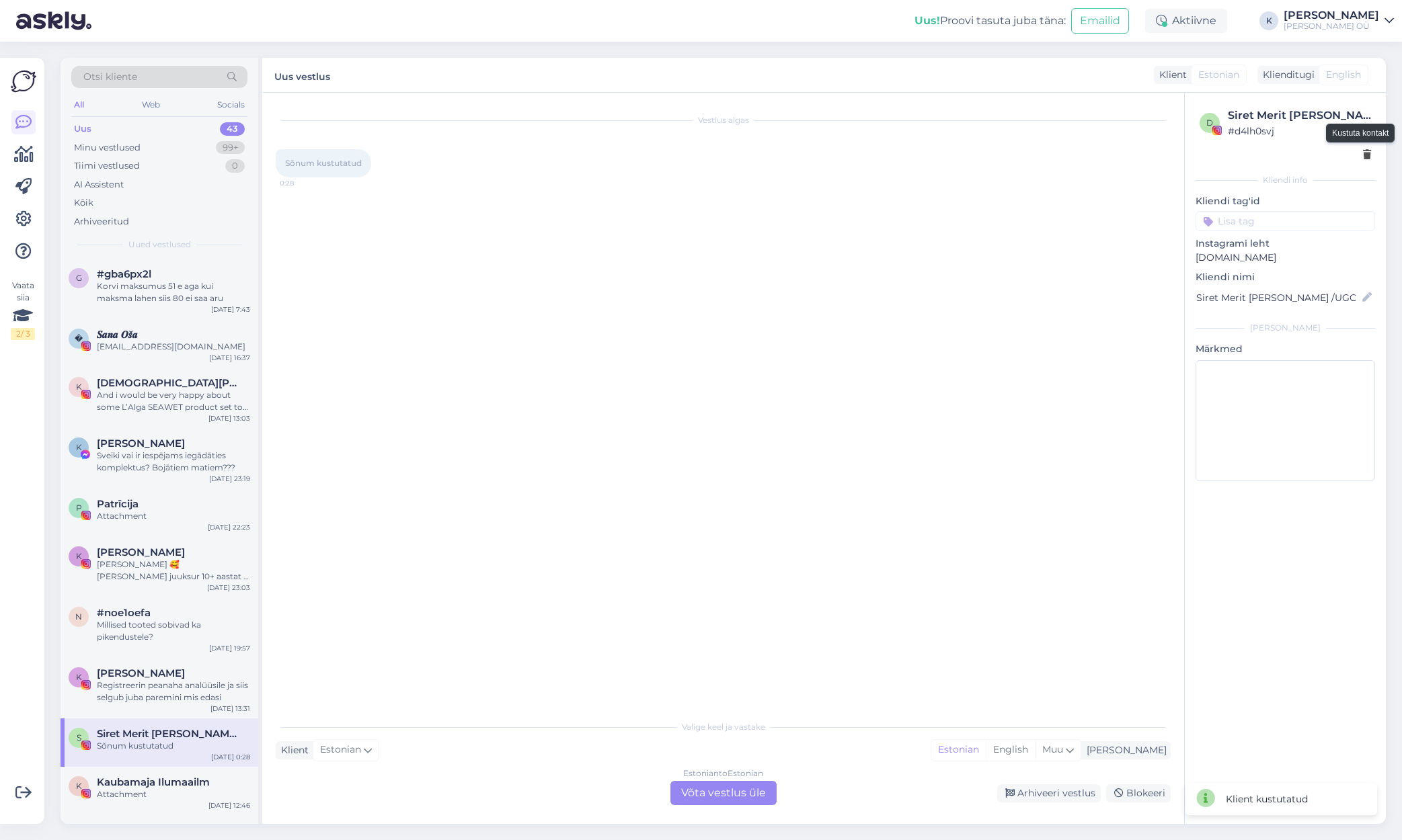
click at [1364, 158] on icon at bounding box center [1368, 155] width 8 height 10
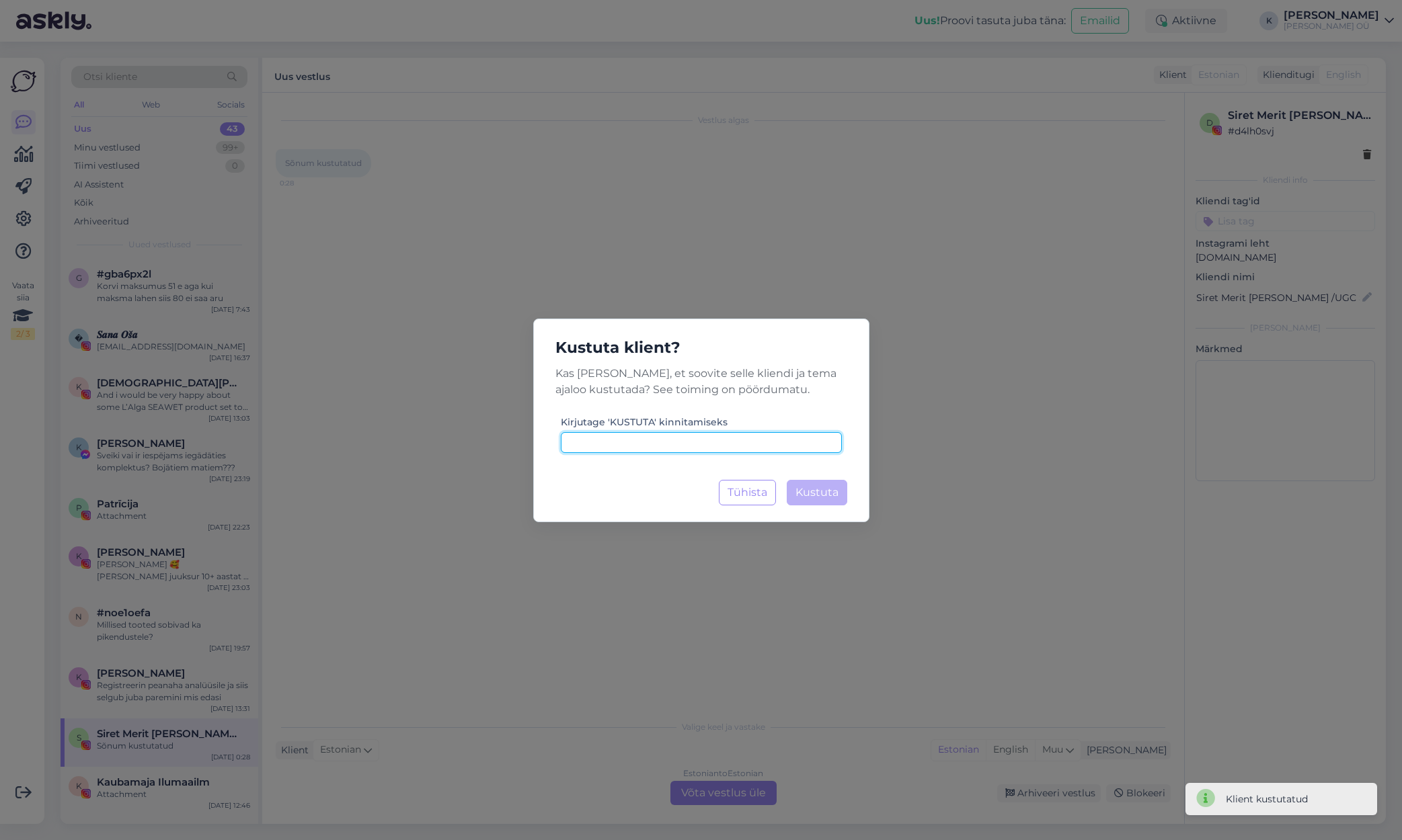
click at [655, 441] on input at bounding box center [701, 443] width 281 height 21
paste input "KUSTUTA"
type input "KUSTUTA"
click at [812, 494] on span "Kustuta" at bounding box center [817, 492] width 43 height 13
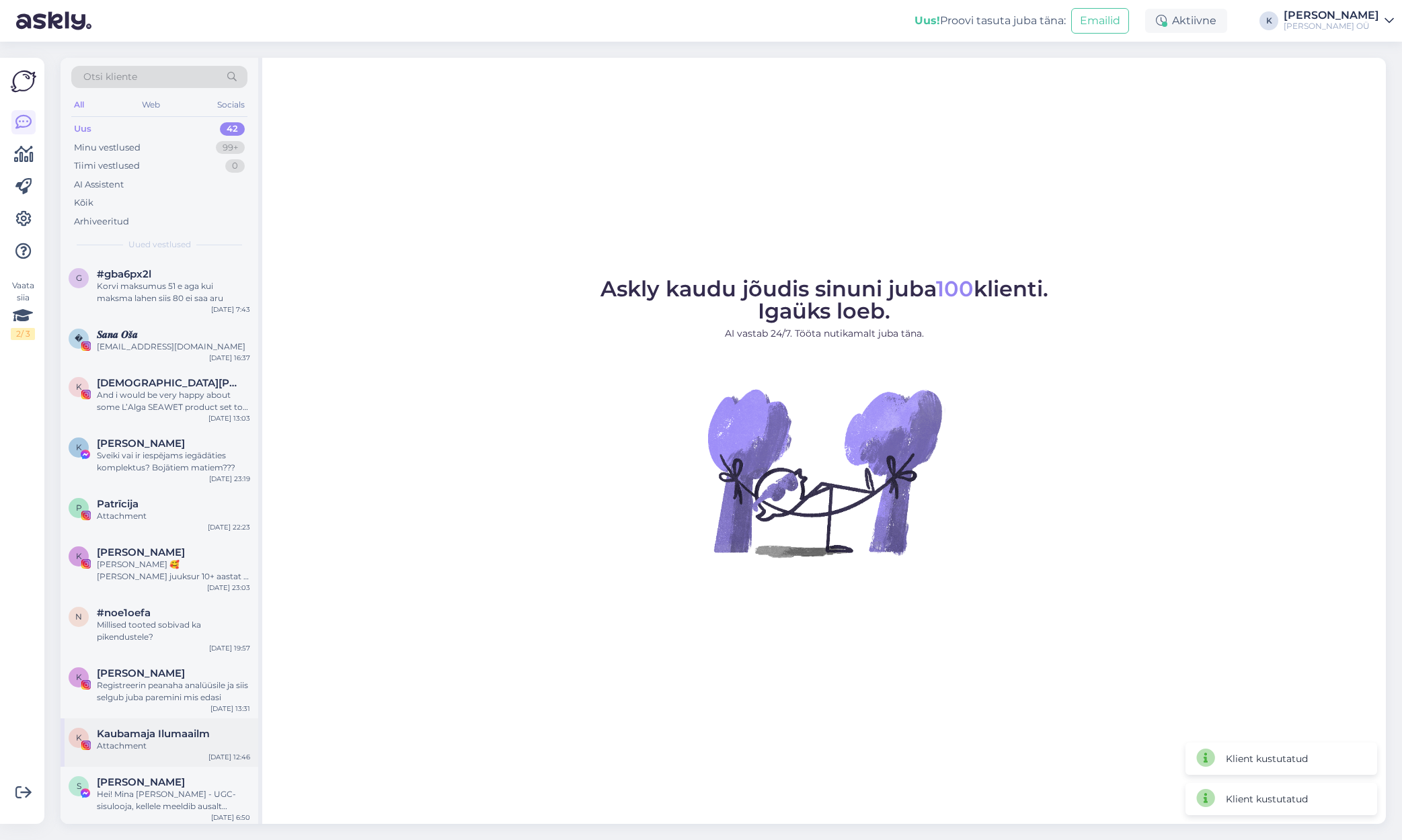
click at [172, 729] on span "Kaubamaja Ilumaailm" at bounding box center [153, 733] width 113 height 12
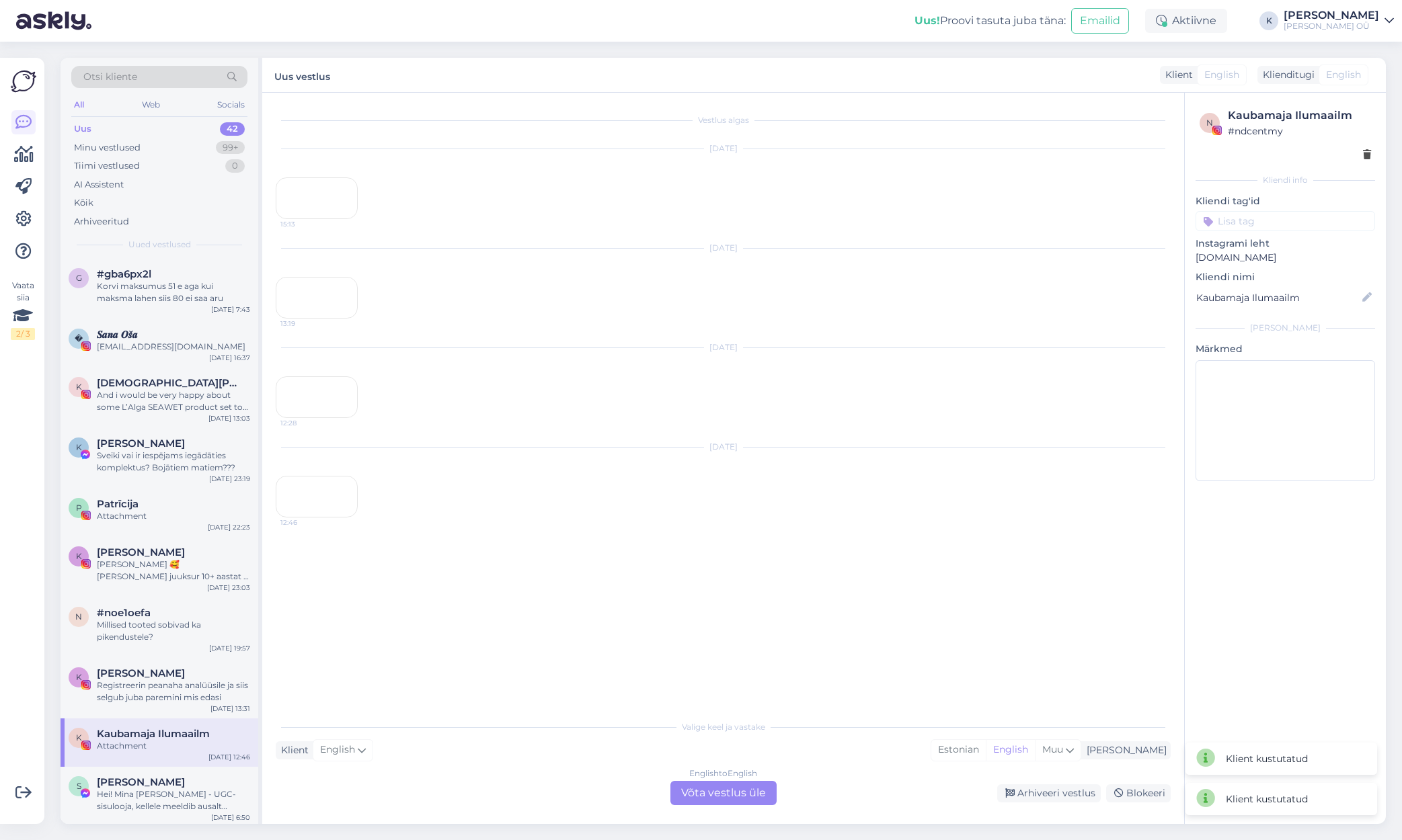
scroll to position [0, 0]
click at [1364, 156] on icon at bounding box center [1368, 155] width 8 height 10
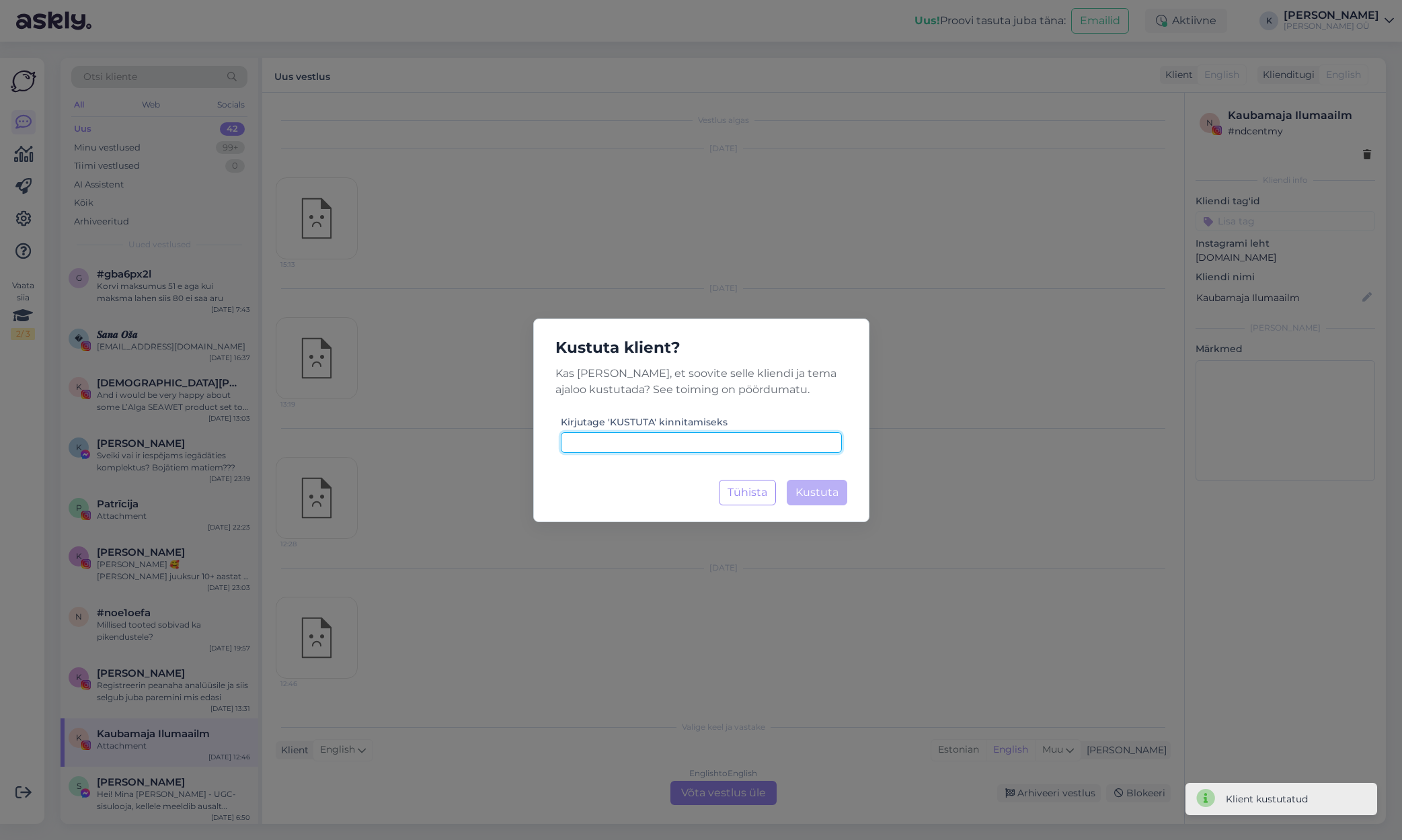
click at [683, 447] on input at bounding box center [701, 443] width 281 height 21
paste input "KUSTUTA"
type input "KUSTUTA"
click at [801, 486] on span "Kustuta" at bounding box center [817, 492] width 43 height 13
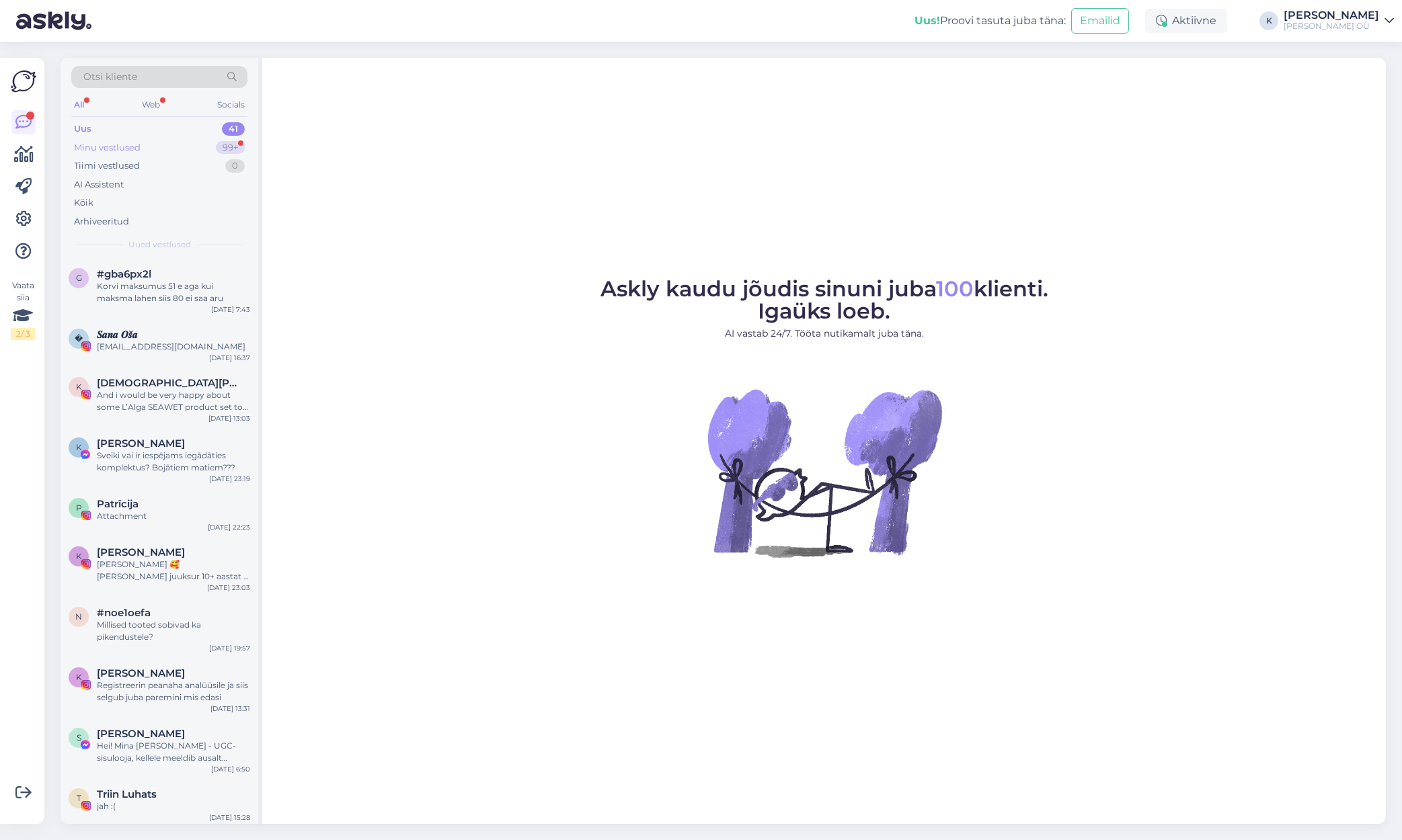
click at [113, 144] on div "Minu vestlused" at bounding box center [107, 147] width 66 height 14
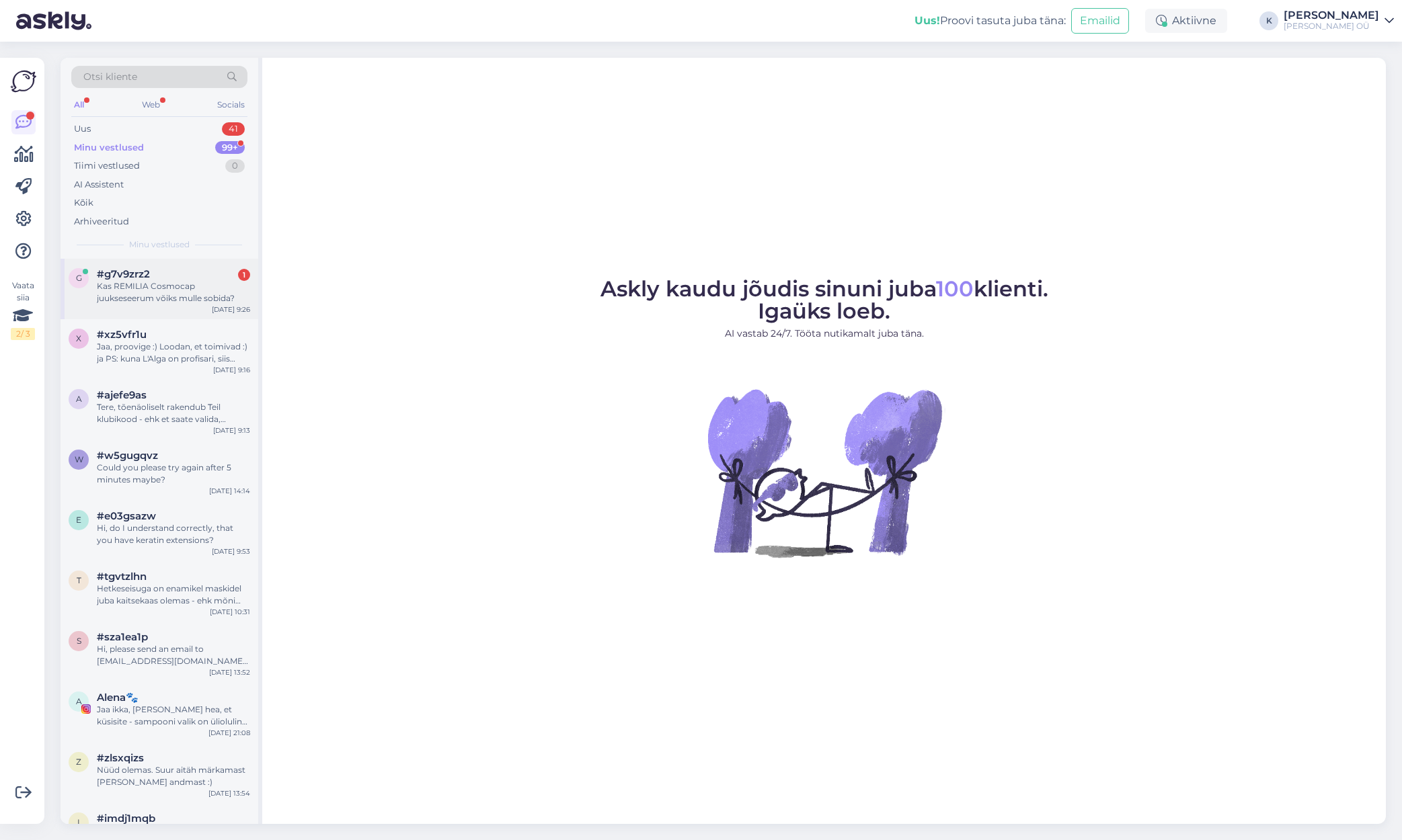
click at [153, 270] on div "#g7v9zrz2 1" at bounding box center [173, 274] width 153 height 12
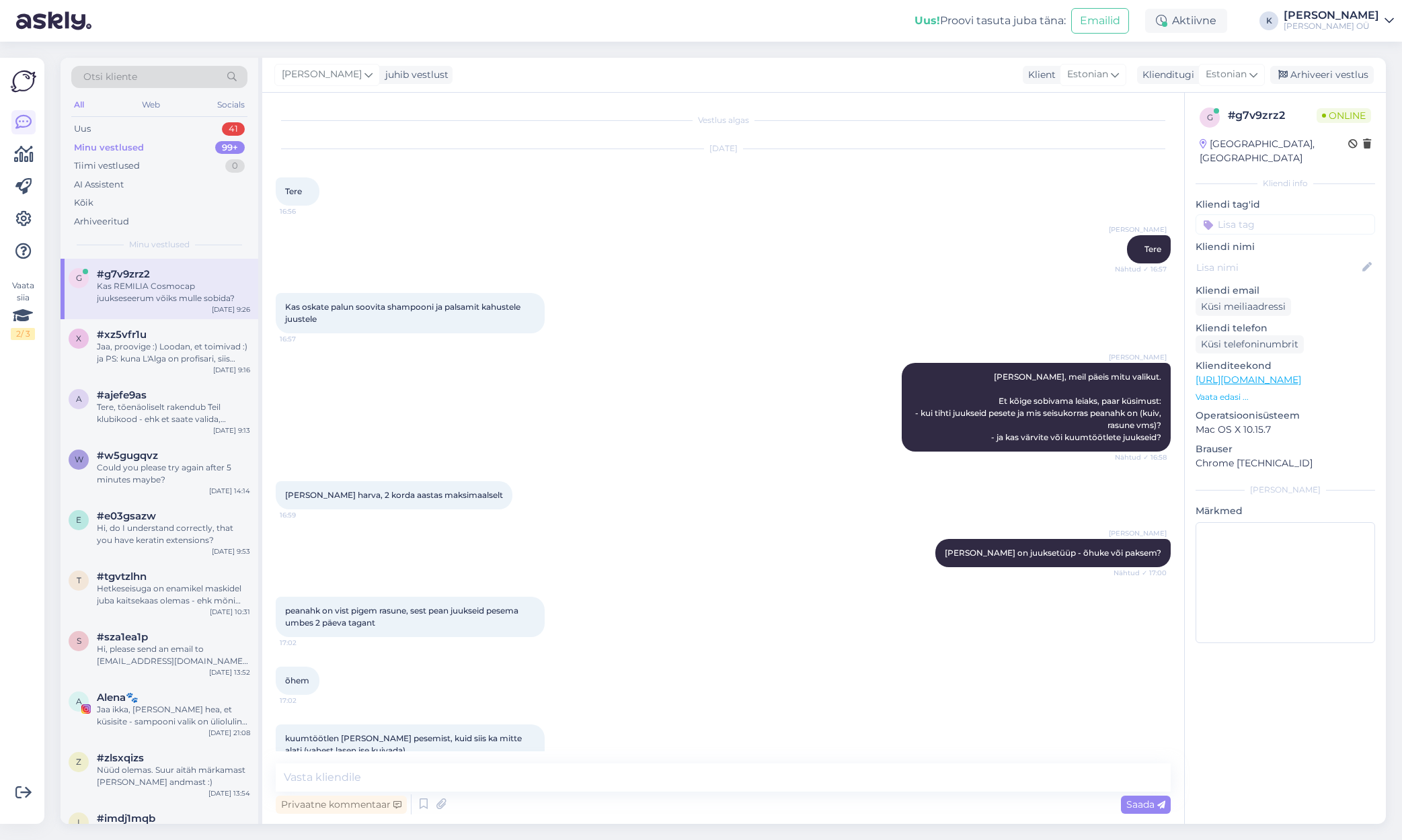
scroll to position [3020, 0]
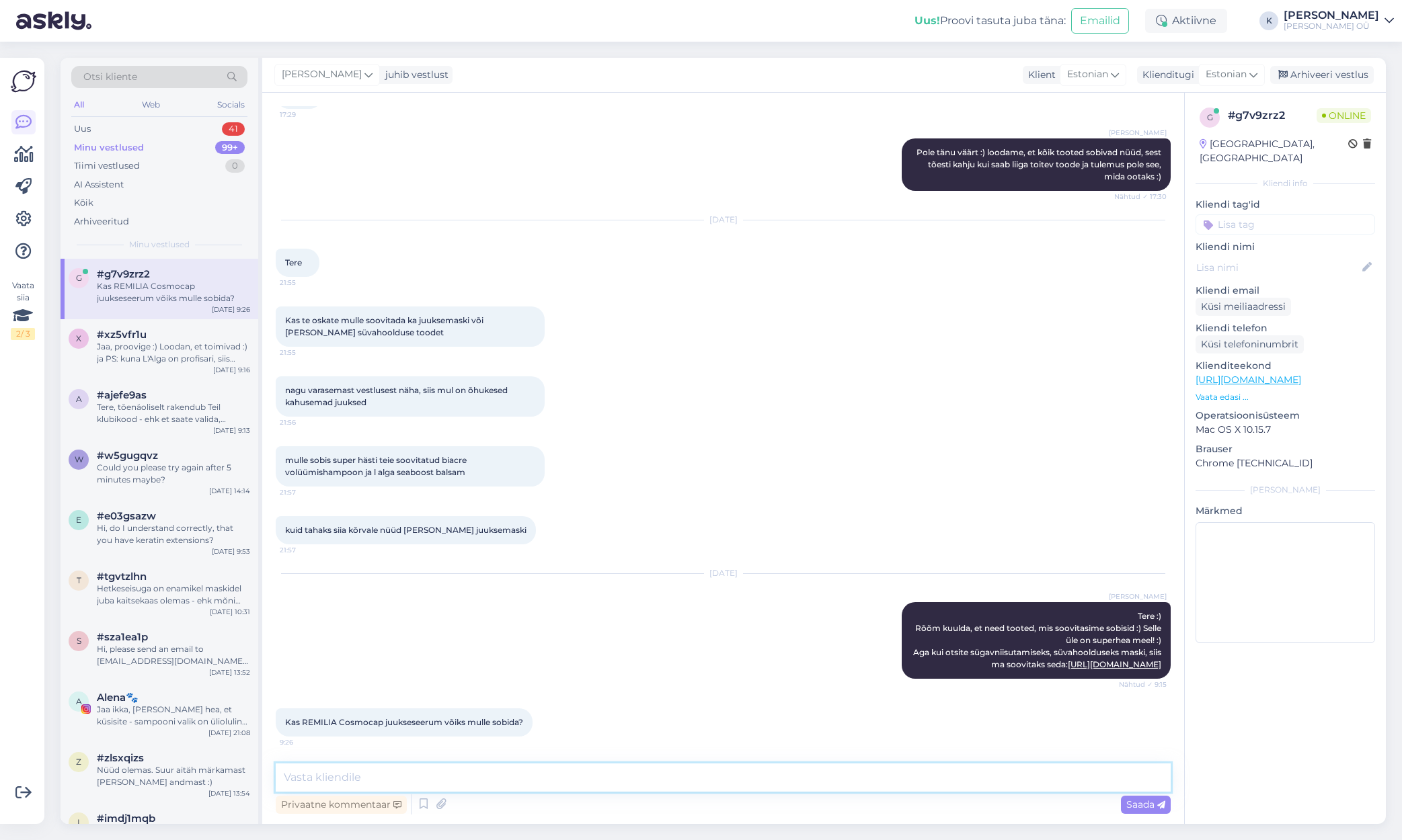
click at [475, 774] on textarea at bounding box center [723, 778] width 895 height 28
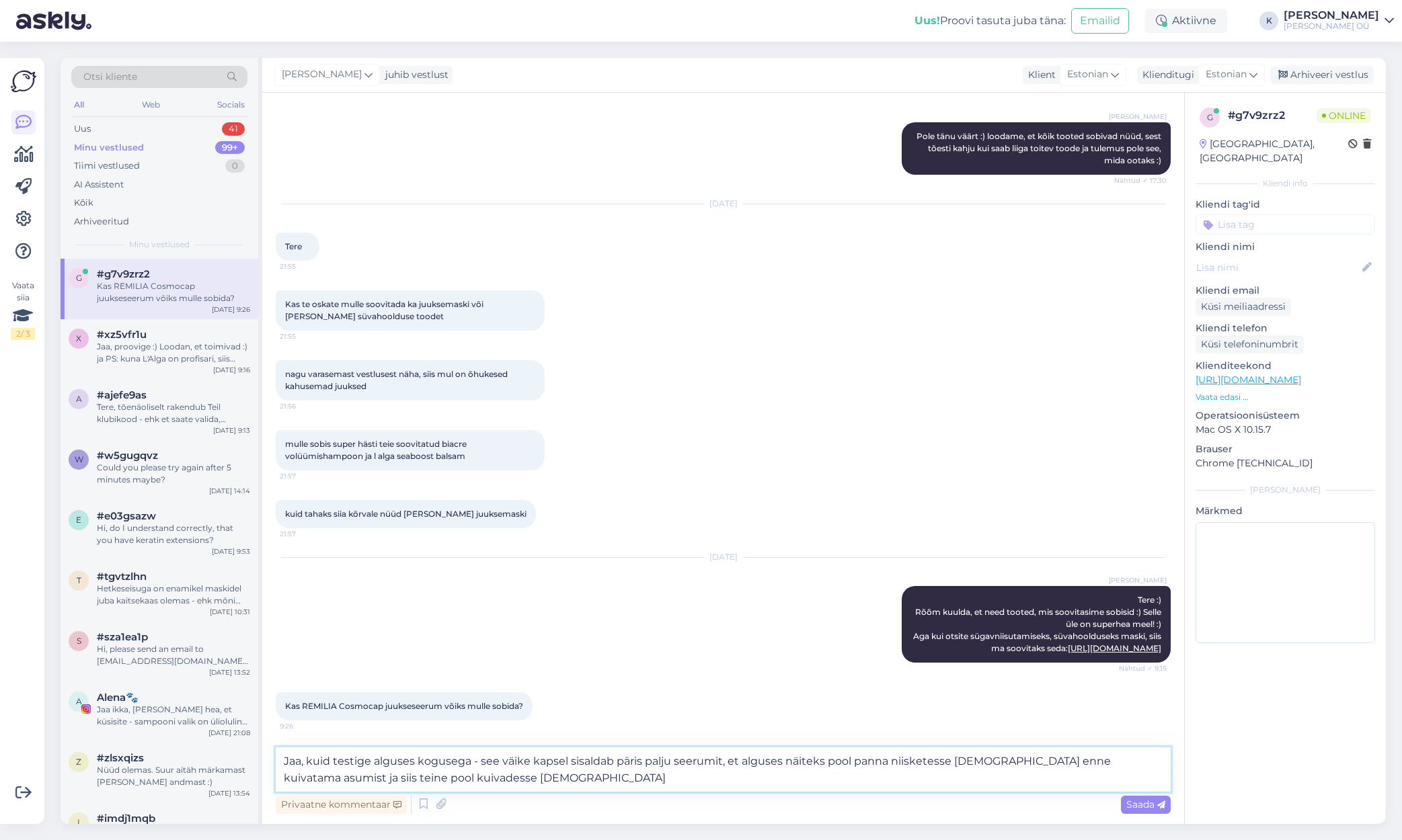
type textarea "Jaa, kuid testige alguses kogusega - see väike kapsel sisaldab päris palju seer…"
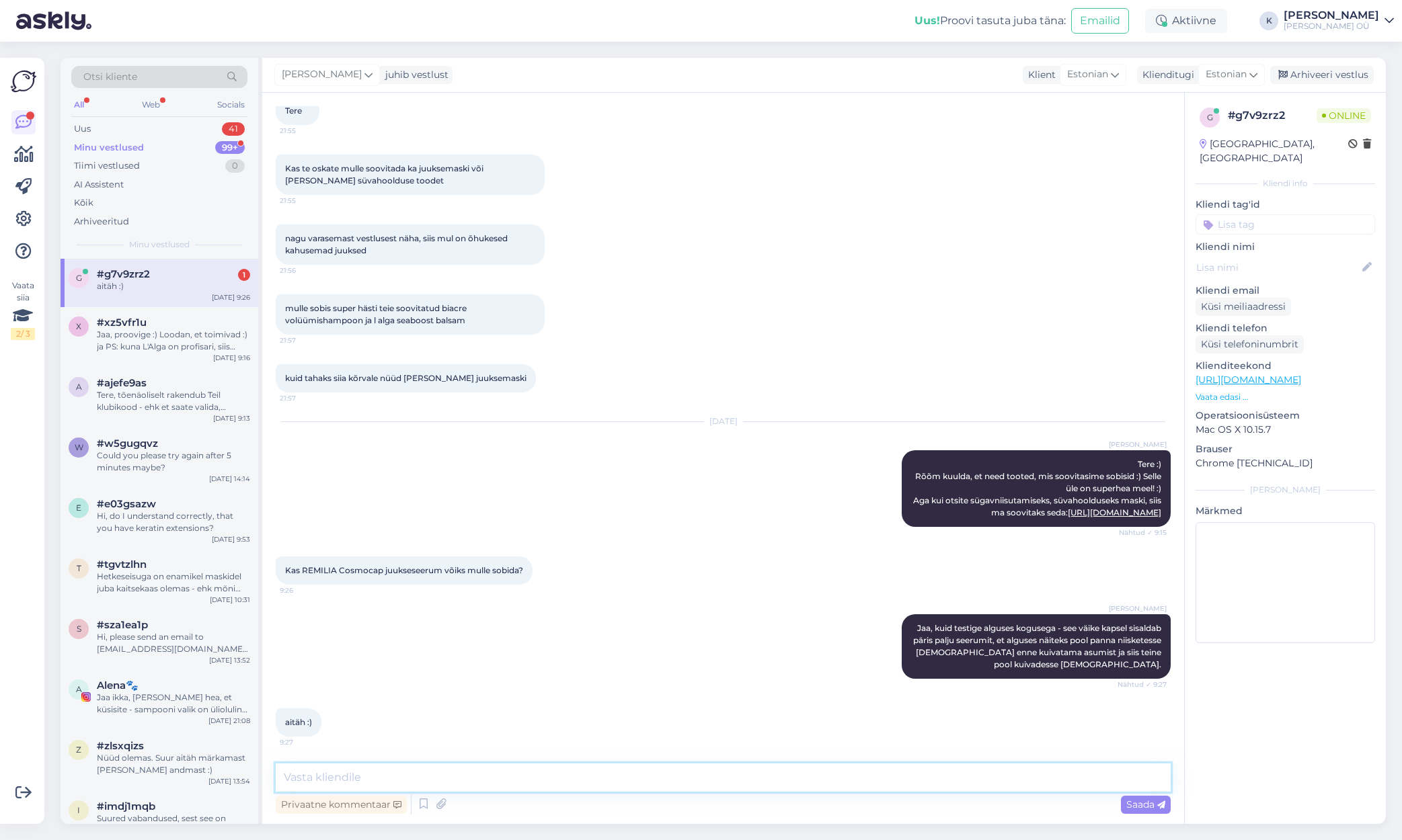
scroll to position [3171, 0]
click at [378, 772] on textarea at bounding box center [723, 778] width 895 height 28
type textarea "Toredat katsetamist :)"
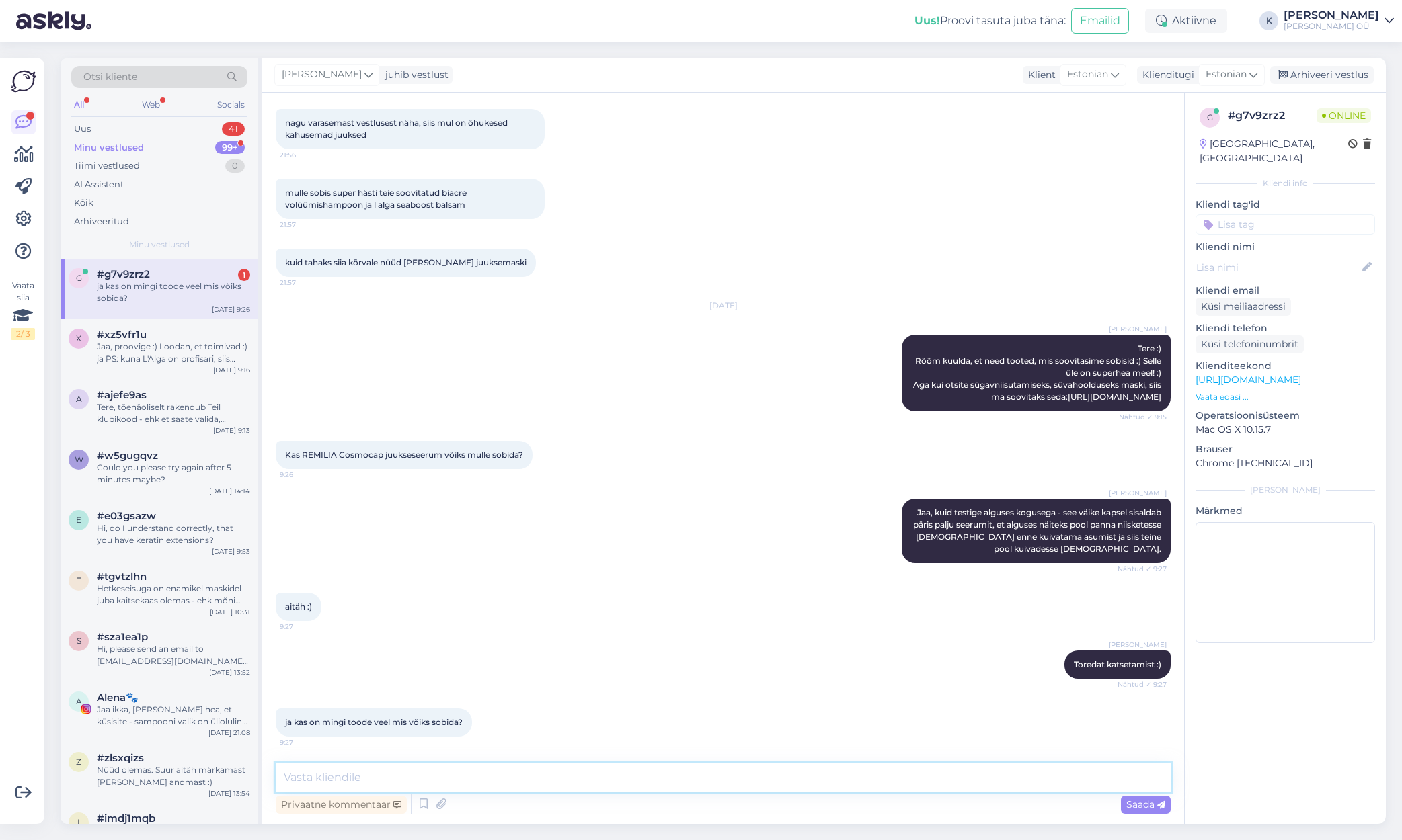
scroll to position [3287, 0]
click at [412, 773] on textarea at bounding box center [723, 778] width 895 height 28
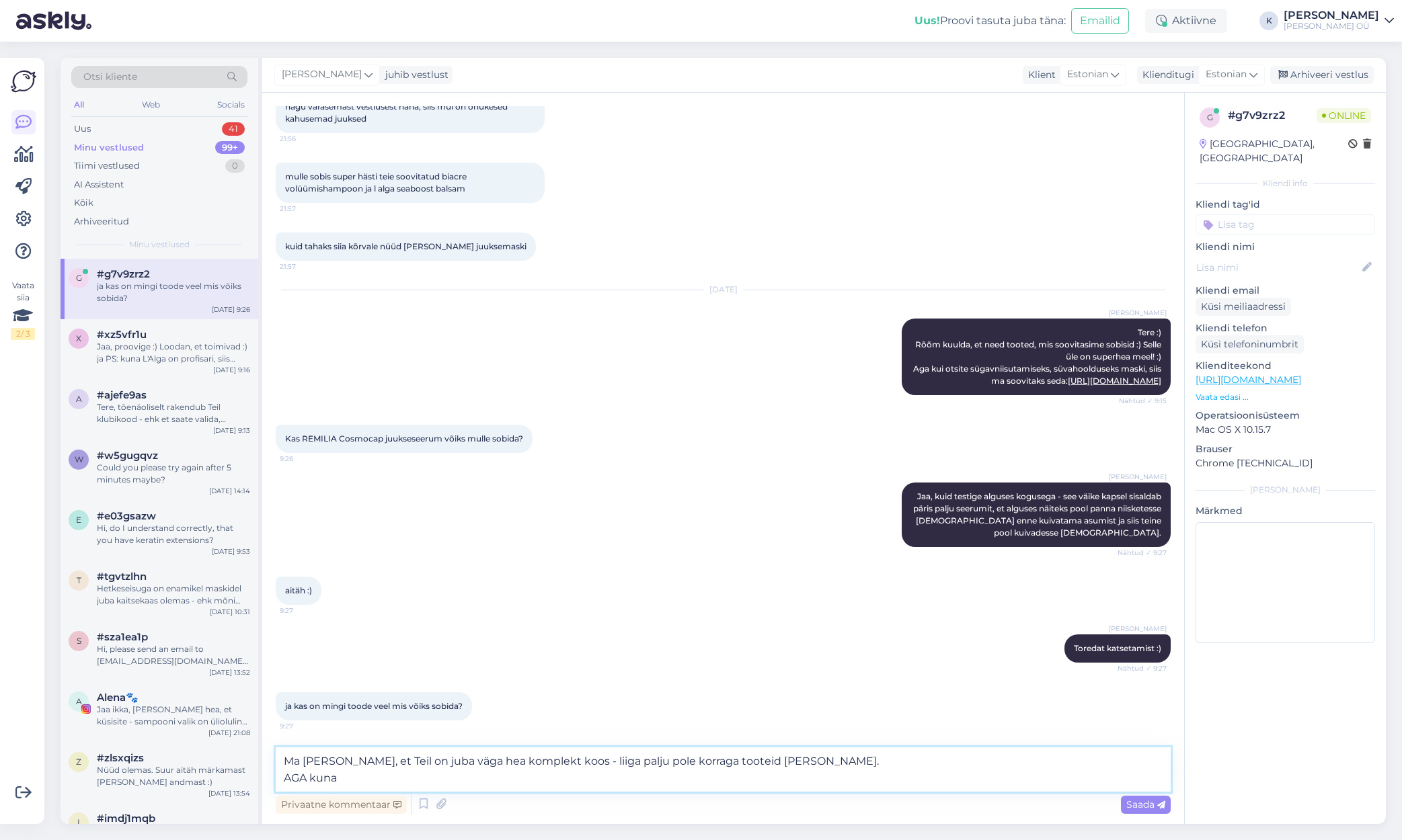
click at [761, 760] on textarea "Ma [PERSON_NAME], et Teil on juba väga hea komplekt koos - liiga palju pole kor…" at bounding box center [723, 769] width 895 height 44
click at [950, 758] on textarea "Ma [PERSON_NAME], et Teil on juba väga hea komplekt koos - liiga palju pole kor…" at bounding box center [723, 769] width 895 height 44
click at [1023, 759] on textarea "Ma [PERSON_NAME], et Teil on juba väga hea komplekt koos - liiga palju pole kor…" at bounding box center [723, 769] width 895 height 44
drag, startPoint x: 828, startPoint y: 762, endPoint x: 767, endPoint y: 761, distance: 61.0
click at [767, 761] on textarea "Ma [PERSON_NAME], et Teil on juba väga hea komplekt koos - liiga palju pole kor…" at bounding box center [723, 769] width 895 height 44
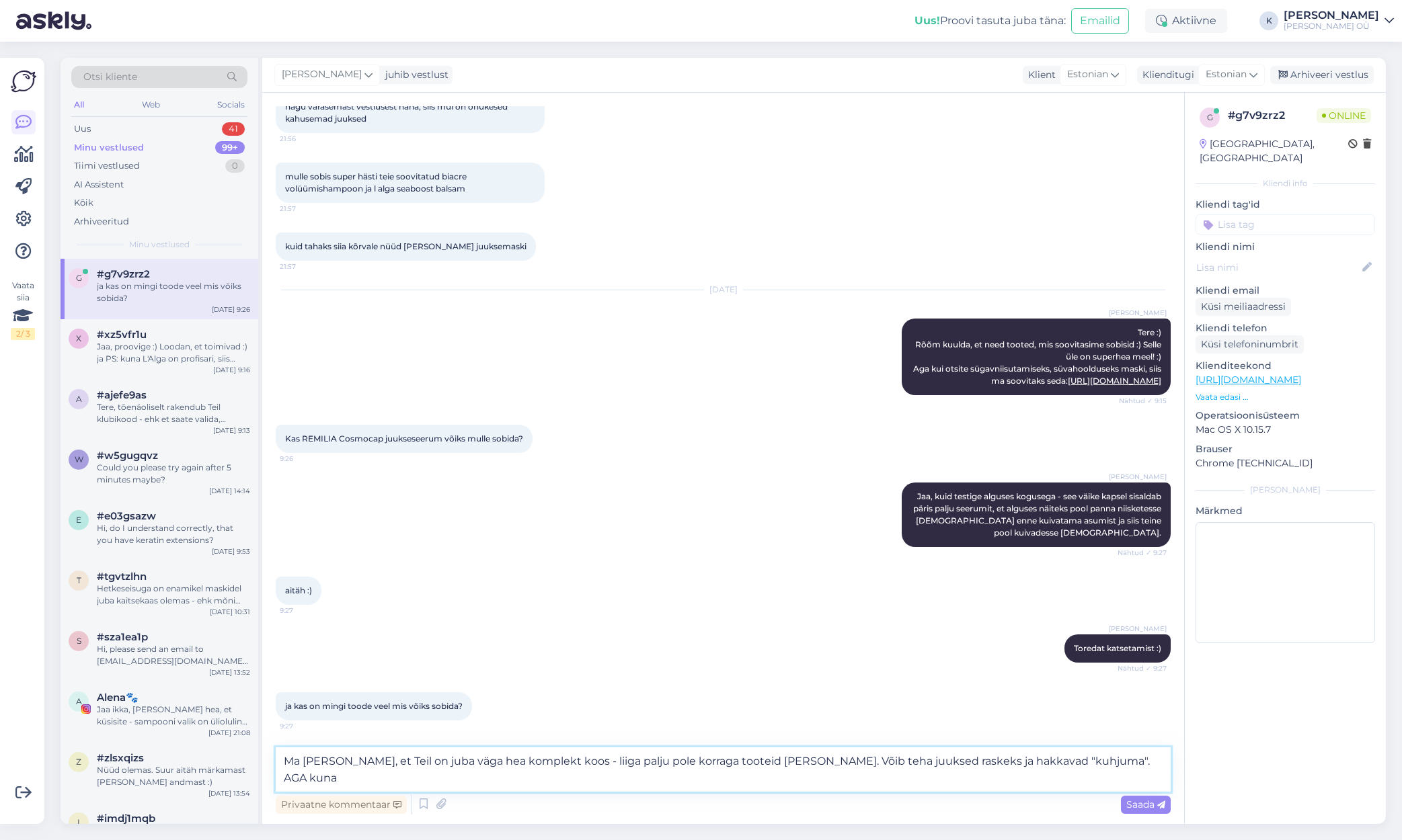
click at [919, 760] on textarea "Ma [PERSON_NAME], et Teil on juba väga hea komplekt koos - liiga palju pole kor…" at bounding box center [723, 769] width 895 height 44
click at [463, 776] on textarea "Ma [PERSON_NAME], et Teil on juba väga hea komplekt koos - liiga palju pole kor…" at bounding box center [723, 769] width 895 height 44
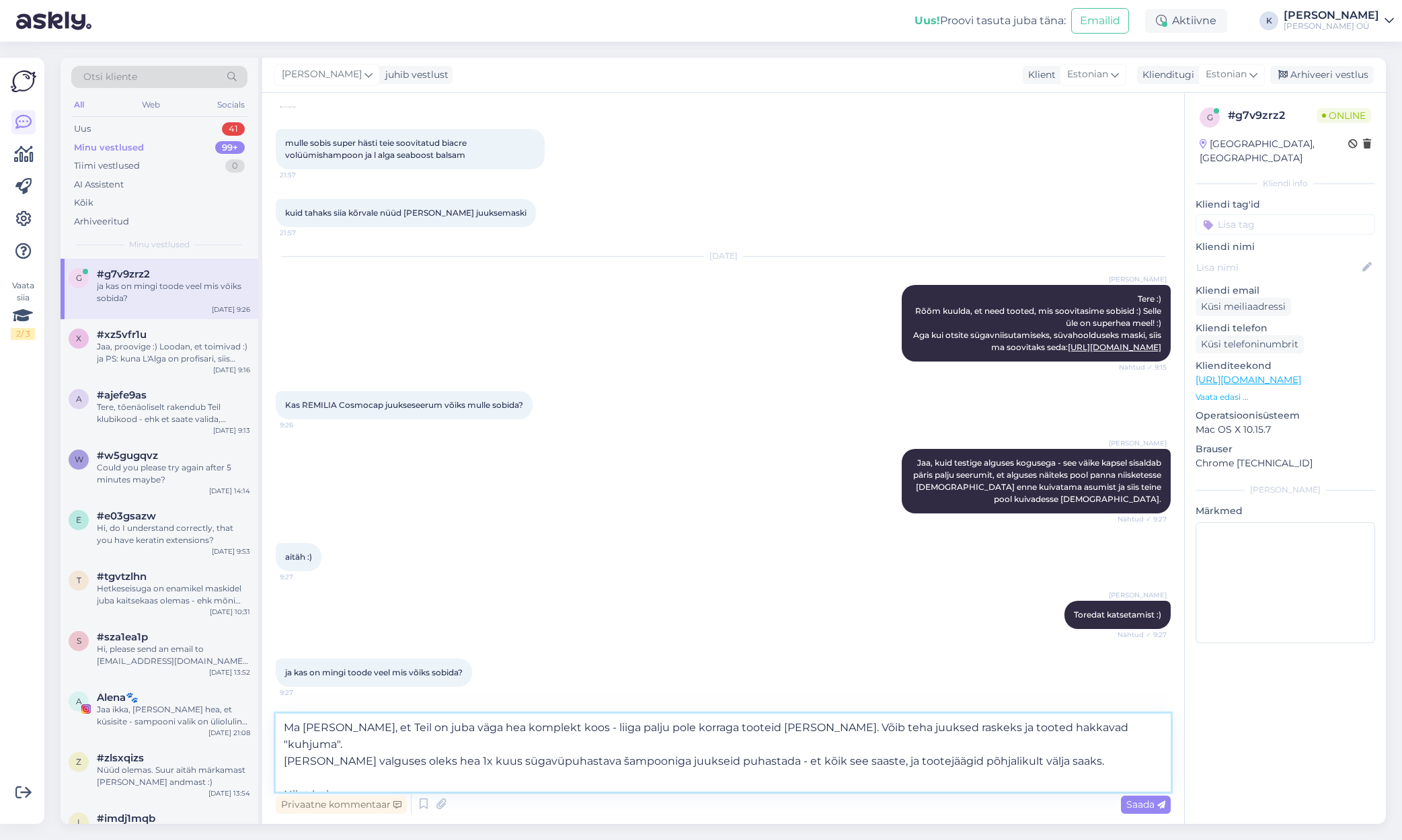
scroll to position [3337, 0]
type textarea "Ma [PERSON_NAME], et Teil on juba väga hea komplekt koos - liiga palju pole kor…"
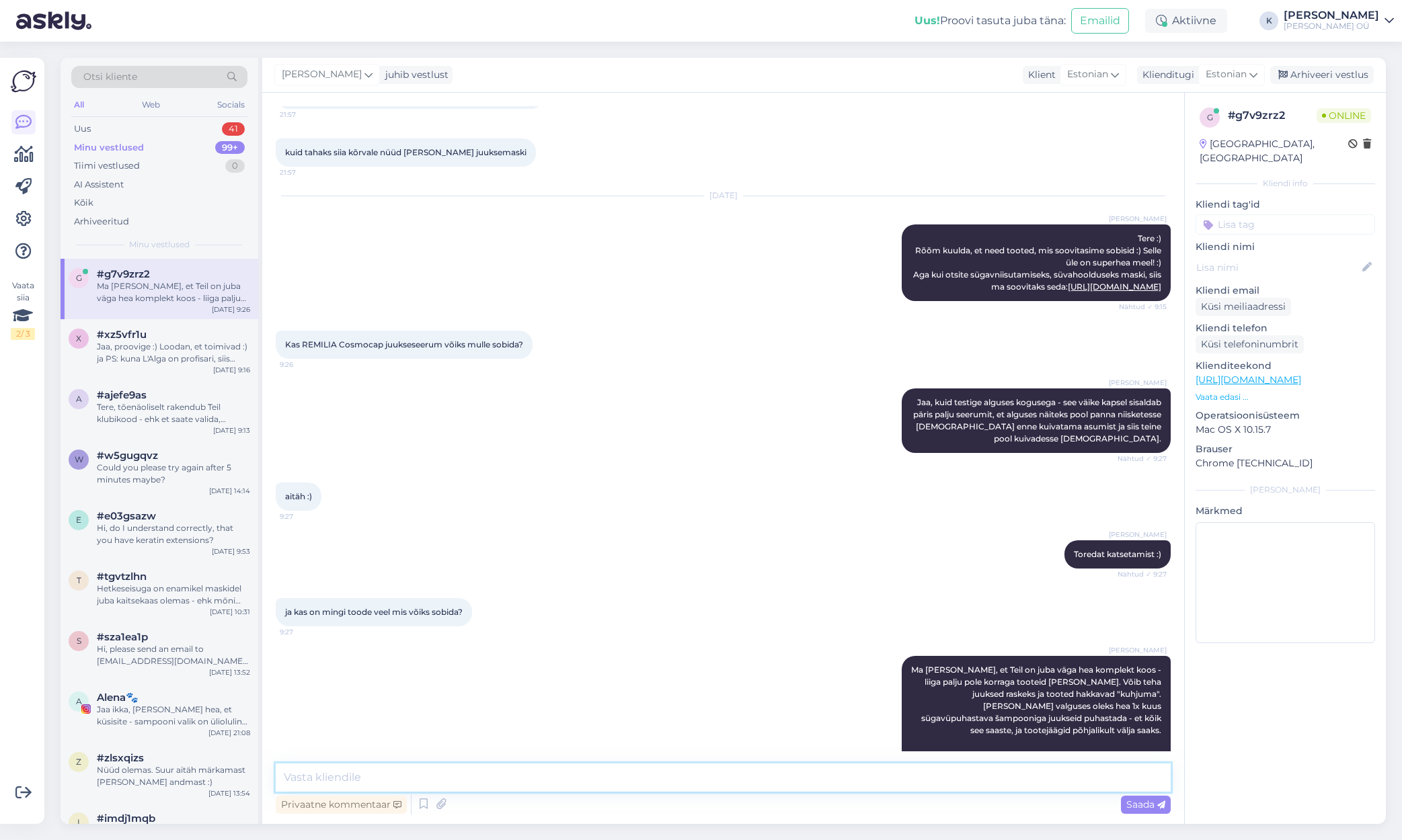
scroll to position [3430, 0]
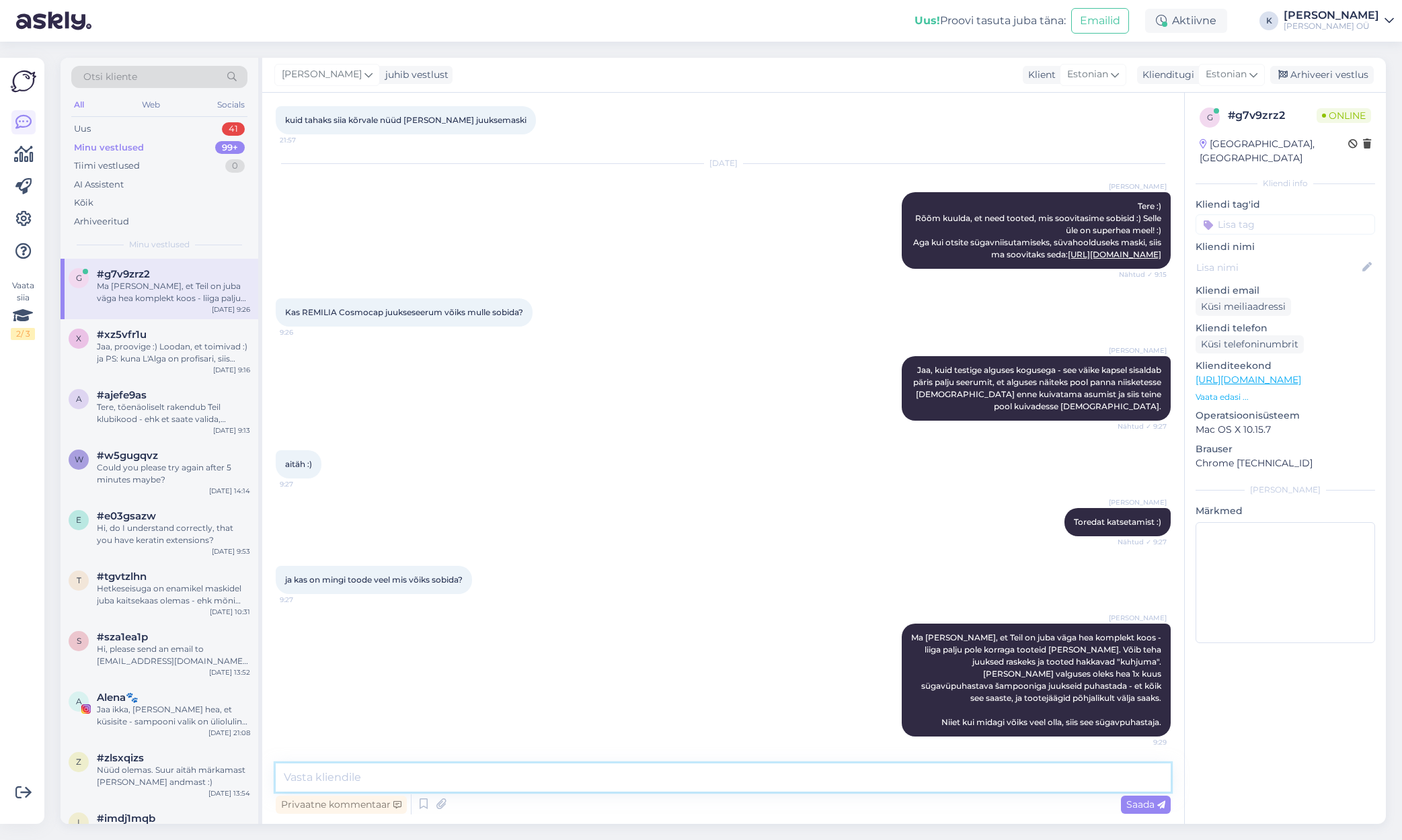
click at [570, 789] on textarea at bounding box center [723, 778] width 895 height 28
paste textarea "[URL][DOMAIN_NAME]"
type textarea "See konkreetselt: [URL][DOMAIN_NAME]"
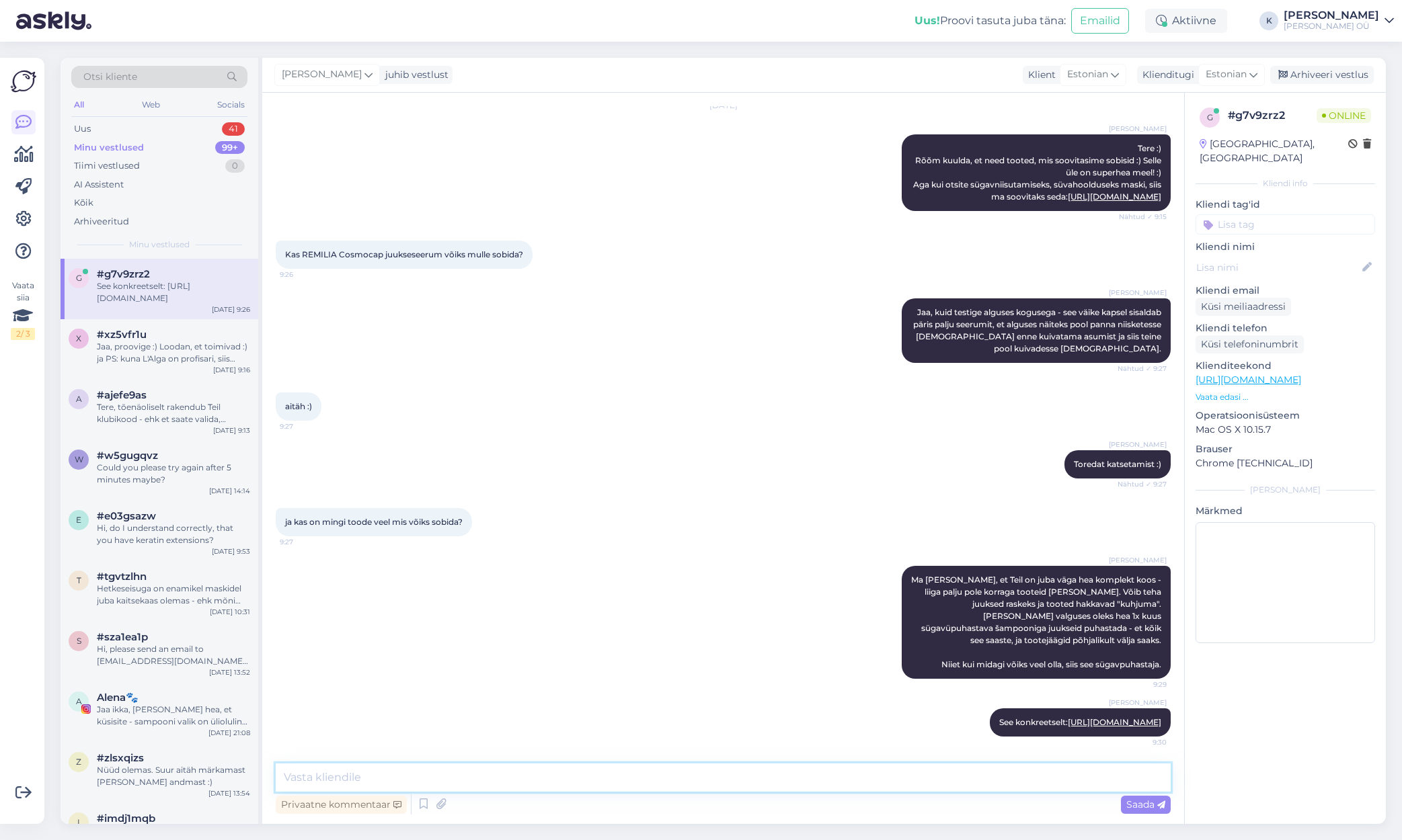
scroll to position [3499, 0]
click at [90, 132] on div "Uus" at bounding box center [82, 129] width 17 height 14
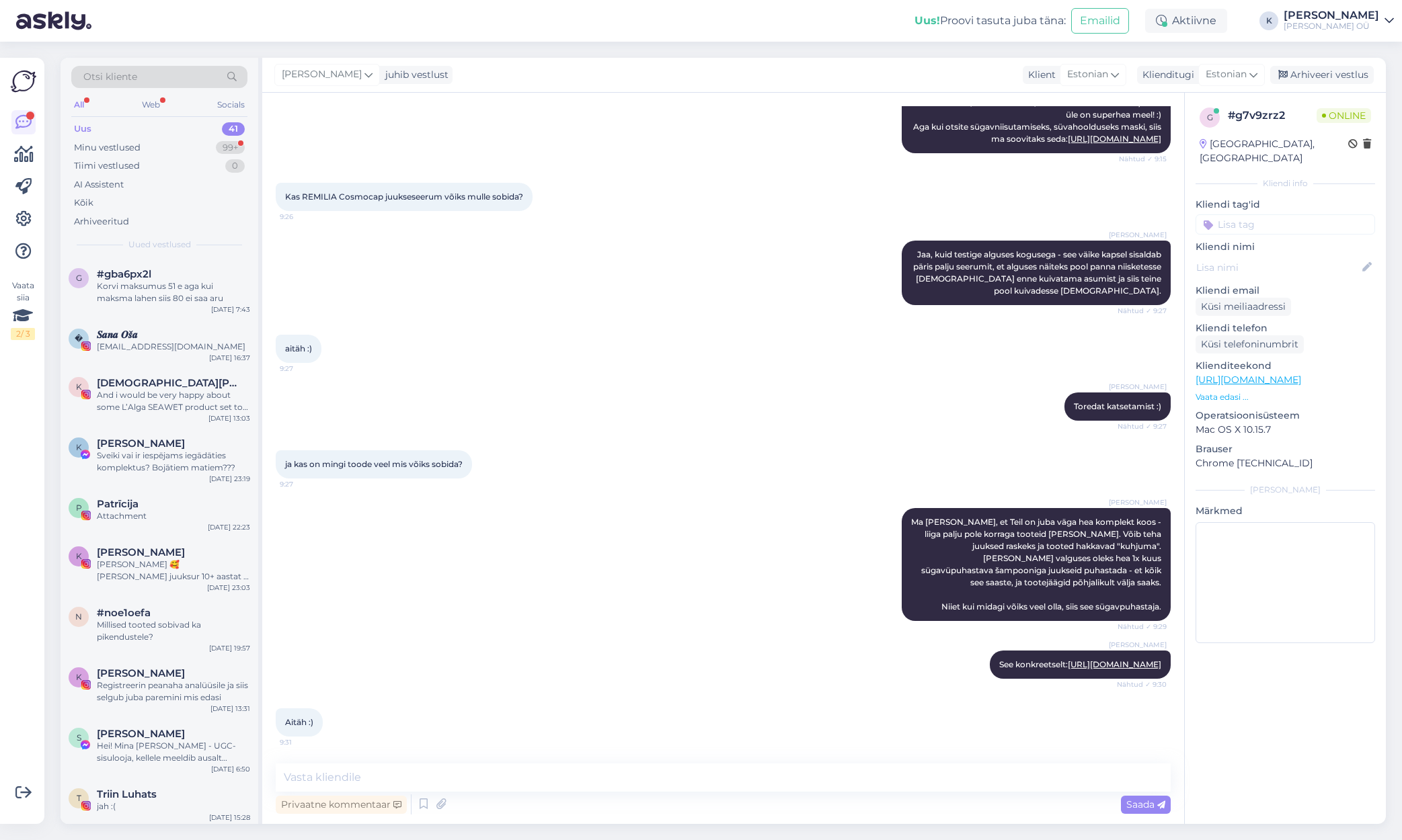
scroll to position [3557, 0]
click at [350, 773] on textarea at bounding box center [723, 778] width 895 height 28
type textarea "[PERSON_NAME], andke julgelt [PERSON_NAME] lisaküsimusi tekib :)"
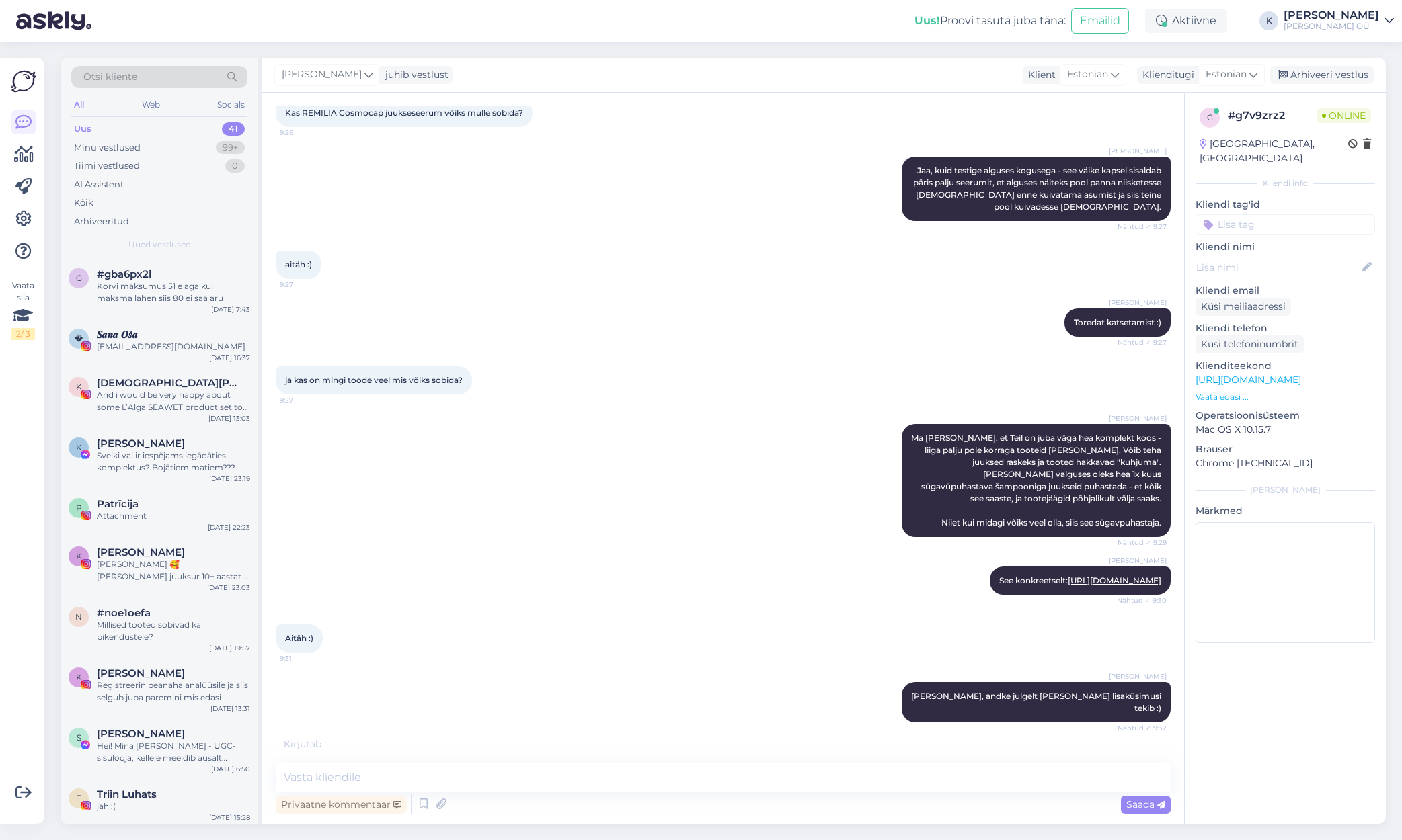
scroll to position [3673, 0]
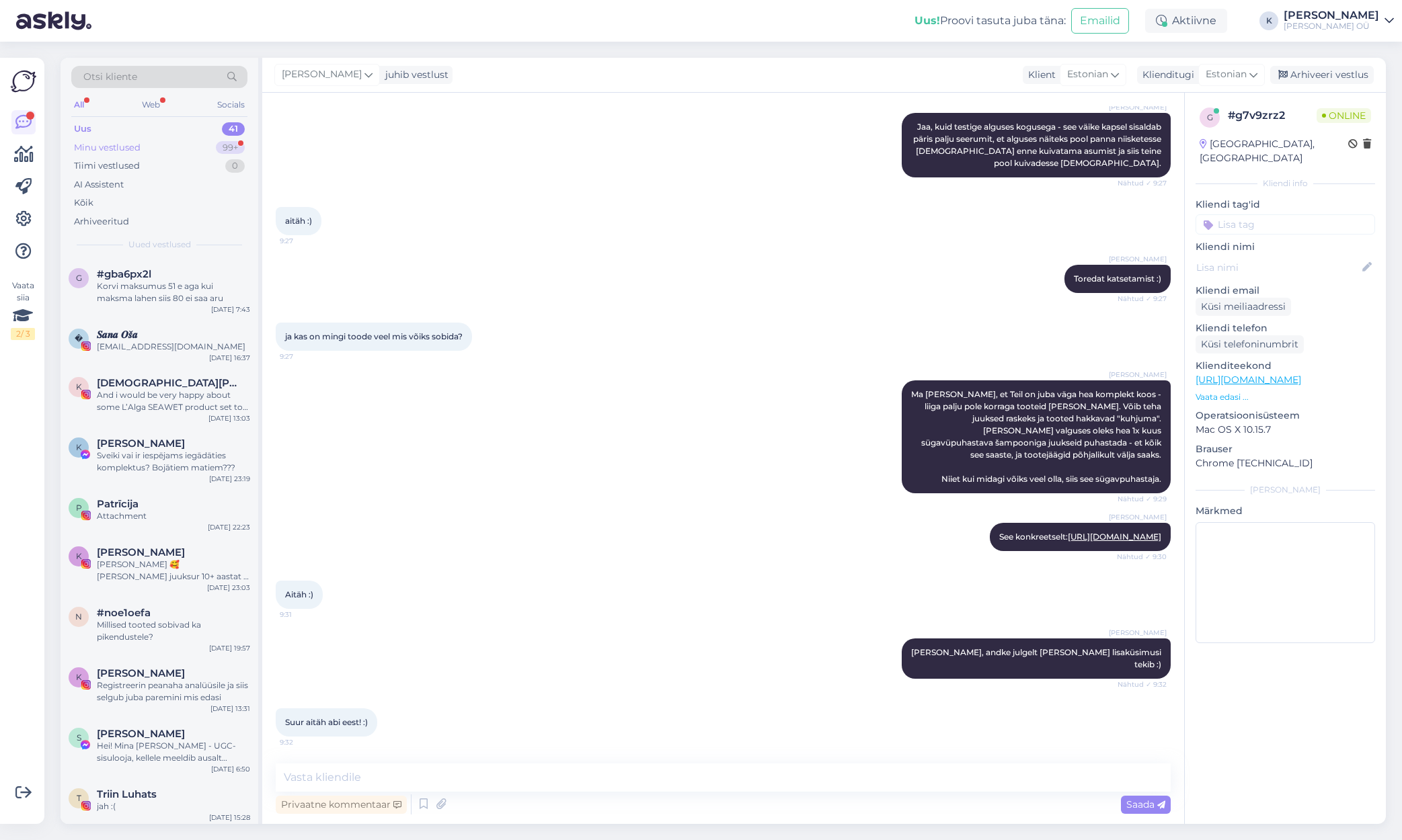
click at [127, 148] on div "Minu vestlused" at bounding box center [107, 147] width 66 height 14
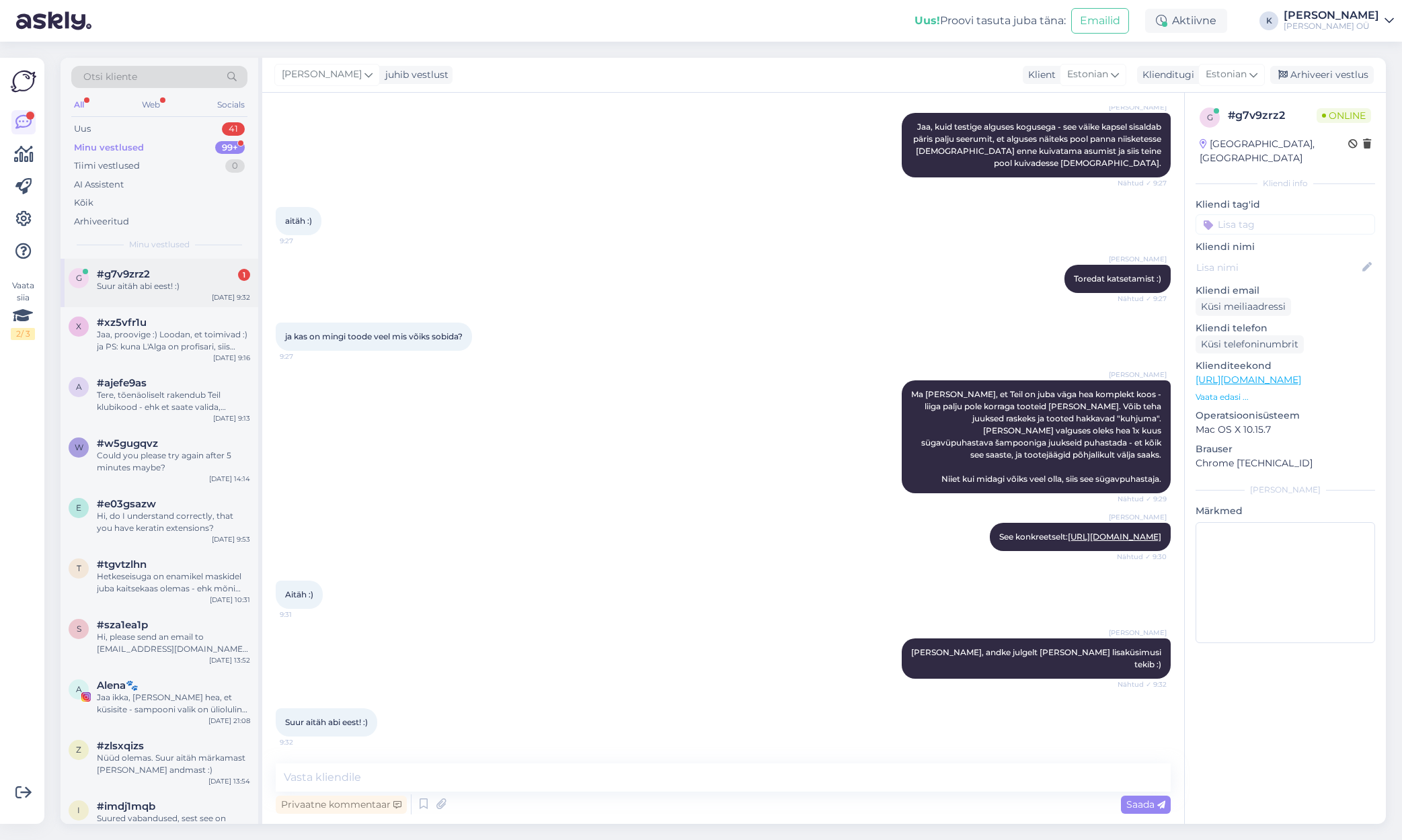
click at [144, 280] on div "Suur aitäh abi eest! :)" at bounding box center [173, 286] width 153 height 12
click at [95, 135] on div "Uus 41" at bounding box center [159, 129] width 176 height 19
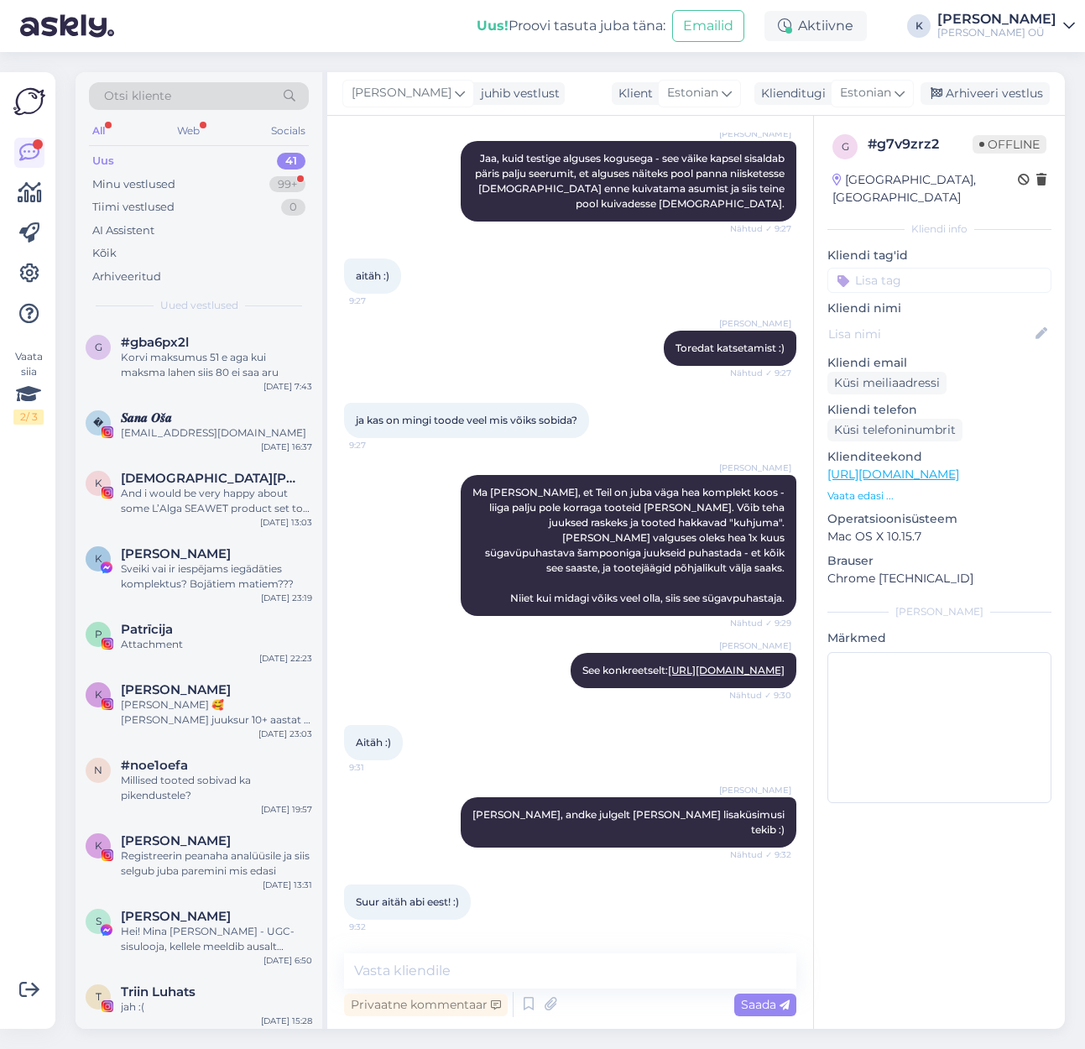
click at [143, 165] on div "Uus 41" at bounding box center [199, 161] width 220 height 24
click at [144, 176] on div "Minu vestlused" at bounding box center [133, 184] width 83 height 17
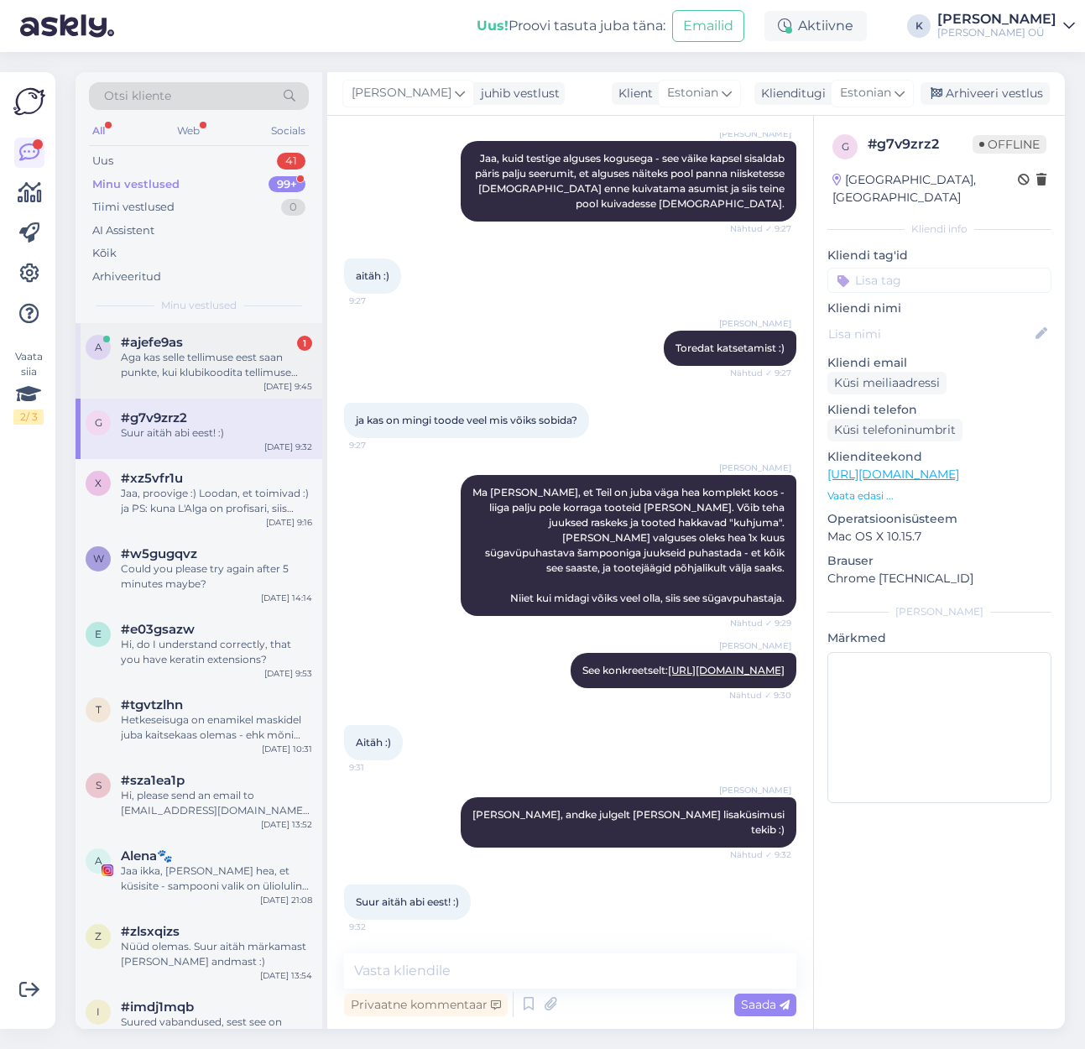
click at [193, 340] on div "#ajefe9as 1" at bounding box center [216, 342] width 191 height 15
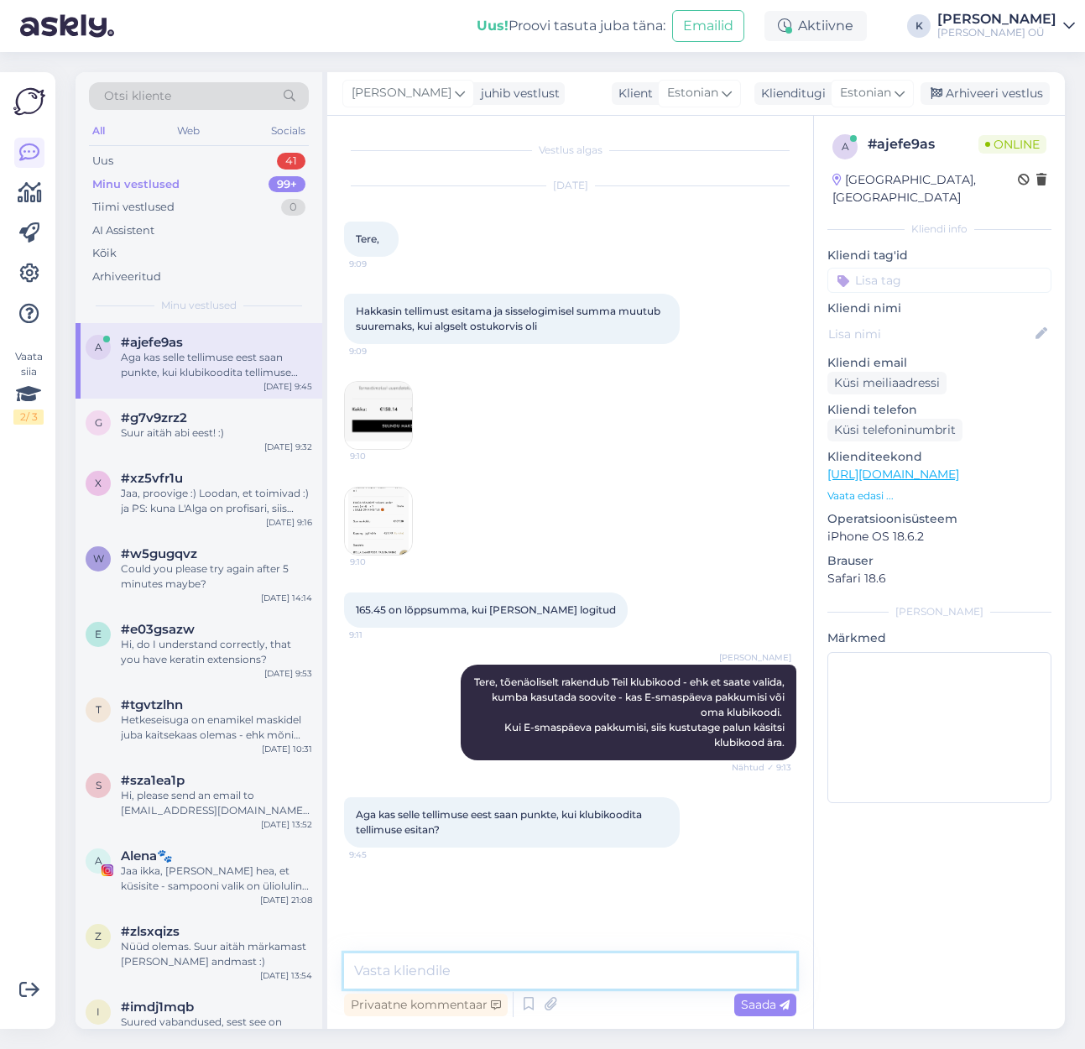
click at [410, 977] on textarea at bounding box center [570, 971] width 452 height 35
type textarea "K"
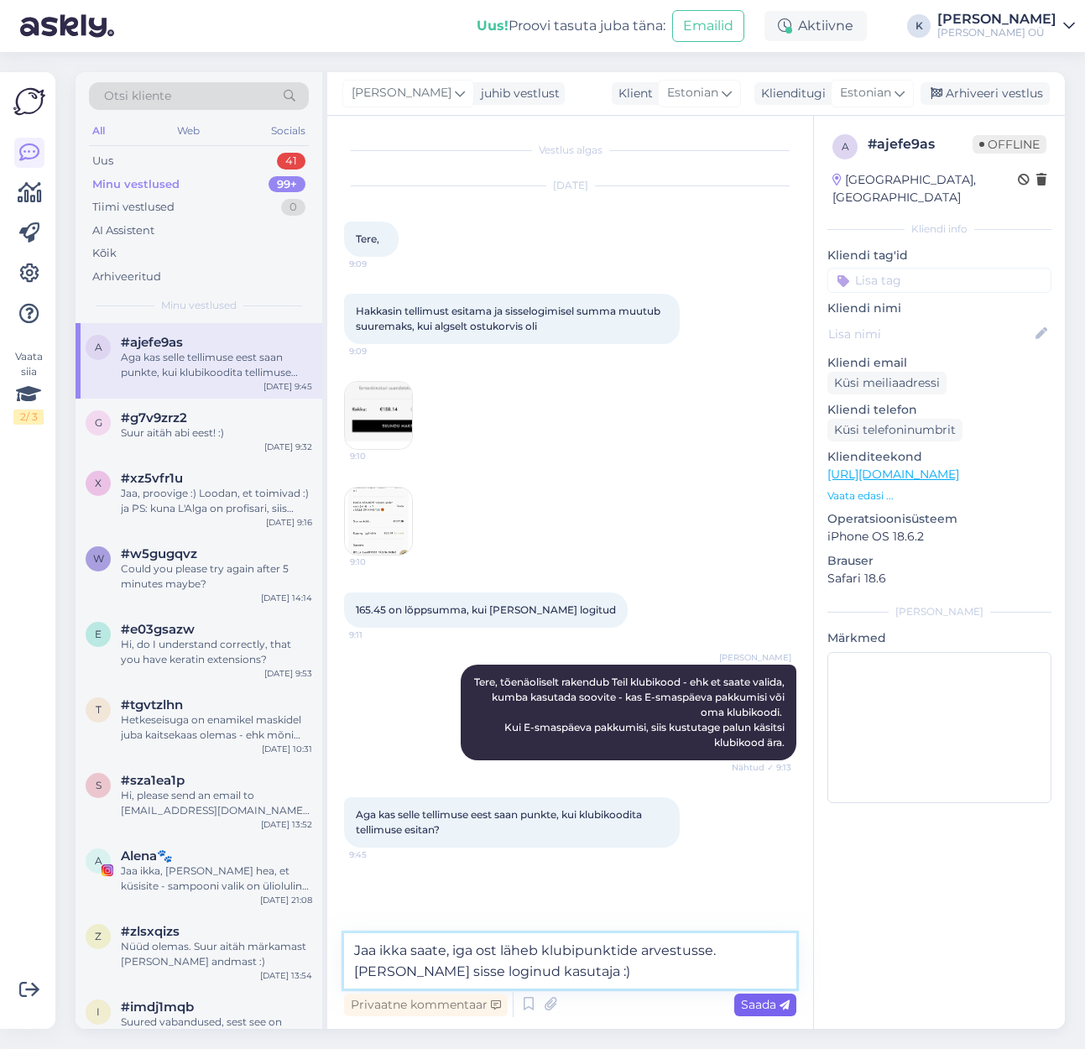
type textarea "Jaa ikka saate, iga ost läheb klubipunktide arvestusse. [PERSON_NAME] sisse log…"
click at [761, 1004] on span "Saada" at bounding box center [765, 1004] width 49 height 15
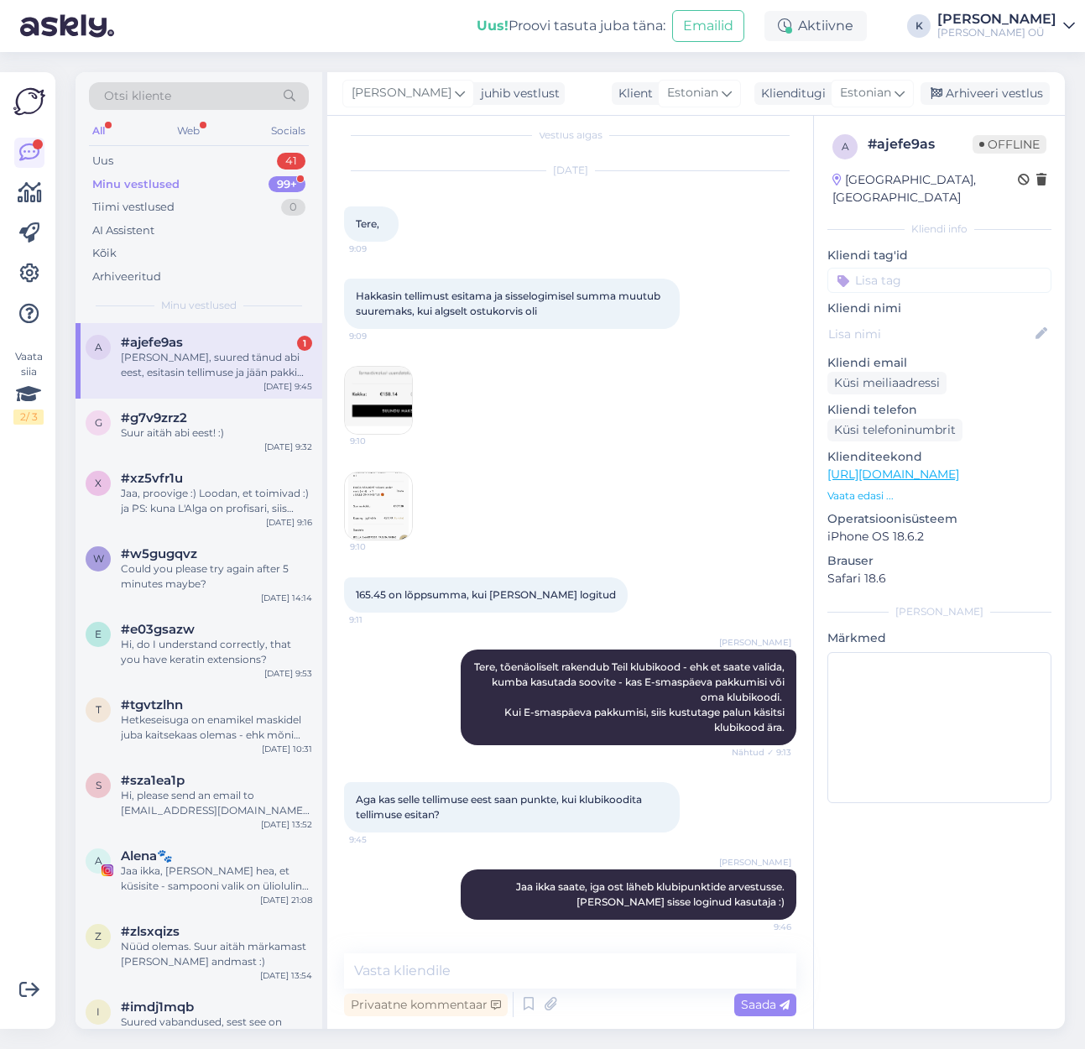
scroll to position [102, 0]
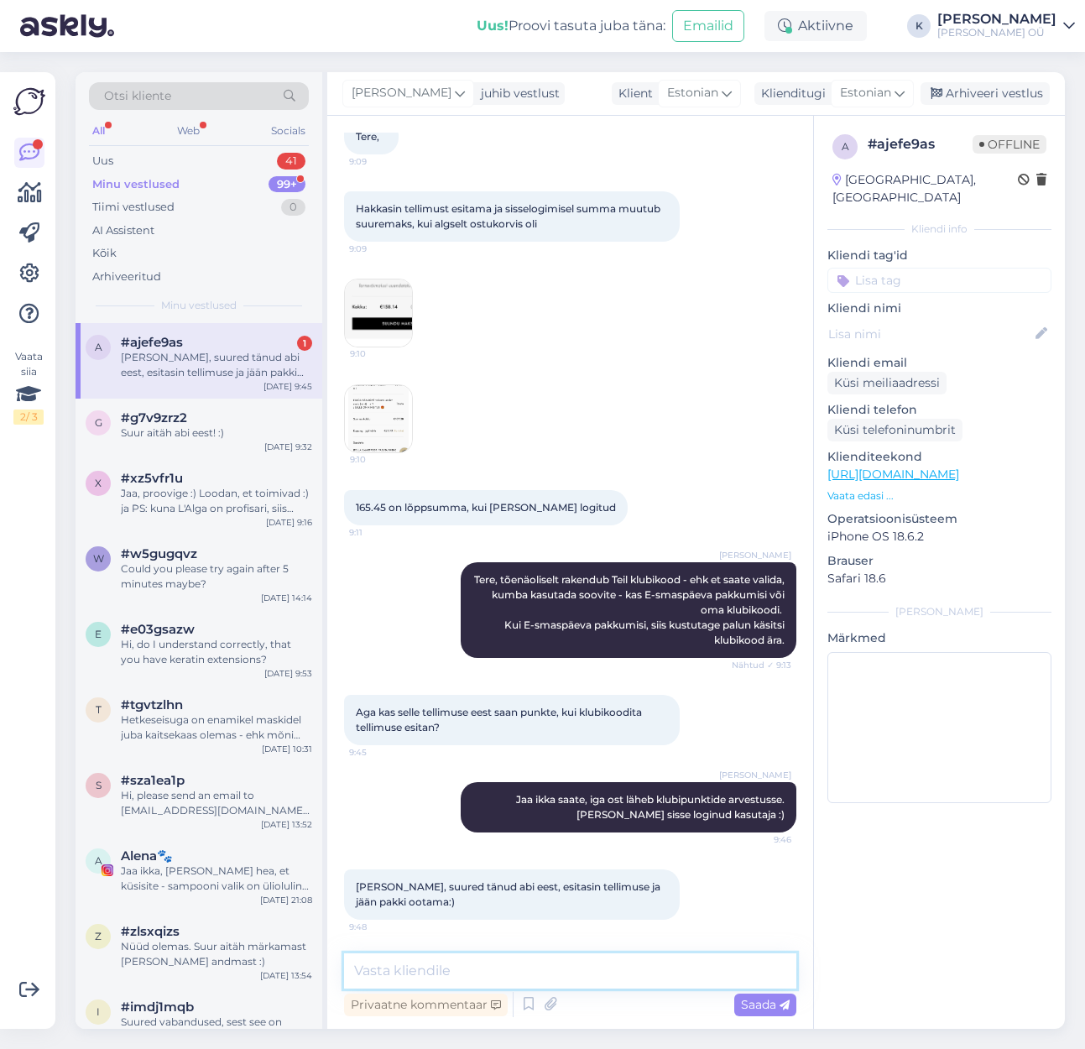
click at [431, 971] on textarea at bounding box center [570, 971] width 452 height 35
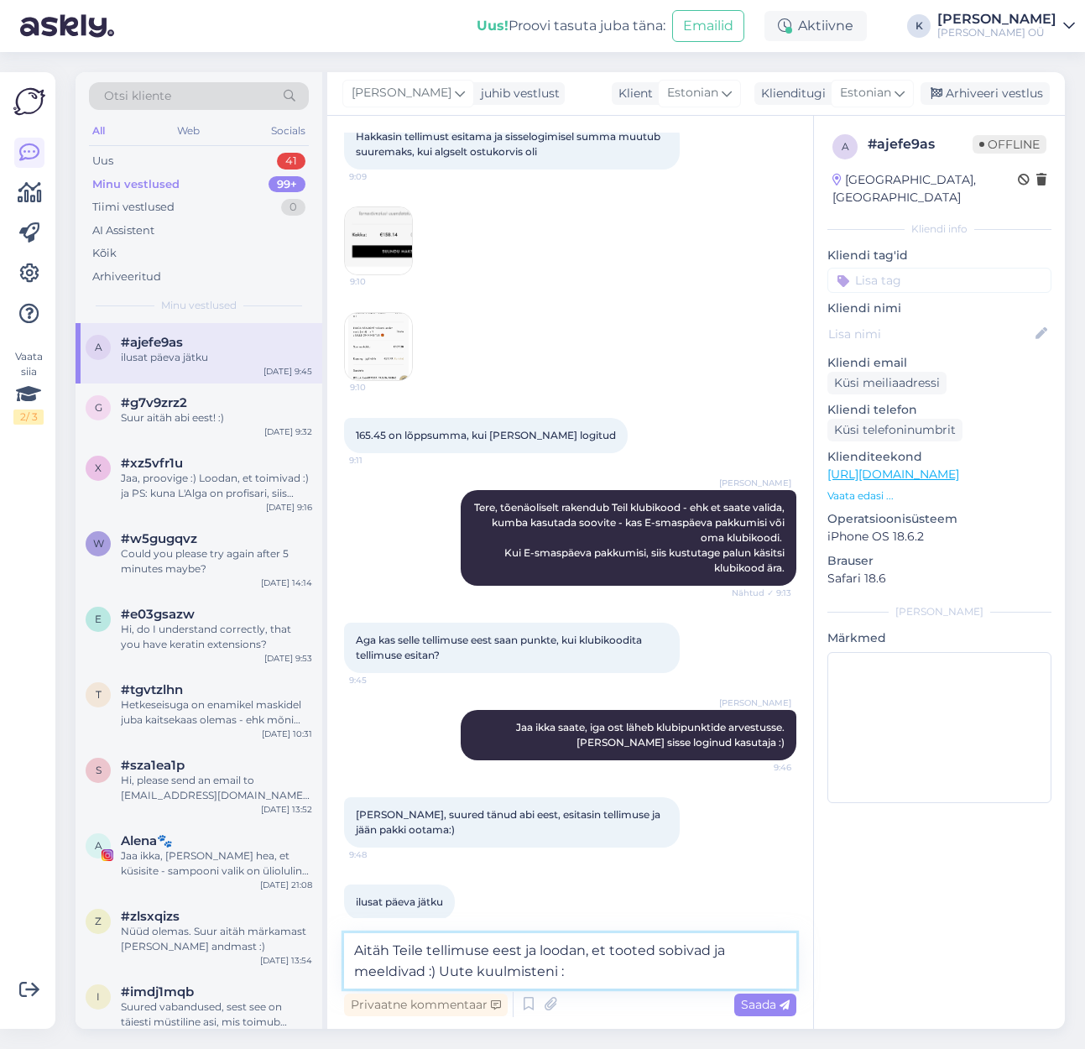
type textarea "Aitäh Teile tellimuse eest ja loodan, et tooted sobivad ja meeldivad :) Uute ku…"
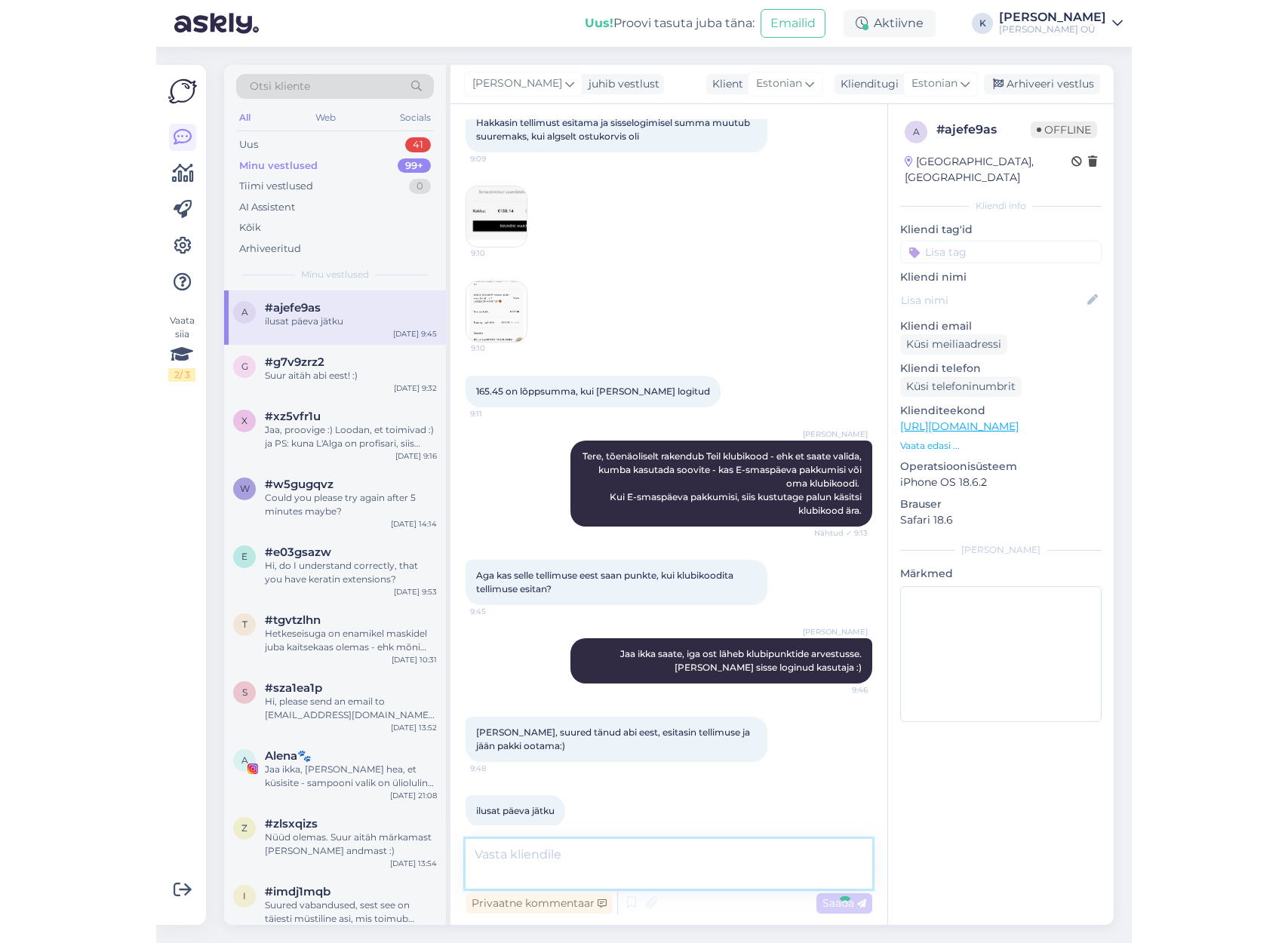
scroll to position [236, 0]
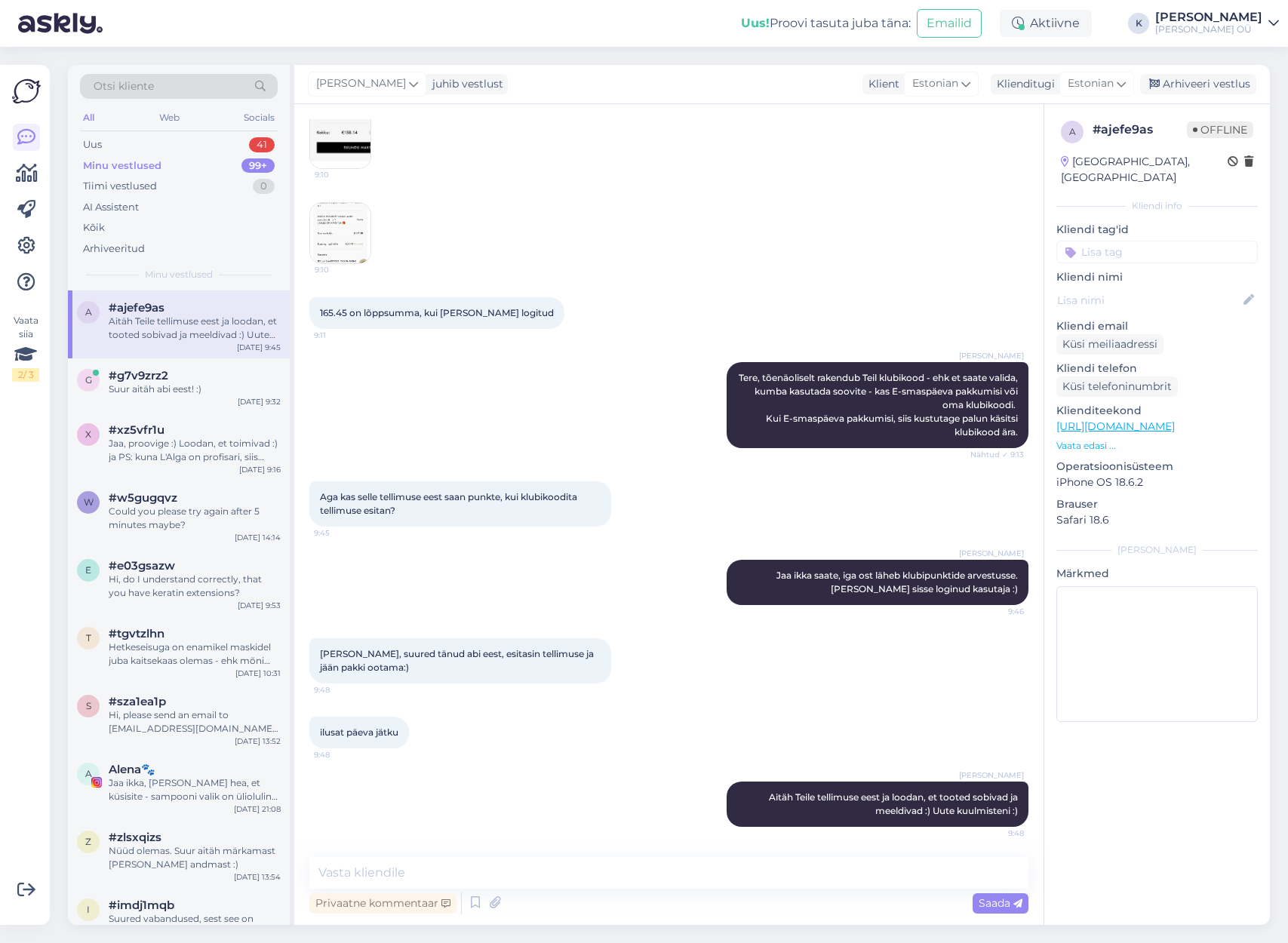
click at [147, 164] on div "Minu vestlused" at bounding box center [121, 165] width 78 height 15
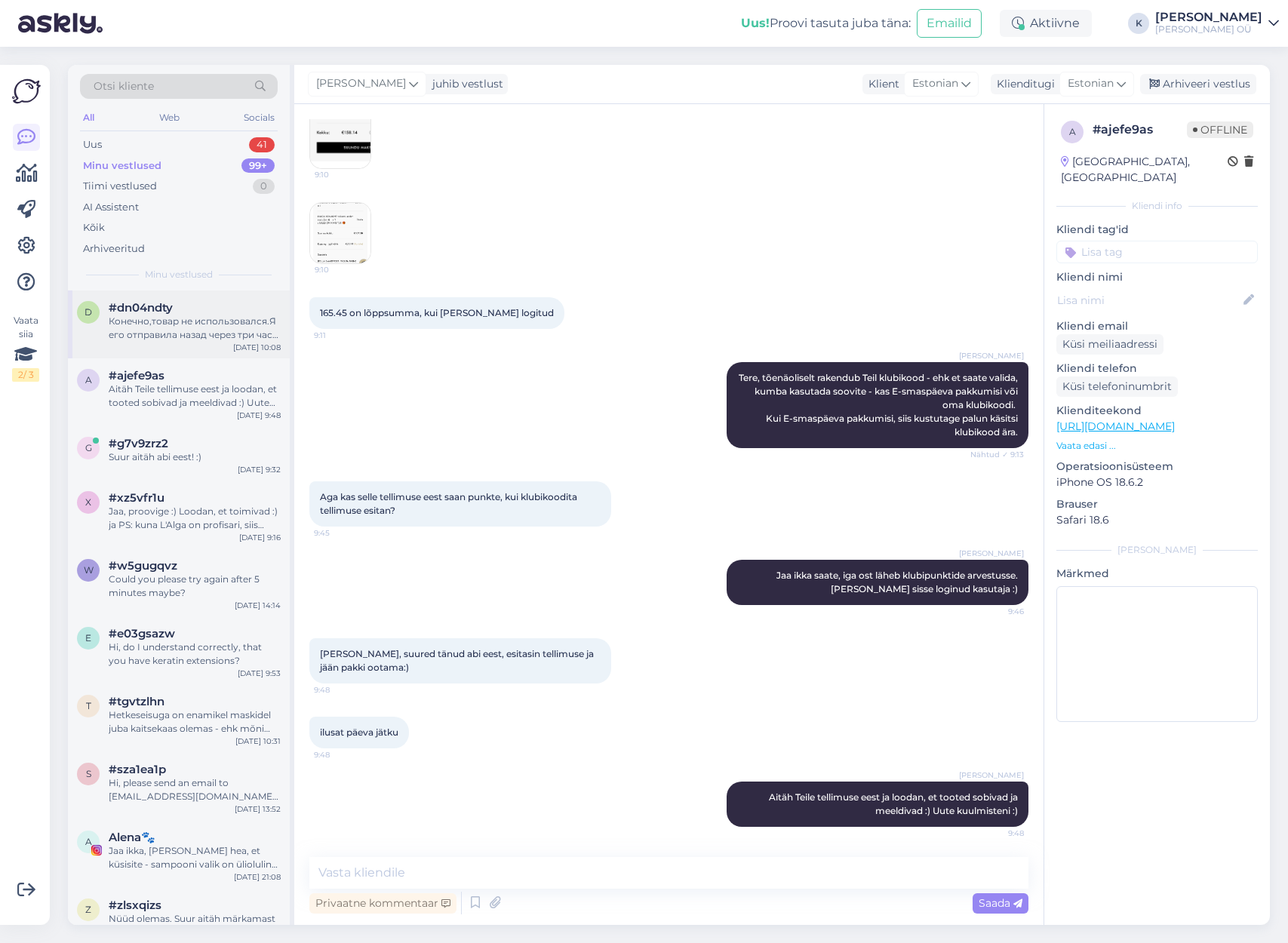
click at [158, 328] on div "Конечно,товар не использовался.Я его отправила назад через три часа после получ…" at bounding box center [194, 328] width 172 height 27
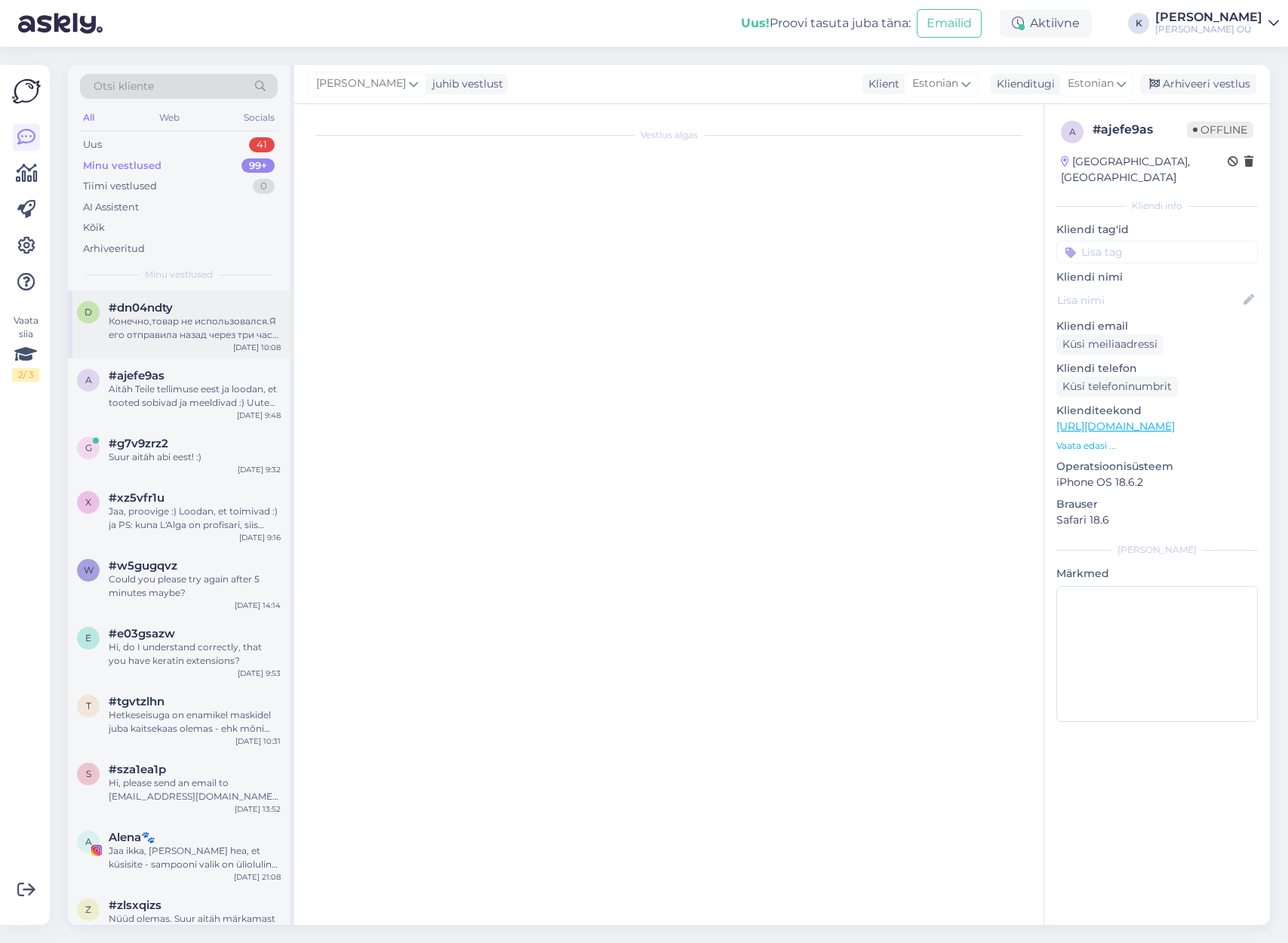
click at [155, 316] on div "Конечно,товар не использовался.Я его отправила назад через три часа после получ…" at bounding box center [194, 328] width 172 height 27
click at [175, 373] on div "#ajefe9as" at bounding box center [194, 375] width 172 height 13
click at [173, 332] on div "Конечно,товар не использовался.Я его отправила назад через три часа после получ…" at bounding box center [194, 328] width 172 height 27
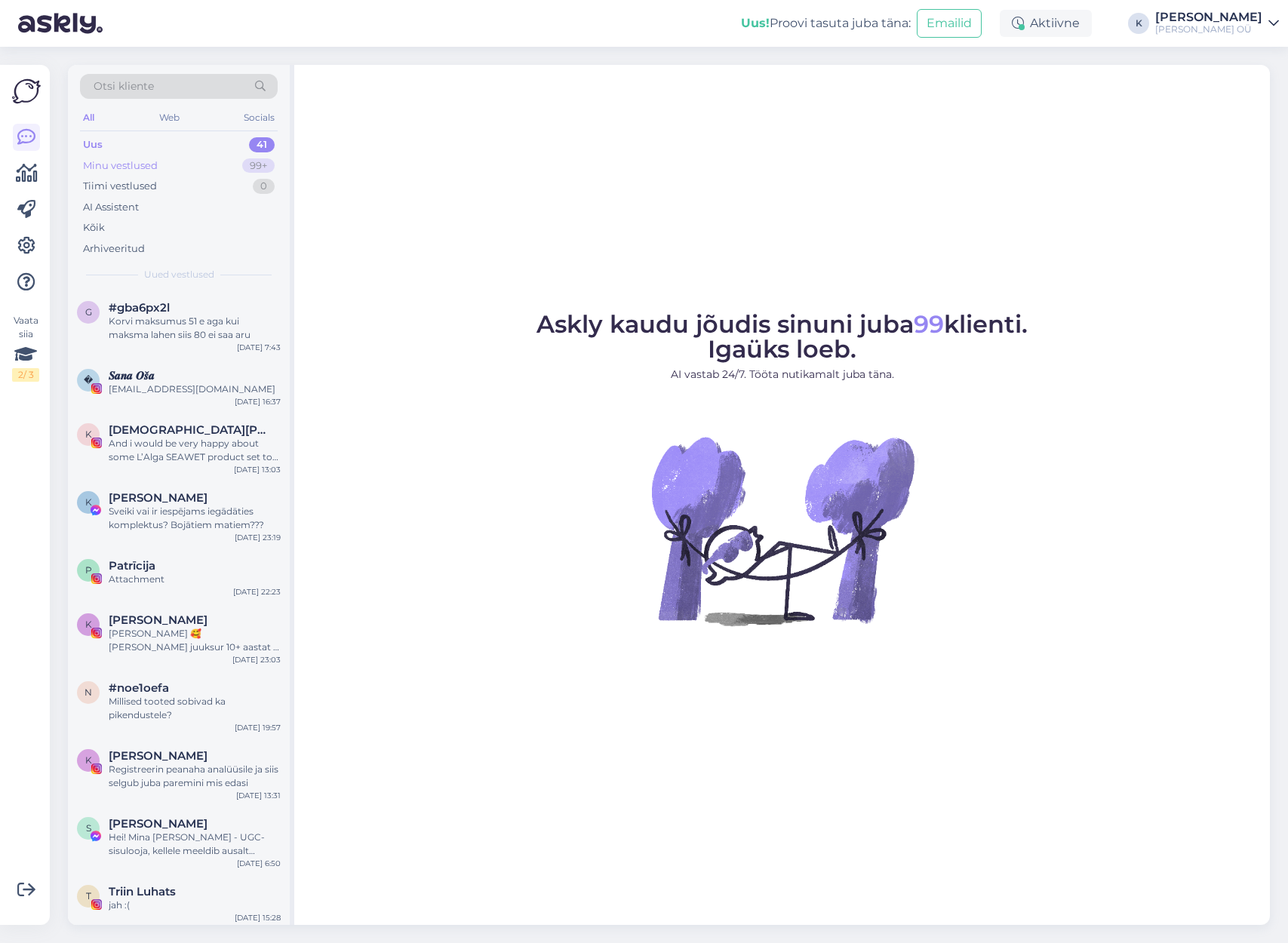
click at [117, 167] on div "Minu vestlused" at bounding box center [120, 165] width 75 height 15
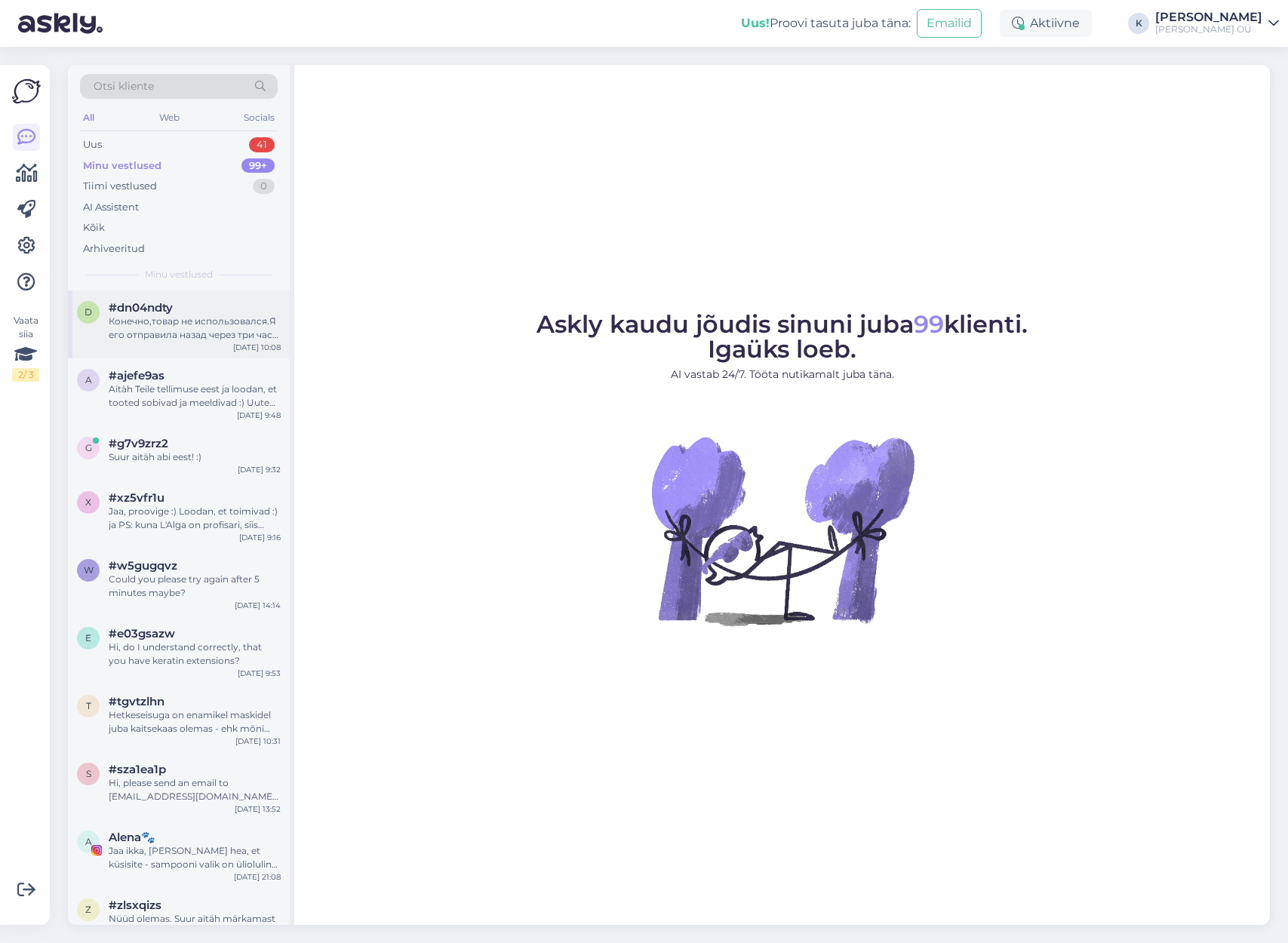
click at [147, 316] on div "Конечно,товар не использовался.Я его отправила назад через три часа после получ…" at bounding box center [194, 328] width 172 height 27
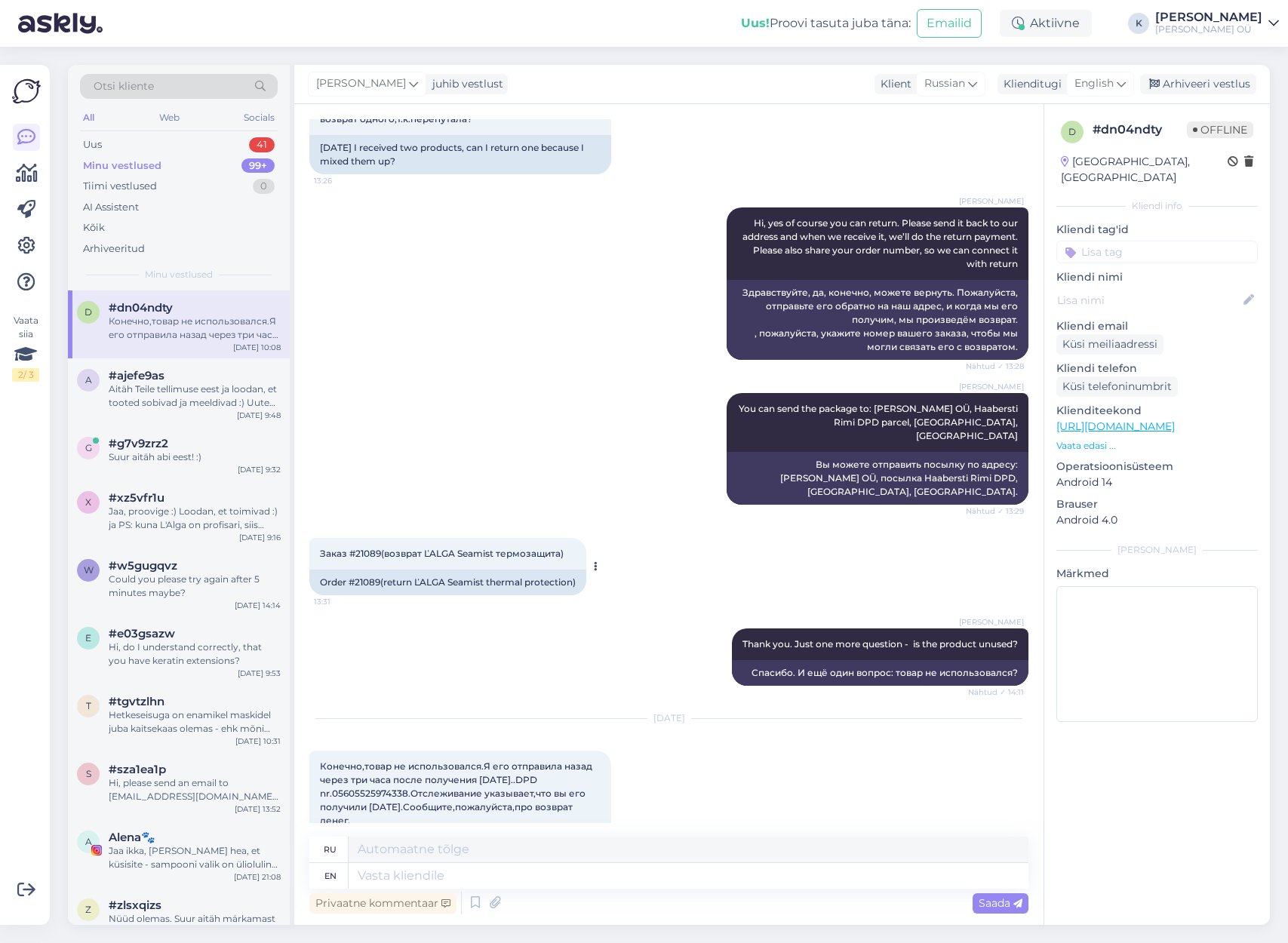
scroll to position [179, 0]
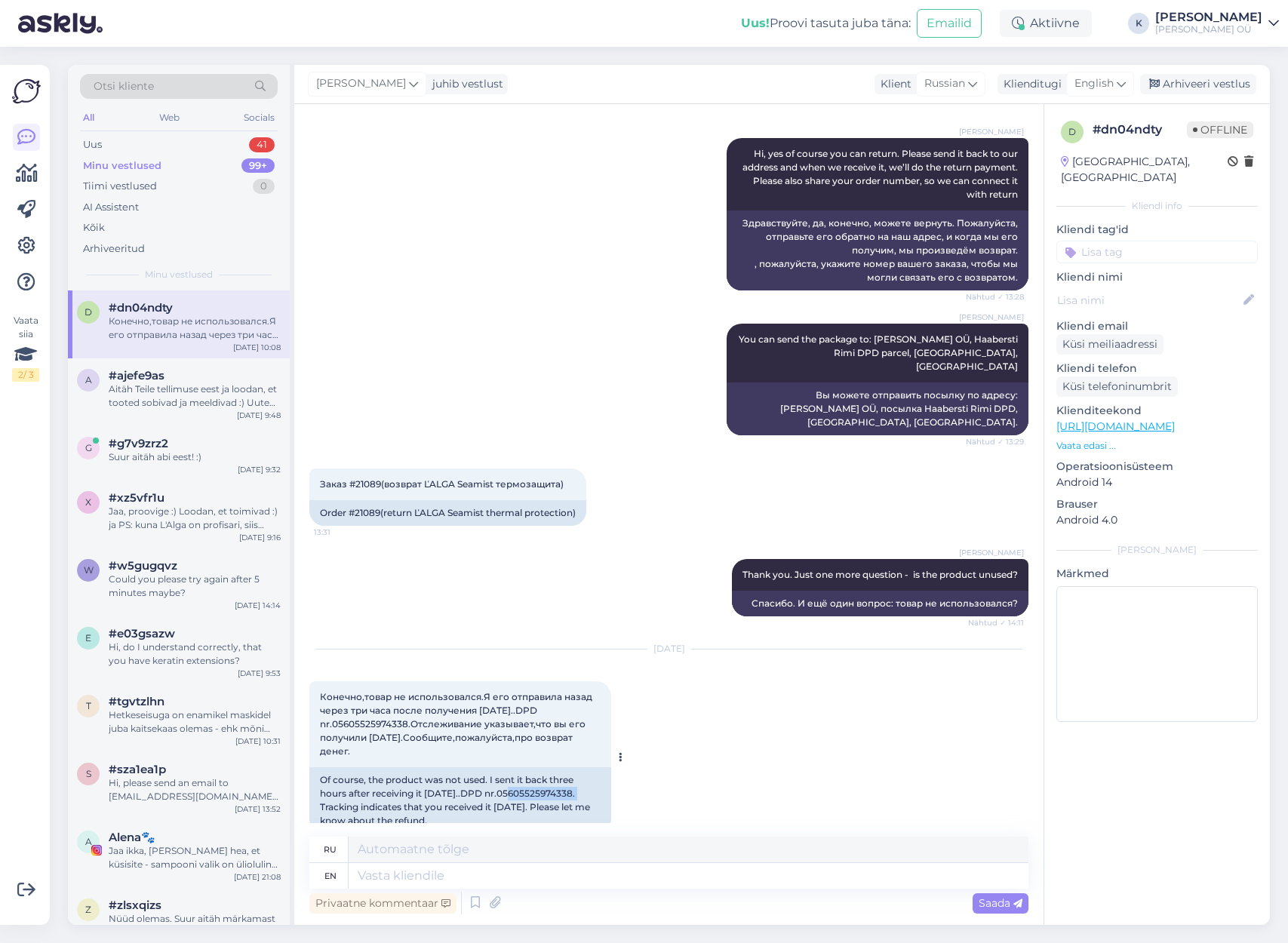
drag, startPoint x: 504, startPoint y: 768, endPoint x: 579, endPoint y: 768, distance: 75.0
click at [579, 768] on div "Of course, the product was not used. I sent it back three hours after receiving…" at bounding box center [460, 801] width 302 height 67
click at [454, 878] on textarea at bounding box center [688, 876] width 680 height 26
type textarea "T"
type textarea "M"
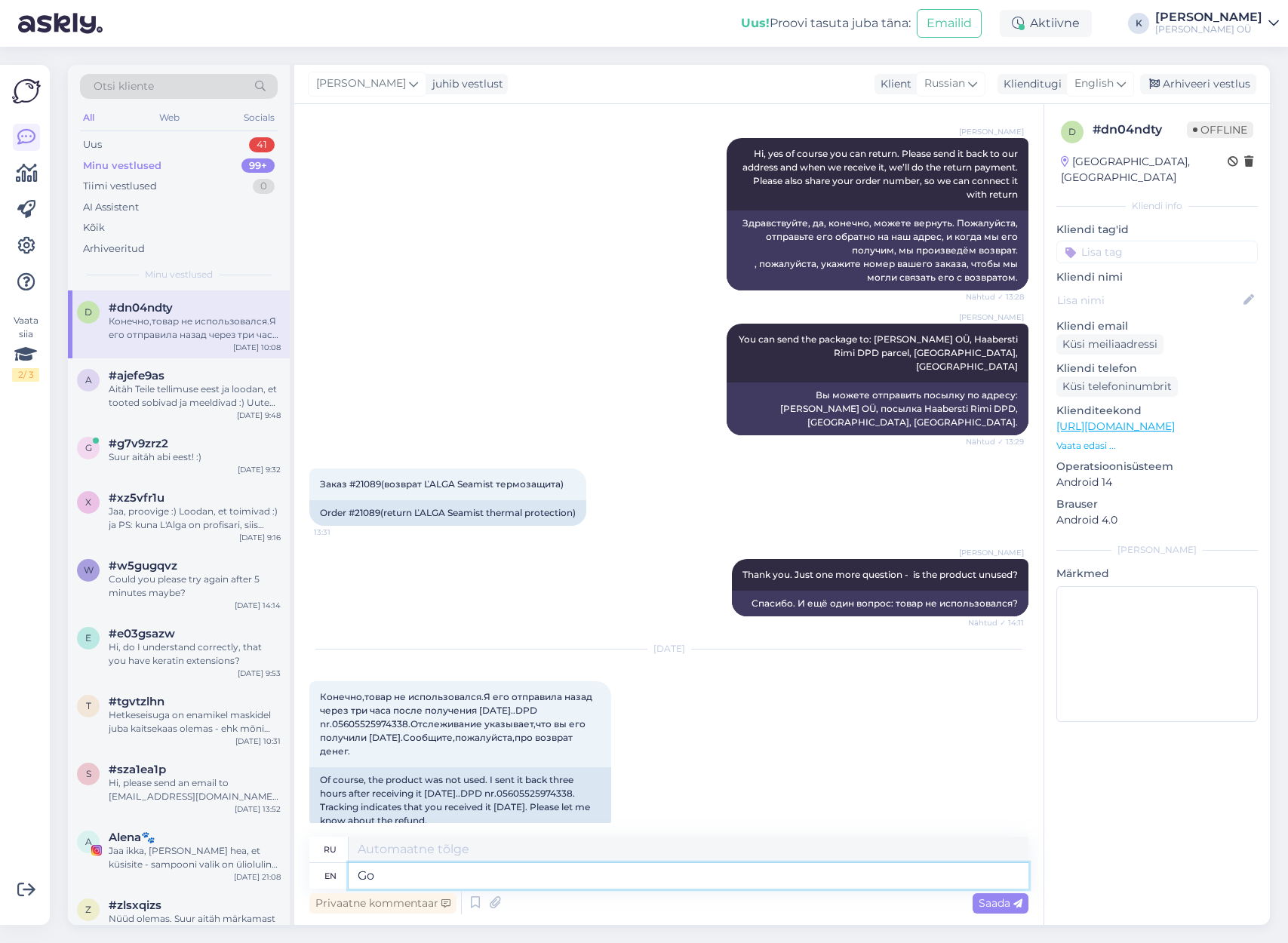
type textarea "G"
type textarea "Hi,"
type textarea "Привет,"
type textarea "Hi, thank y"
type textarea "Привет, спасибо"
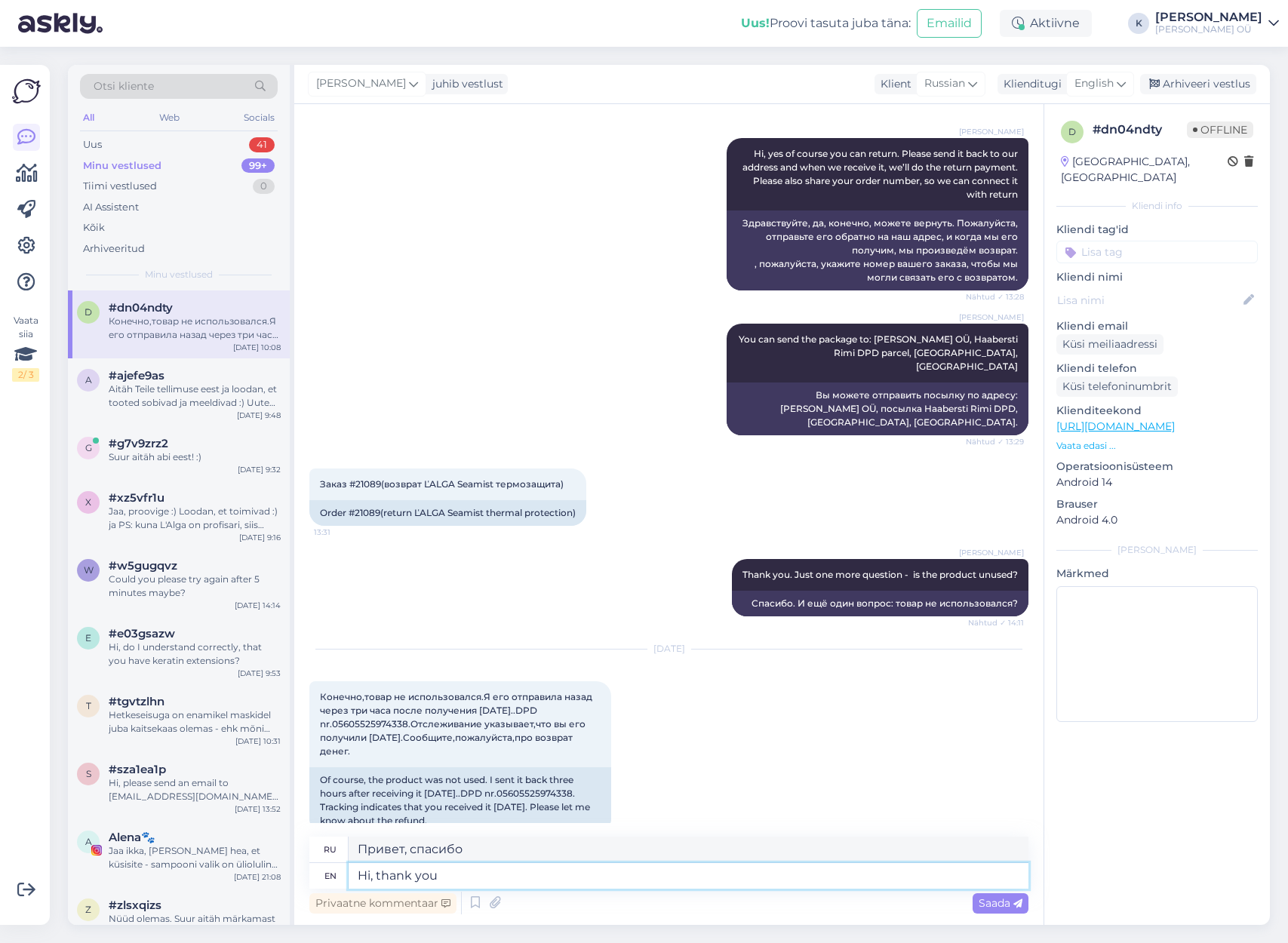
type textarea "Hi, thank you -"
type textarea "Привет, спасибо."
type textarea "Hi, thank you - I"
type textarea "Привет, спасибо - Я"
type textarea "Hi, thank you - I chec"
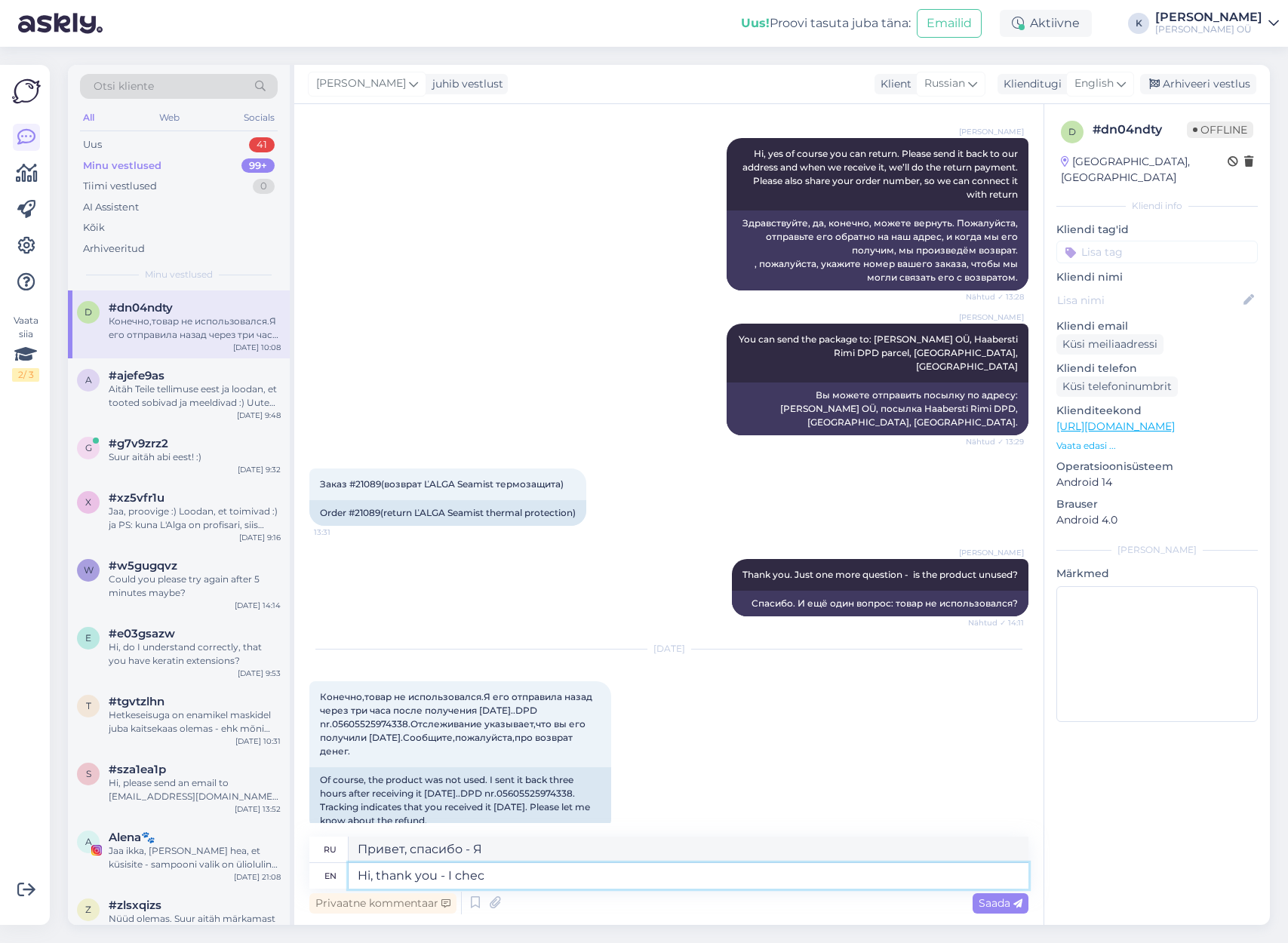
type textarea "Привет, спасибо - я че"
type textarea "Hi, thank you - I checked fr"
type textarea "Привет, спасибо - я проверил."
type textarea "Hi, thank you - I checked from t"
type textarea "Привет, спасибо - я проверил с"
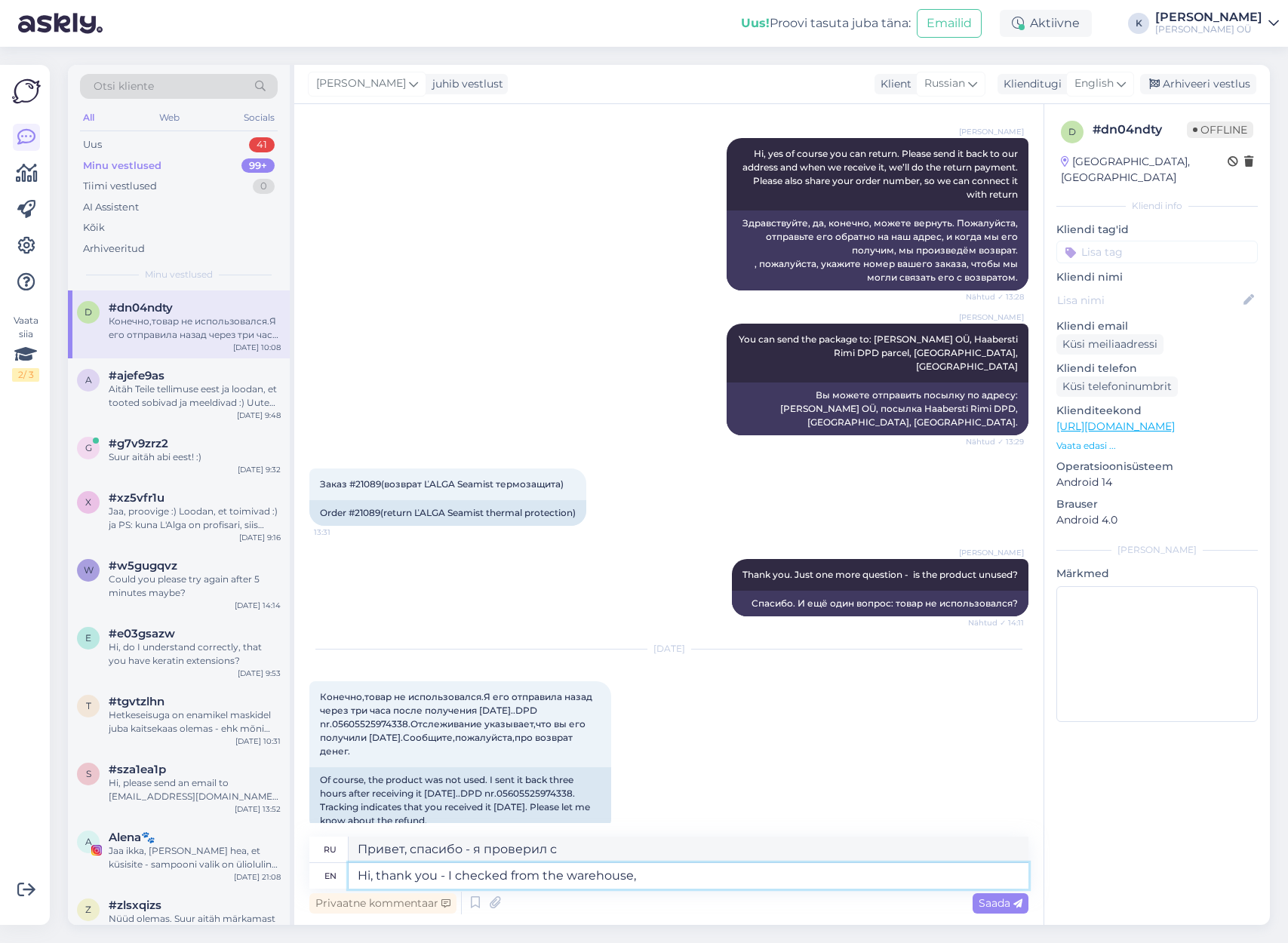
type textarea "Hi, thank you - I checked from the warehouse,"
type textarea "Привет, спасибо - я проверил со склада,"
type textarea "Hi, thank you - I checked from the warehouse, it has"
type textarea "Привет, спасибо - я проверил со склада, это"
type textarea "Hi, thank you - I checked from the warehouse, it has real"
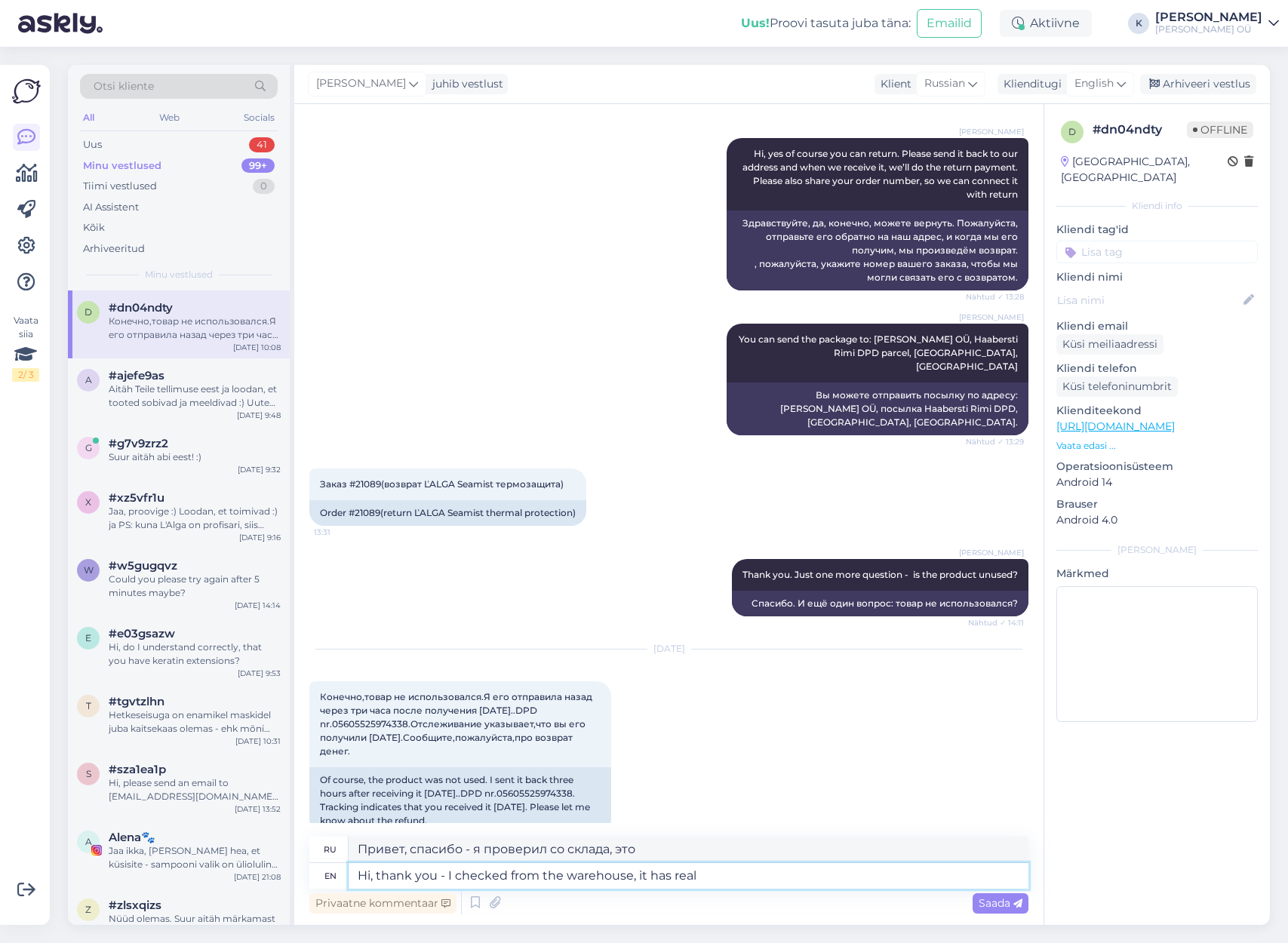
type textarea "Привет, спасибо - я проверил на складе, есть"
type textarea "Hi, thank you - I checked from the warehouse, it has arrived a"
type textarea "Привет, спасибо - я проверил на складе, товар прибыл."
type textarea "Hi, thank you - I checked from the warehouse, it has arrived and"
type textarea "Привет, спасибо - я проверил на складе, товар прибыл и"
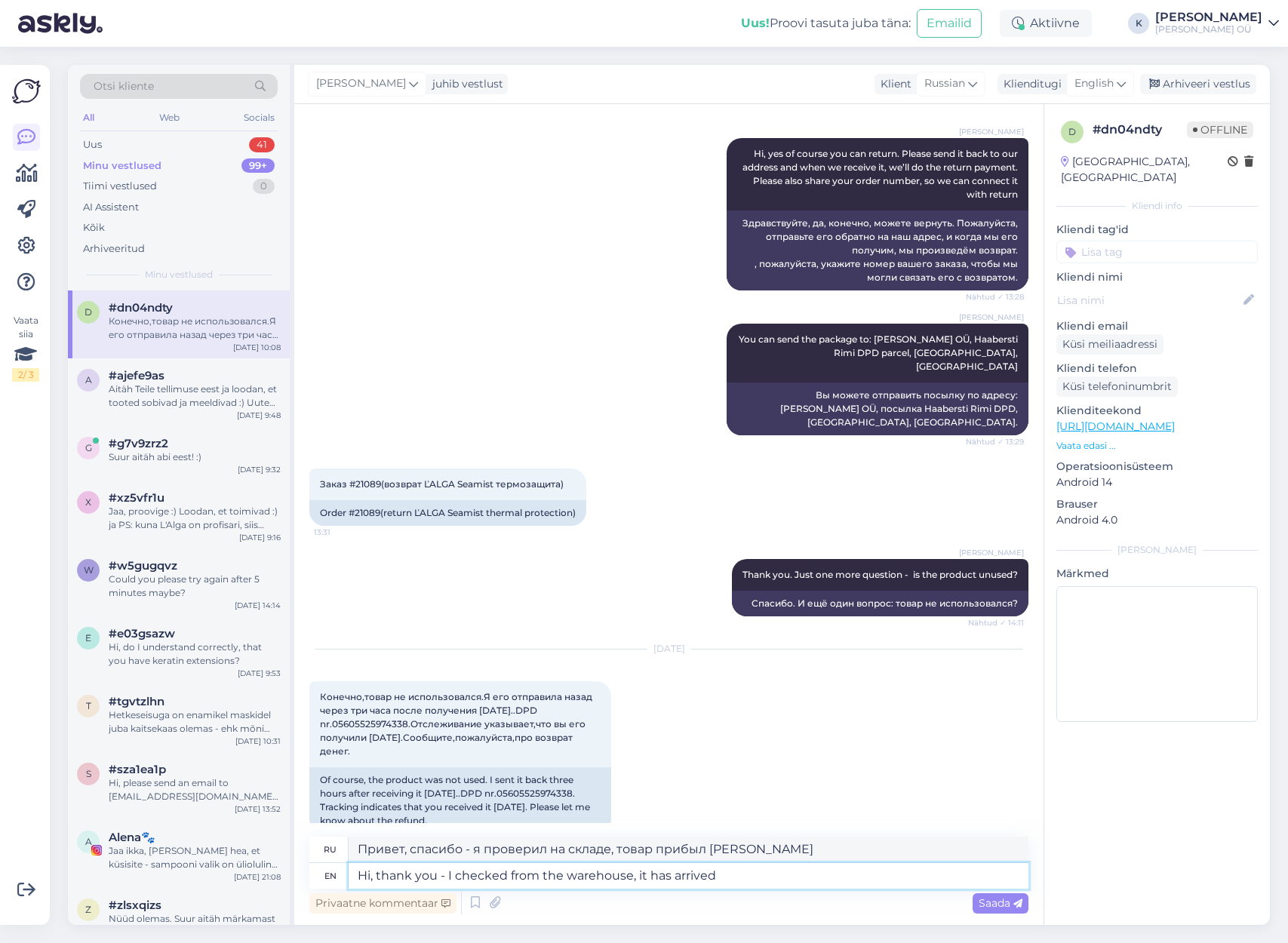
type textarea "Hi, thank you - I checked from the warehouse, it has arrived"
type textarea "Привет, спасибо - я проверил на складе, товар прибыл."
type textarea "Hi, thank you - I checked from the warehouse, it has arrived, but i"
type textarea "Привет, спасибо - я проверил на складе, он прибыл, но"
type textarea "Hi, thank you - I checked from the warehouse, it has arrived, but it w"
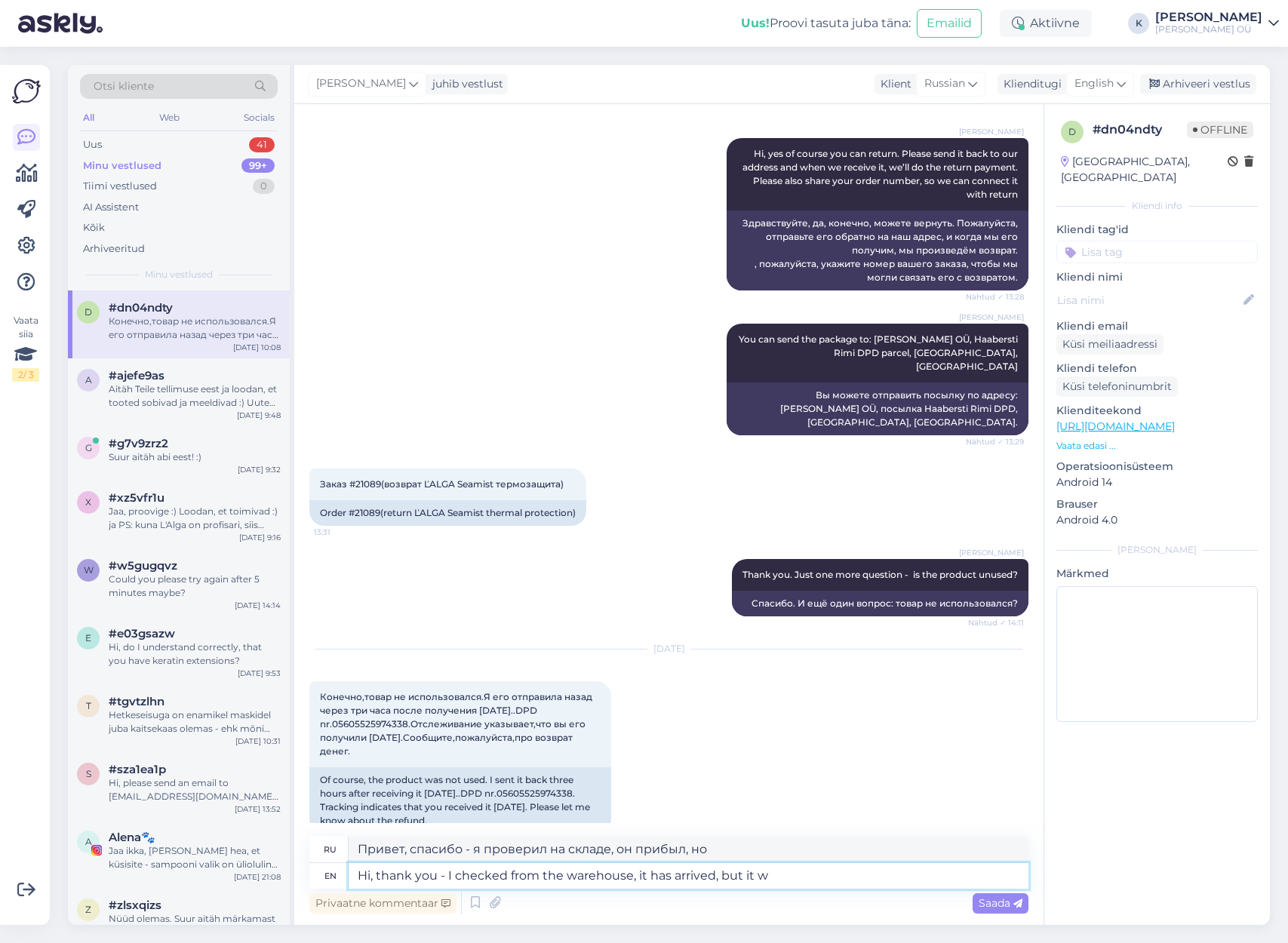
type textarea "Привет, спасибо - я проверил со склада, он прибыл, но он"
type textarea "Hi, thank you - I checked from the warehouse, it has arrived, but it was n"
type textarea "Привет, спасибо - я проверил на складе, он прибыл, но это было"
type textarea "Hi, thank you - I checked from the warehouse, it has arrived, but it was not i"
type textarea "Привет, спасибо - я проверил на складе, он прибыл, но его не было."
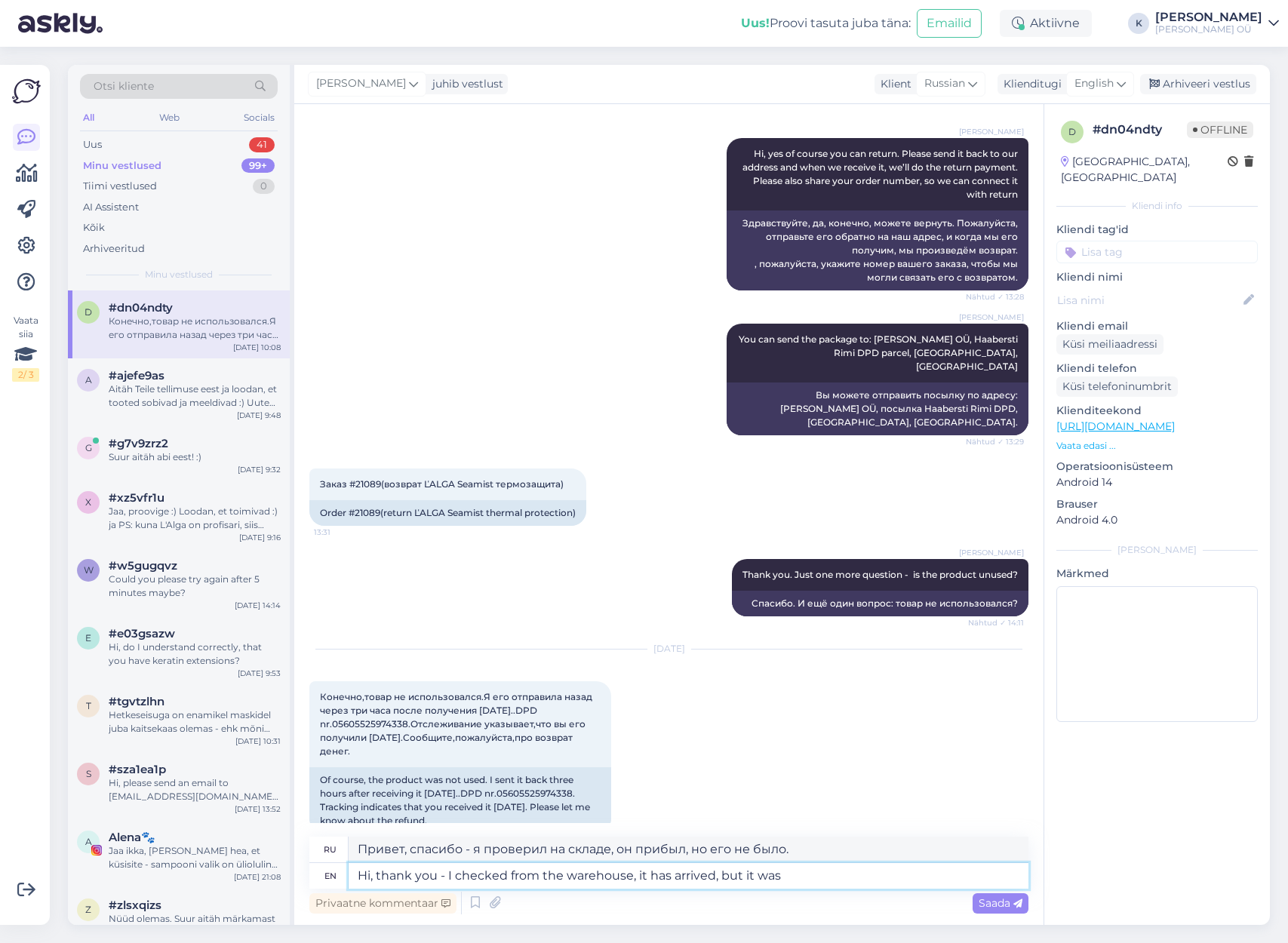
type textarea "Hi, thank you - I checked from the warehouse, it has arrived, but it wa"
type textarea "Привет, спасибо - я проверил на складе, он прибыл, но это было"
type textarea "Hi, thank you - I checked from the warehouse, it has arrived, but it"
type textarea "Привет, спасибо - я проверил на складе, он прибыл, но он"
type textarea "Hi, thank you - I checked from the warehouse, it has arrived, but"
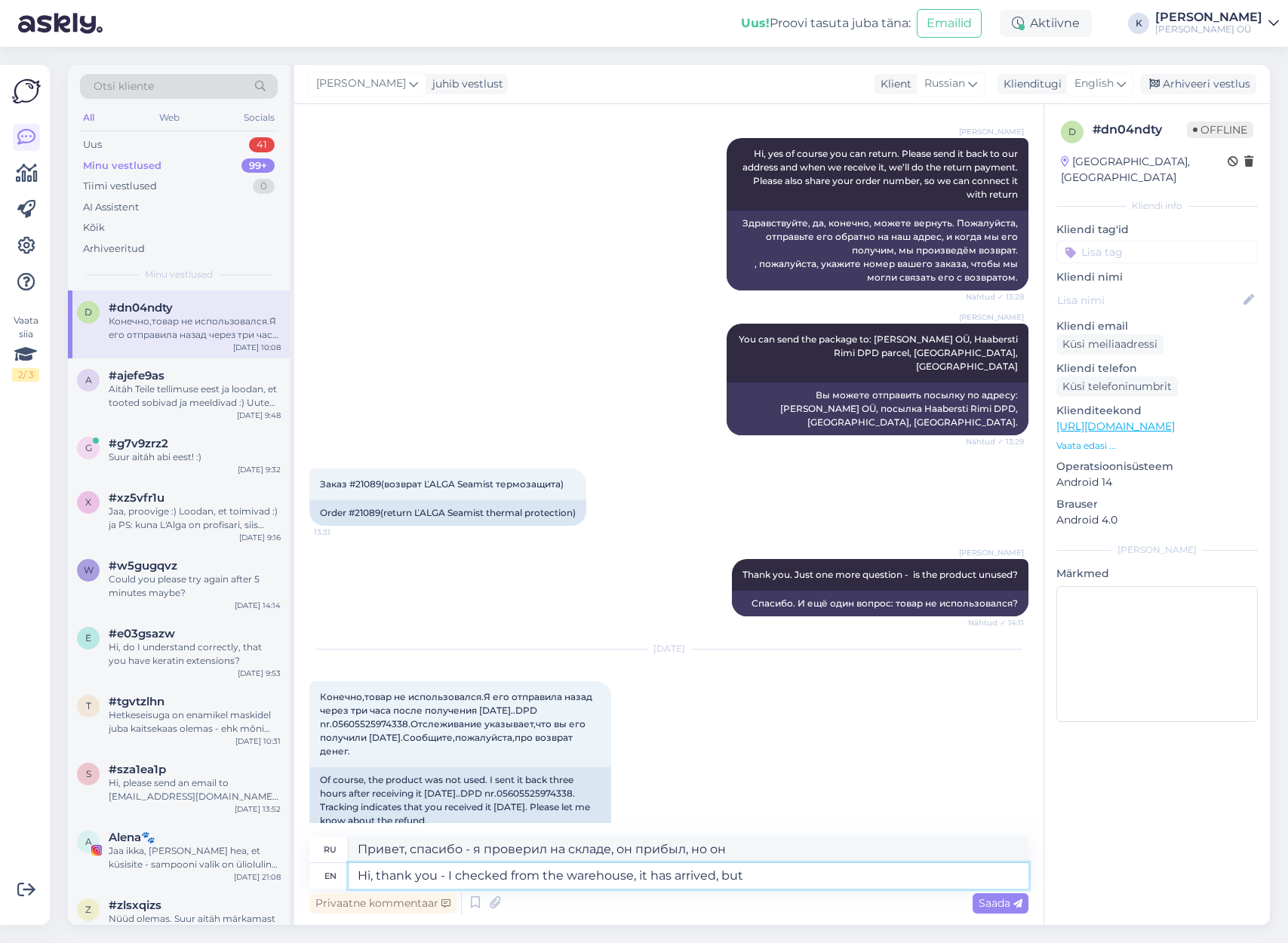
type textarea "Привет, спасибо - я проверил на складе, он прибыл, но"
type textarea "Hi, thank you - I checked from the warehouse, it has arrived, but info di"
type textarea "Привет, спасибо - я проверил со склада, он прибыл, но информация"
type textarea "Hi, thank you - I checked from the warehouse, it has arrived, but info didn't"
type textarea "Привет, спасибо - я проверил на складе, он прибыл, но информация не была"
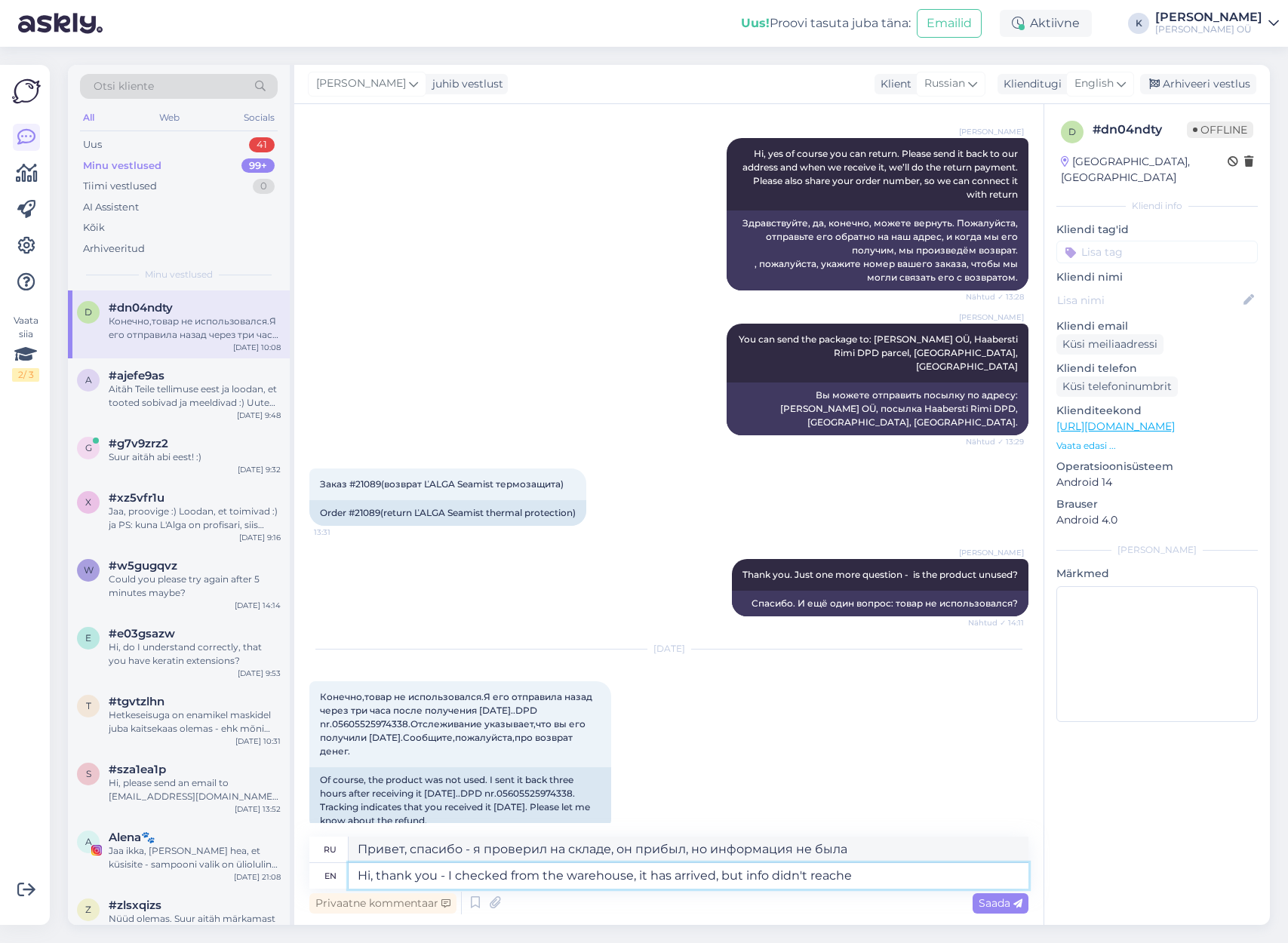
type textarea "Hi, thank you - I checked from the warehouse, it has arrived, but info didn't r…"
type textarea "Привет, спасибо - я проверил на складе, он прибыл, но информация не дошла."
type textarea "Hi, thank you - I checked from the warehouse, it has arrived, but info didn't r…"
type textarea "Привет, спасибо. Я проверил на складе, товар прибыл, но информация до нас не до…"
type textarea "Hi, thank you - I checked from the warehouse, it has arrived, but info didn't r…"
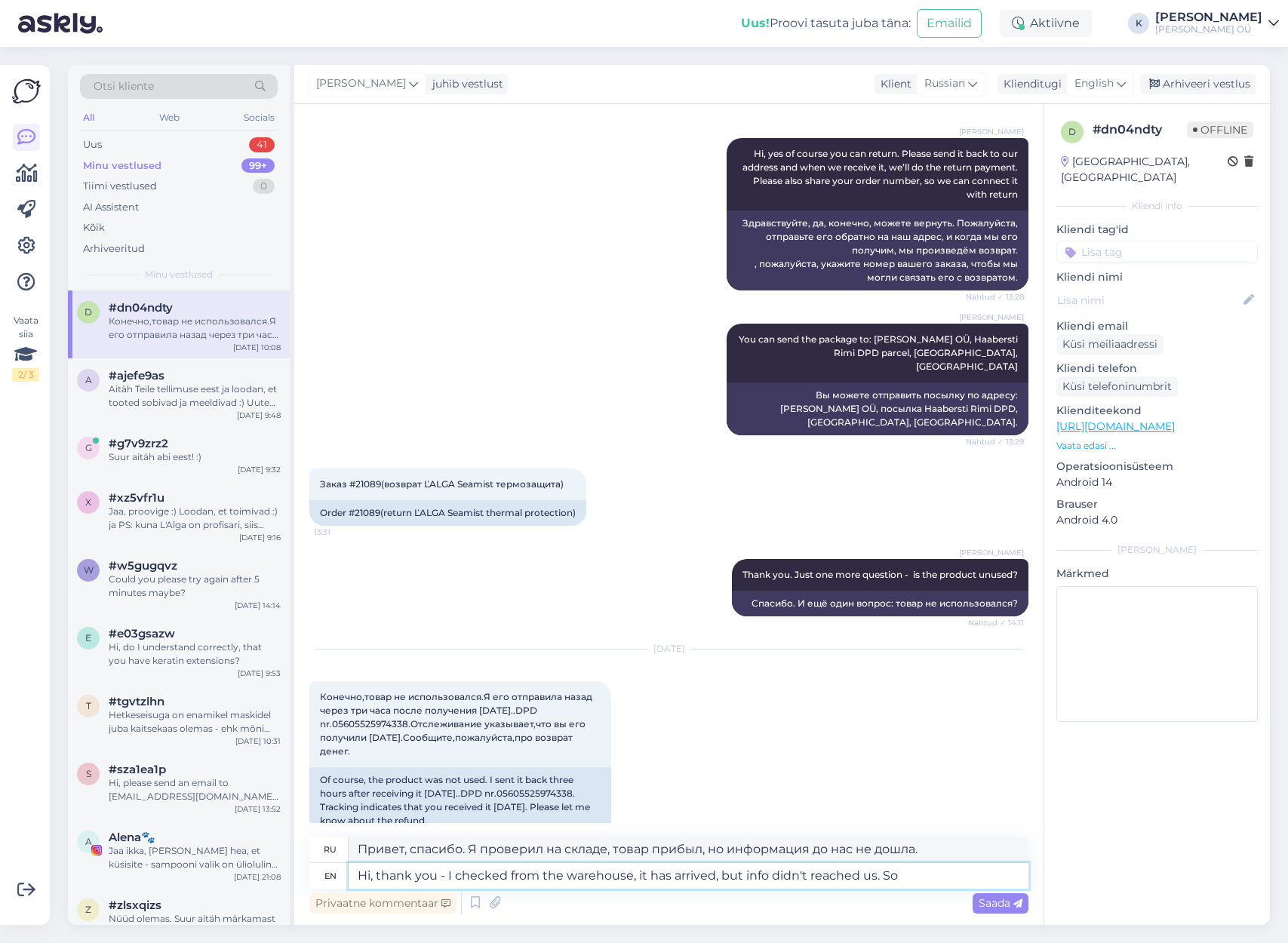
type textarea "Привет, спасибо. Я проверял на складе, товар прибыл, но информация до нас не до…"
type textarea "Hi, thank you - I checked from the warehouse, it has arrived, but info didn't r…"
type textarea "Привет, спасибо. Я проверил на складе, товар прибыл, но информация до нас не до…"
type textarea "Hi, thank you - I checked from the warehouse, it has arrived, but info didn't r…"
type textarea "Привет, спасибо. Я проверил на складе, товар прибыл, но информация до нас не до…"
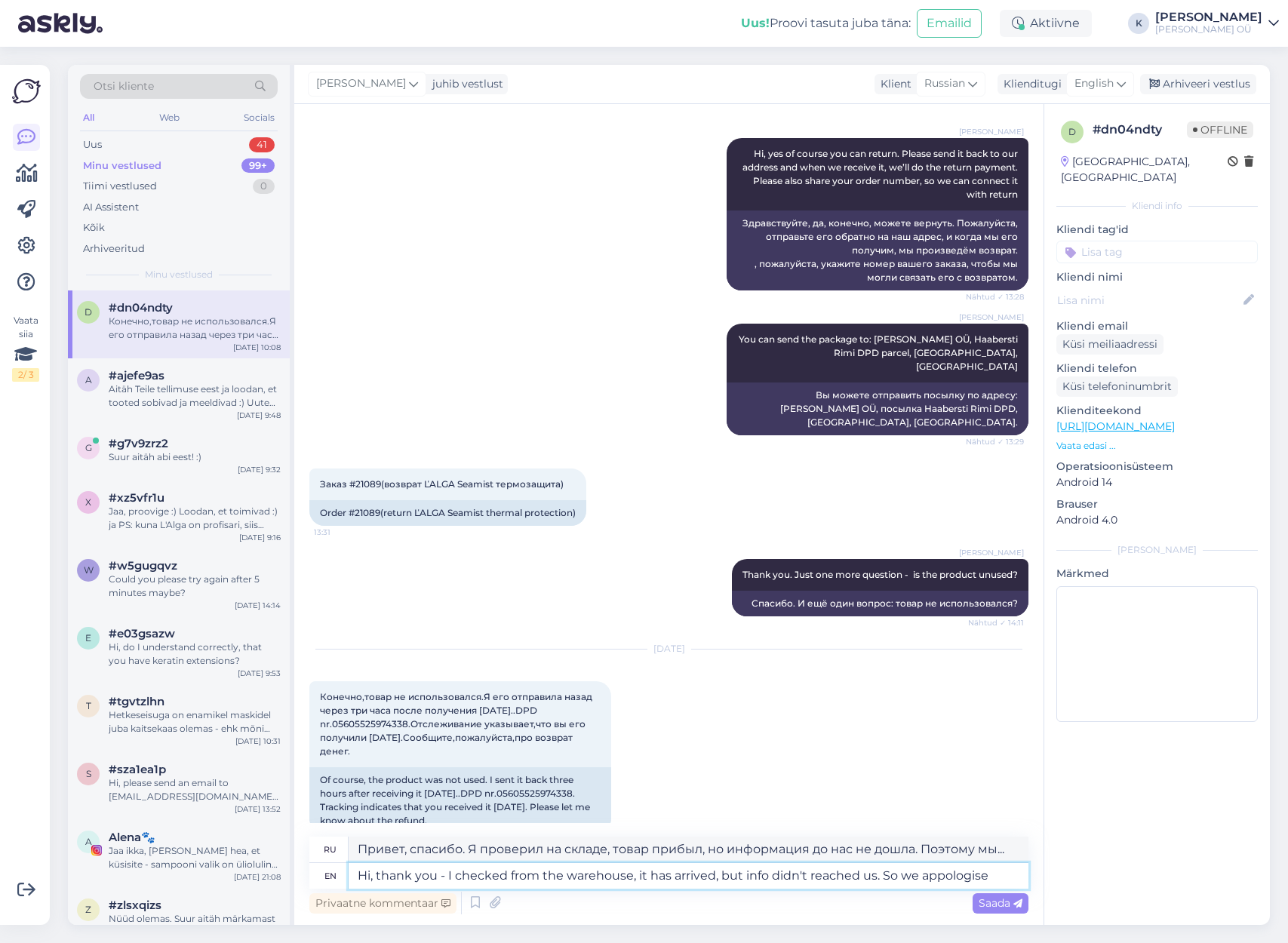
type textarea "Hi, thank you - I checked from the warehouse, it has arrived, but info didn't r…"
type textarea "Здравствуйте, спасибо. Я проверил на складе, товар прибыл, но информация до нас…"
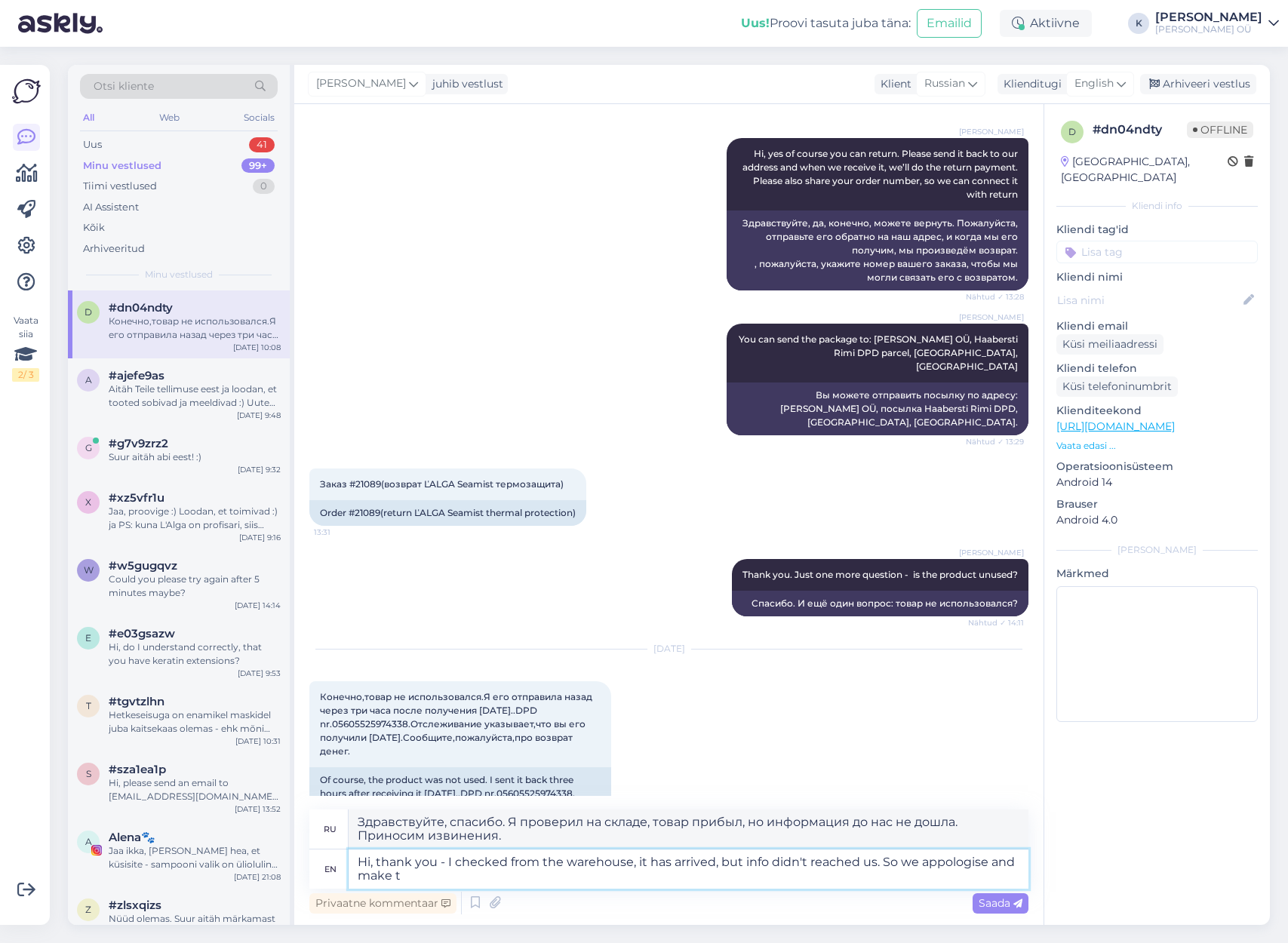
type textarea "Hi, thank you - I checked from the warehouse, it has arrived, but info didn't r…"
type textarea "Здравствуйте, спасибо. Я проверил на складе, товар прибыл, но информация до нас…"
type textarea "Hi, thank you - I checked from the warehouse, it has arrived, but info didn't r…"
type textarea "Здравствуйте, спасибо. Я проверил на складе, товар прибыл, но информация до нас…"
type textarea "Hi, thank you - I checked from the warehouse, it has arrived, but info didn't r…"
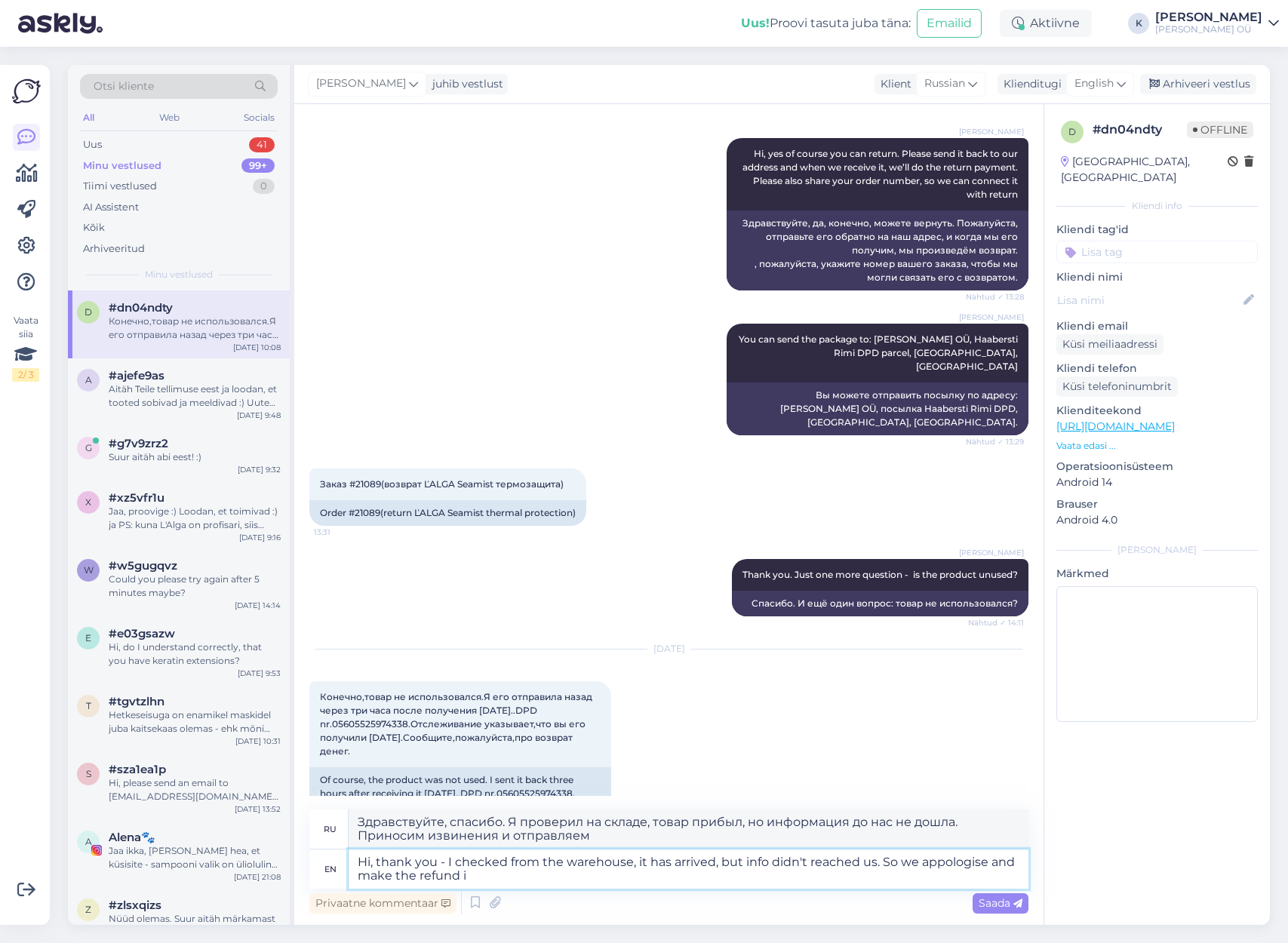
type textarea "Здравствуйте, спасибо. Я проверил на складе, товар прибыл, но информация не дош…"
type textarea "Hi, thank you - I checked from the warehouse, it has arrived, but info didn't r…"
type textarea "Здравствуйте, спасибо. Я проверил на складе, товар прибыл, но информация до нас…"
click at [635, 862] on textarea "Hi, thank you - I checked from the warehouse, it has arrived, but info didn't r…" at bounding box center [688, 869] width 680 height 40
type textarea "Hi, thank you - I checked from the warehouse - product has arrived, but info di…"
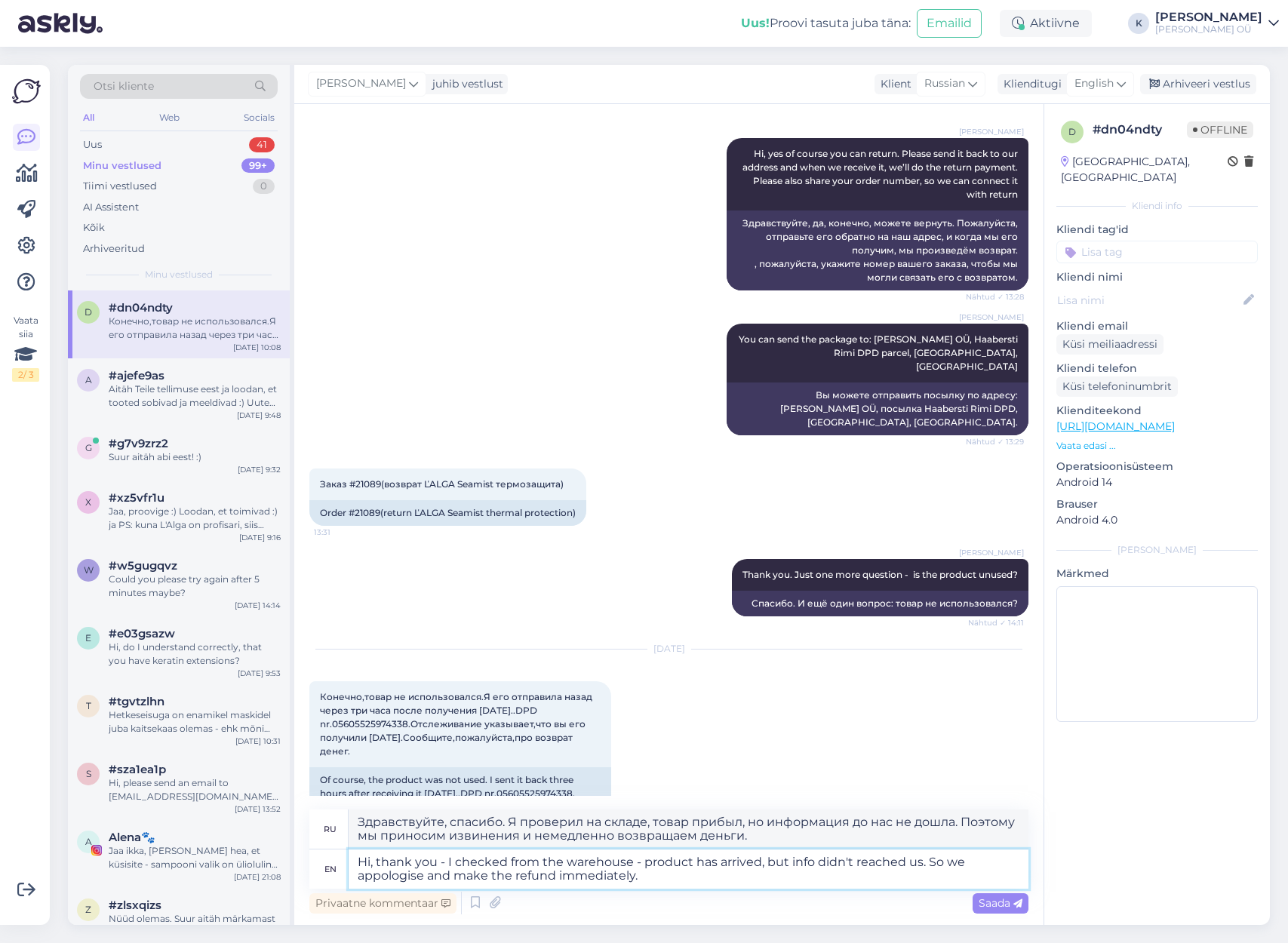
type textarea "Здравствуйте, спасибо. Я проверил на складе: товар прибыл, но информация о нём …"
click at [768, 862] on textarea "Hi, thank you - I checked from the warehouse - product has arrived, but info di…" at bounding box center [688, 869] width 680 height 40
click at [900, 858] on textarea "Hi, thank you - I checked from the warehouse - product has arrived, but info di…" at bounding box center [688, 869] width 680 height 40
drag, startPoint x: 907, startPoint y: 862, endPoint x: 768, endPoint y: 860, distance: 139.0
click at [768, 860] on textarea "Hi, thank you - I checked from the warehouse - product has arrived, but info di…" at bounding box center [688, 869] width 680 height 40
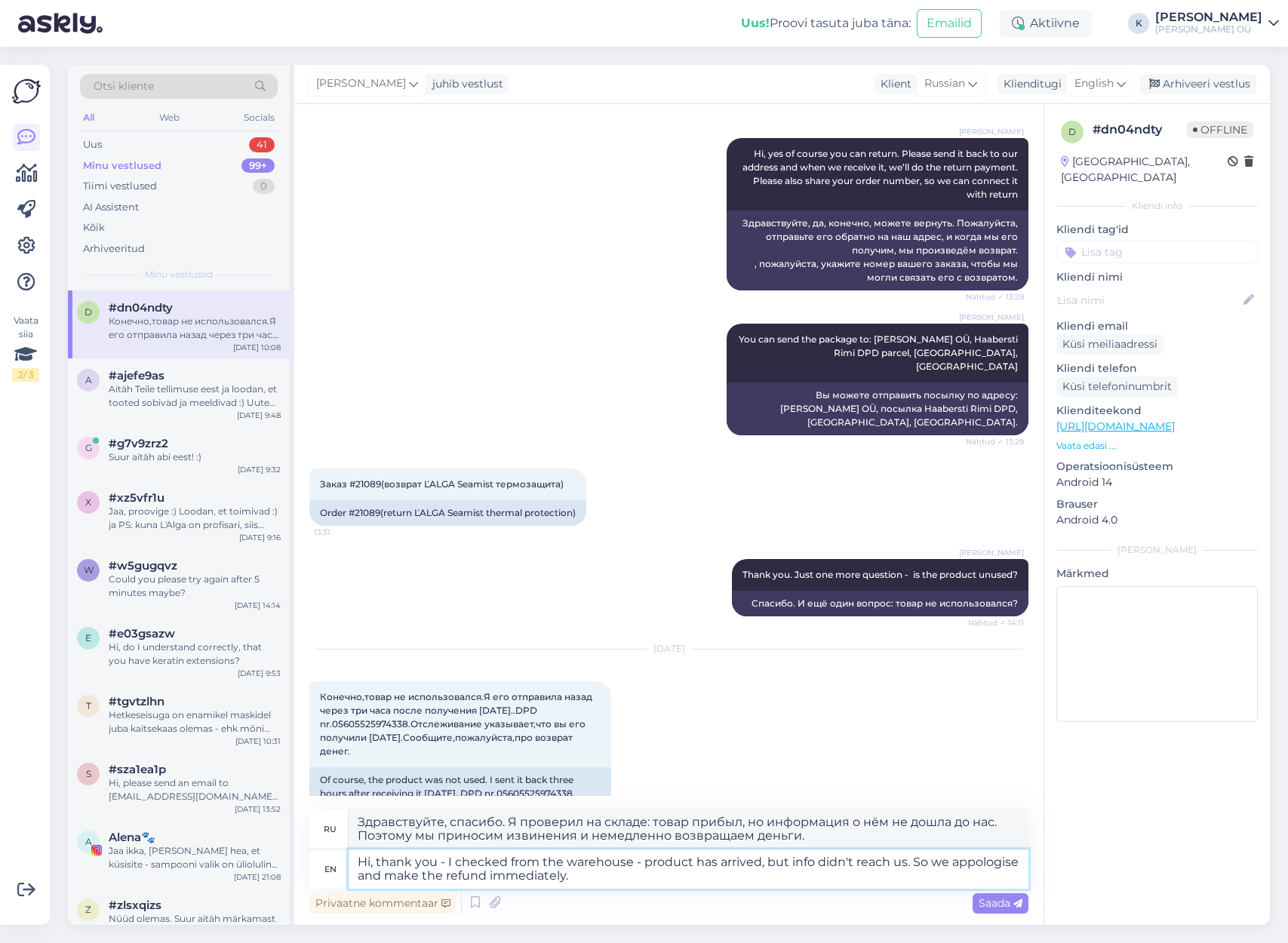
click at [904, 863] on textarea "Hi, thank you - I checked from the warehouse - product has arrived, but info di…" at bounding box center [688, 869] width 680 height 40
type textarea "Hi, thank you - I checked from the warehouse - product has arrived, but info di…"
type textarea "Здравствуйте, спасибо. Я проверил на складе — товар прибыл, но информация до на…"
click at [397, 874] on textarea "Hi, thank you - I checked from the warehouse - product has arrived, but info di…" at bounding box center [688, 869] width 680 height 40
drag, startPoint x: 515, startPoint y: 876, endPoint x: 611, endPoint y: 877, distance: 96.0
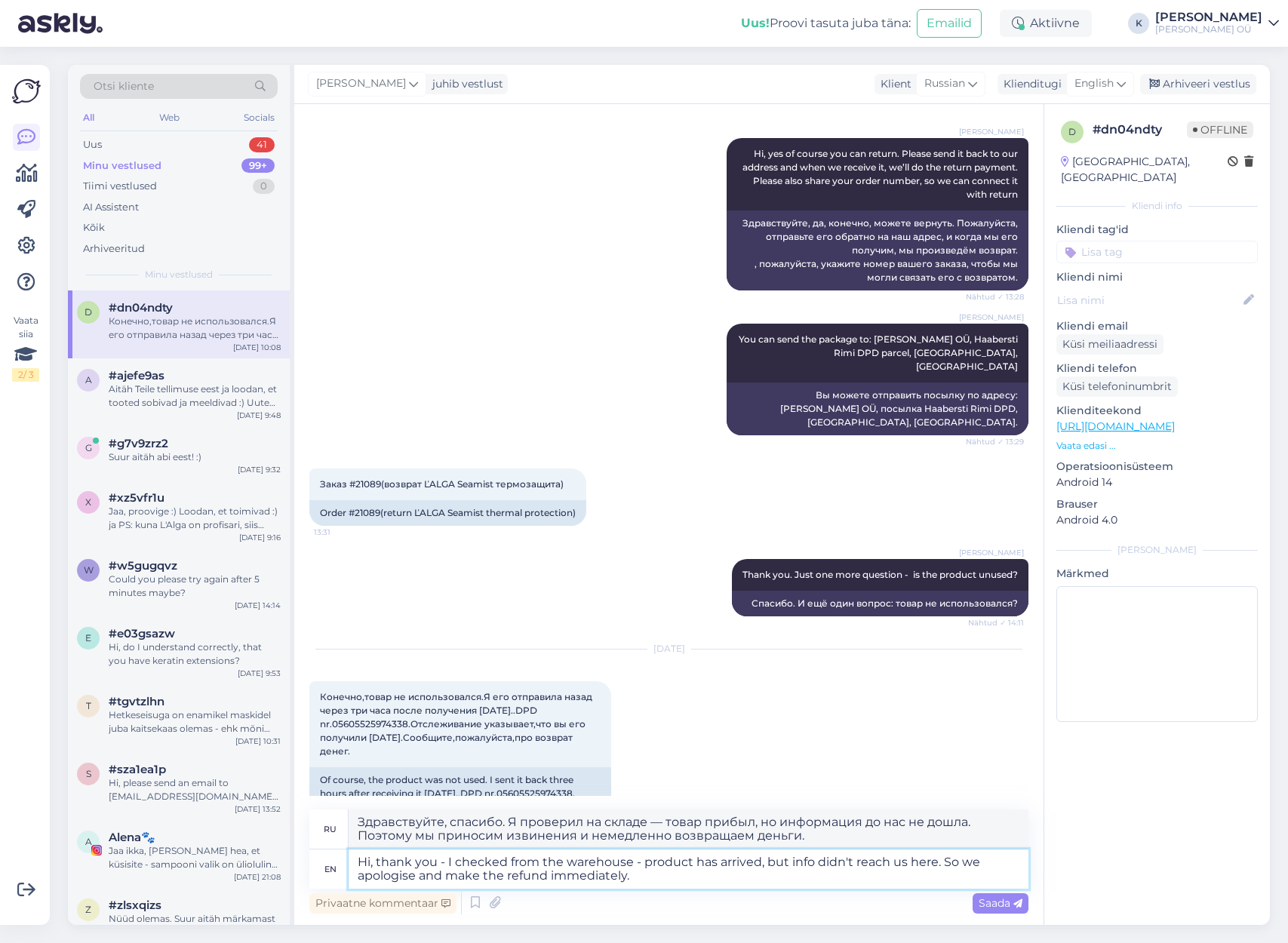
click at [611, 877] on textarea "Hi, thank you - I checked from the warehouse - product has arrived, but info di…" at bounding box center [688, 869] width 680 height 40
click at [613, 877] on textarea "Hi, thank you - I checked from the warehouse - product has arrived, but info di…" at bounding box center [688, 869] width 680 height 40
click at [635, 876] on textarea "Hi, thank you - I checked from the warehouse - product has arrived, but info di…" at bounding box center [688, 869] width 680 height 40
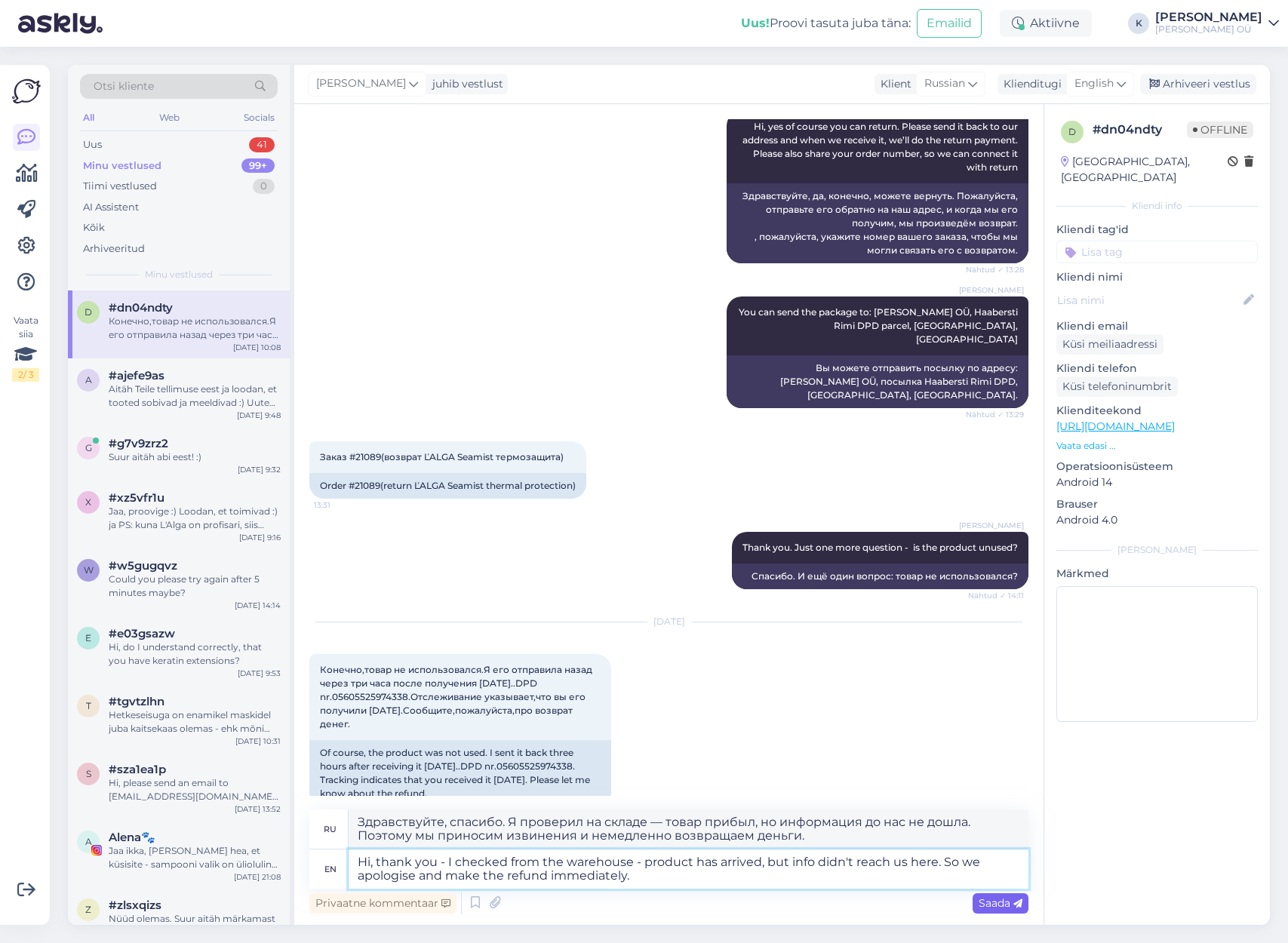
type textarea "Hi, thank you - I checked from the warehouse - product has arrived, but info di…"
click at [989, 901] on span "Saada" at bounding box center [1000, 903] width 44 height 13
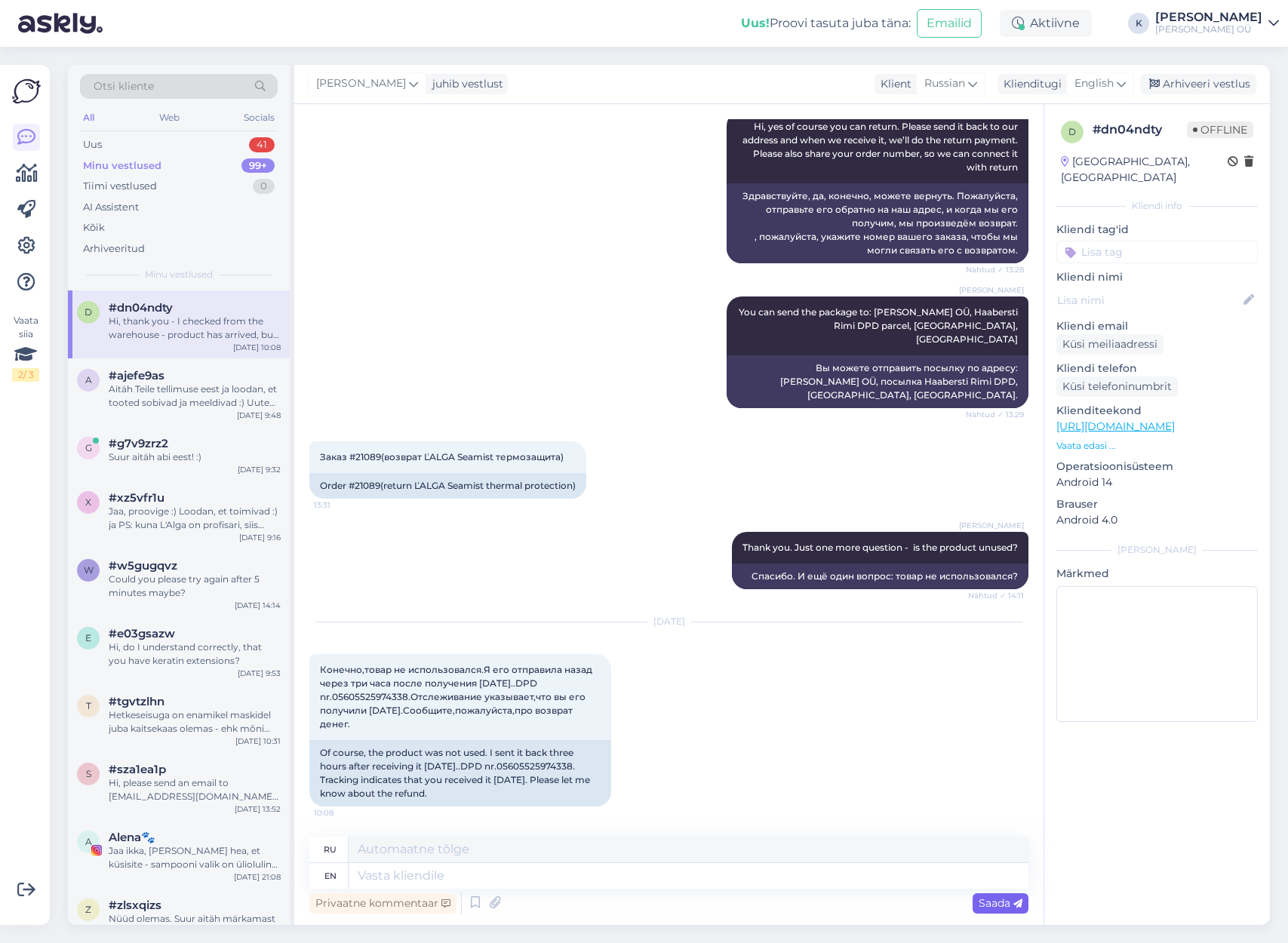
scroll to position [324, 0]
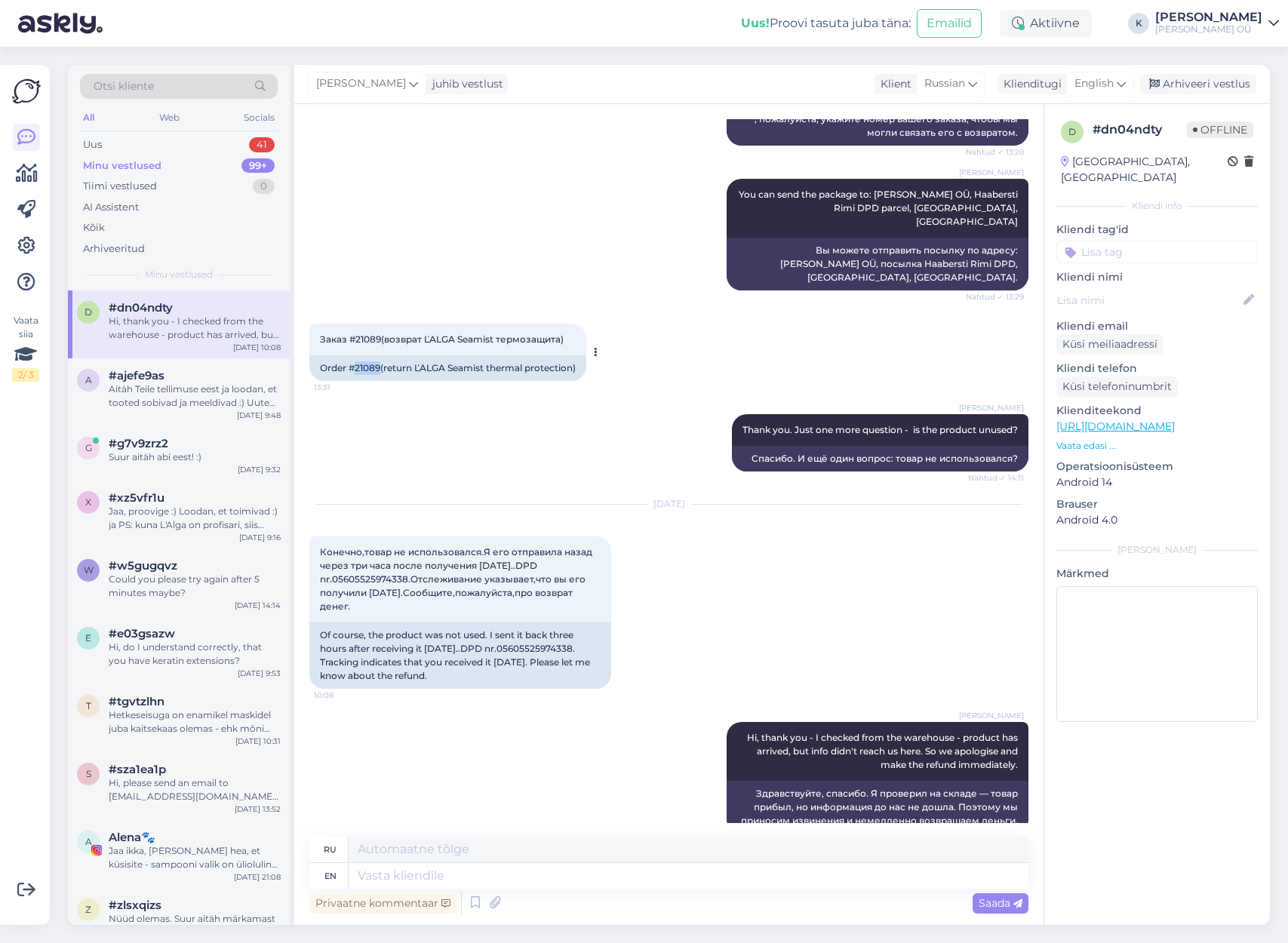
drag, startPoint x: 357, startPoint y: 337, endPoint x: 382, endPoint y: 336, distance: 25.0
click at [382, 355] on div "Order #21089(return ĽALGA Seamist thermal protection)" at bounding box center [448, 368] width 277 height 26
copy div "21089"
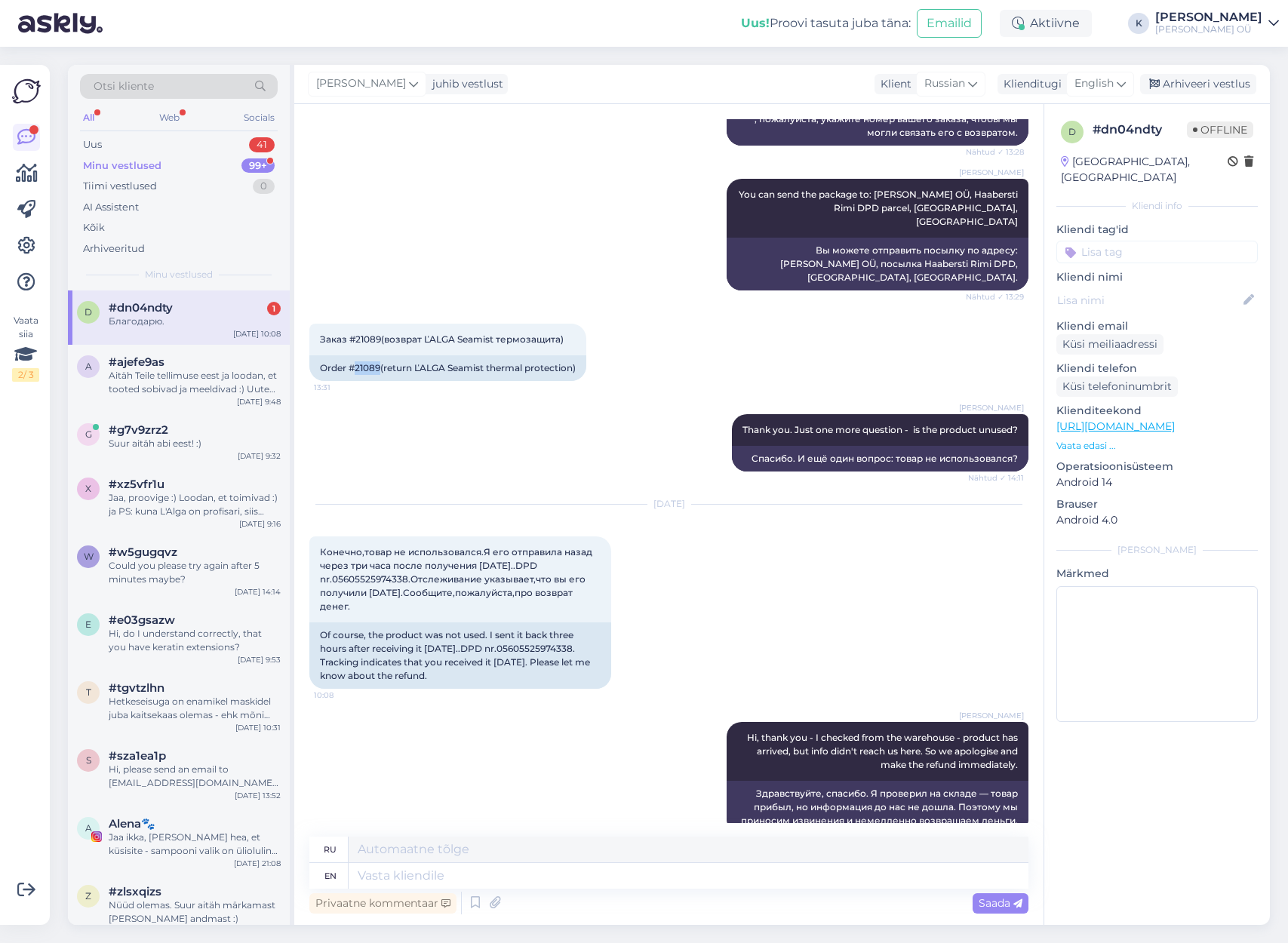
scroll to position [414, 0]
